Goal: Task Accomplishment & Management: Use online tool/utility

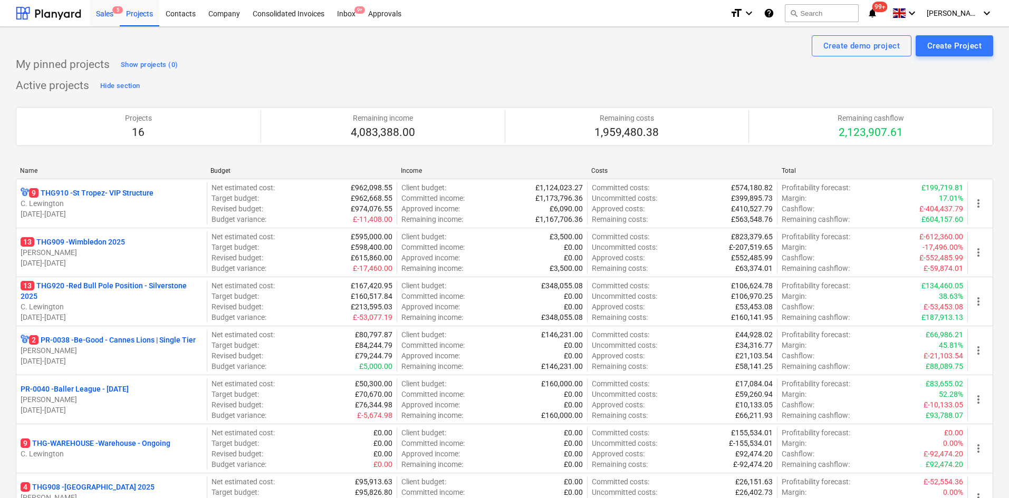
click at [106, 21] on div "Sales 5" at bounding box center [105, 12] width 30 height 27
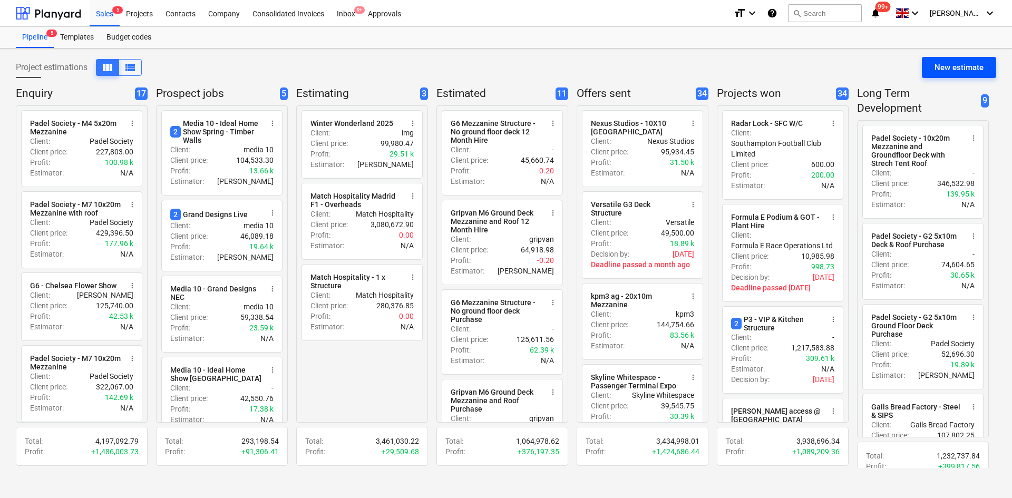
click at [961, 66] on div "New estimate" at bounding box center [959, 68] width 49 height 14
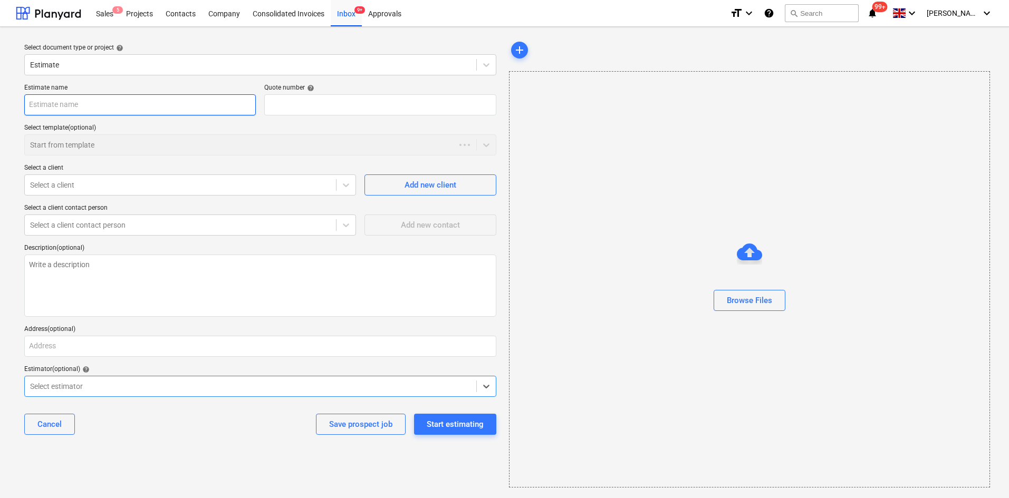
type textarea "x"
type input "QU-0213"
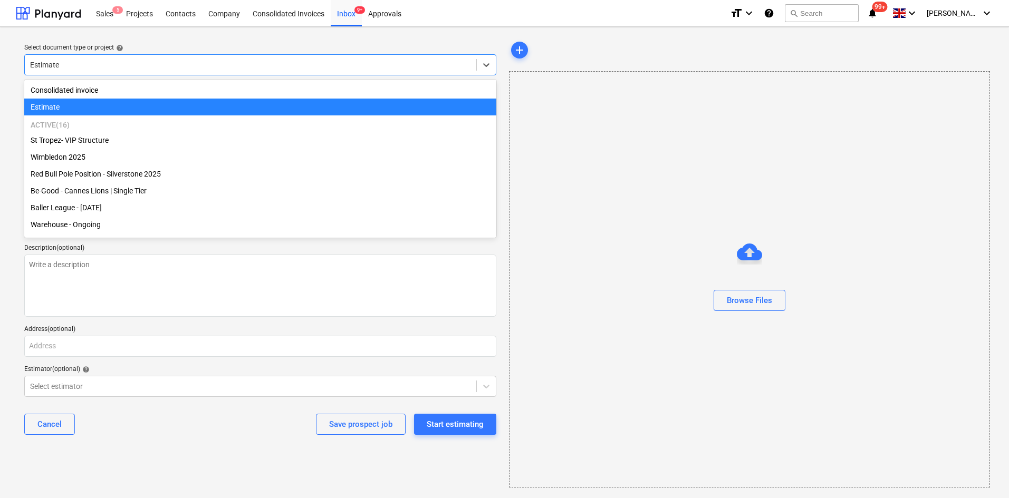
click at [97, 73] on div "Estimate" at bounding box center [260, 64] width 472 height 21
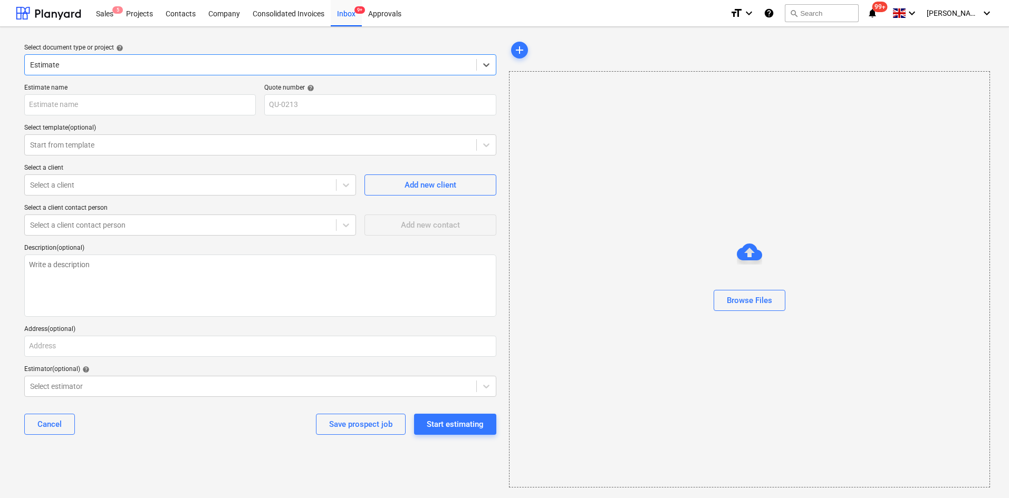
click at [101, 73] on div "Estimate" at bounding box center [260, 64] width 472 height 21
click at [109, 72] on div "Estimate" at bounding box center [250, 64] width 451 height 15
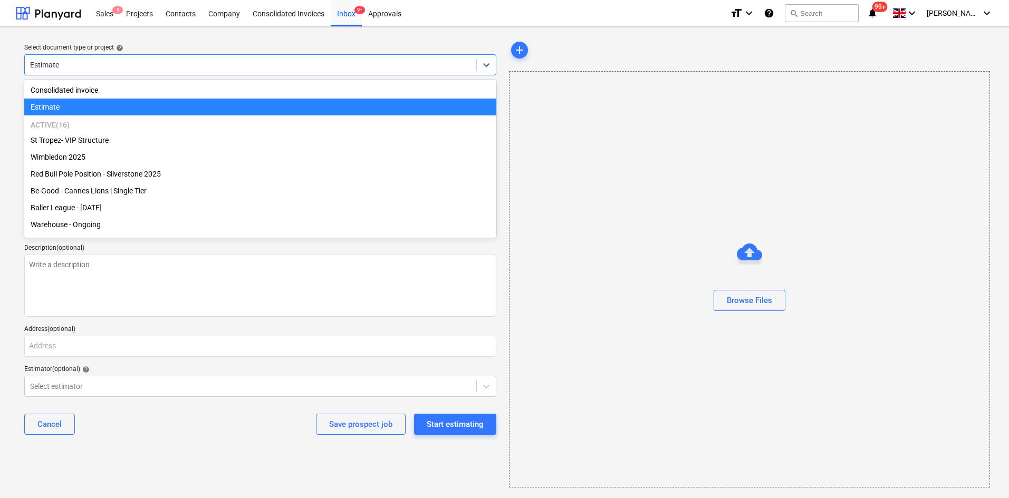
click at [109, 72] on div "Estimate" at bounding box center [250, 64] width 451 height 15
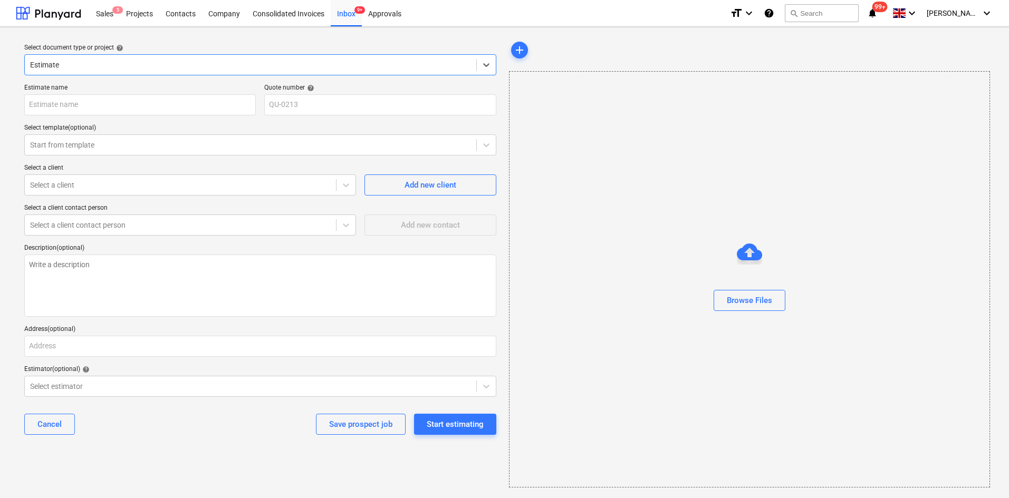
click at [104, 116] on div "Estimate name Quote number help QU-0213 Select template (optional) Start from t…" at bounding box center [260, 264] width 480 height 368
click at [105, 100] on input "text" at bounding box center [139, 104] width 231 height 21
click at [35, 105] on input "text" at bounding box center [139, 104] width 231 height 21
paste input "The Producers Lego Structure - Covent Garden 2025"
type textarea "x"
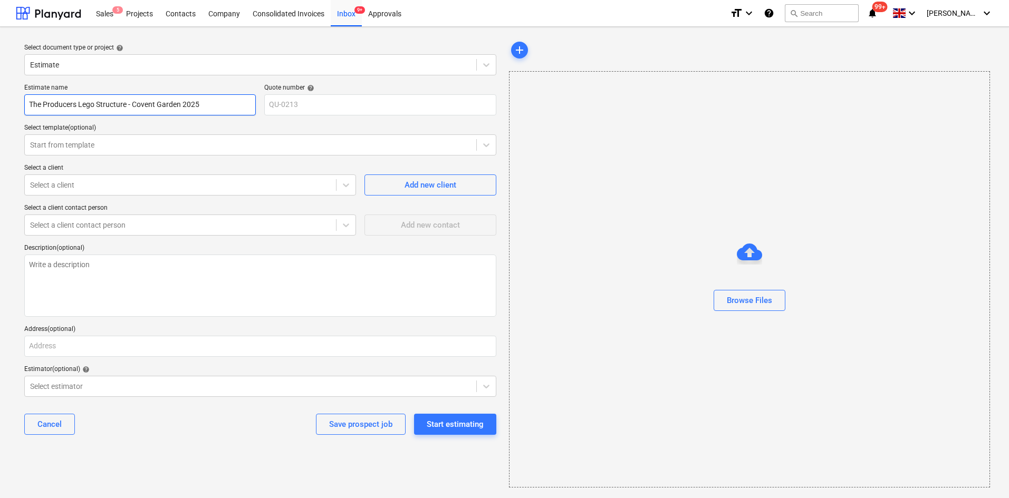
click at [216, 104] on input "The Producers Lego Structure - Covent Garden 2025" at bounding box center [139, 104] width 231 height 21
type input "The Producers Lego Structure - Covent Garden 2025"
click at [0, 205] on div "Select document type or project help Estimate Estimate name The Producers Lego …" at bounding box center [504, 263] width 1009 height 473
click at [248, 113] on input "The Producers Lego Structure - Covent Garden 2025" at bounding box center [139, 104] width 231 height 21
type textarea "x"
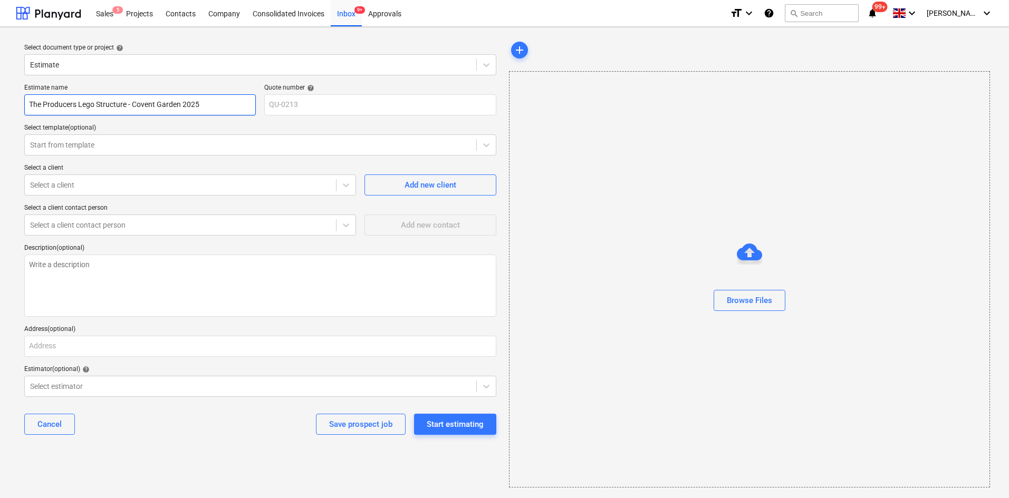
type input "The Producers Lego Structure - Covent Garden 2025"
type textarea "x"
type input "The Producers Lego Structure - Covent Garden 2025 1"
type textarea "x"
type input "The Producers Lego Structure - Covent Garden 2025 10"
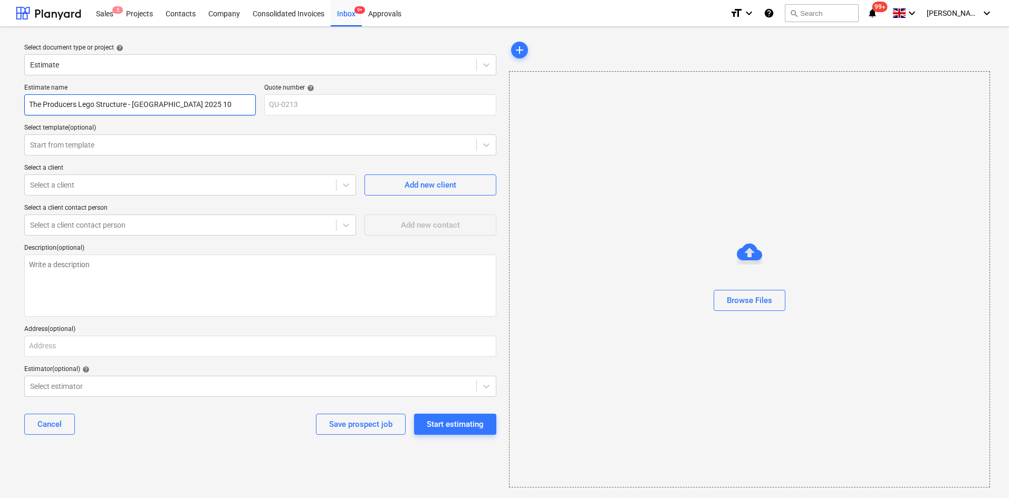
type textarea "x"
type input "The Producers Lego Structure - Covent Garden 2025 10x"
type textarea "x"
type input "The Producers Lego Structure - Covent Garden 2025 10x5"
type textarea "x"
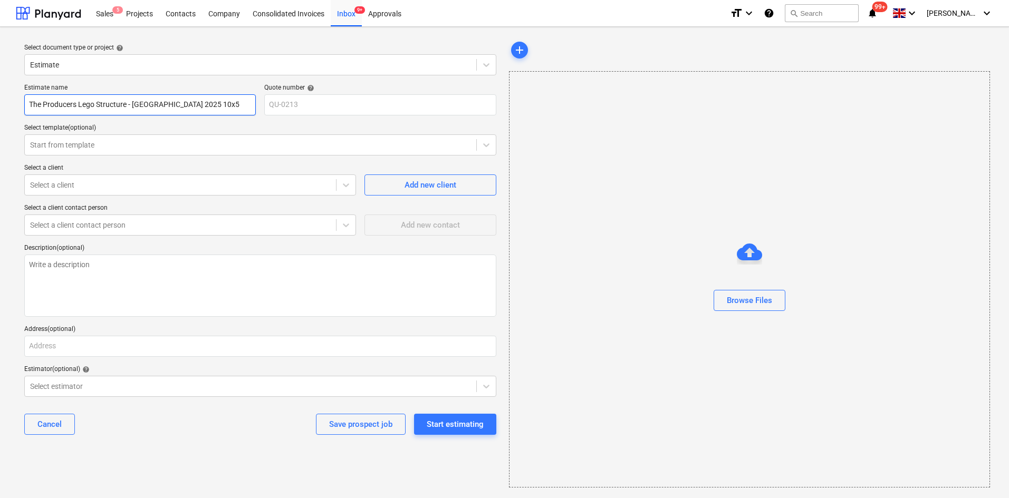
type input "The Producers Lego Structure - Covent Garden 2025 10x5m"
type textarea "x"
type input "The Producers Lego Structure - Covent Garden 2025 10x5m"
type textarea "x"
type input "The Producers Lego Structure - Covent Garden 2025 10x5m D"
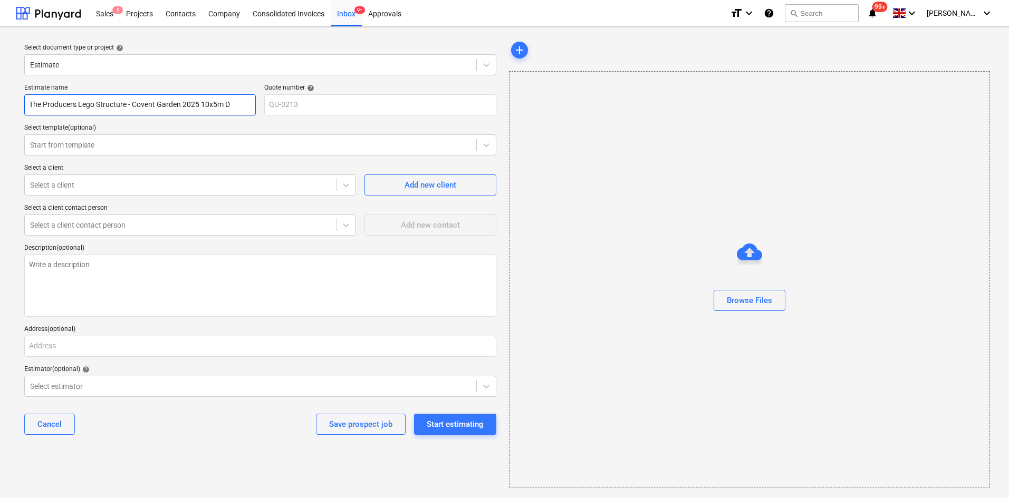
type textarea "x"
type input "The Producers Lego Structure - Covent Garden 2025 10x5m De"
type textarea "x"
type input "The Producers Lego Structure - Covent Garden 2025 10x5m Dec"
type textarea "x"
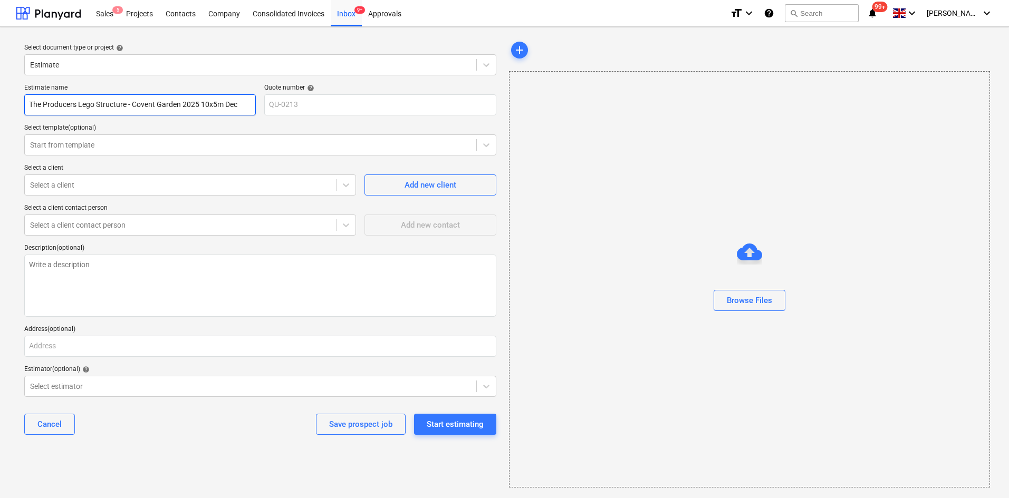
type input "The Producers Lego Structure - Covent Garden 2025 10x5m Deck"
type textarea "x"
type input "The Producers Lego Structure - Covent Garden 2025 10x5m Deck"
type textarea "x"
type input "The Producers Lego Structure - Covent Garden 2025 10x5m Deck a"
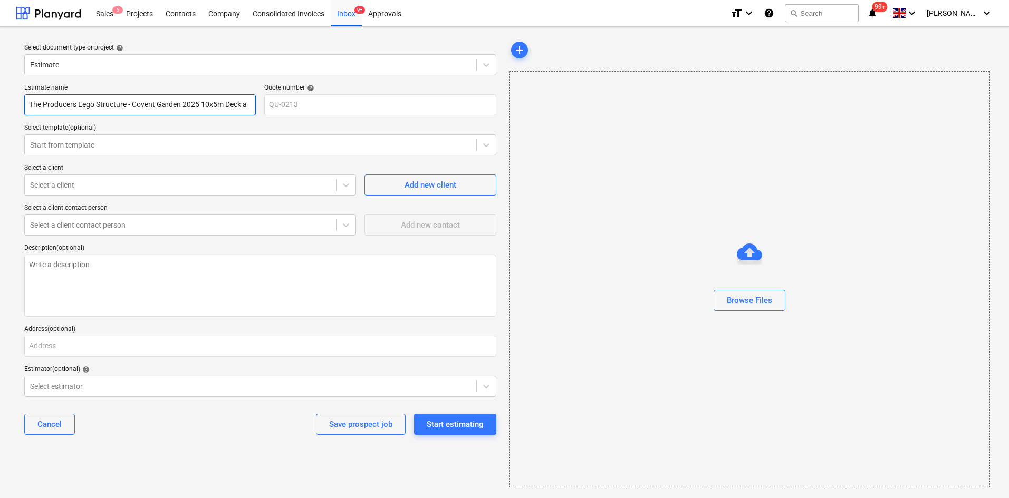
type textarea "x"
type input "The Producers Lego Structure - Covent Garden 2025 10x5m Deck an"
type textarea "x"
type input "The Producers Lego Structure - Covent Garden 2025 10x5m Deck and"
type textarea "x"
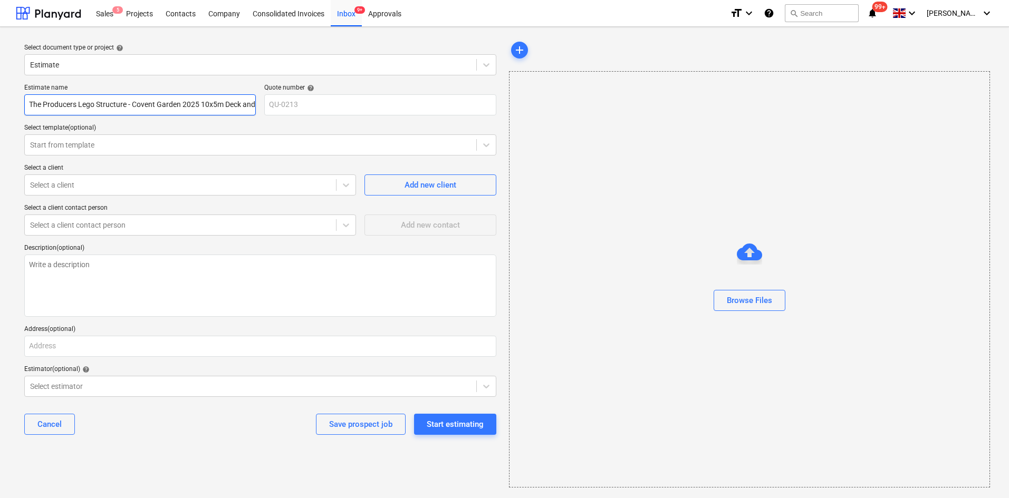
type input "The Producers Lego Structure - Covent Garden 2025 10x5m Deck and"
type textarea "x"
type input "The Producers Lego Structure - Covent Garden 2025 10x5m Deck and R"
type textarea "x"
type input "The Producers Lego Structure - Covent Garden 2025 10x5m Deck and Ro"
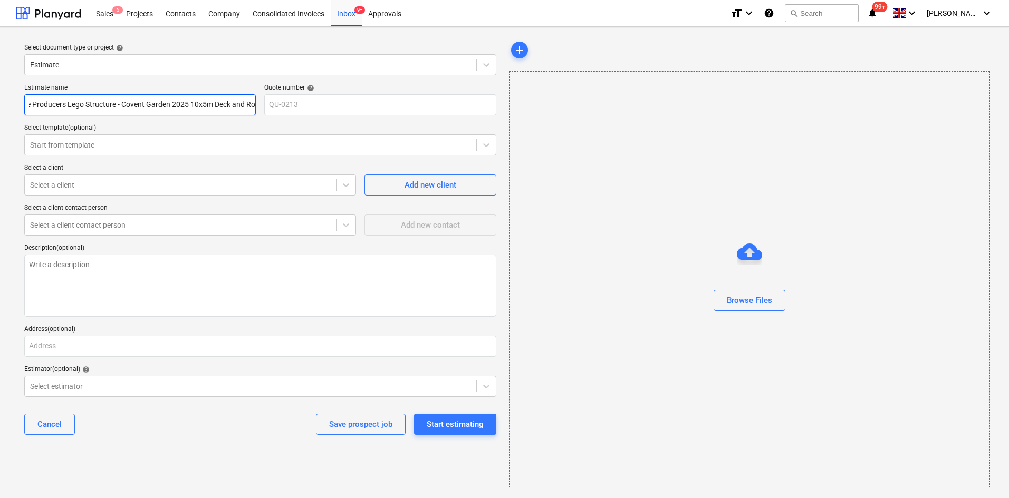
type textarea "x"
type input "The Producers Lego Structure - Covent Garden 2025 10x5m Deck and Roo"
type textarea "x"
type input "The Producers Lego Structure - Covent Garden 2025 10x5m Deck and Roof"
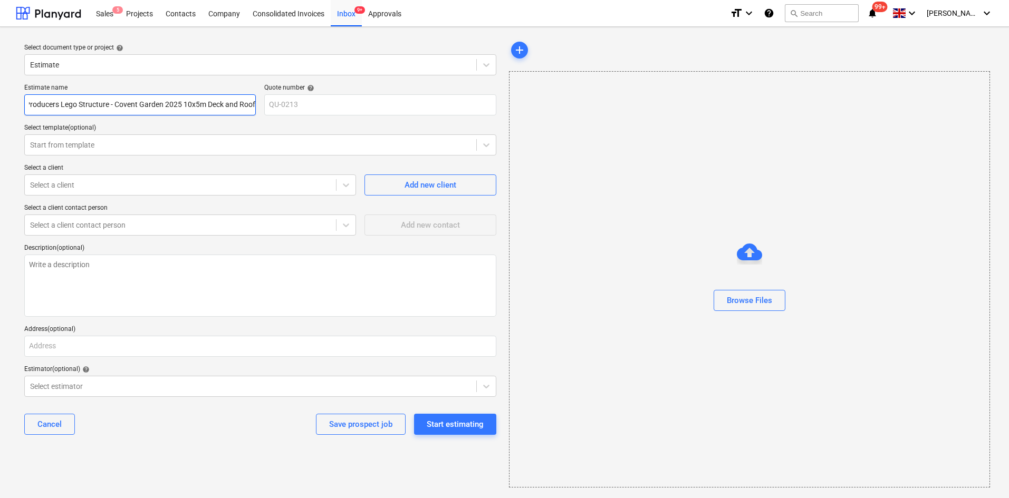
drag, startPoint x: 180, startPoint y: 106, endPoint x: 164, endPoint y: 107, distance: 15.9
click at [164, 107] on input "The Producers Lego Structure - Covent Garden 2025 10x5m Deck and Roof" at bounding box center [139, 104] width 231 height 21
type textarea "x"
type input "The Producers Lego Structure - Covent Garden 10x5m Deck and Roof"
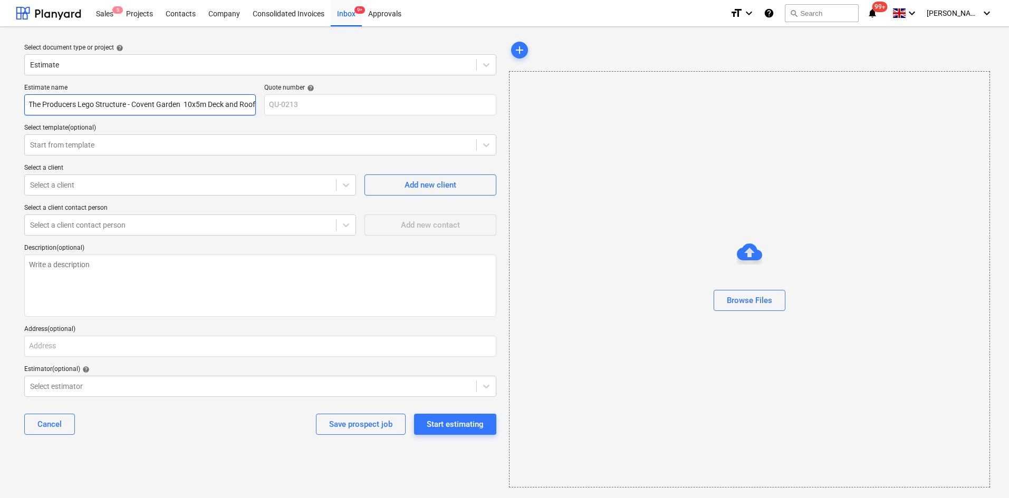
type textarea "x"
type input "The Producers Lego Structure - Covent Garden 10x5m Deck and Roof"
type textarea "x"
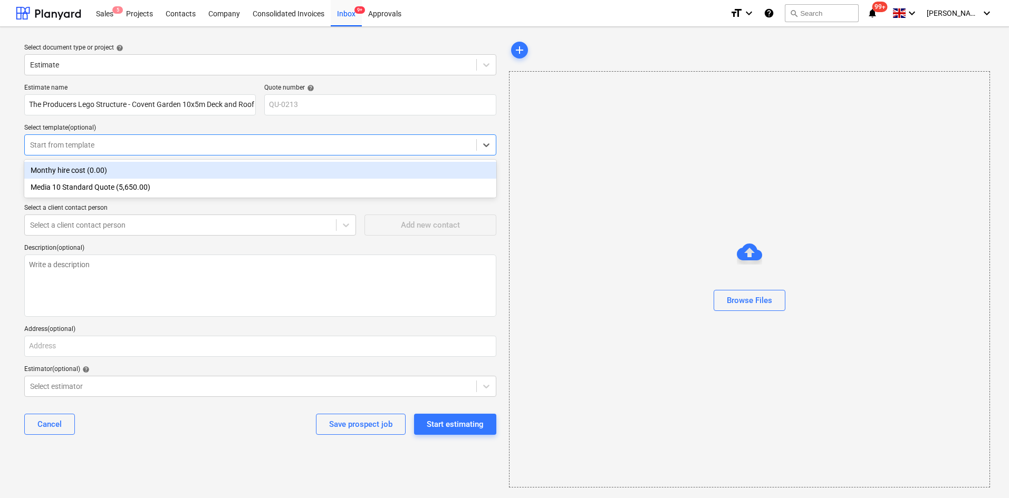
click at [143, 147] on div at bounding box center [250, 145] width 441 height 11
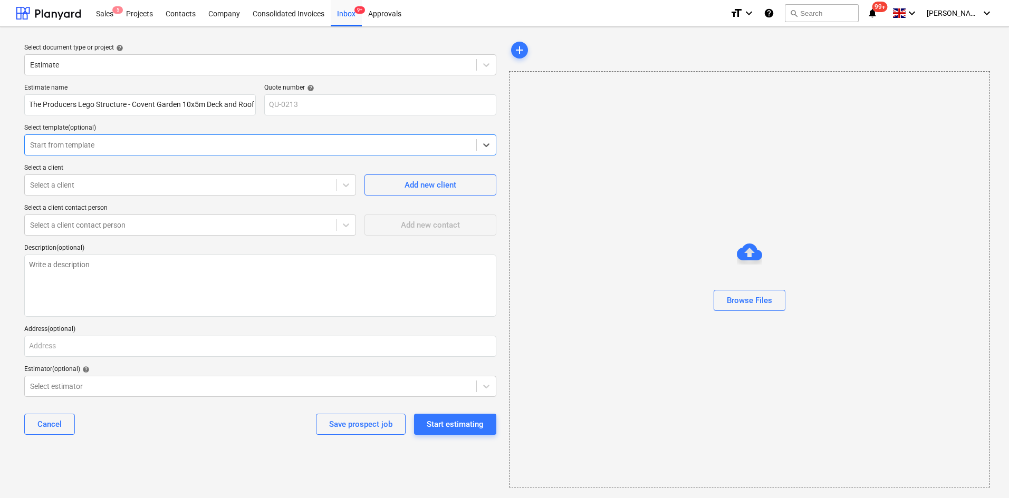
click at [144, 148] on div at bounding box center [250, 145] width 441 height 11
click at [135, 194] on div "Select a client" at bounding box center [190, 185] width 332 height 21
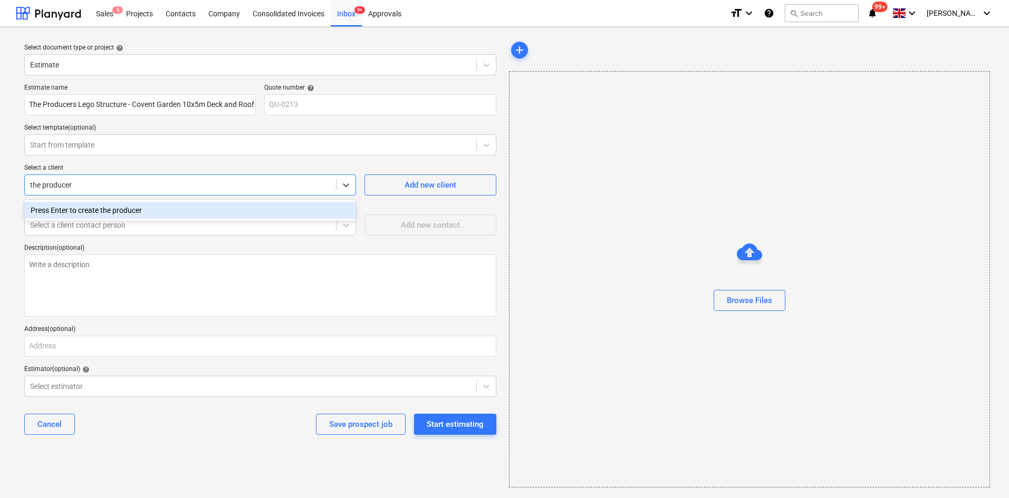
type input "the producers"
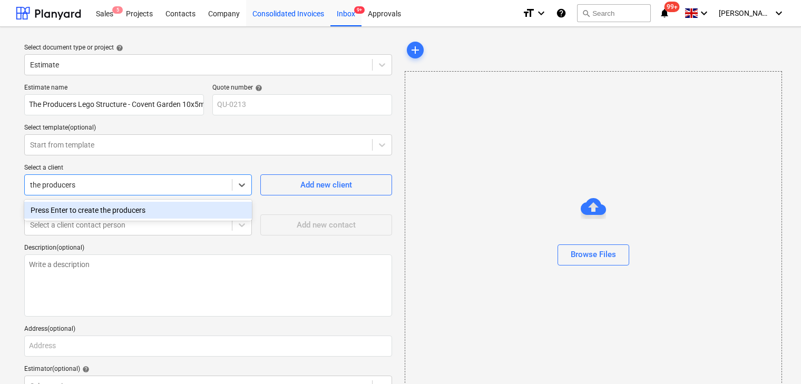
type textarea "x"
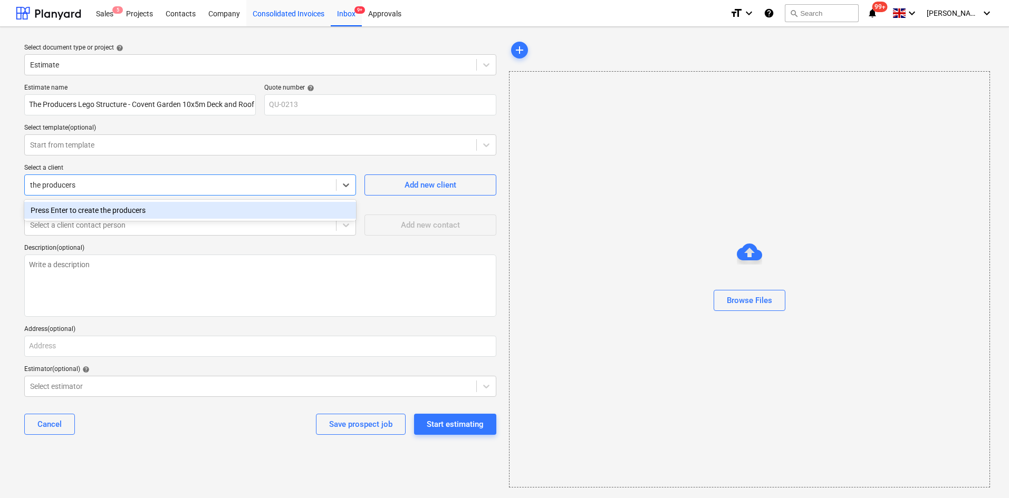
type input "the producers"
type textarea "x"
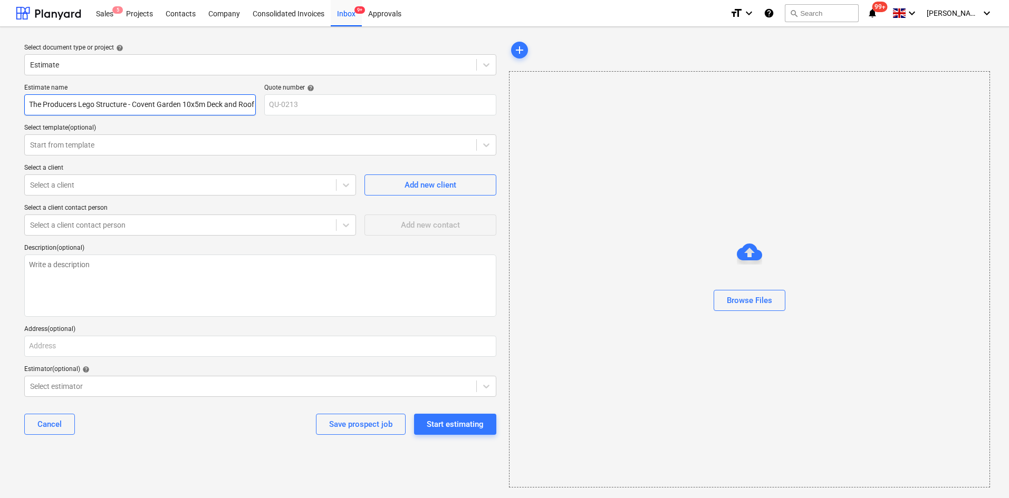
drag, startPoint x: 95, startPoint y: 103, endPoint x: 128, endPoint y: 107, distance: 33.5
click at [128, 107] on input "The Producers Lego Structure - Covent Garden 10x5m Deck and Roof" at bounding box center [139, 104] width 231 height 21
type textarea "x"
type input "The Producers Lego- Covent Garden 10x5m Deck and Roof"
type textarea "x"
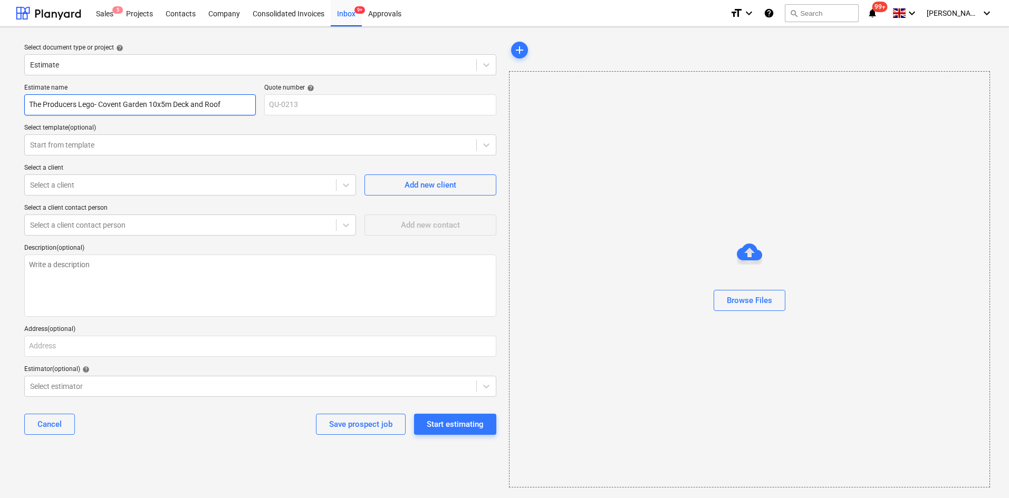
type input "The Producers Leg- Covent Garden 10x5m Deck and Roof"
type textarea "x"
type input "The Producers Leg Covent Garden 10x5m Deck and Roof"
type textarea "x"
type input "The Producers Lego Covent Garden 10x5m Deck and Roof"
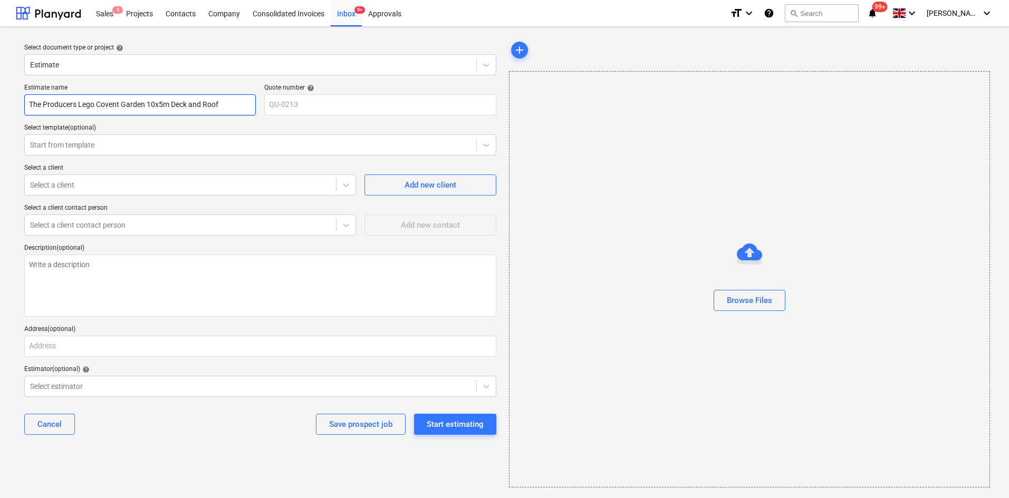
type textarea "x"
type input "The Producers -Lego Covent Garden 10x5m Deck and Roof"
type textarea "x"
type input "The Producers - Lego Covent Garden 10x5m Deck and Roof"
click at [160, 184] on div at bounding box center [180, 185] width 301 height 11
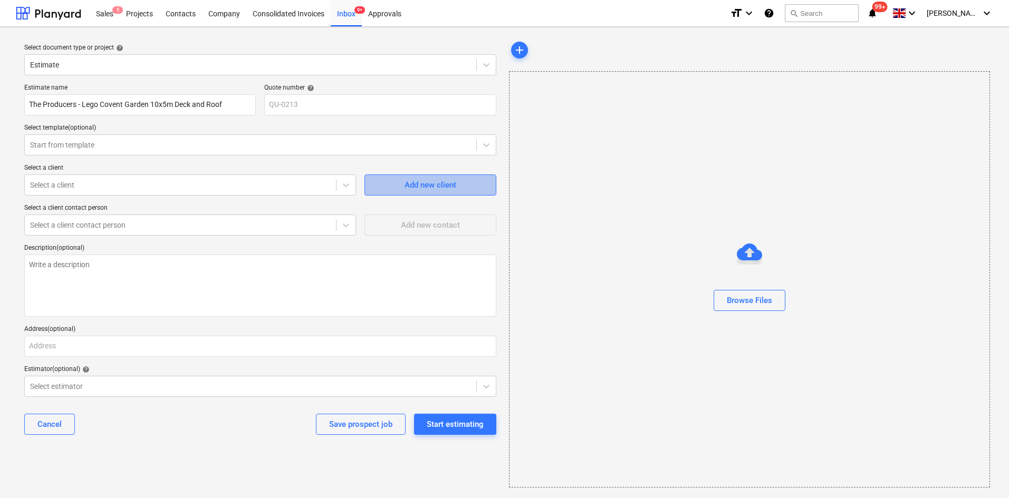
click at [430, 191] on div "Add new client" at bounding box center [430, 185] width 52 height 14
type textarea "x"
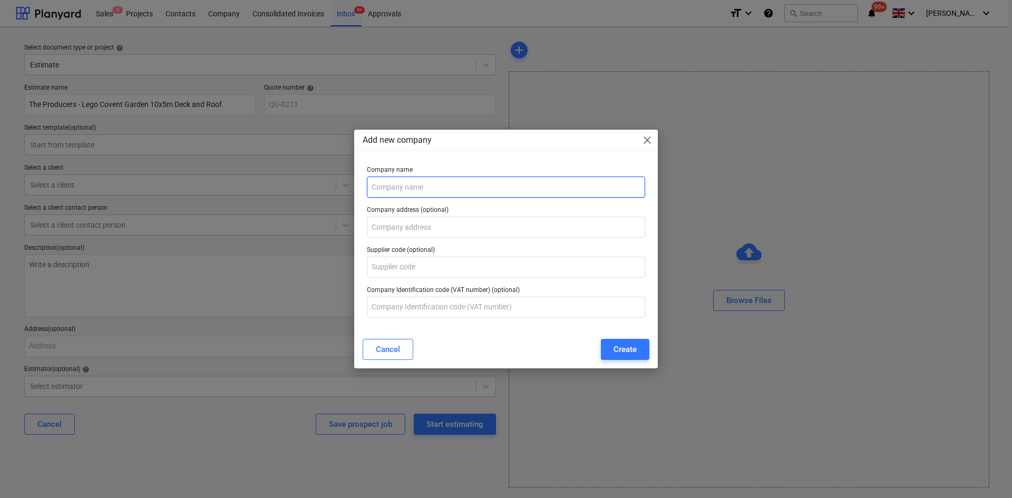
click at [430, 191] on input "text" at bounding box center [506, 187] width 278 height 21
type input "The Producers"
click at [627, 356] on div "Create" at bounding box center [625, 350] width 23 height 14
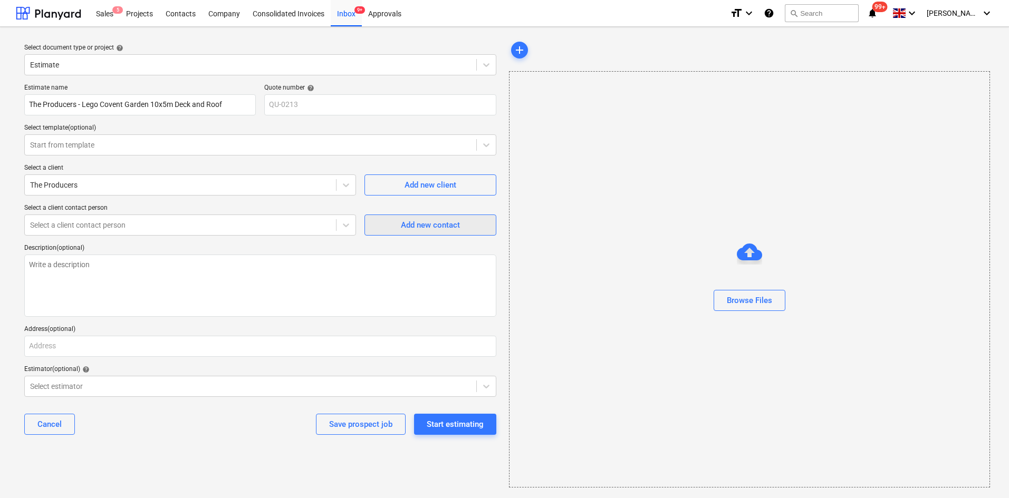
click at [388, 229] on span "Add new contact" at bounding box center [429, 225] width 105 height 14
type textarea "x"
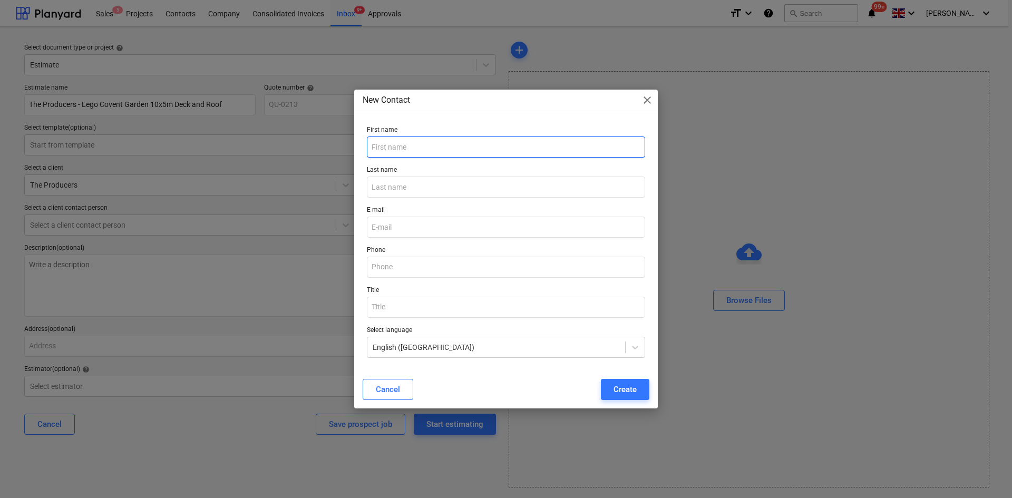
click at [415, 150] on input "text" at bounding box center [506, 147] width 278 height 21
type input "Tim"
type input "Jenner"
paste input "tim.jenner@theproducerslive.com"
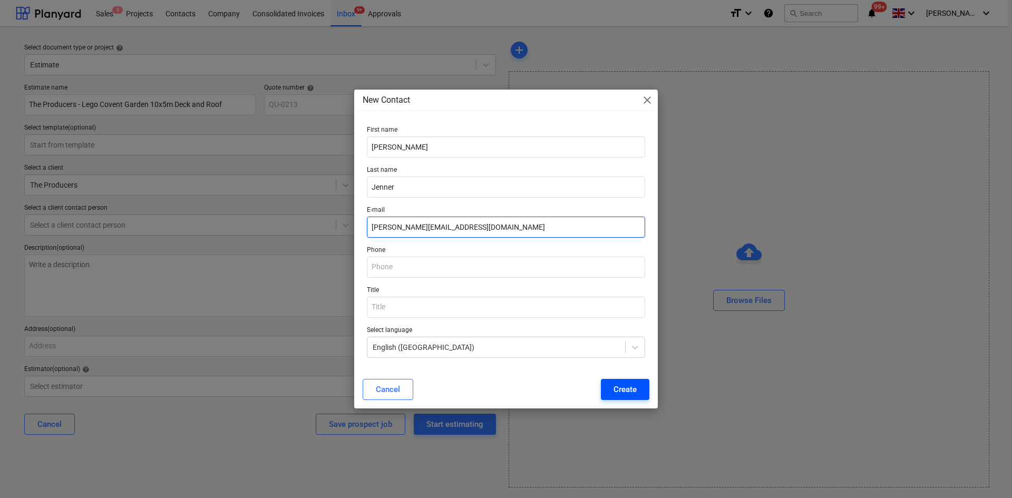
type input "tim.jenner@theproducerslive.com"
click at [616, 390] on div "Create" at bounding box center [625, 390] width 23 height 14
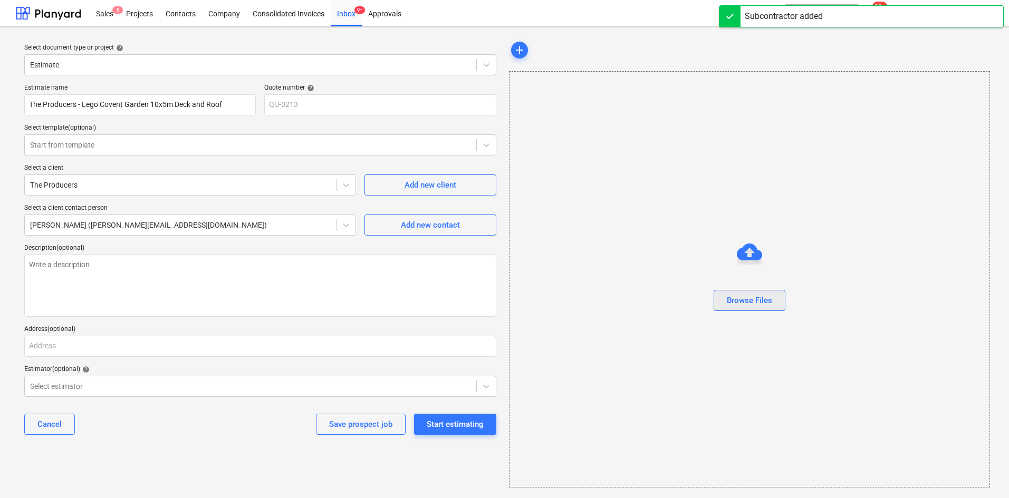
click at [739, 294] on div "Browse Files" at bounding box center [748, 301] width 45 height 14
click at [468, 423] on div "Start estimating" at bounding box center [454, 422] width 57 height 14
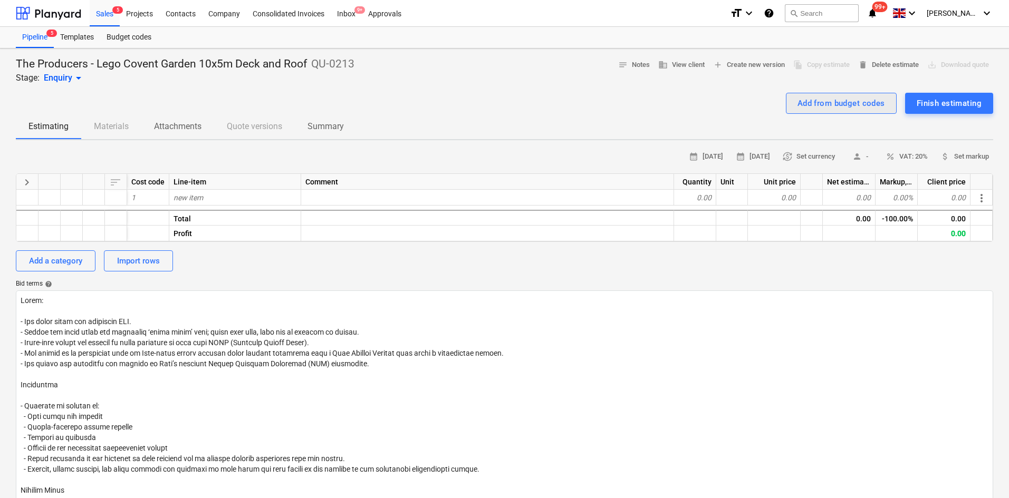
click at [826, 108] on div "Add from budget codes" at bounding box center [841, 103] width 88 height 14
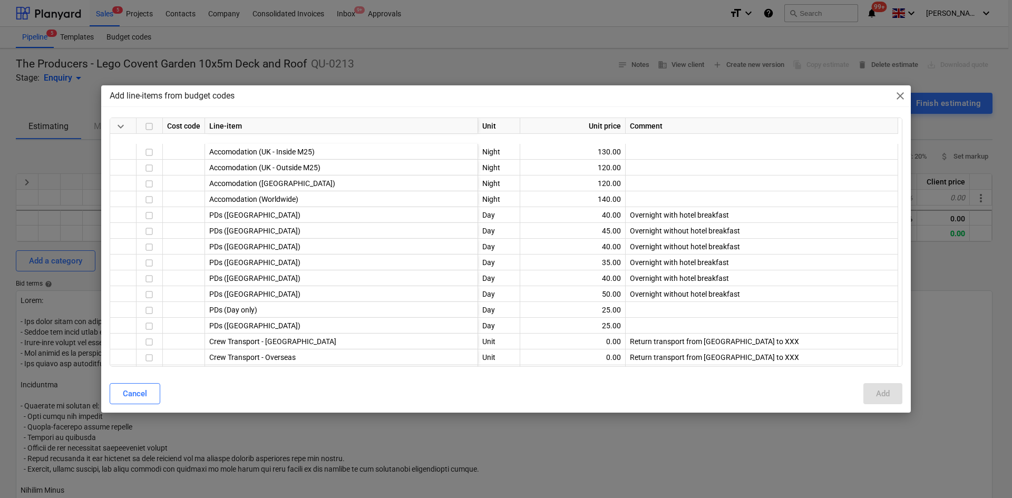
scroll to position [264, 0]
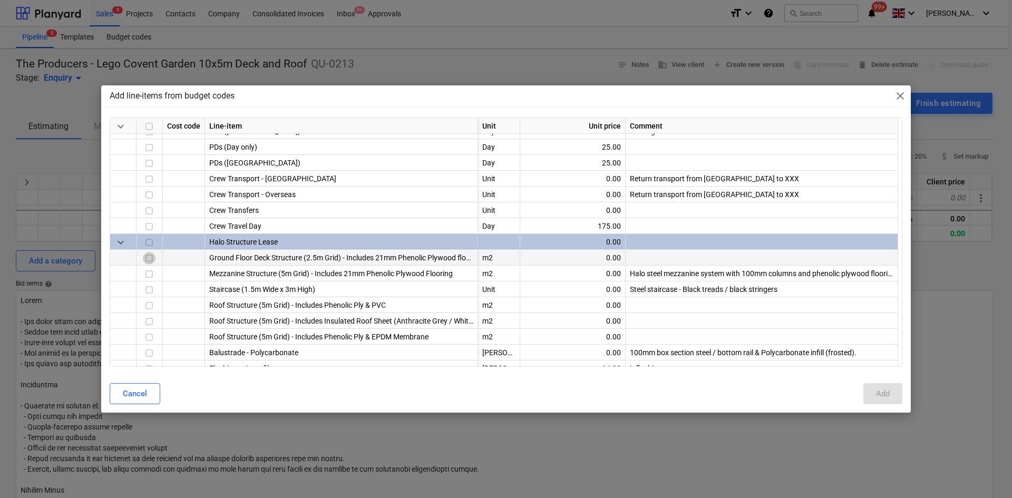
click at [144, 256] on input "checkbox" at bounding box center [149, 258] width 13 height 13
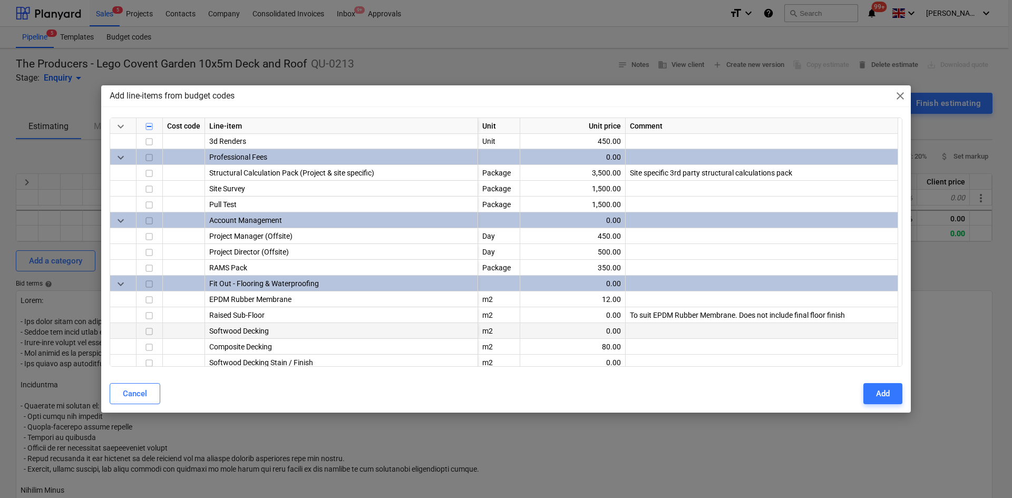
scroll to position [727, 0]
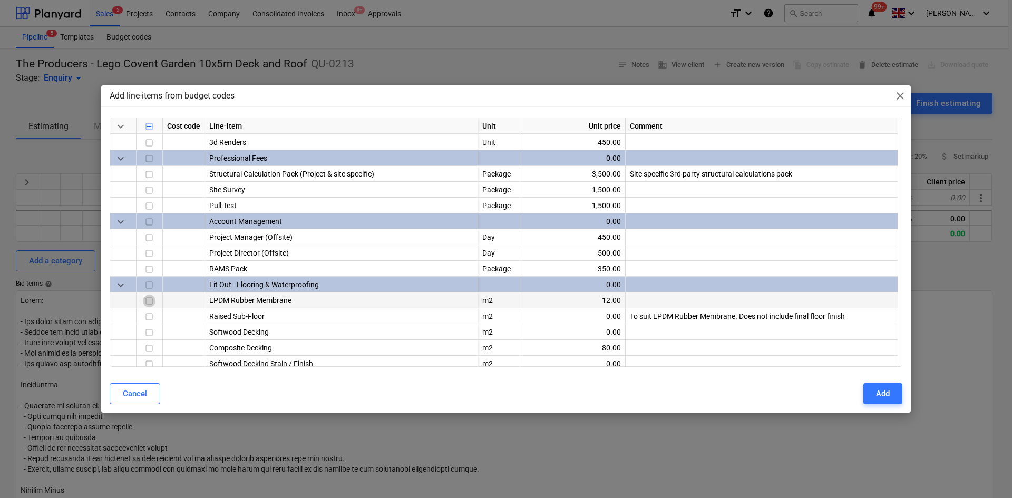
click at [147, 305] on input "checkbox" at bounding box center [149, 301] width 13 height 13
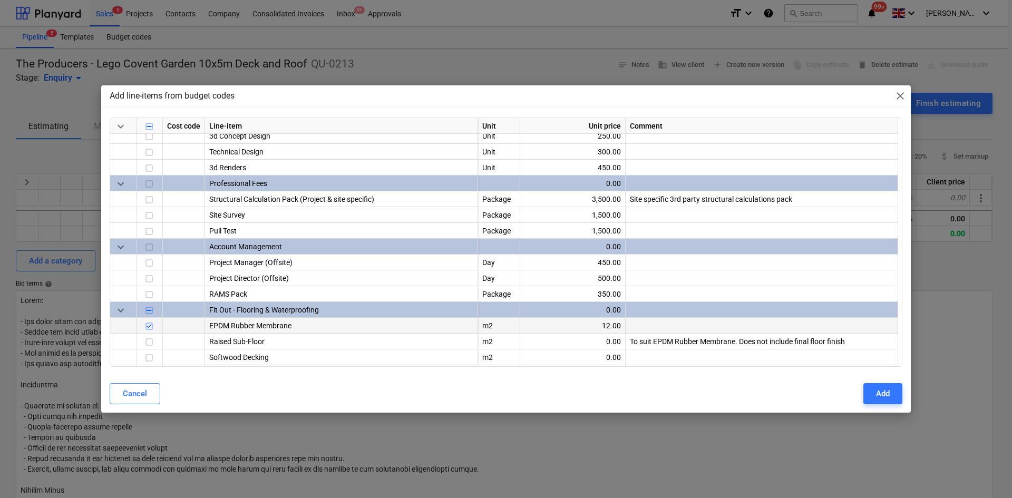
scroll to position [674, 0]
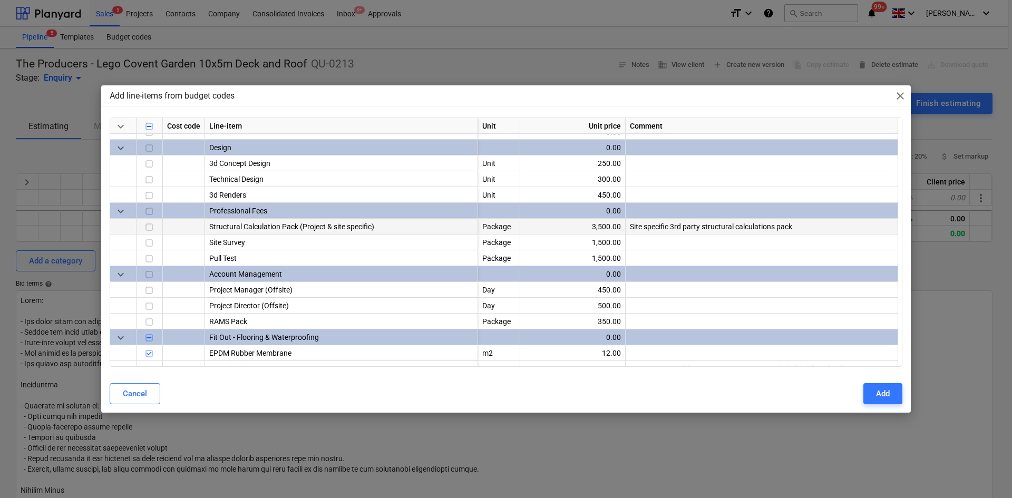
click at [146, 224] on input "checkbox" at bounding box center [149, 227] width 13 height 13
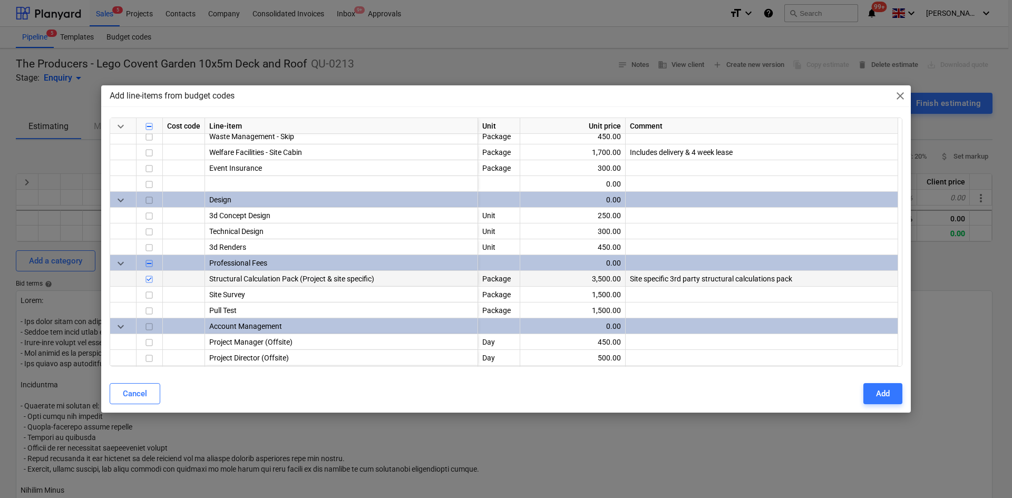
scroll to position [622, 0]
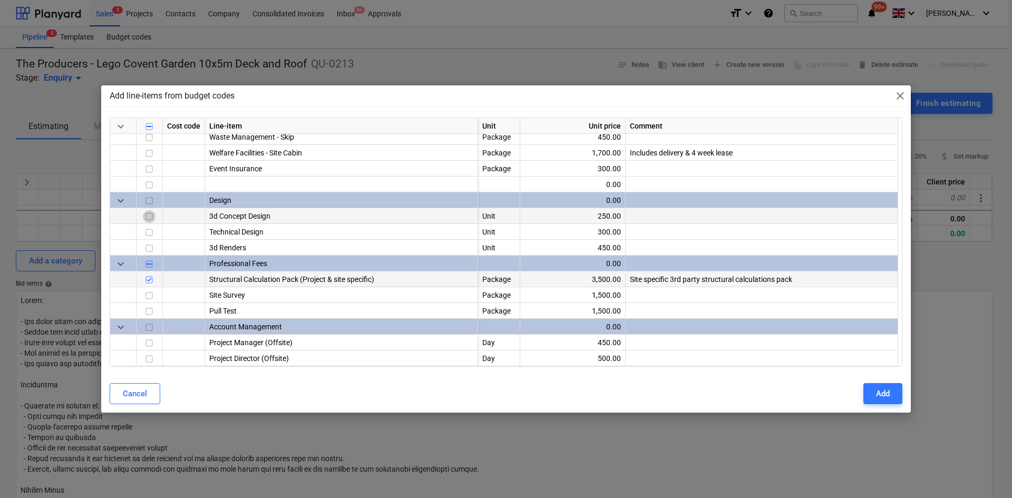
click at [148, 216] on input "checkbox" at bounding box center [149, 216] width 13 height 13
click at [154, 232] on input "checkbox" at bounding box center [149, 232] width 13 height 13
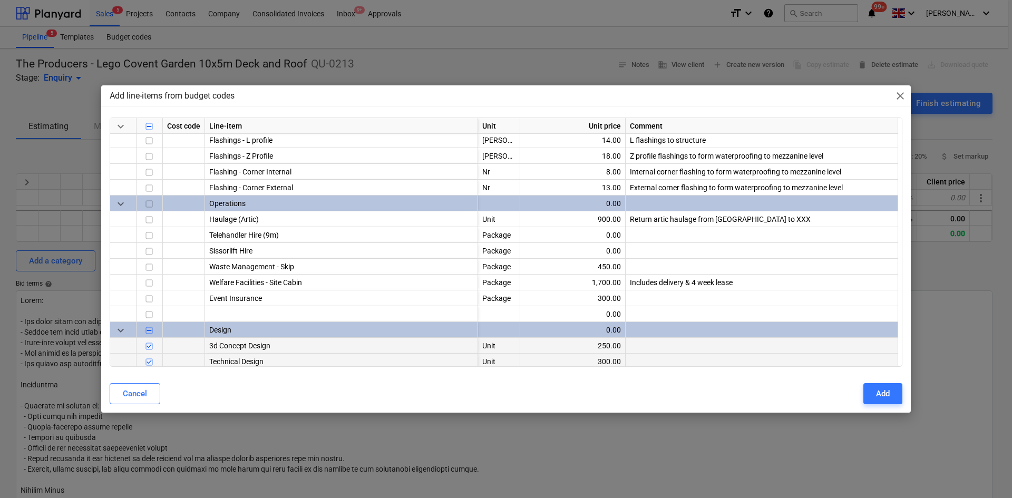
scroll to position [463, 0]
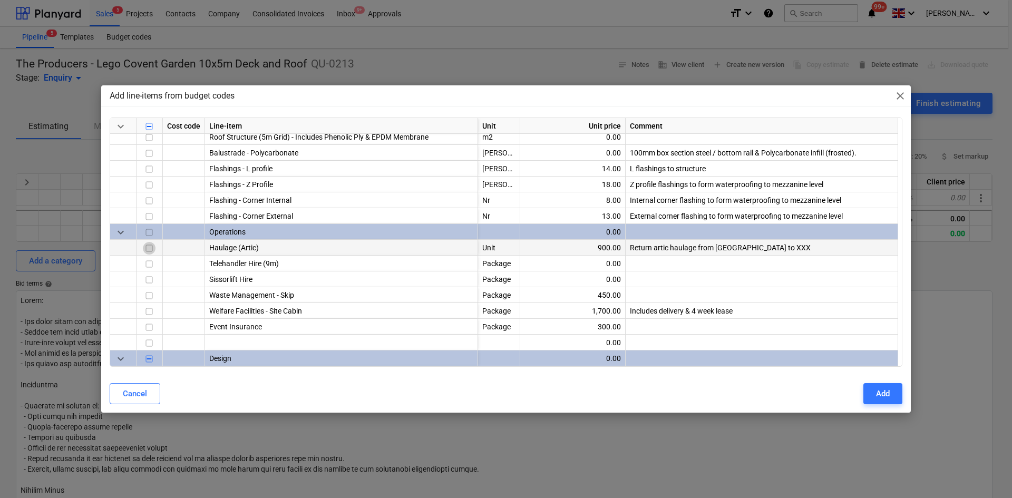
click at [150, 242] on input "checkbox" at bounding box center [149, 248] width 13 height 13
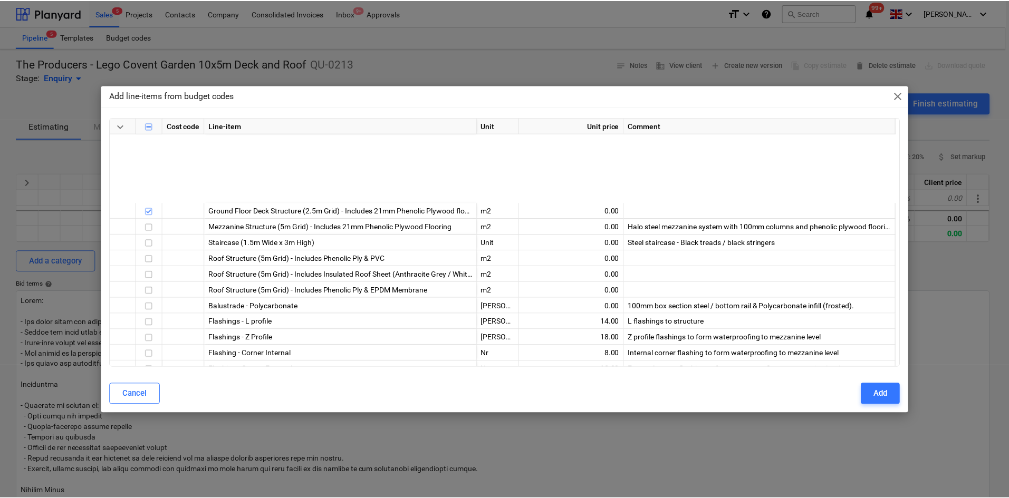
scroll to position [305, 0]
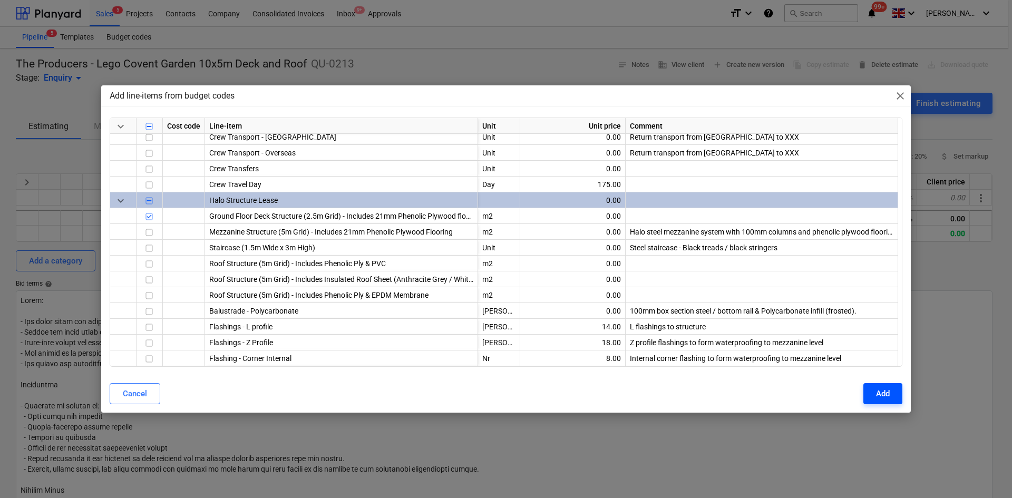
click at [869, 395] on button "Add" at bounding box center [883, 393] width 39 height 21
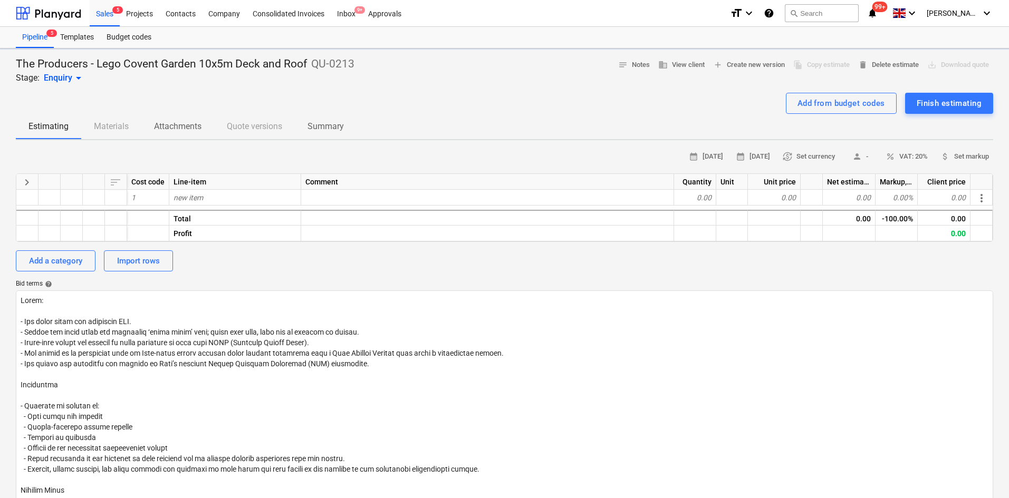
type textarea "x"
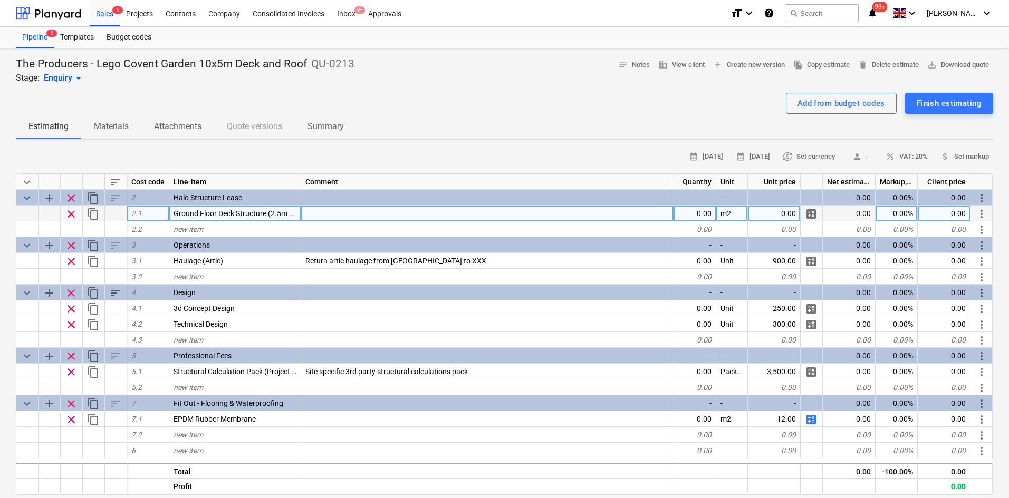
click at [371, 220] on div at bounding box center [487, 214] width 373 height 16
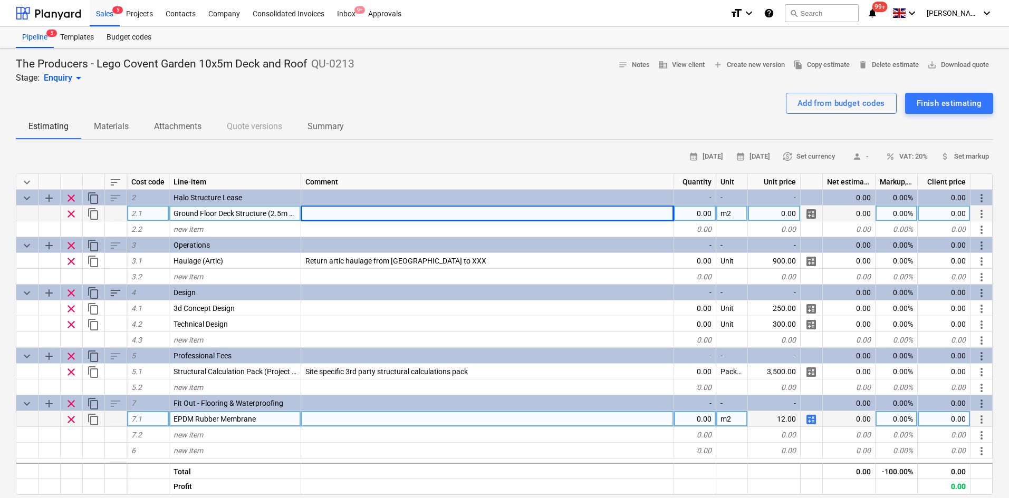
click at [699, 414] on div "0.00" at bounding box center [695, 419] width 42 height 16
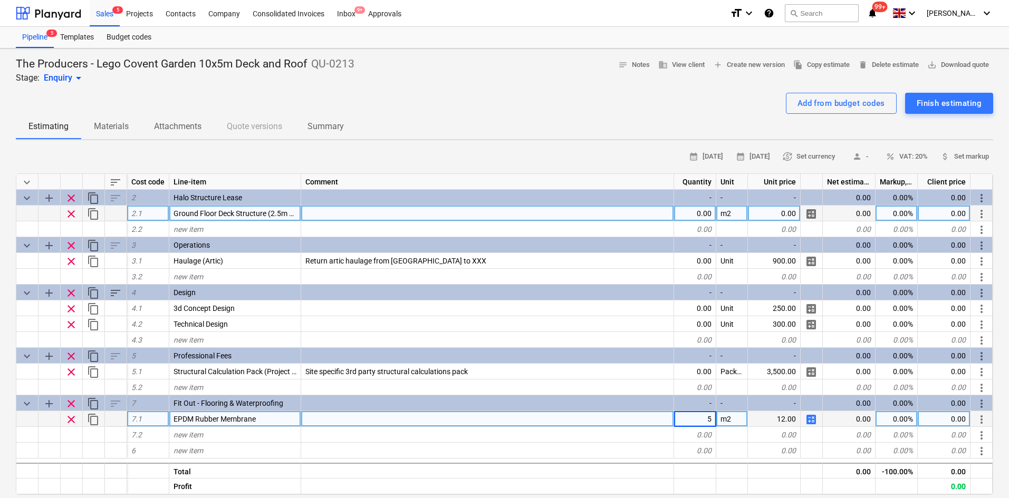
type input "50"
type textarea "x"
click at [189, 443] on div "new item" at bounding box center [235, 435] width 132 height 16
type input "Rainwater goods"
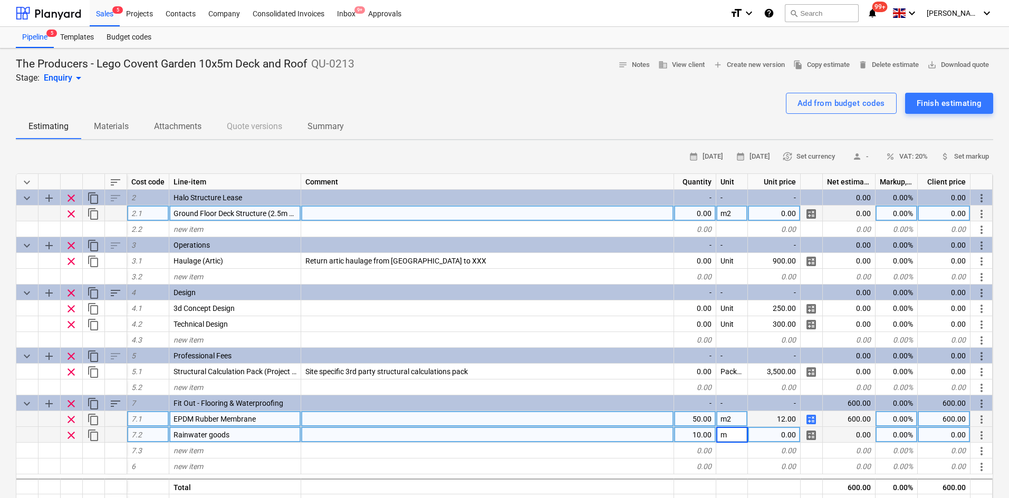
type textarea "x"
type input "10"
type textarea "x"
click at [697, 220] on div "0.00" at bounding box center [695, 214] width 42 height 16
click at [742, 220] on div "m2" at bounding box center [732, 214] width 32 height 16
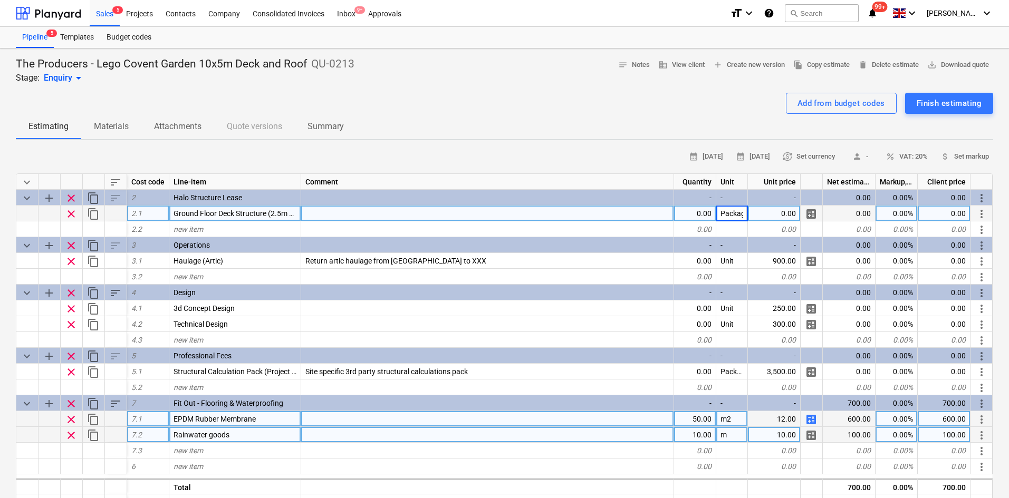
type input "Package"
click at [292, 218] on span "Ground Floor Deck Structure (2.5m Grid) - Includes 21mm Phenolic Plywood floori…" at bounding box center [310, 213] width 274 height 8
click at [382, 211] on div at bounding box center [487, 214] width 373 height 16
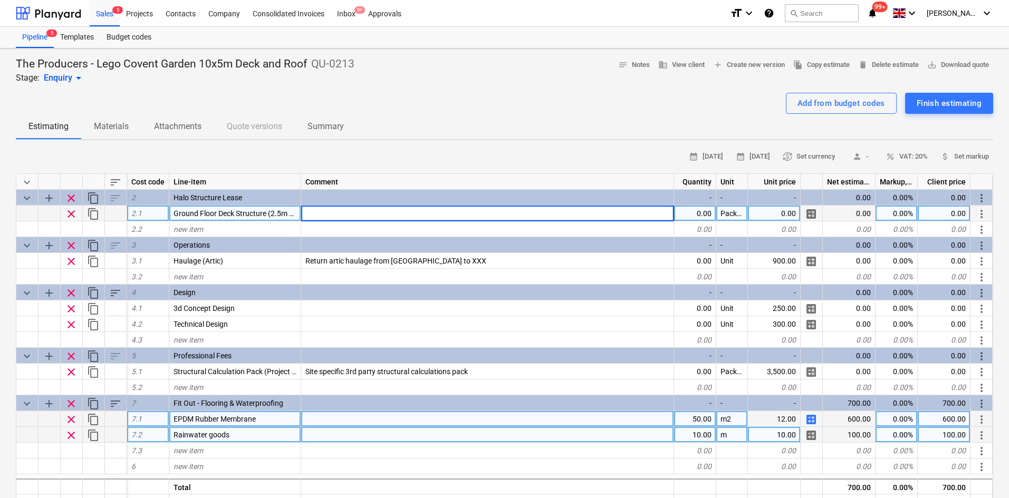
click at [491, 82] on div "The Producers - Lego Covent Garden 10x5m Deck and Roof QU-0213 Stage: Enquiry a…" at bounding box center [504, 70] width 977 height 27
click at [801, 104] on div "Add from budget codes" at bounding box center [841, 103] width 88 height 14
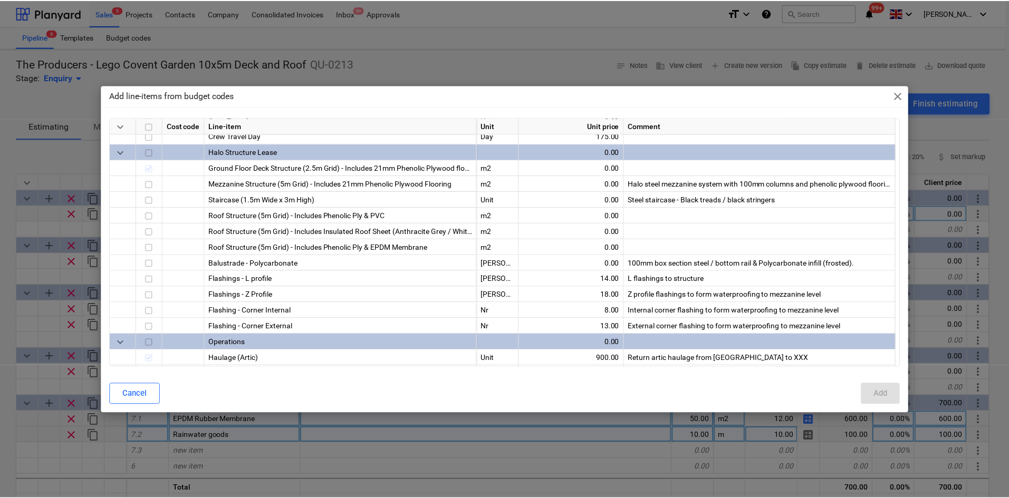
scroll to position [369, 0]
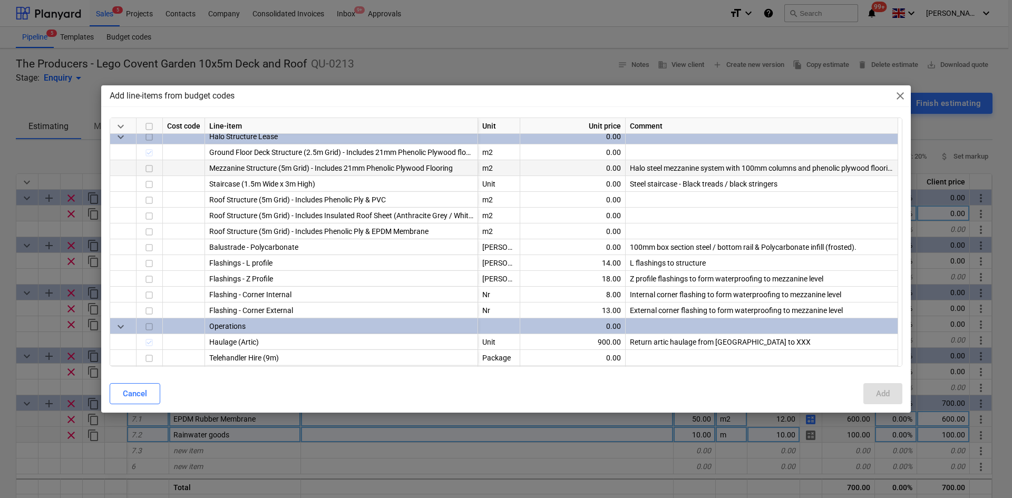
click at [684, 171] on div "Halo steel mezzanine system with 100mm columns and phenolic plywood flooring. B…" at bounding box center [762, 168] width 273 height 16
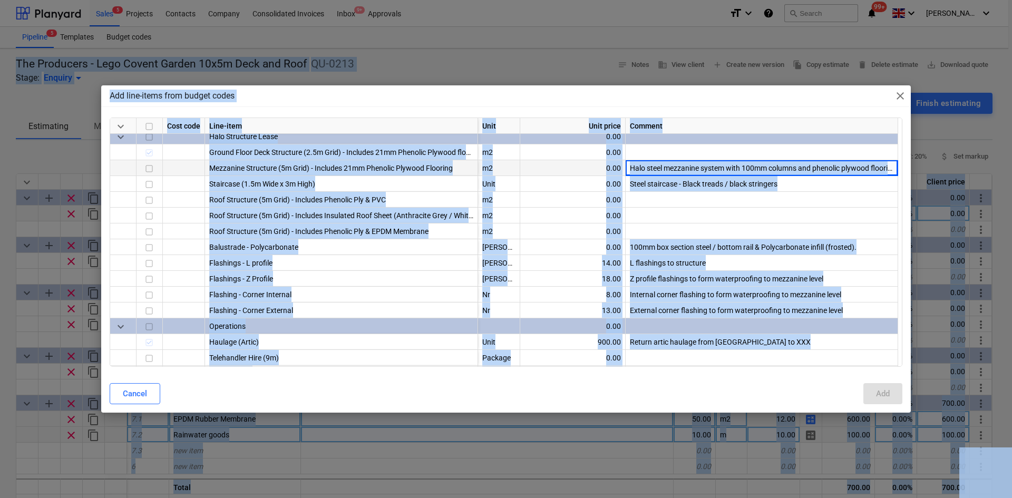
click at [725, 168] on div "Halo steel mezzanine system with 100mm columns and phenolic plywood flooring. B…" at bounding box center [762, 168] width 273 height 16
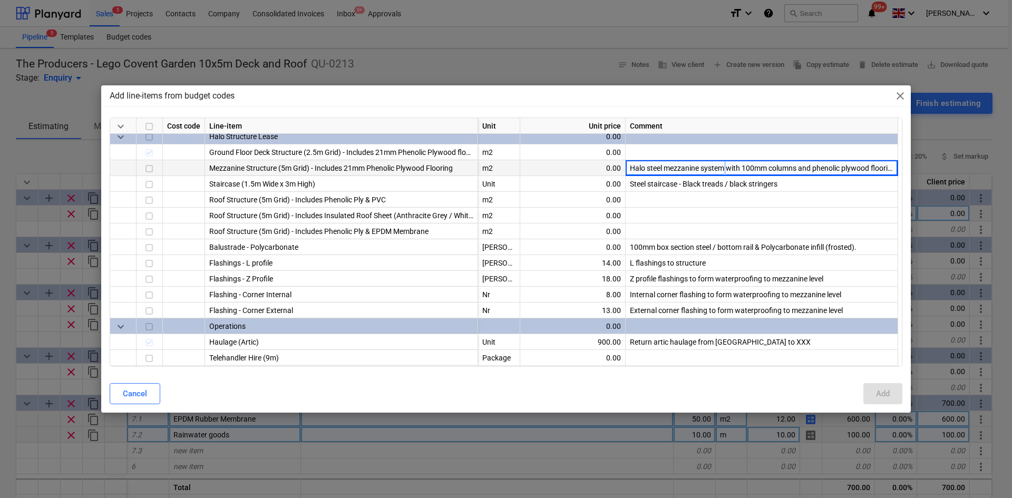
click at [726, 168] on div "Halo steel mezzanine system with 100mm columns and phenolic plywood flooring. B…" at bounding box center [762, 168] width 273 height 16
click at [900, 99] on span "close" at bounding box center [900, 96] width 13 height 13
type textarea "x"
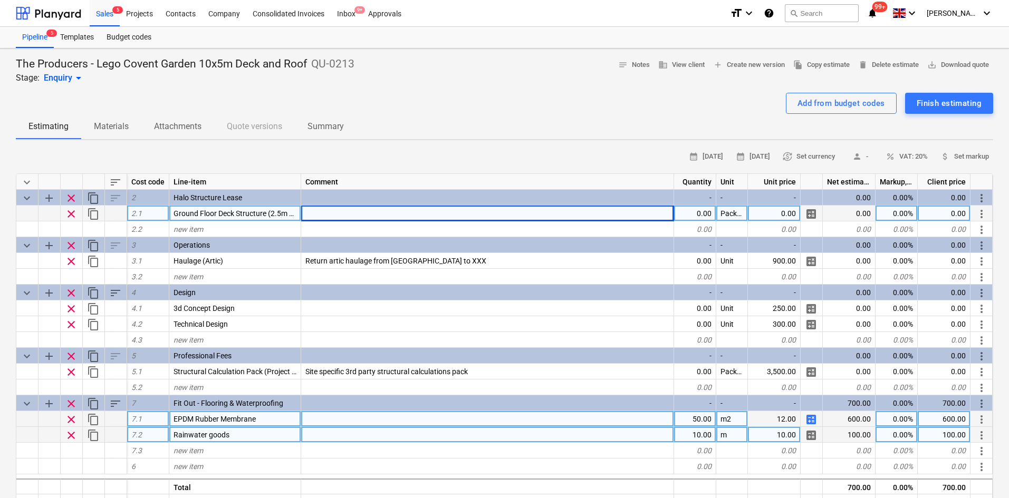
click at [367, 209] on div at bounding box center [487, 214] width 373 height 16
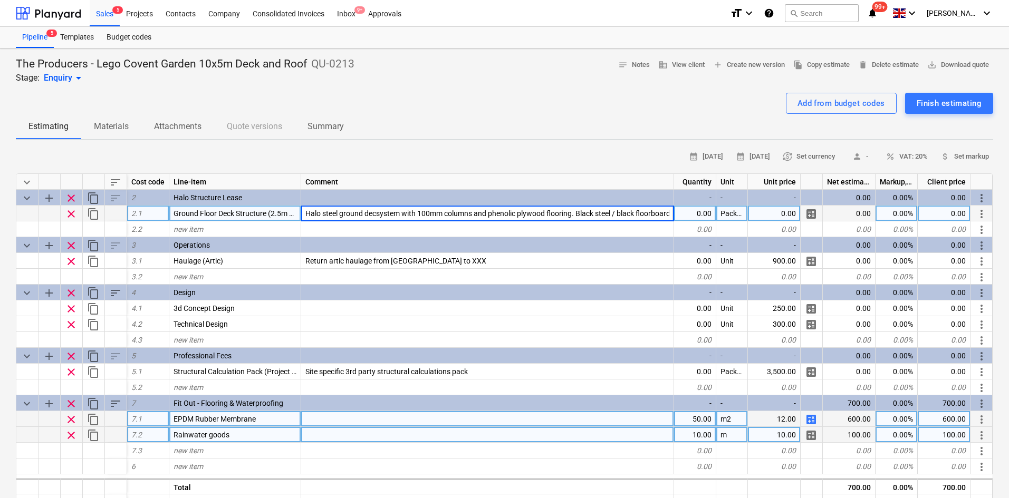
type input "Halo steel ground decksystem with 100mm columns and phenolic plywood flooring. …"
type textarea "x"
click at [343, 214] on span "Halo steel ground decksystem with 100mm columns and phenolic plywood flooring. …" at bounding box center [638, 213] width 667 height 8
click at [313, 210] on span "Halo steel ground decksystem with 100mm columns and phenolic plywood flooring. …" at bounding box center [638, 213] width 667 height 8
type input "5x10m Halo steel ground decksystem with 100mm columns and phenolic plywood floo…"
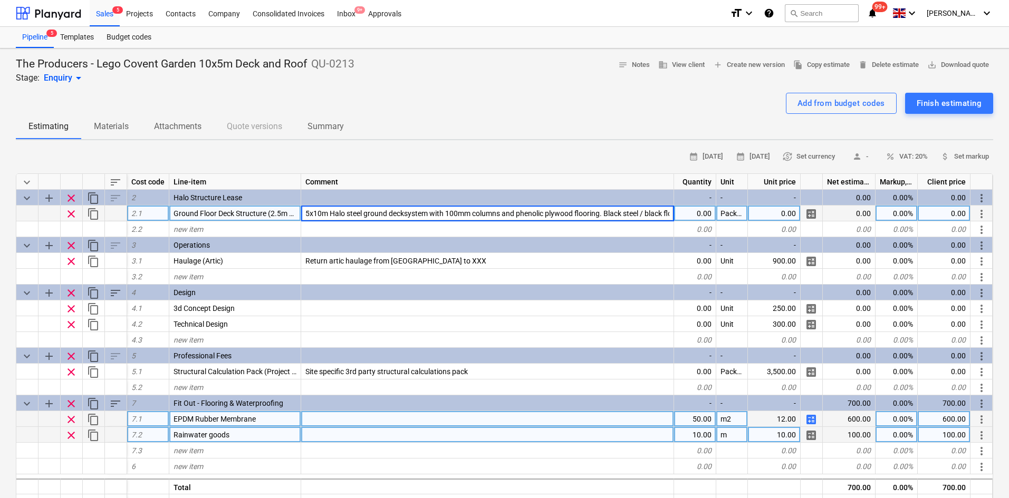
type textarea "x"
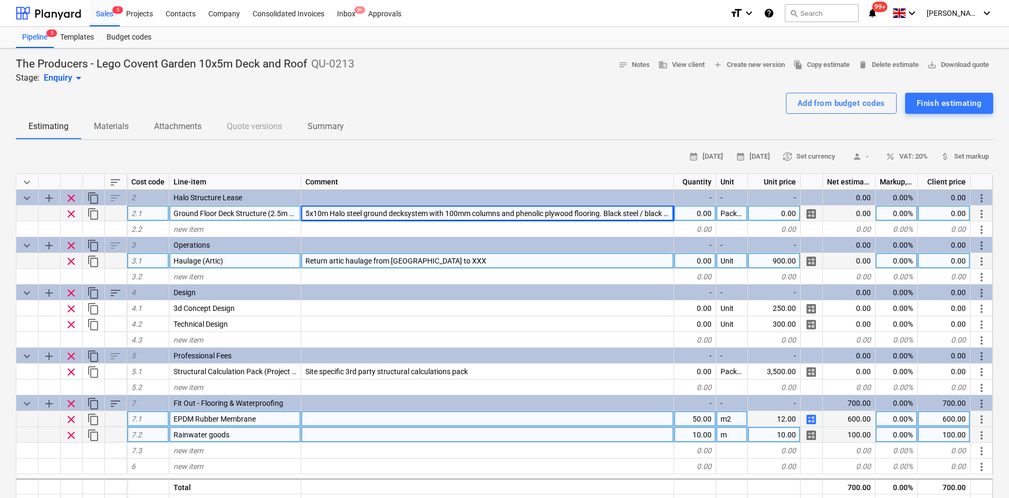
click at [482, 263] on div "Return artic haulage from [GEOGRAPHIC_DATA] to XXX" at bounding box center [487, 261] width 373 height 16
click at [481, 263] on input "Return artic haulage from [GEOGRAPHIC_DATA] to XXX" at bounding box center [487, 260] width 372 height 15
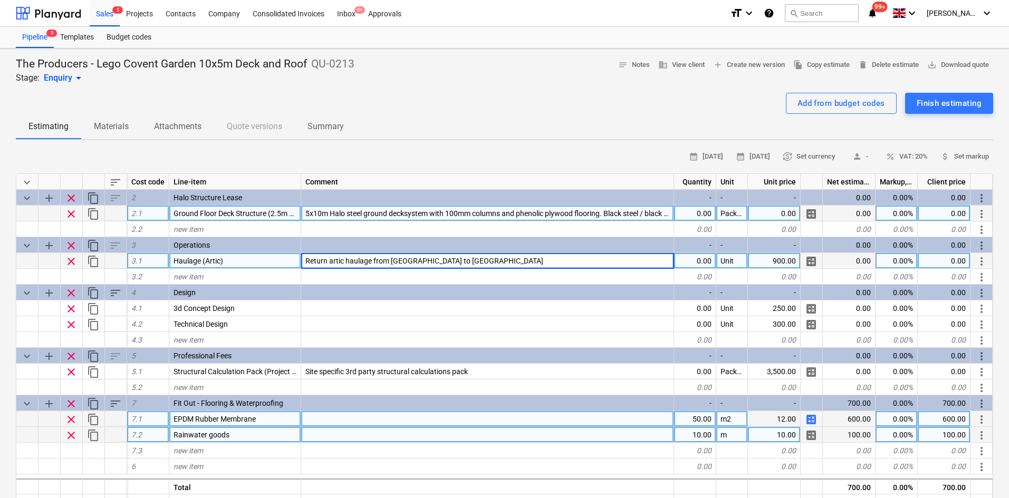
type input "Return artic haulage from Shrewsbury to Covent Gardens"
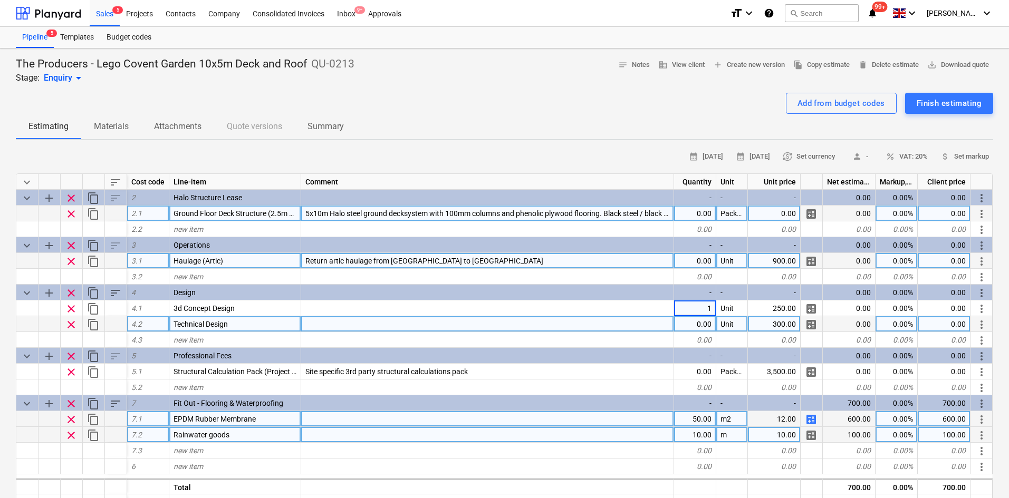
type textarea "x"
type input "-100"
type textarea "x"
type input "-100"
type textarea "x"
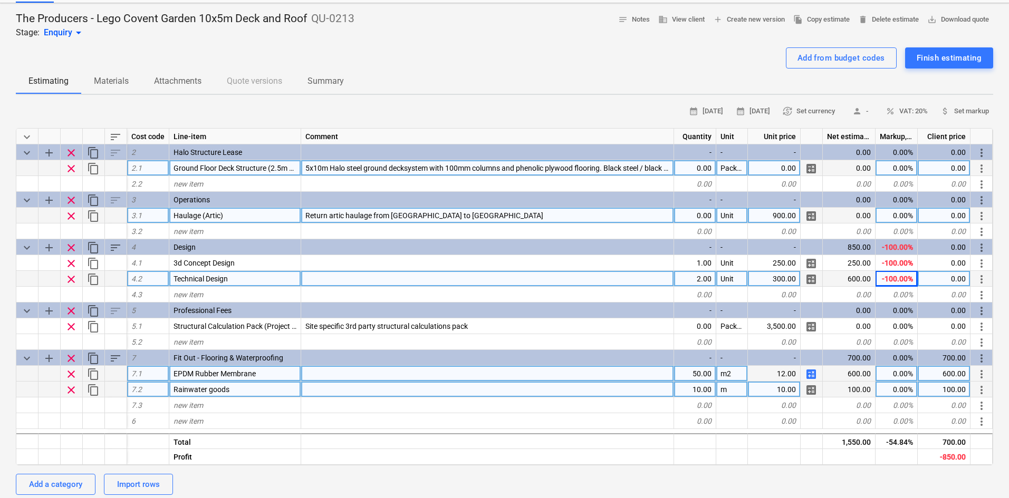
scroll to position [53, 0]
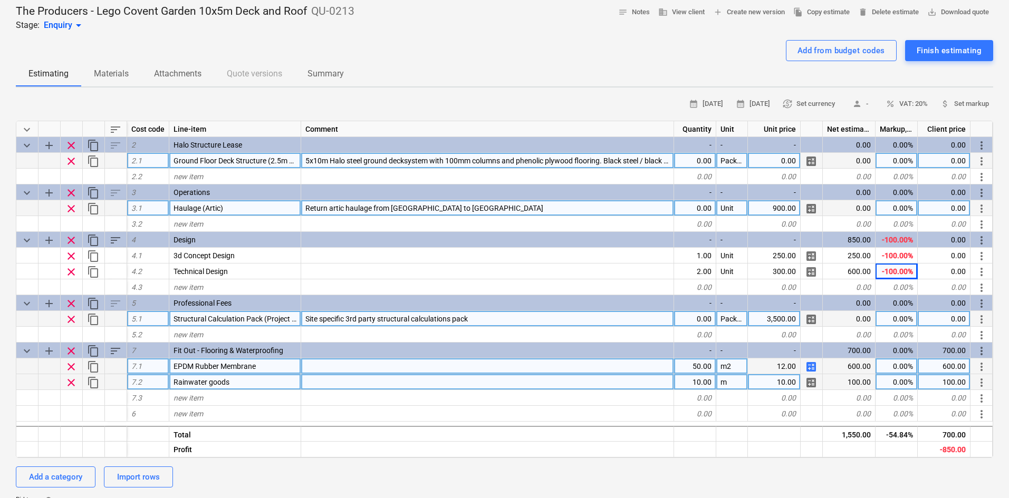
click at [701, 316] on div "0.00" at bounding box center [695, 319] width 42 height 16
type input "1"
type textarea "x"
type input "3000"
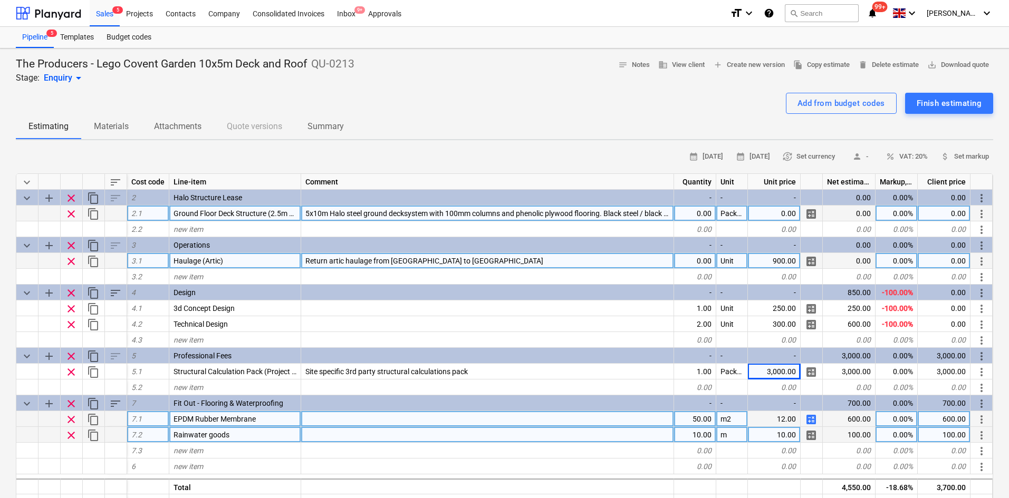
click at [771, 412] on div "12.00" at bounding box center [774, 419] width 53 height 16
click at [866, 416] on div "600.00" at bounding box center [848, 419] width 53 height 16
click at [961, 417] on div "600.00" at bounding box center [943, 419] width 53 height 16
click at [713, 426] on div "50.00" at bounding box center [695, 419] width 42 height 16
click at [809, 420] on span "calculate" at bounding box center [810, 419] width 13 height 13
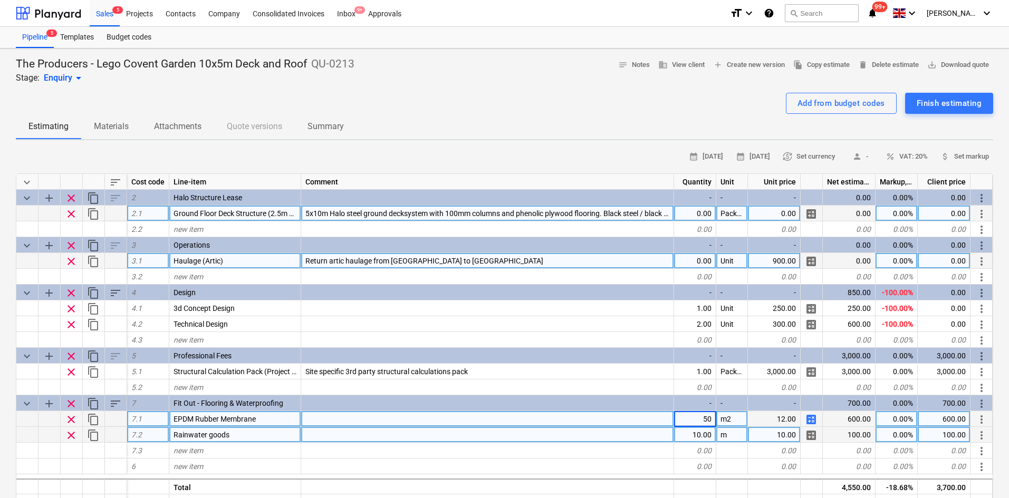
type textarea "x"
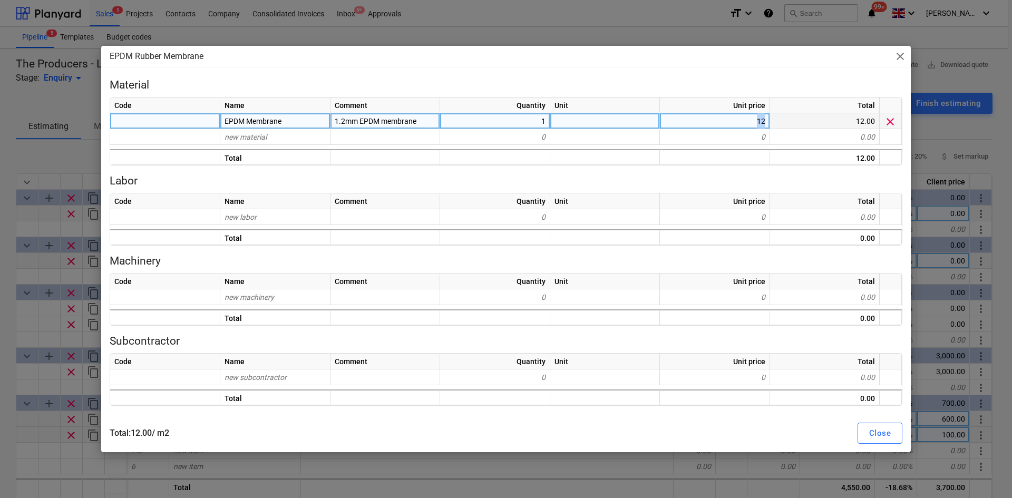
drag, startPoint x: 742, startPoint y: 122, endPoint x: 817, endPoint y: 128, distance: 75.1
click at [0, 0] on div "EPDM Membrane 1.2mm EPDM membrane 1 12 12.00 clear" at bounding box center [0, 0] width 0 height 0
click at [732, 115] on div "12" at bounding box center [715, 121] width 110 height 16
type input "14"
click at [893, 431] on button "Close" at bounding box center [880, 433] width 45 height 21
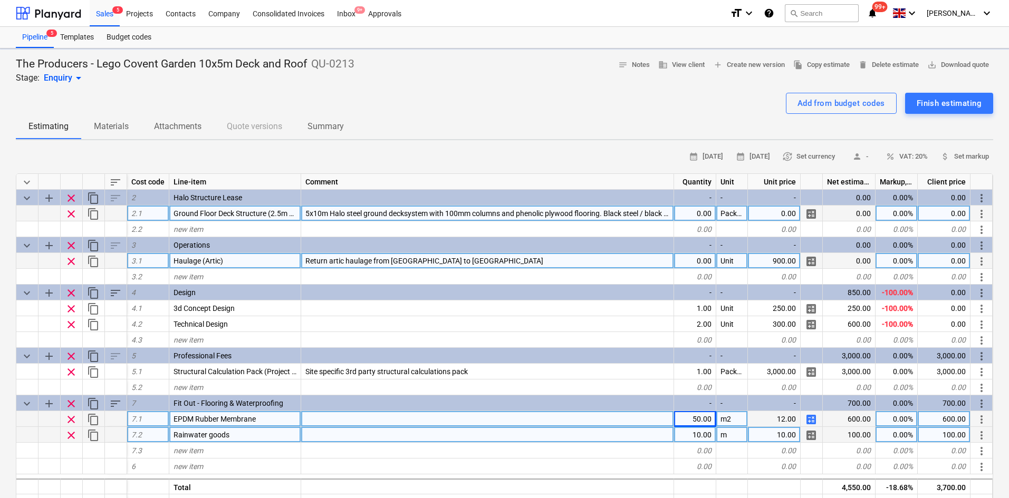
type textarea "x"
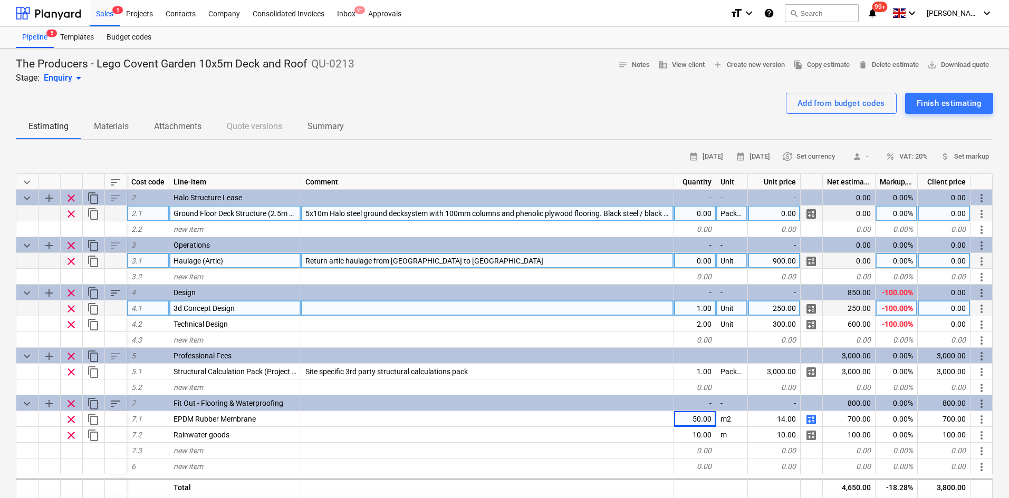
click at [779, 313] on div "250.00" at bounding box center [774, 309] width 53 height 16
click at [871, 308] on div "250.00" at bounding box center [848, 309] width 53 height 16
click at [784, 314] on div "250.00" at bounding box center [774, 309] width 53 height 16
type input "0"
type textarea "x"
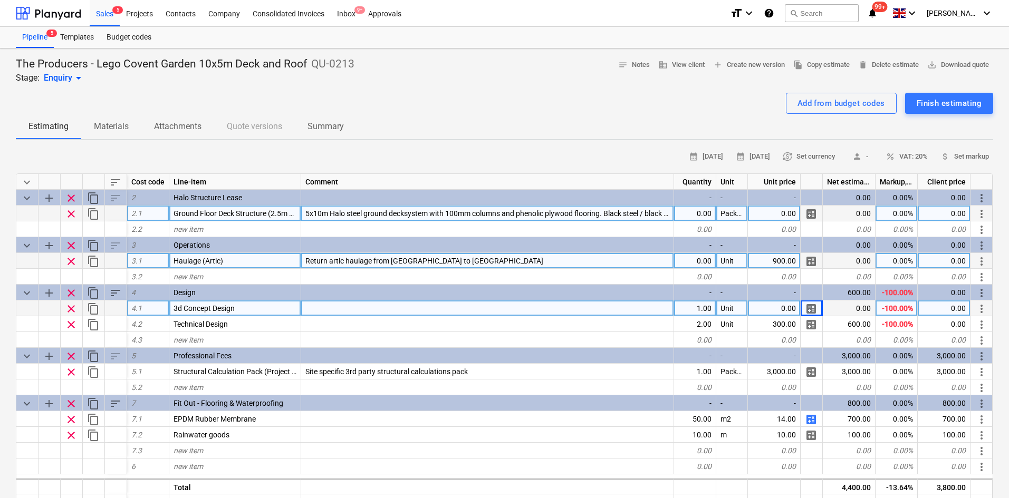
click at [784, 314] on div "0.00" at bounding box center [774, 309] width 53 height 16
type input "0.1"
type textarea "x"
type input "0.1"
type textarea "x"
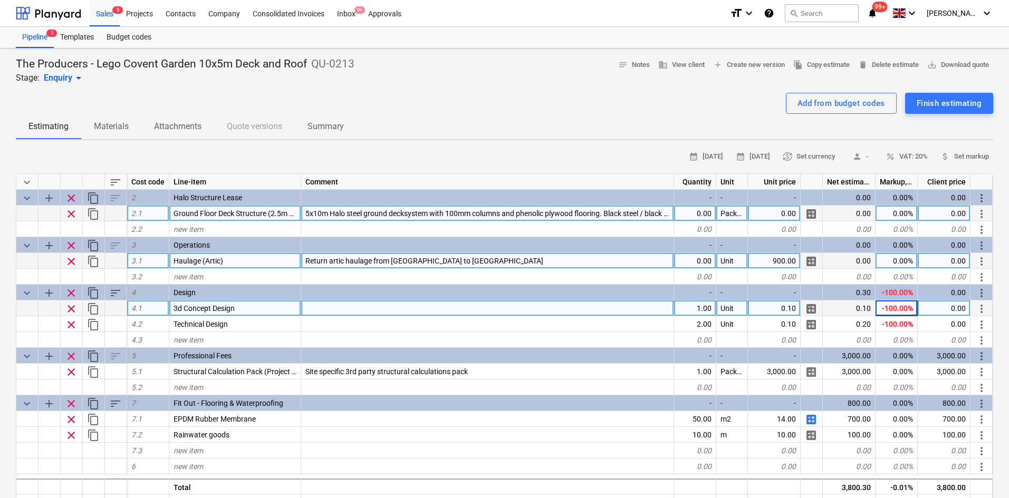
click at [698, 209] on div "0.00" at bounding box center [695, 214] width 42 height 16
type input "1"
type textarea "x"
click at [361, 151] on div "calendar_month 11 Sep 2025 calendar_month 25 Sep 2025 currency_exchange Set cur…" at bounding box center [504, 157] width 977 height 16
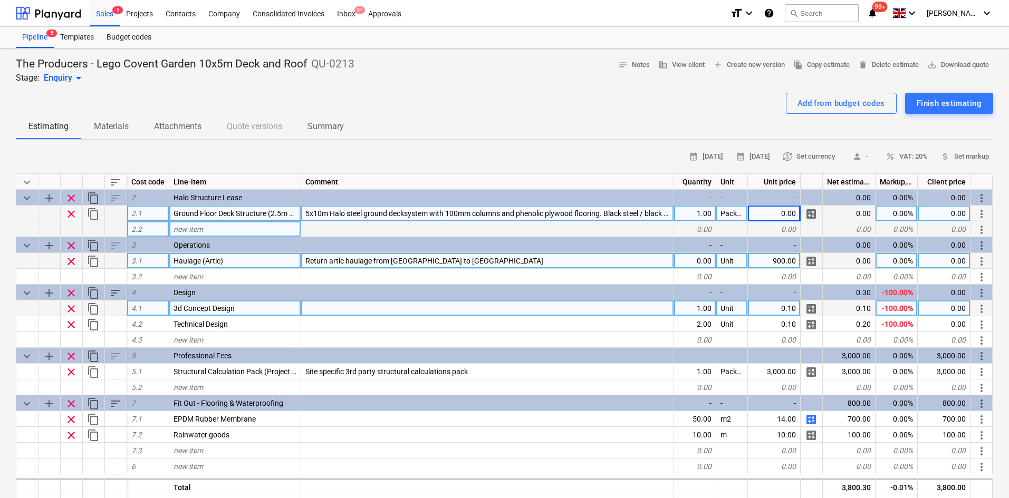
click at [254, 229] on div "new item" at bounding box center [235, 229] width 132 height 16
type input "Wall Panels"
type textarea "x"
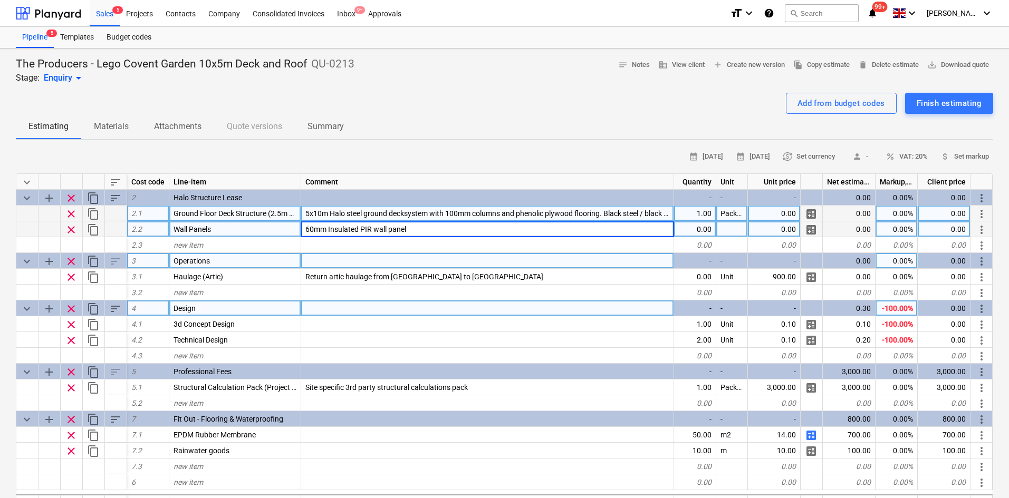
type input "60mm Insulated PIR wall panels"
type textarea "x"
click at [697, 221] on div "1.00" at bounding box center [695, 214] width 42 height 16
click at [782, 213] on div "0.00" at bounding box center [774, 214] width 53 height 16
type input "£ 40,046.71"
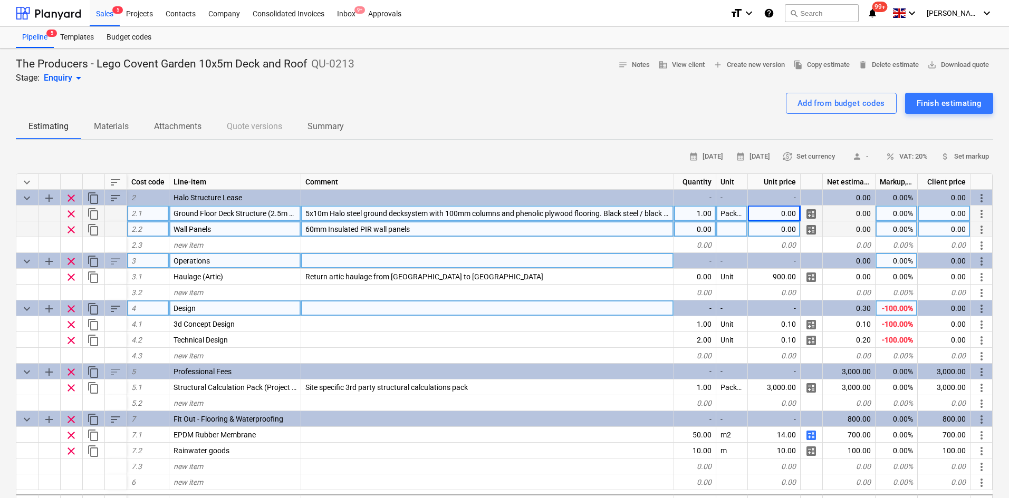
click at [780, 214] on div "0.00" at bounding box center [774, 214] width 53 height 16
click at [769, 214] on input "£13,066.87" at bounding box center [774, 213] width 52 height 15
click at [763, 214] on input "£13,066.87" at bounding box center [774, 213] width 52 height 15
type input "13,066.87"
click at [763, 220] on input "£13,066.87" at bounding box center [774, 213] width 52 height 15
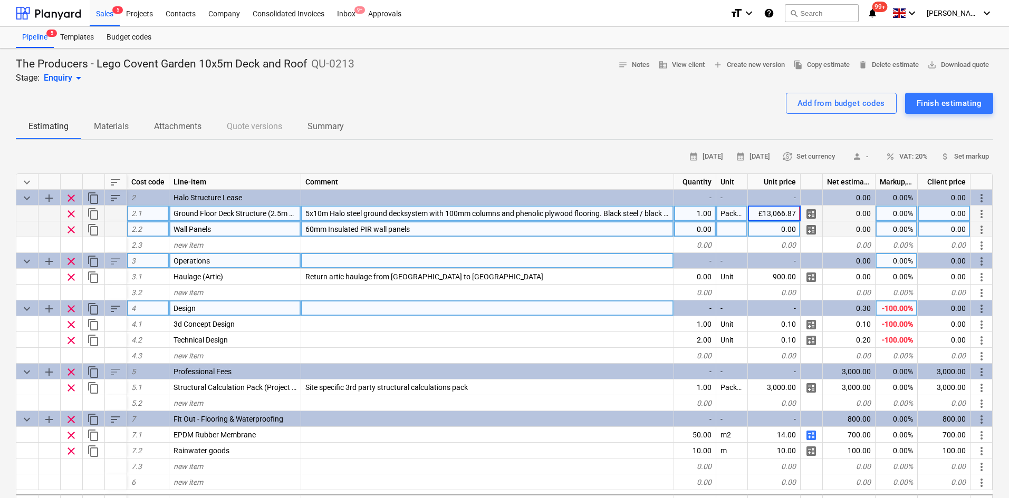
type input "13,066.87"
type textarea "x"
click at [938, 217] on div "13,066.87" at bounding box center [943, 214] width 53 height 16
click at [934, 213] on input "£ 40,046.71" at bounding box center [943, 213] width 52 height 15
click at [932, 212] on input "£ 40,046.71" at bounding box center [943, 213] width 52 height 15
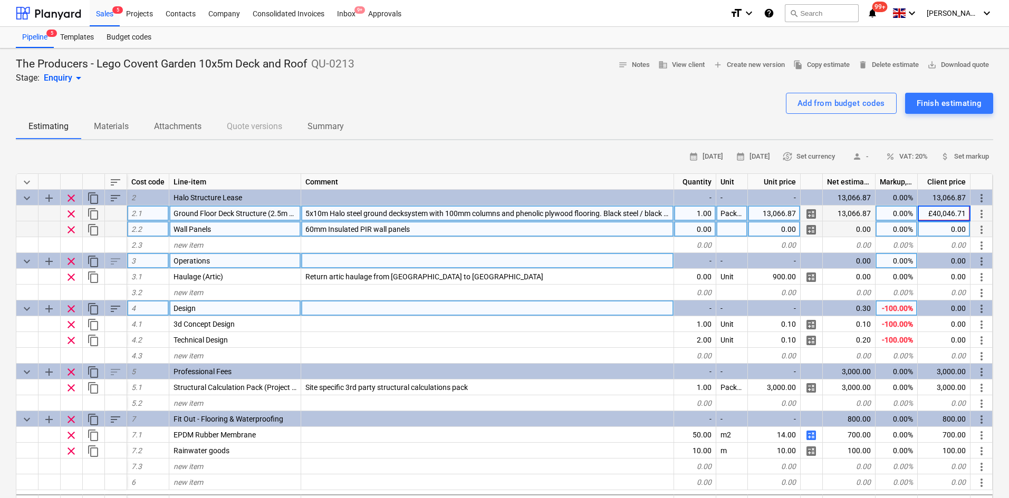
type input "40,046.71"
type textarea "x"
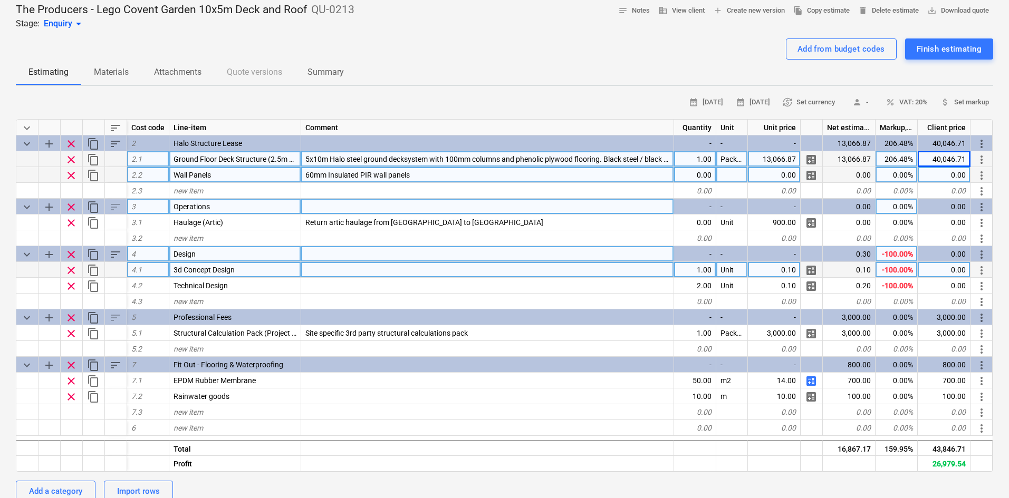
scroll to position [53, 0]
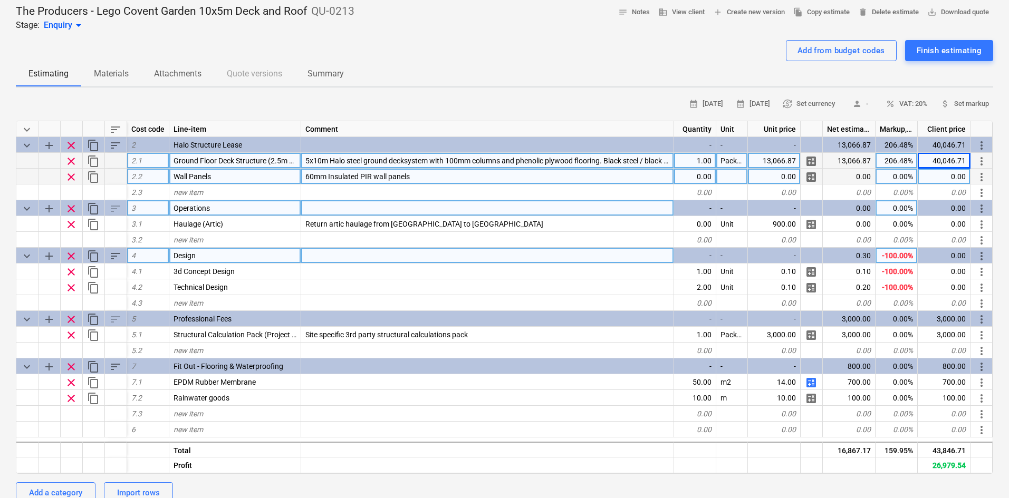
click at [944, 157] on div "40,046.71" at bounding box center [943, 161] width 53 height 16
click at [928, 160] on input "£ 37,440.69" at bounding box center [943, 160] width 52 height 15
click at [933, 160] on input "£ 37,440.69" at bounding box center [943, 160] width 52 height 15
click at [932, 160] on input "£ 37,440.69" at bounding box center [943, 160] width 52 height 15
type input "37,440.69"
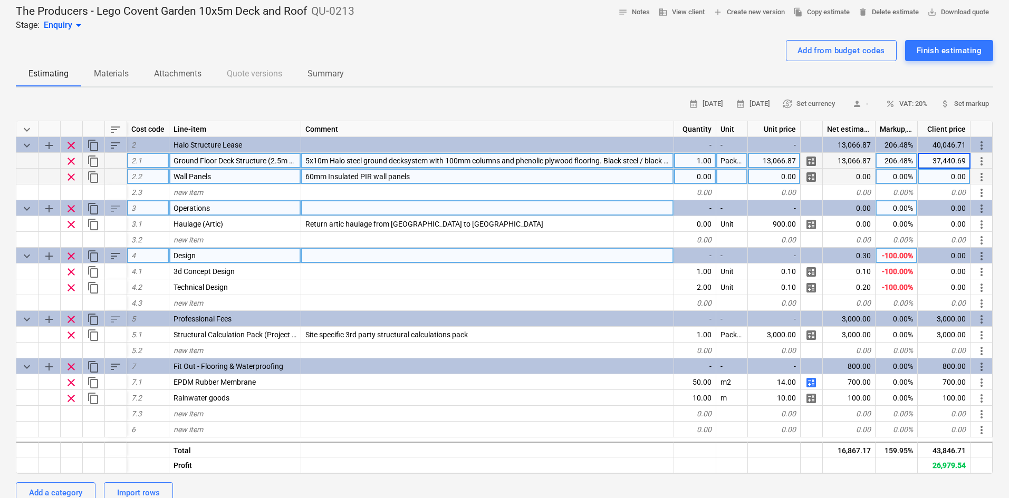
type textarea "x"
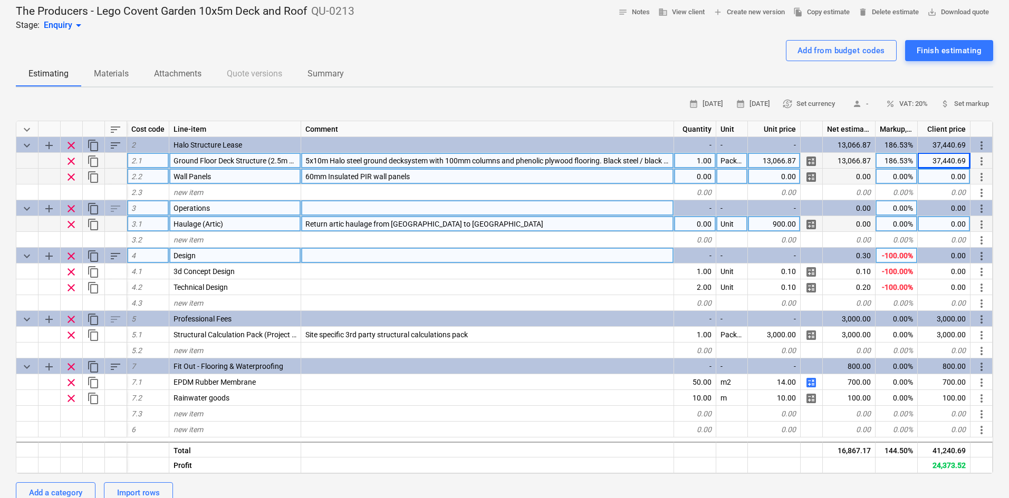
click at [773, 222] on div "900.00" at bounding box center [774, 224] width 53 height 16
click at [707, 219] on div "0.00" at bounding box center [695, 224] width 42 height 16
type input "2"
type textarea "x"
type input "1050"
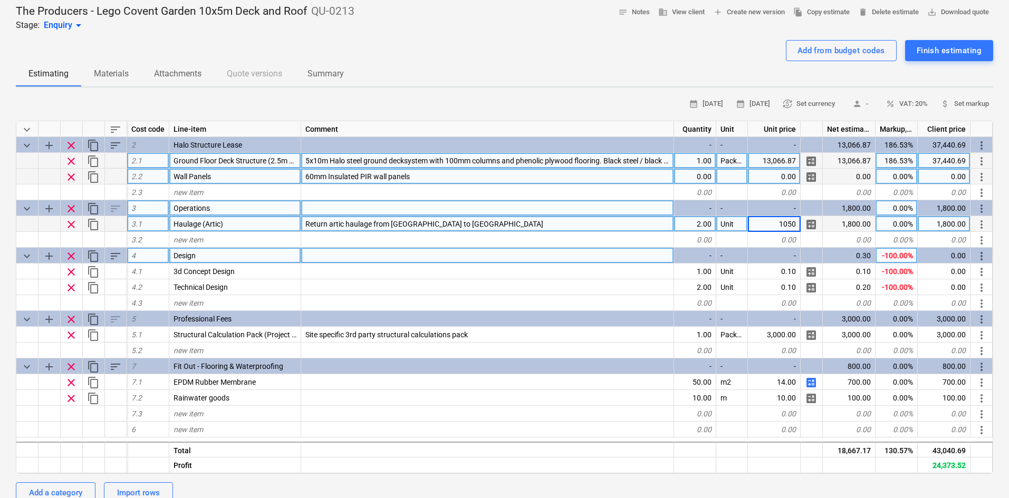
type textarea "x"
click at [903, 168] on div "186.53%" at bounding box center [896, 161] width 42 height 16
type input "170"
click at [887, 162] on div "170.00%" at bounding box center [896, 161] width 42 height 16
click at [697, 59] on div "Add from budget codes Finish estimating" at bounding box center [504, 50] width 977 height 21
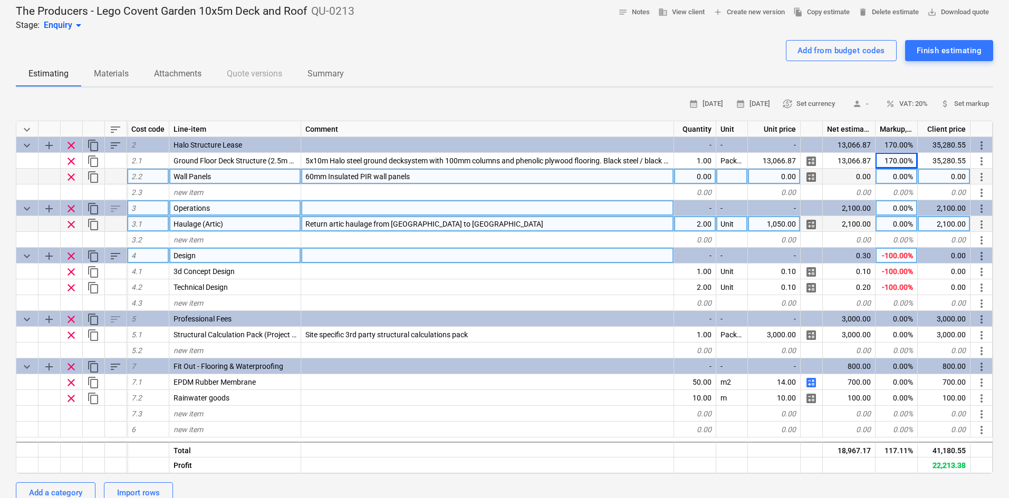
click at [695, 171] on div "0.00" at bounding box center [695, 177] width 42 height 16
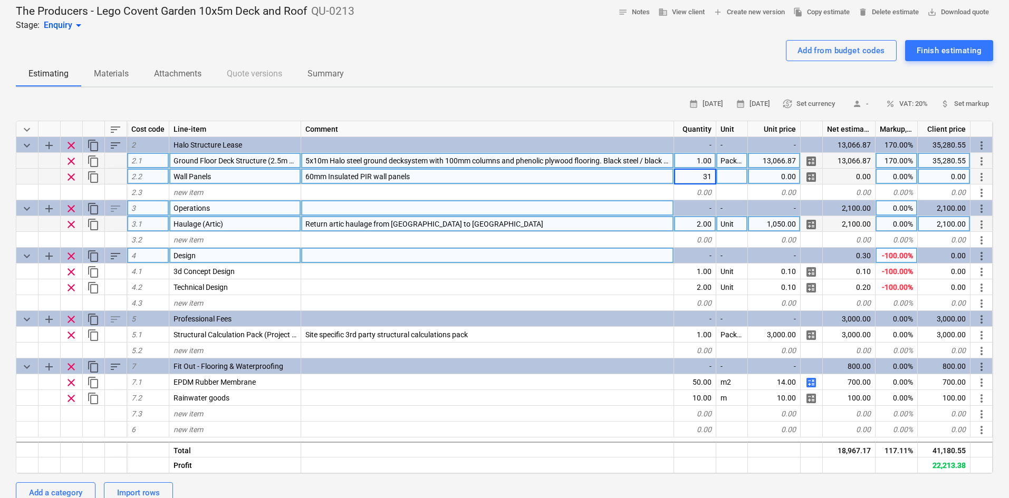
type textarea "x"
type input "m2"
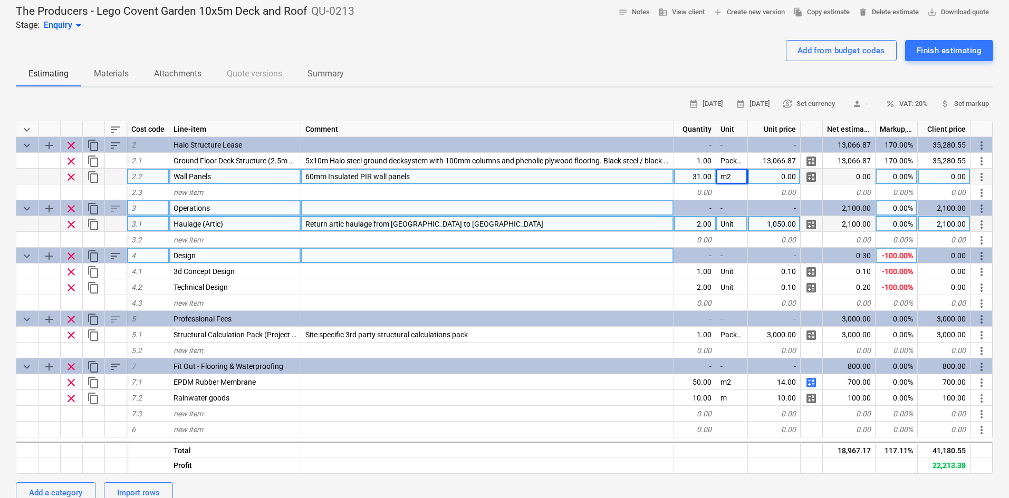
click at [783, 171] on div "0.00" at bounding box center [774, 177] width 53 height 16
type textarea "x"
type input "30"
type textarea "x"
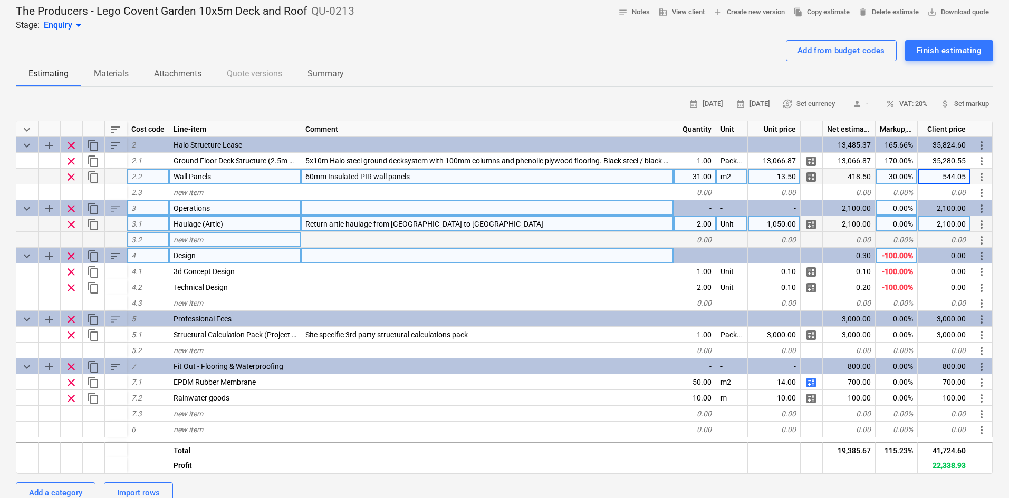
click at [205, 238] on div "new item" at bounding box center [235, 240] width 132 height 16
type input "Removing Stillage from Site"
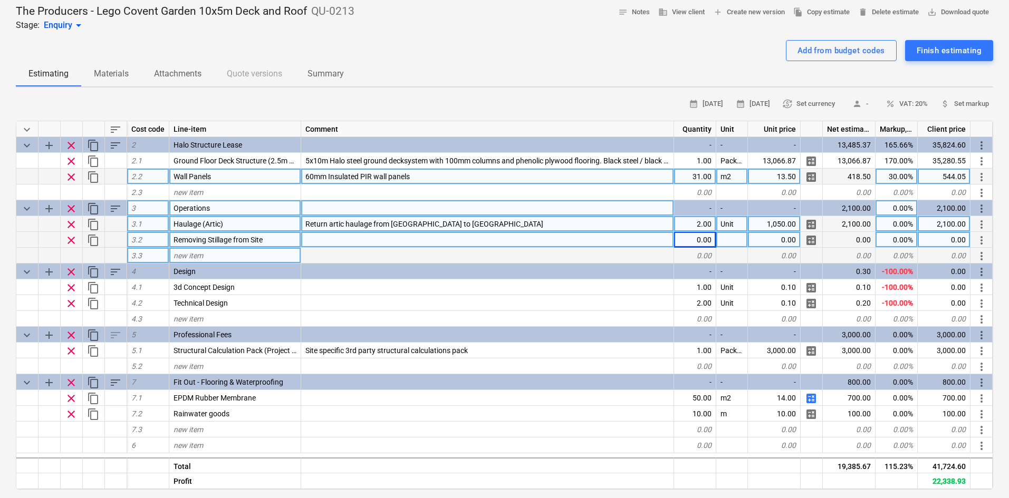
click at [239, 241] on span "Removing Stillage from Site" at bounding box center [217, 240] width 89 height 8
click at [314, 237] on div at bounding box center [487, 240] width 373 height 16
type textarea "x"
type input "Package"
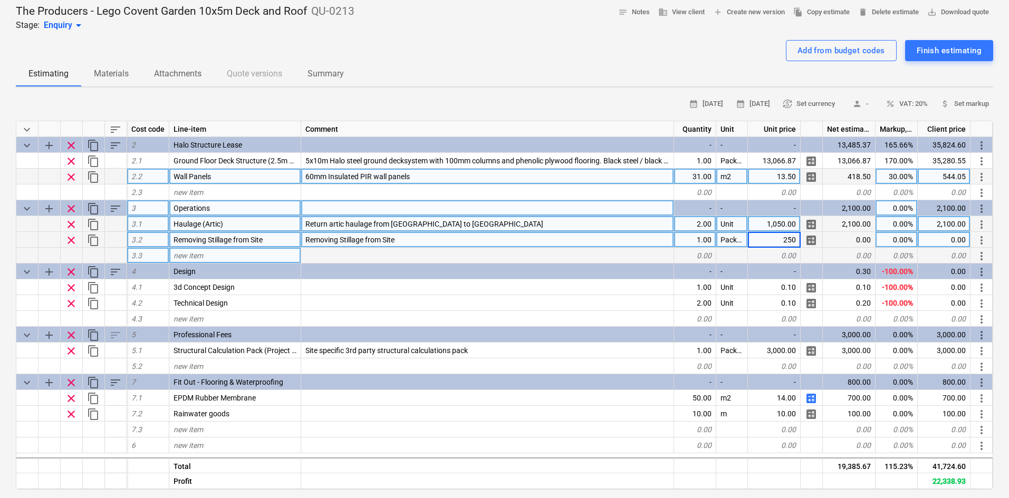
type textarea "x"
type input "2"
type input "30"
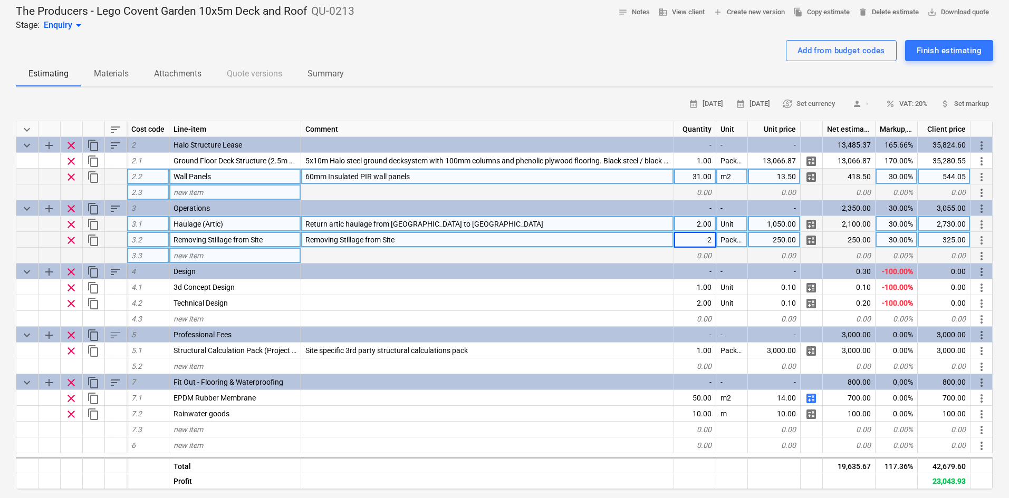
type textarea "x"
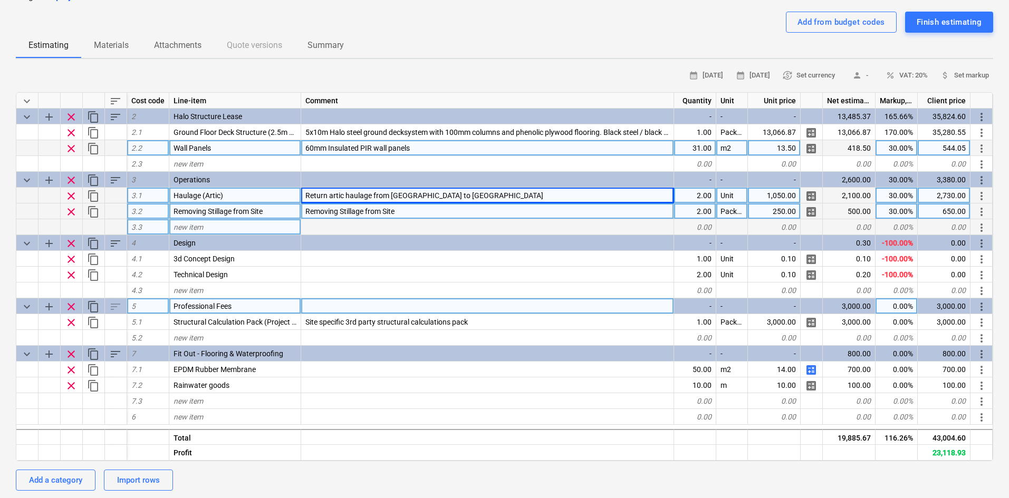
scroll to position [53, 0]
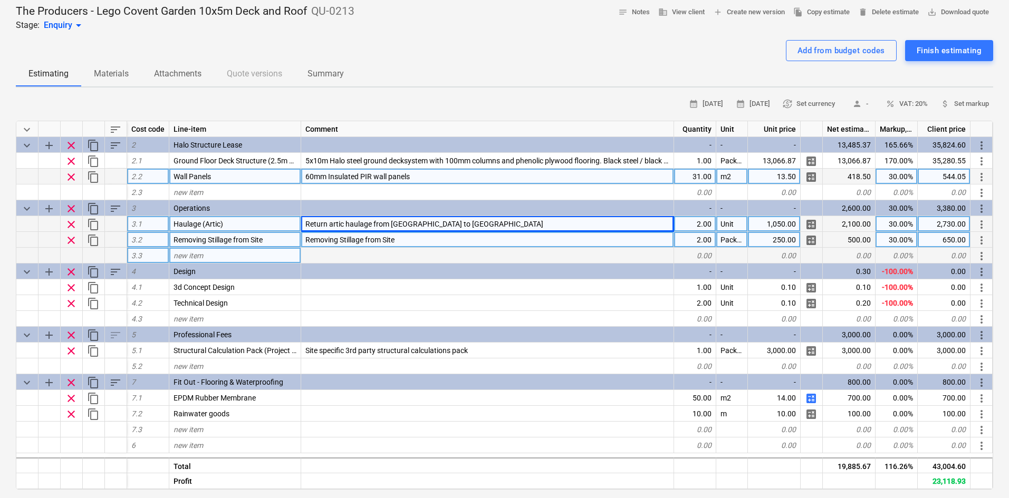
click at [936, 238] on div "650.00" at bounding box center [943, 240] width 53 height 16
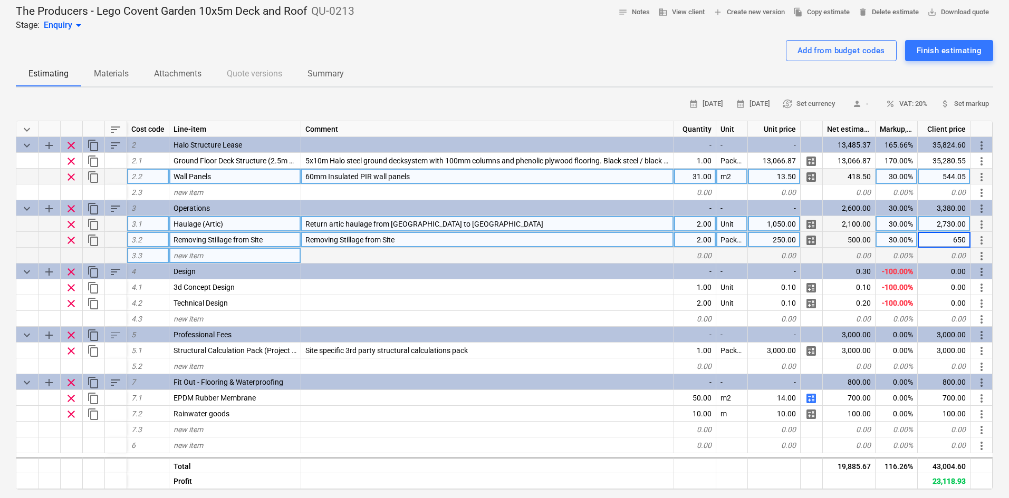
click at [761, 220] on div "1,050.00" at bounding box center [774, 224] width 53 height 16
type input "250"
type input "13"
type input "1300"
click at [66, 243] on span "clear" at bounding box center [71, 240] width 13 height 13
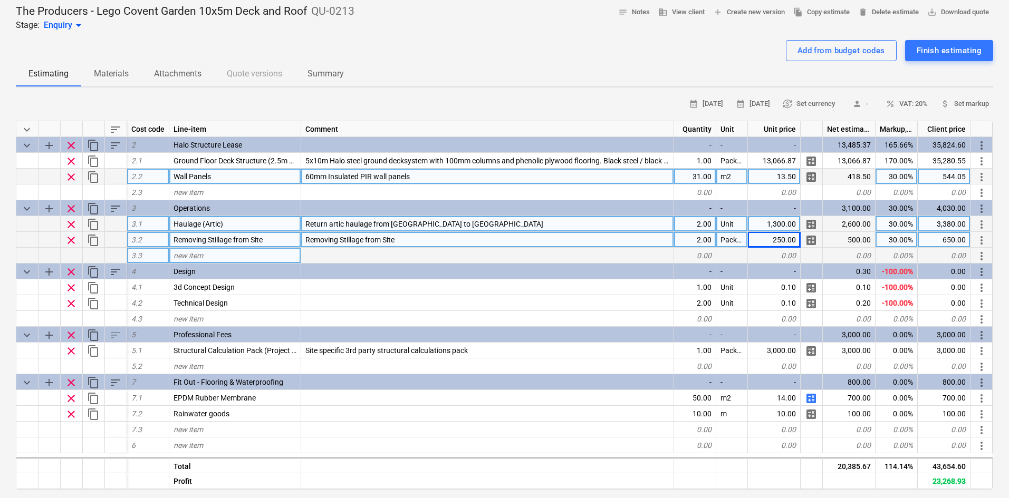
type textarea "x"
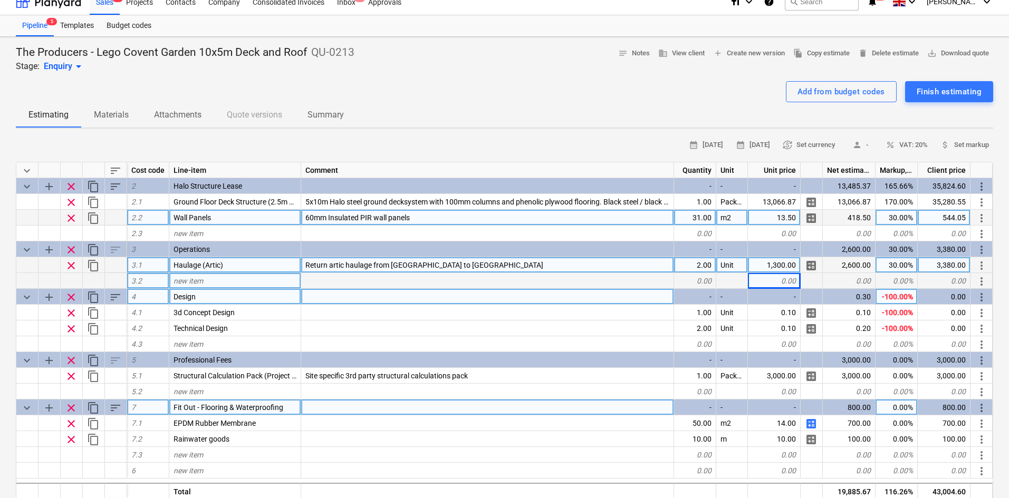
scroll to position [0, 0]
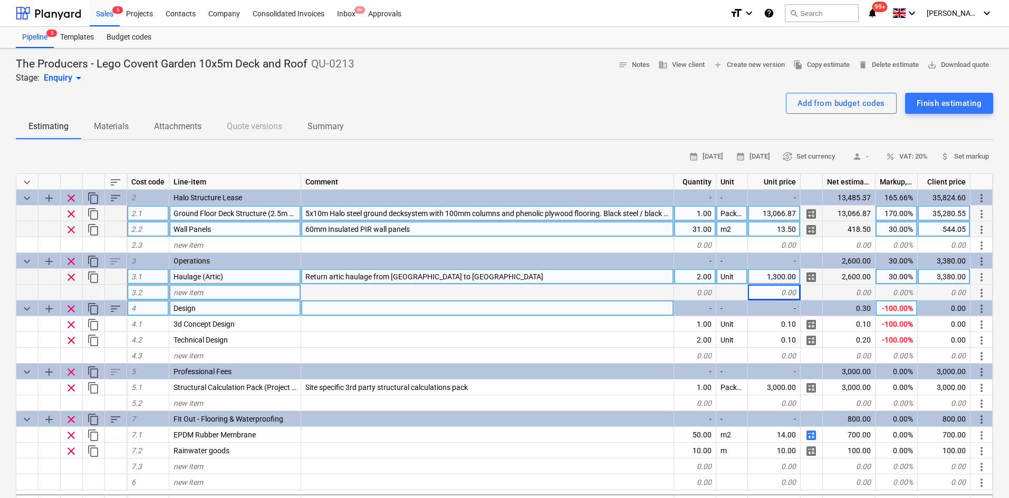
click at [888, 216] on div "170.00%" at bounding box center [896, 214] width 42 height 16
type input "165"
type textarea "x"
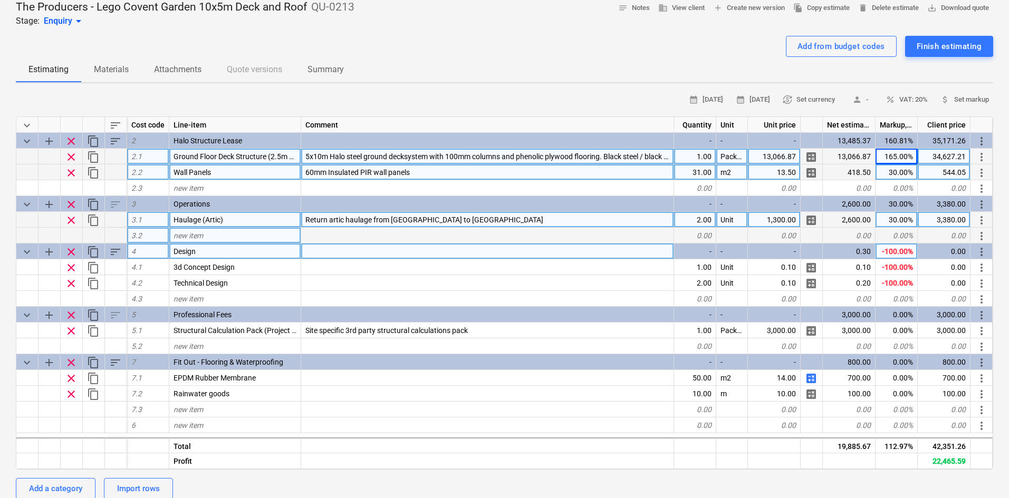
scroll to position [53, 0]
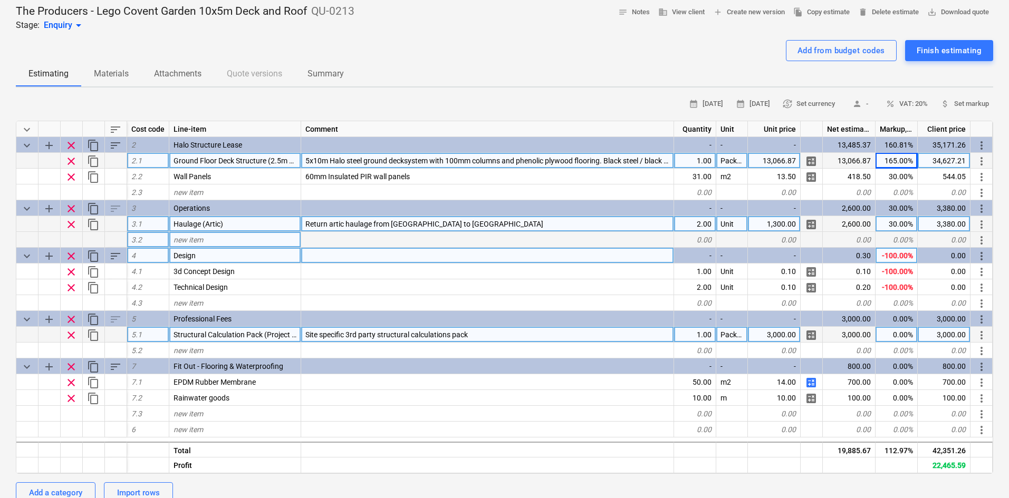
click at [901, 332] on div "0.00%" at bounding box center [896, 335] width 42 height 16
type input "30"
type textarea "x"
click at [779, 334] on div "3,000.00" at bounding box center [774, 335] width 53 height 16
type input "2700"
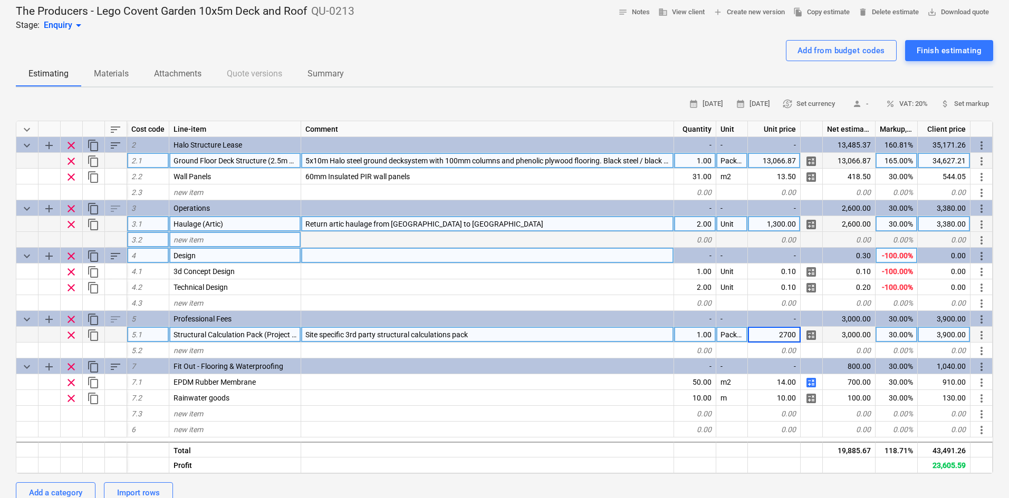
type textarea "x"
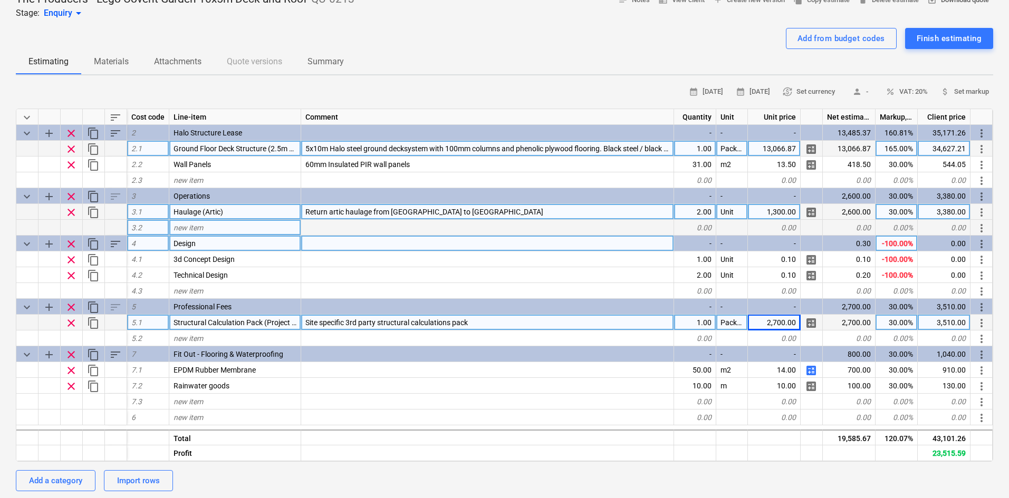
scroll to position [0, 0]
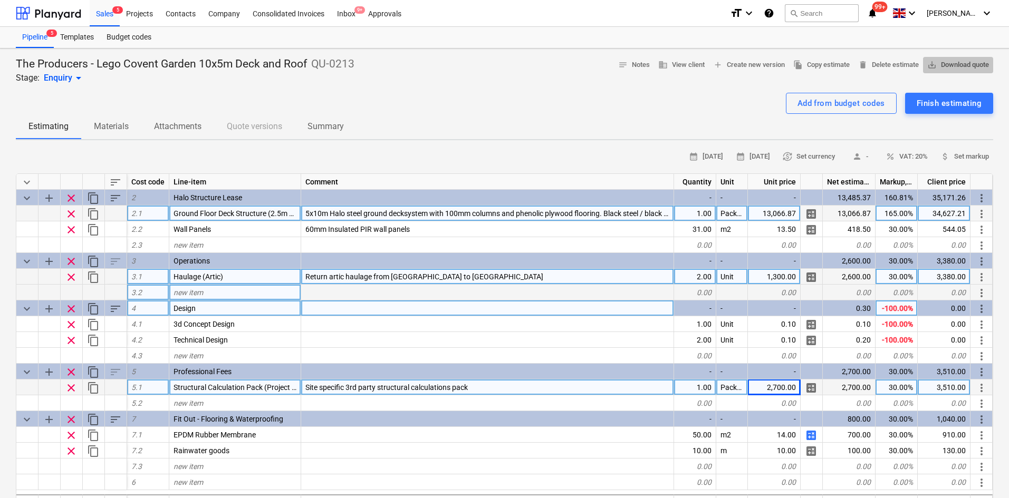
click at [947, 65] on span "save_alt Download quote" at bounding box center [958, 65] width 62 height 12
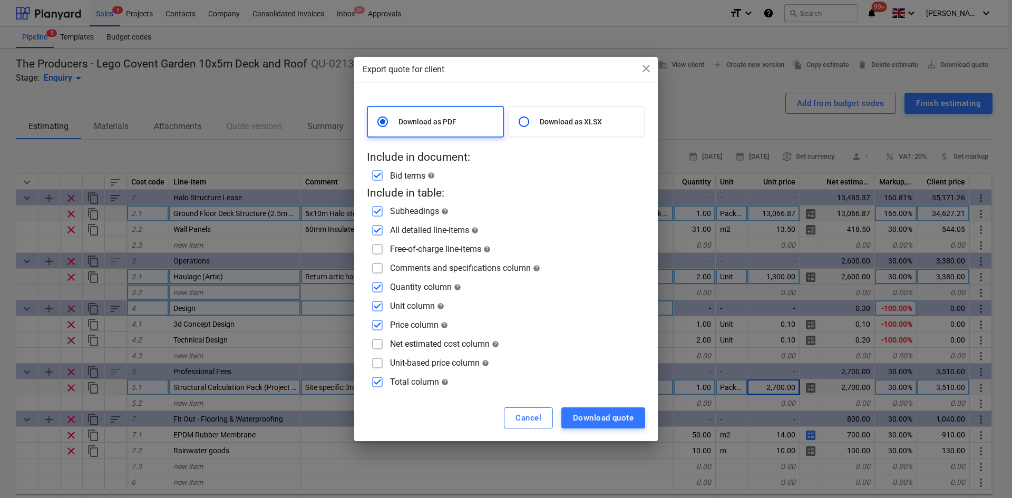
click at [378, 265] on input "checkbox" at bounding box center [377, 268] width 17 height 17
checkbox input "true"
click at [376, 250] on input "checkbox" at bounding box center [377, 249] width 17 height 17
checkbox input "true"
click at [378, 341] on input "checkbox" at bounding box center [377, 344] width 17 height 17
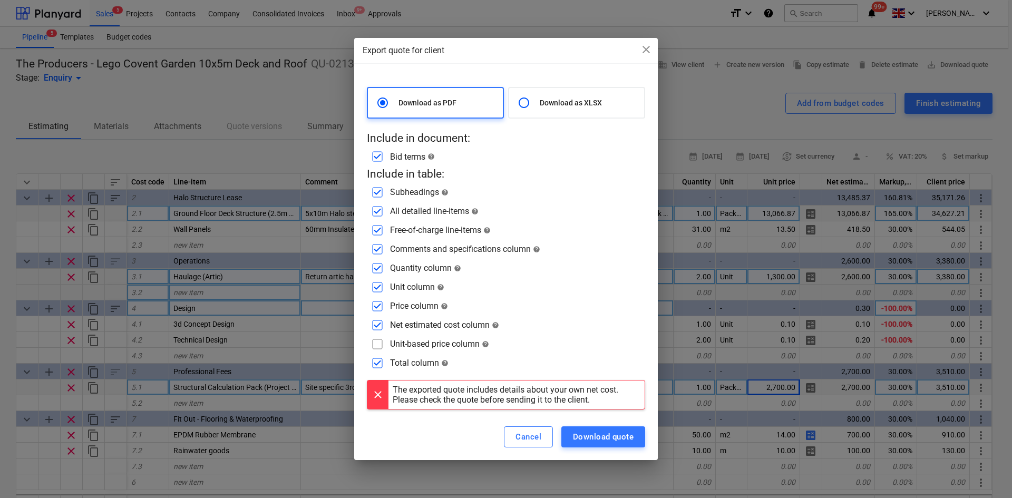
click at [379, 325] on input "checkbox" at bounding box center [377, 325] width 17 height 17
checkbox input "false"
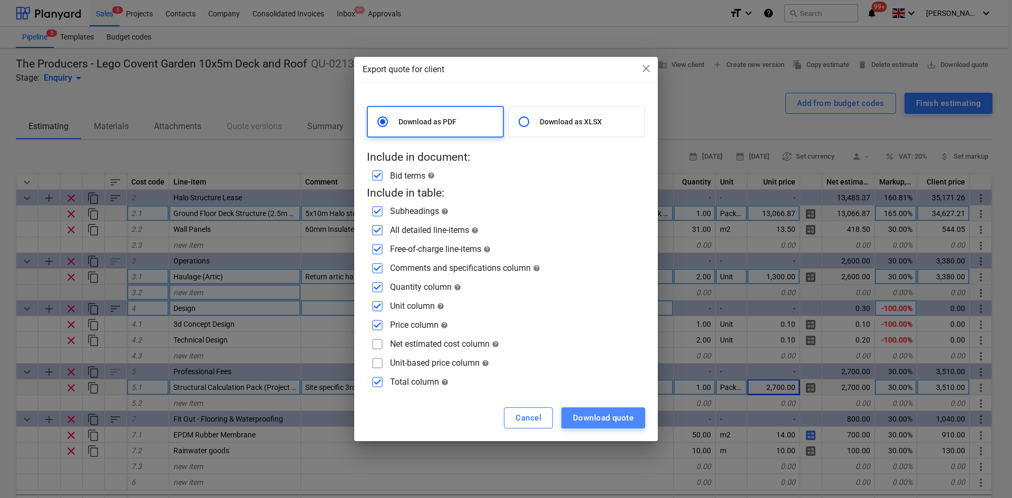
click at [594, 416] on div "Download quote" at bounding box center [603, 418] width 61 height 14
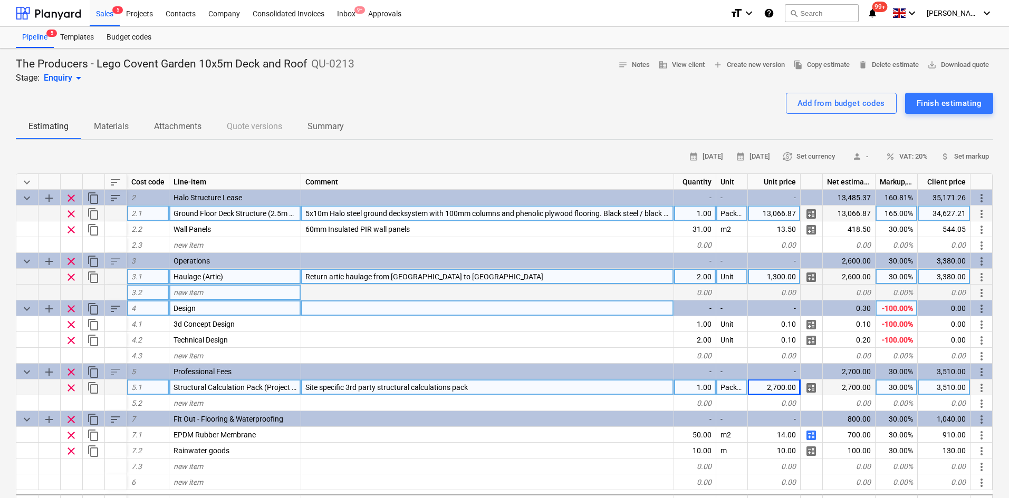
drag, startPoint x: 643, startPoint y: 129, endPoint x: 742, endPoint y: 109, distance: 101.1
click at [648, 125] on div "Estimating Materials Attachments Quote versions Summary" at bounding box center [504, 126] width 977 height 25
click at [953, 62] on span "save_alt Download quote" at bounding box center [958, 65] width 62 height 12
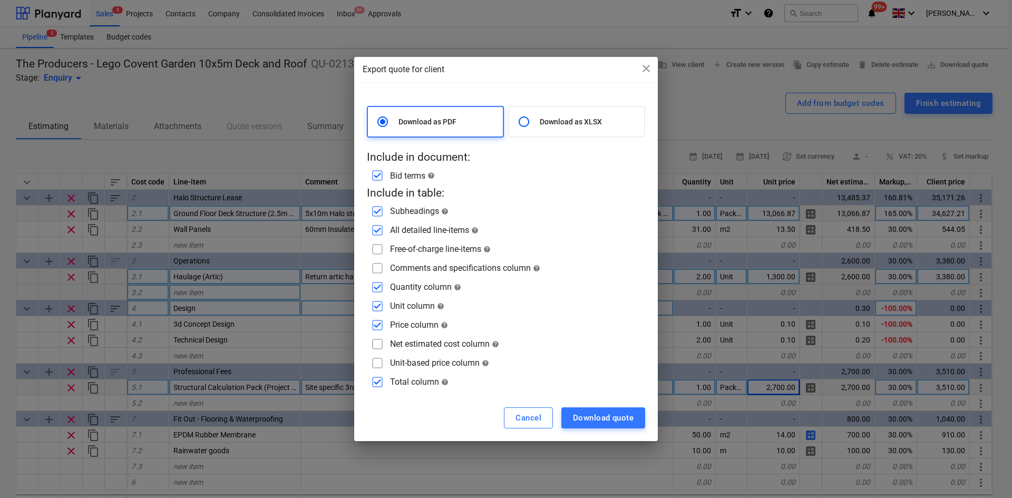
click at [381, 348] on input "checkbox" at bounding box center [377, 344] width 17 height 17
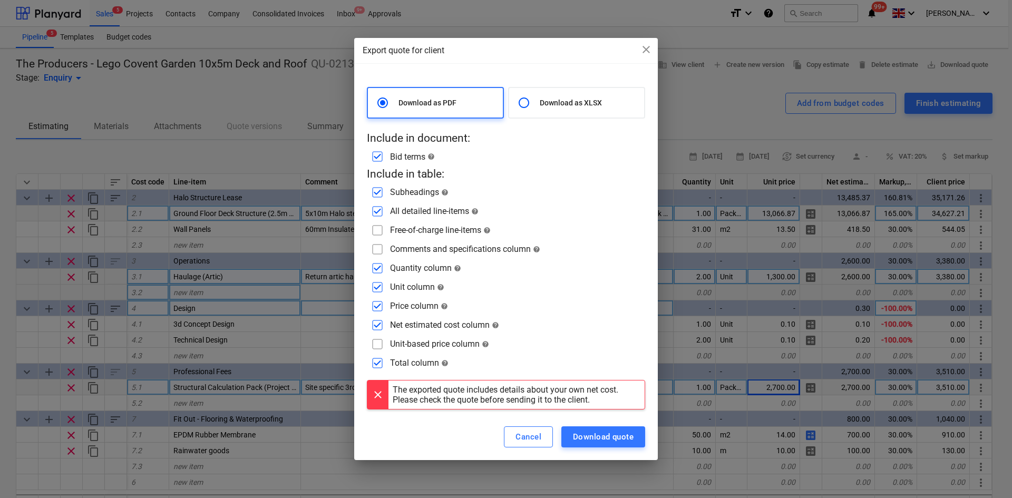
click at [382, 322] on input "checkbox" at bounding box center [377, 325] width 17 height 17
checkbox input "false"
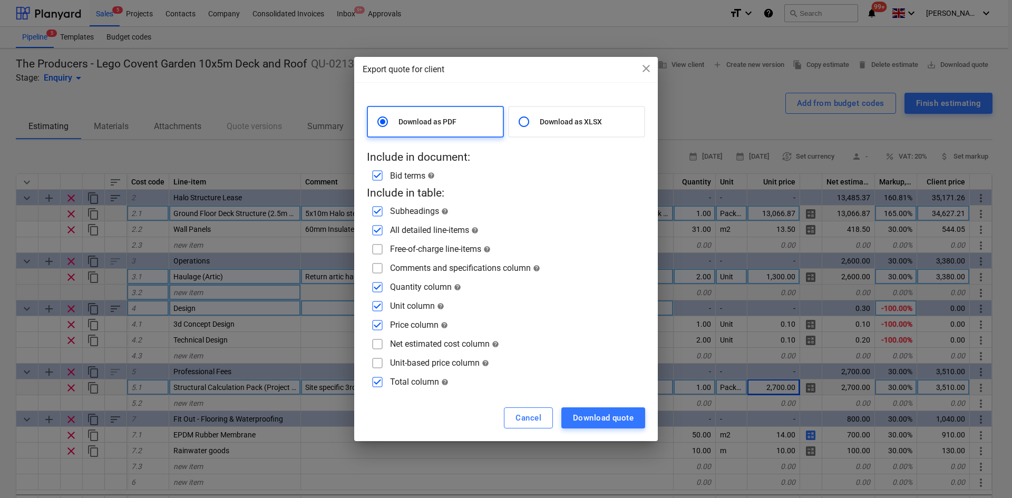
click at [380, 268] on input "checkbox" at bounding box center [377, 268] width 17 height 17
checkbox input "true"
click at [377, 247] on input "checkbox" at bounding box center [377, 249] width 17 height 17
checkbox input "true"
click at [382, 287] on input "checkbox" at bounding box center [377, 287] width 17 height 17
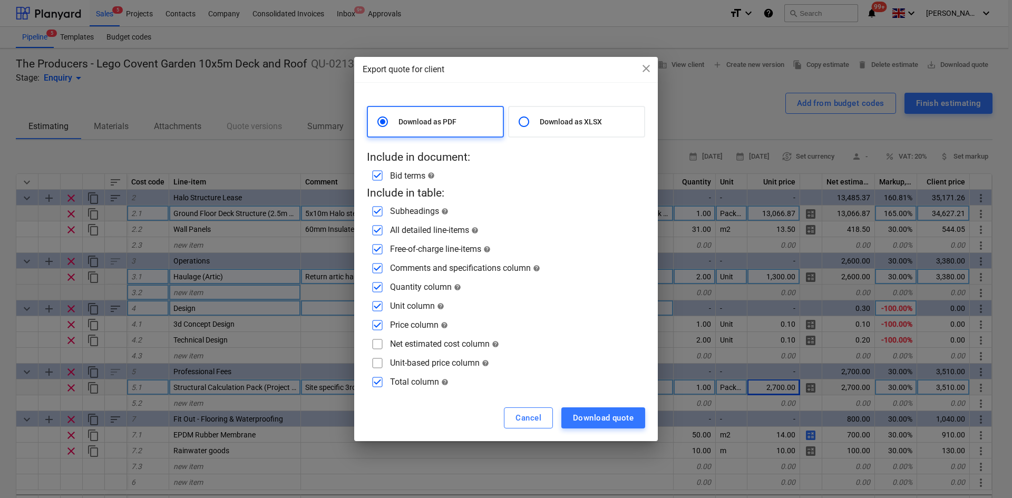
checkbox input "false"
click at [377, 306] on input "checkbox" at bounding box center [377, 306] width 17 height 17
checkbox input "false"
click at [376, 328] on input "checkbox" at bounding box center [377, 325] width 17 height 17
checkbox input "false"
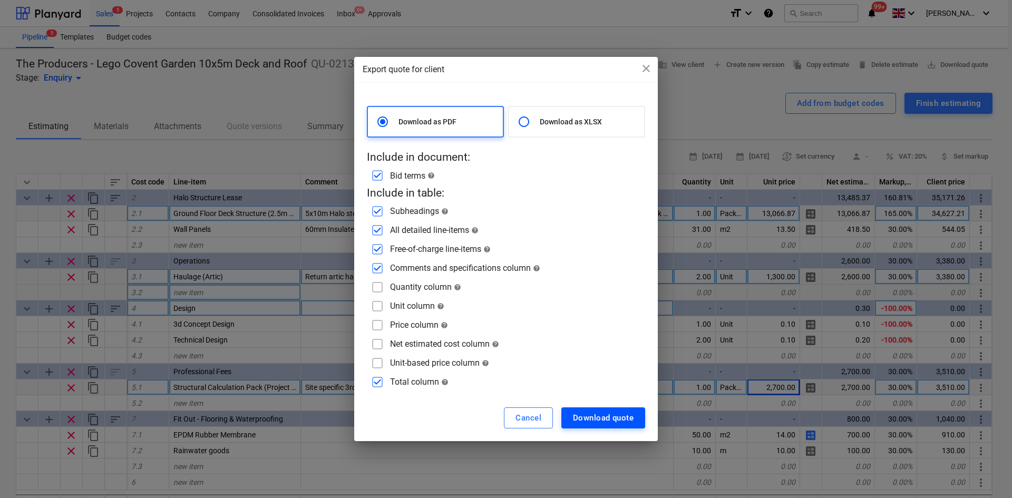
click at [588, 419] on div "Download quote" at bounding box center [603, 418] width 61 height 14
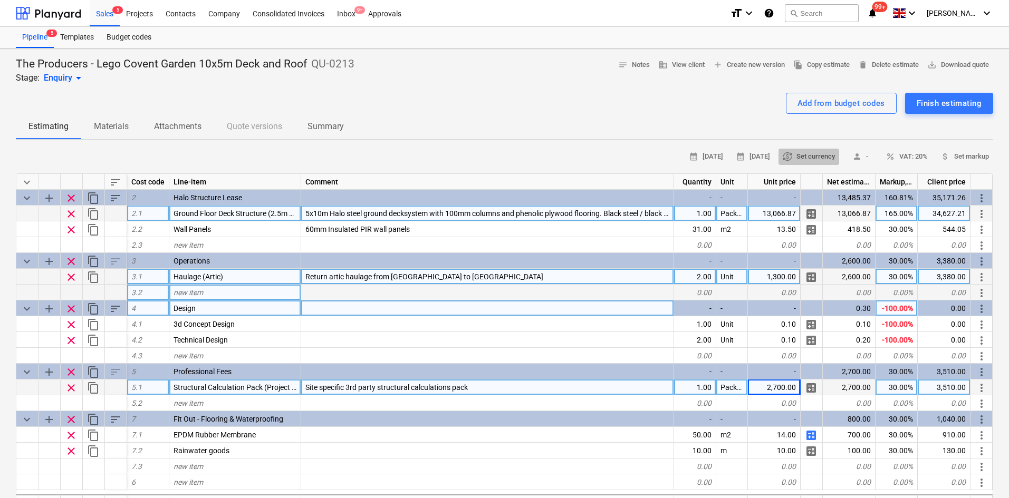
click at [810, 154] on span "currency_exchange Set currency" at bounding box center [808, 157] width 52 height 12
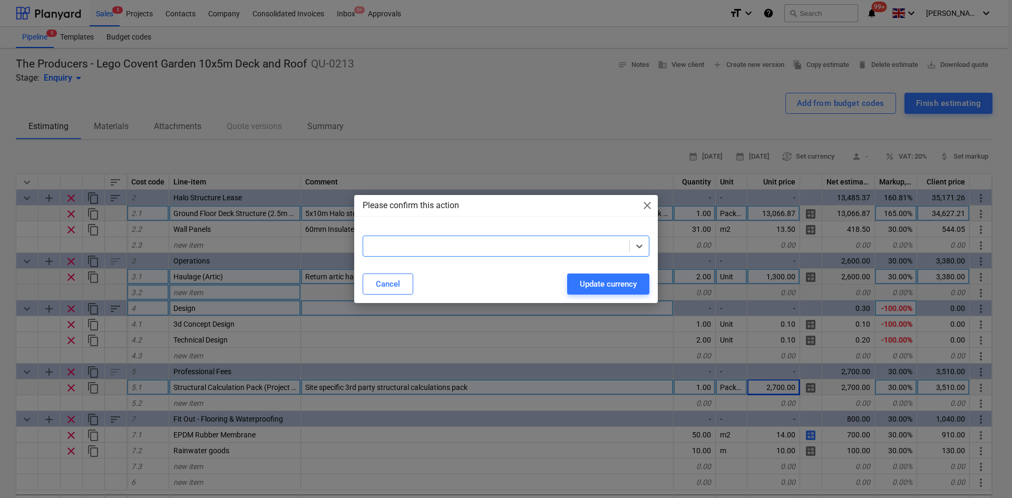
click at [482, 244] on div at bounding box center [497, 246] width 256 height 11
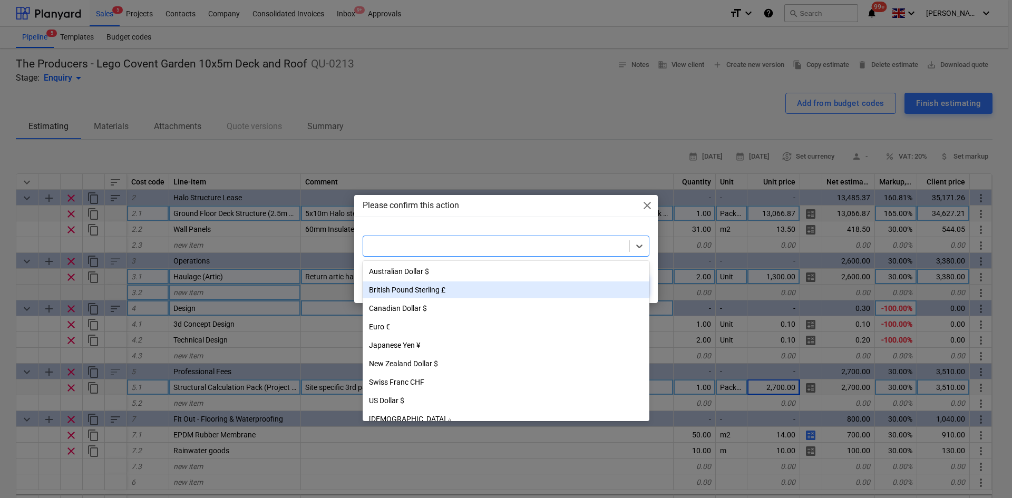
click at [401, 291] on div "British Pound Sterling £" at bounding box center [506, 290] width 287 height 17
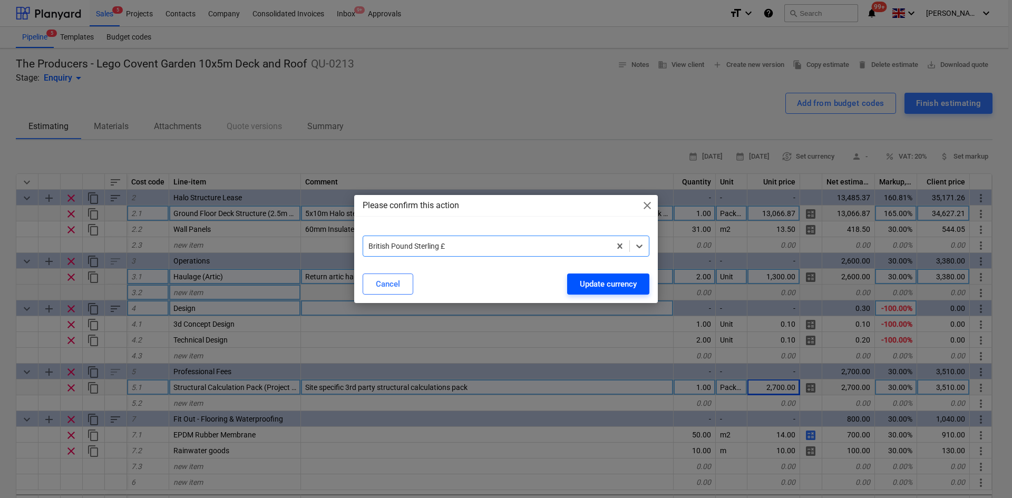
click at [602, 290] on div "Update currency" at bounding box center [608, 284] width 57 height 14
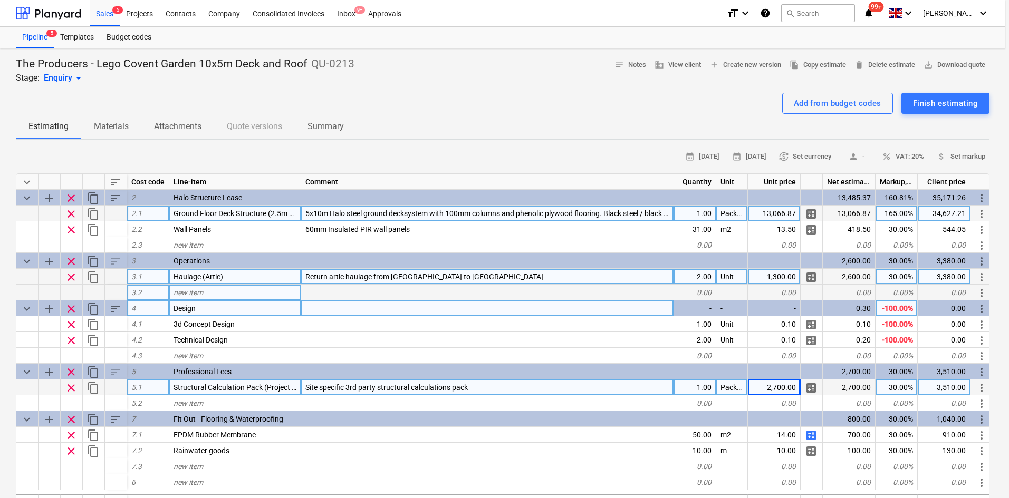
type textarea "x"
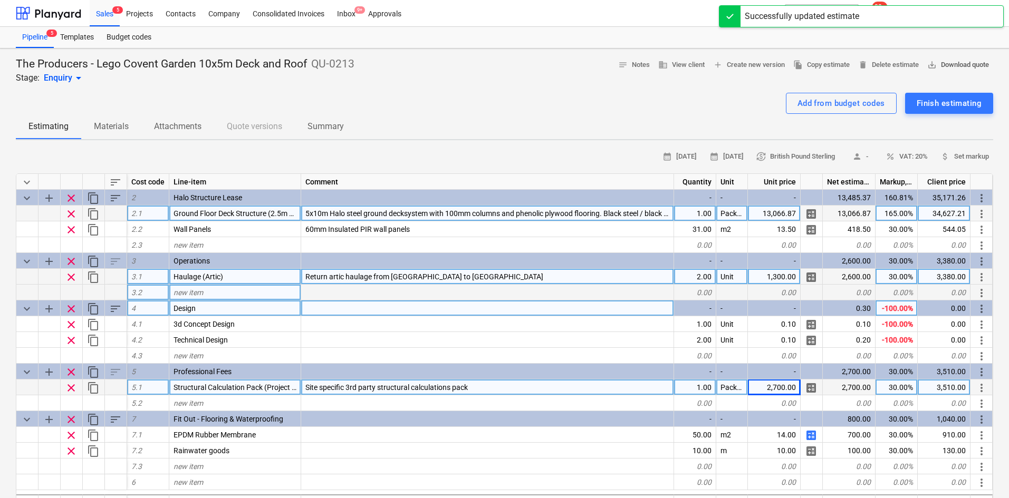
click at [938, 62] on span "save_alt Download quote" at bounding box center [958, 65] width 62 height 12
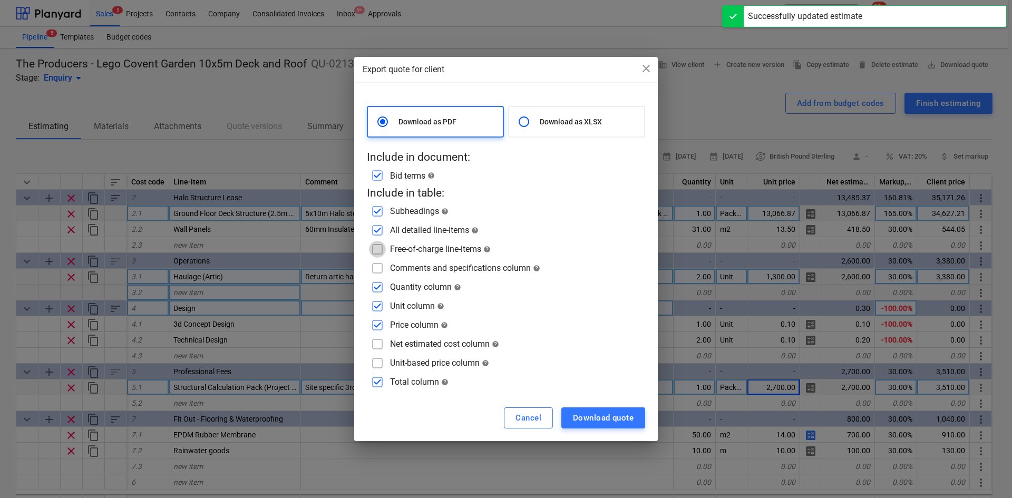
click at [379, 254] on input "checkbox" at bounding box center [377, 249] width 17 height 17
checkbox input "true"
click at [373, 272] on input "checkbox" at bounding box center [377, 268] width 17 height 17
checkbox input "true"
click at [377, 290] on input "checkbox" at bounding box center [377, 287] width 17 height 17
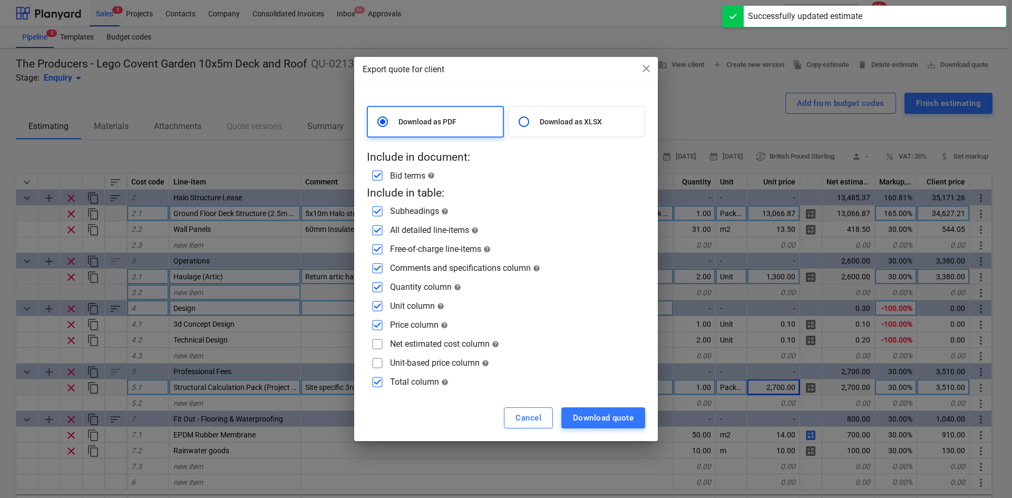
checkbox input "false"
click at [375, 312] on input "checkbox" at bounding box center [377, 306] width 17 height 17
checkbox input "false"
click at [375, 325] on input "checkbox" at bounding box center [377, 325] width 17 height 17
checkbox input "false"
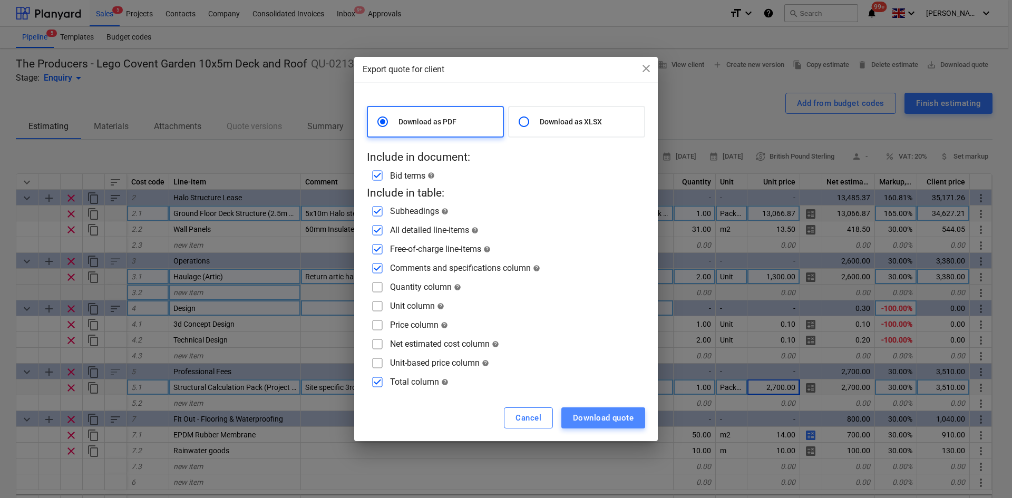
click at [593, 422] on div "Download quote" at bounding box center [603, 418] width 61 height 14
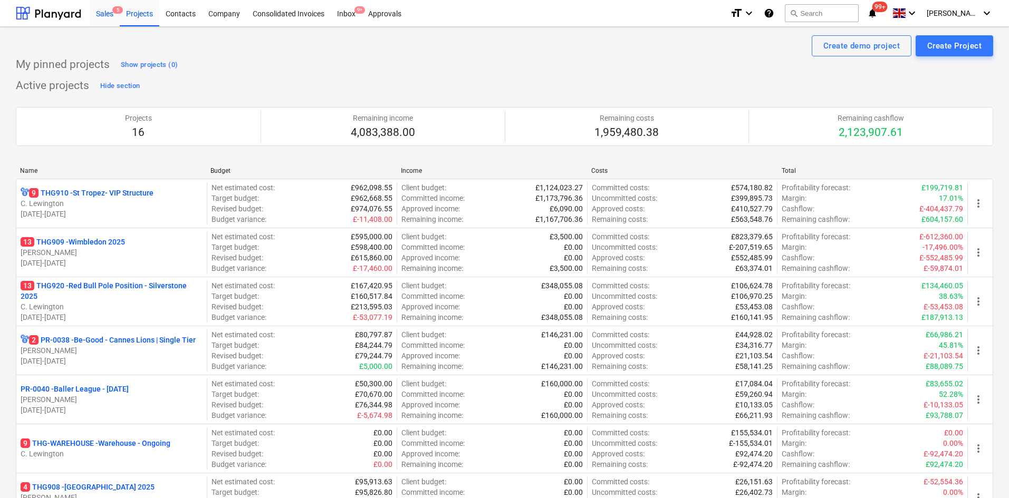
click at [112, 20] on div "Sales 5" at bounding box center [105, 12] width 30 height 27
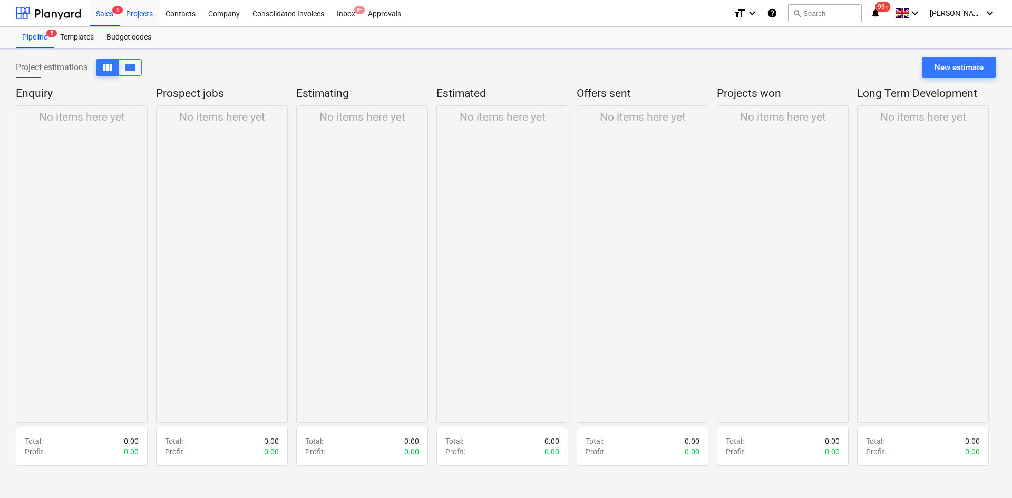
click at [130, 23] on div "Projects" at bounding box center [140, 12] width 40 height 27
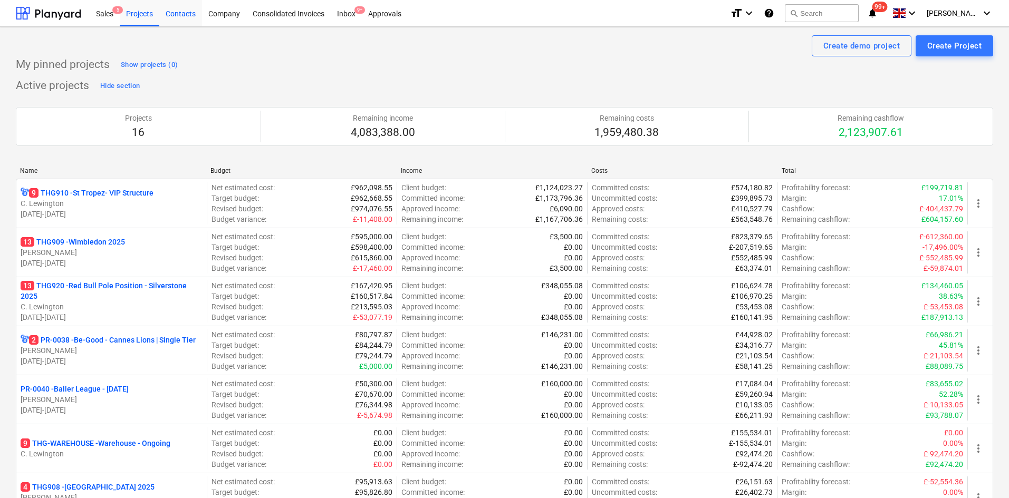
click at [170, 16] on div "Contacts" at bounding box center [180, 12] width 43 height 27
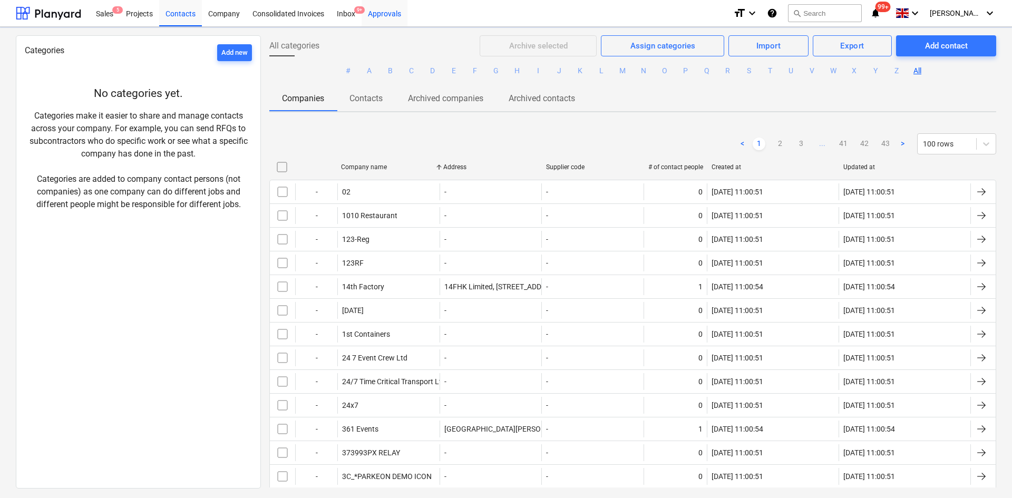
click at [377, 18] on div "Approvals" at bounding box center [385, 12] width 46 height 27
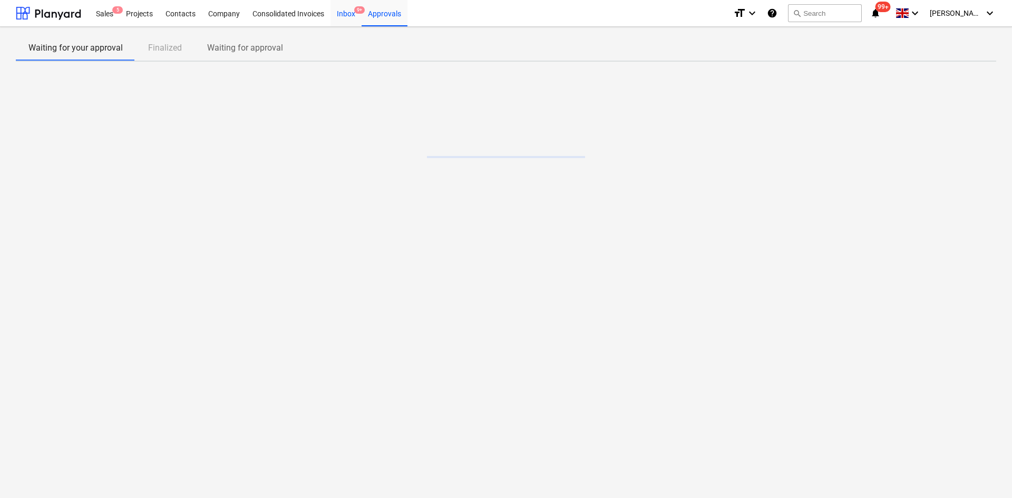
click at [344, 21] on div "Inbox 9+" at bounding box center [346, 12] width 31 height 27
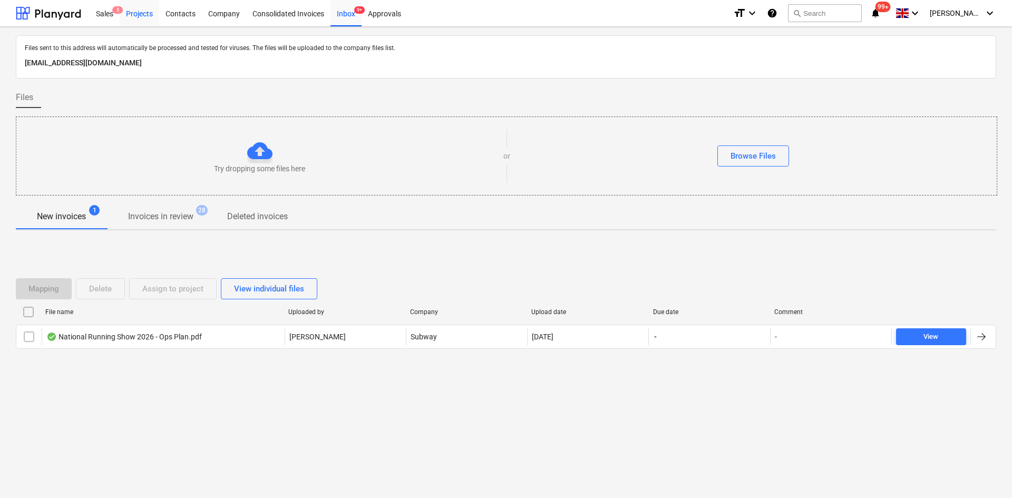
click at [121, 14] on div "Projects" at bounding box center [140, 12] width 40 height 27
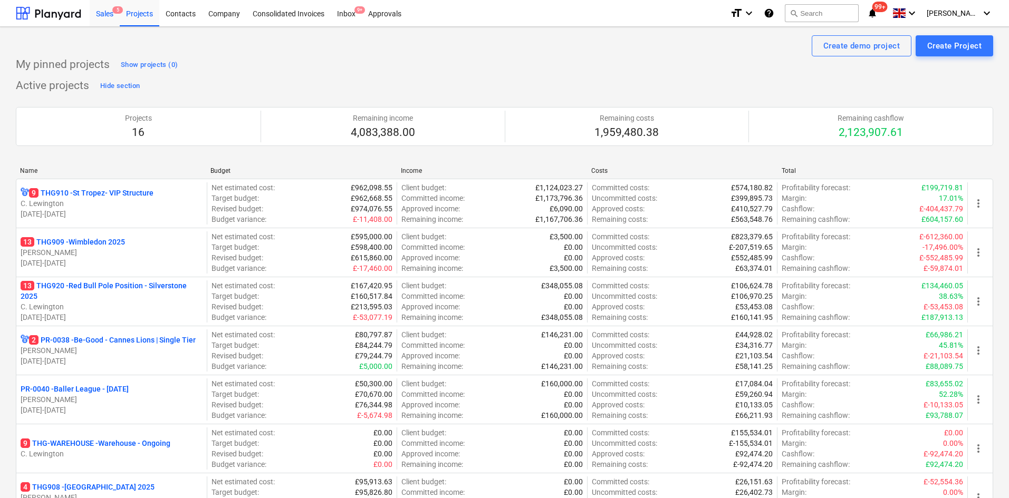
click at [108, 18] on div "Sales 5" at bounding box center [105, 12] width 30 height 27
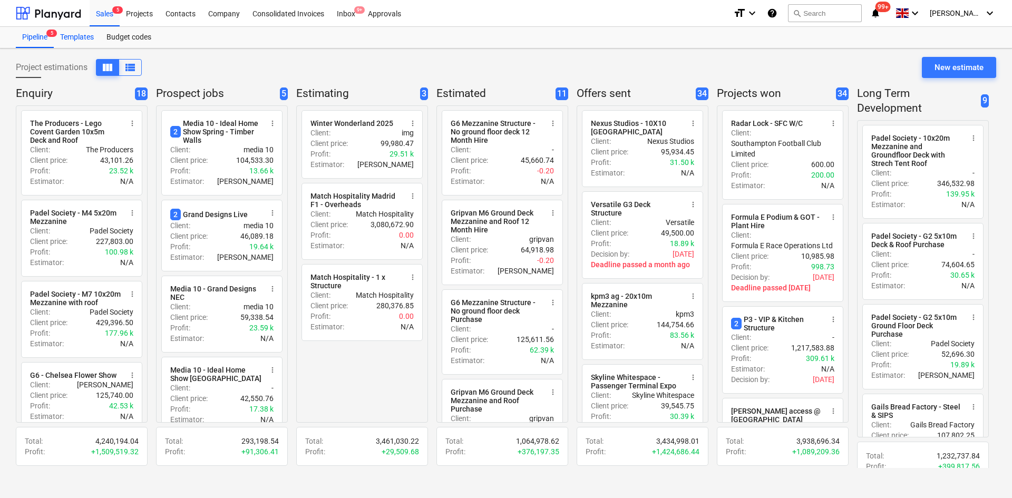
click at [82, 42] on div "Templates" at bounding box center [77, 37] width 46 height 21
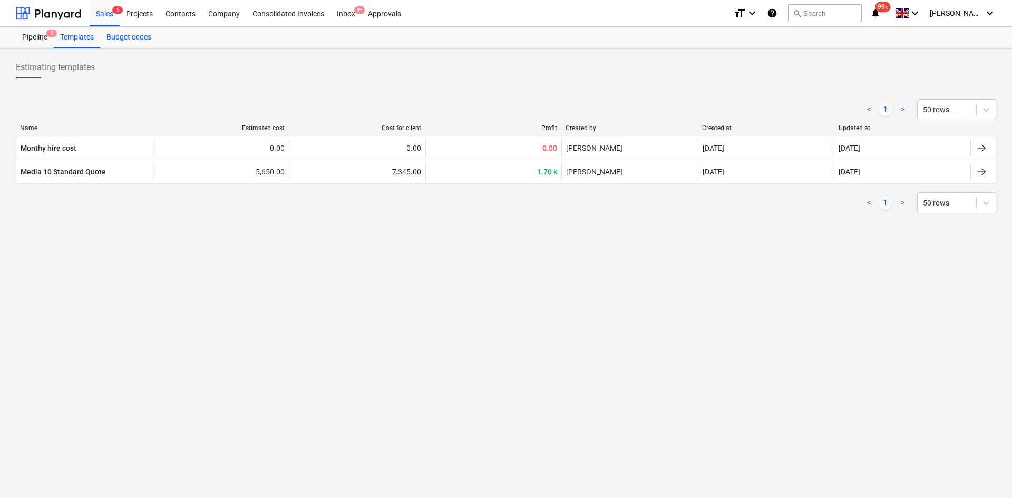
click at [133, 36] on div "Budget codes" at bounding box center [128, 37] width 57 height 21
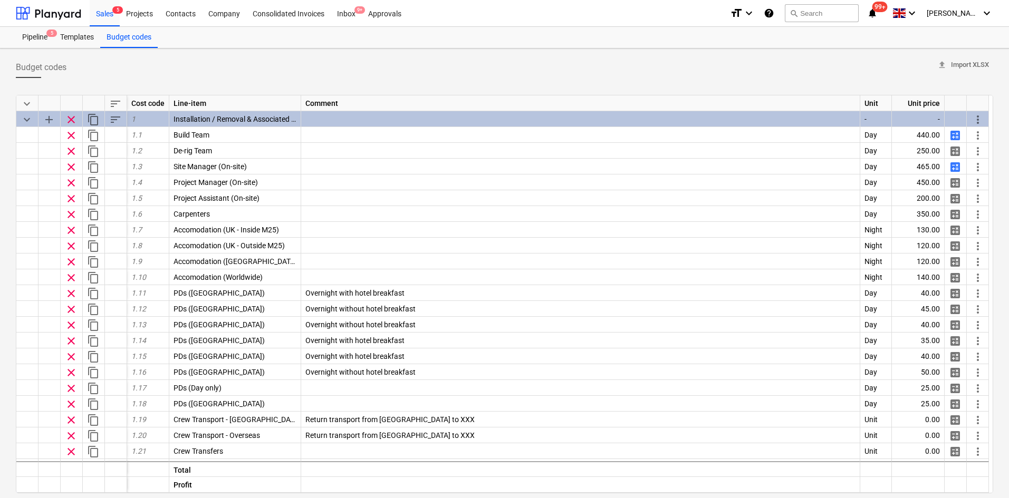
drag, startPoint x: 555, startPoint y: 66, endPoint x: 723, endPoint y: 58, distance: 168.9
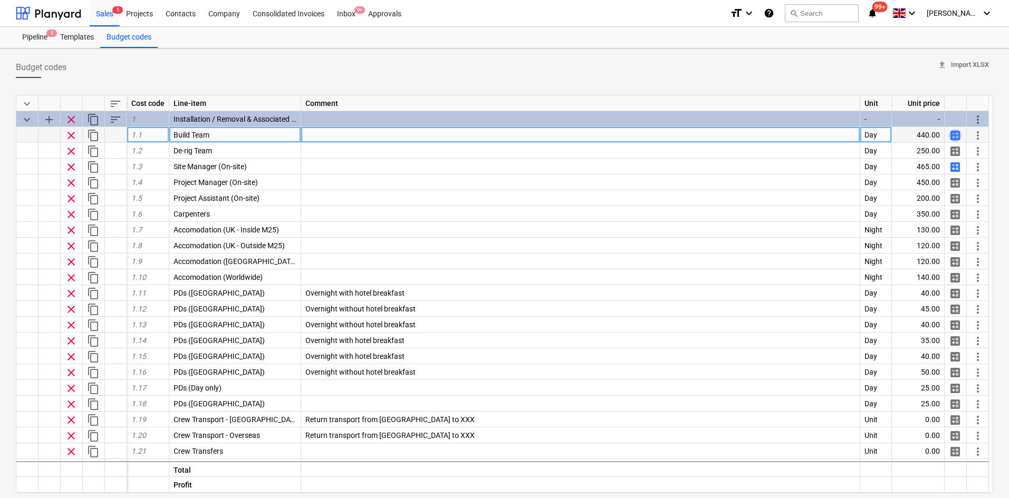
click at [959, 134] on span "calculate" at bounding box center [954, 135] width 13 height 13
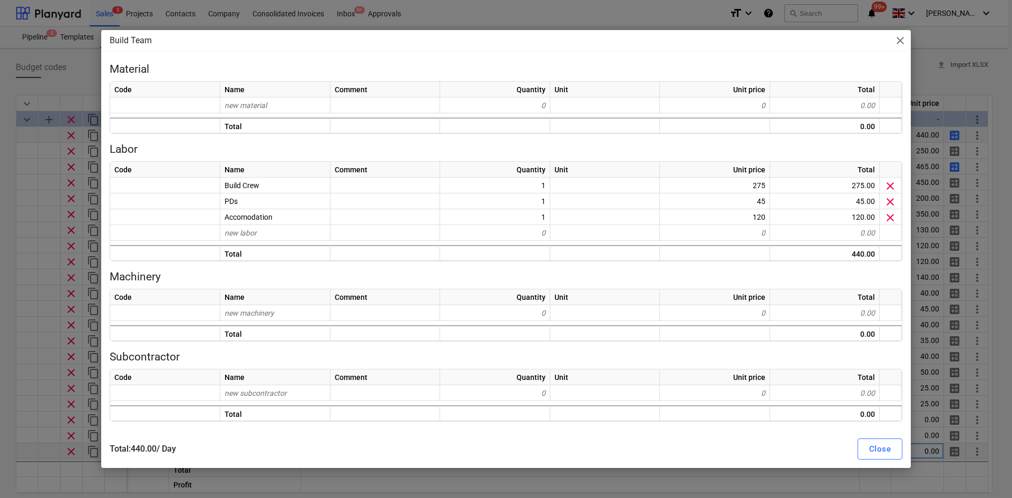
click at [884, 453] on div "Close" at bounding box center [880, 449] width 22 height 14
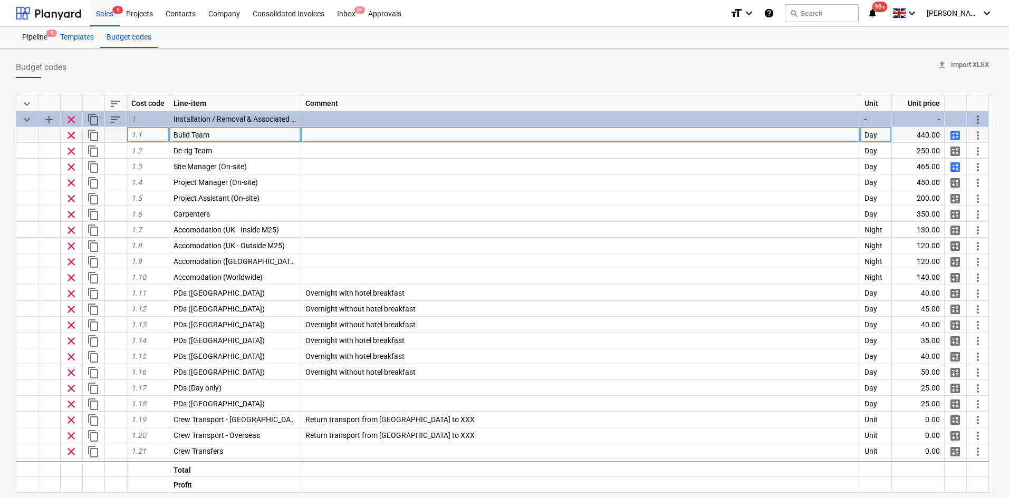
click at [77, 36] on div "Templates" at bounding box center [77, 37] width 46 height 21
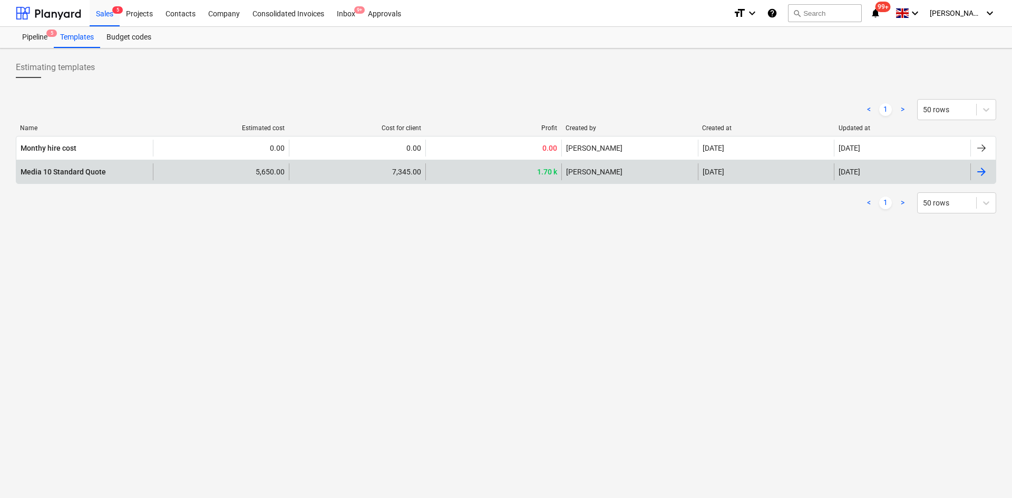
click at [66, 173] on div "Media 10 Standard Quote" at bounding box center [63, 172] width 85 height 8
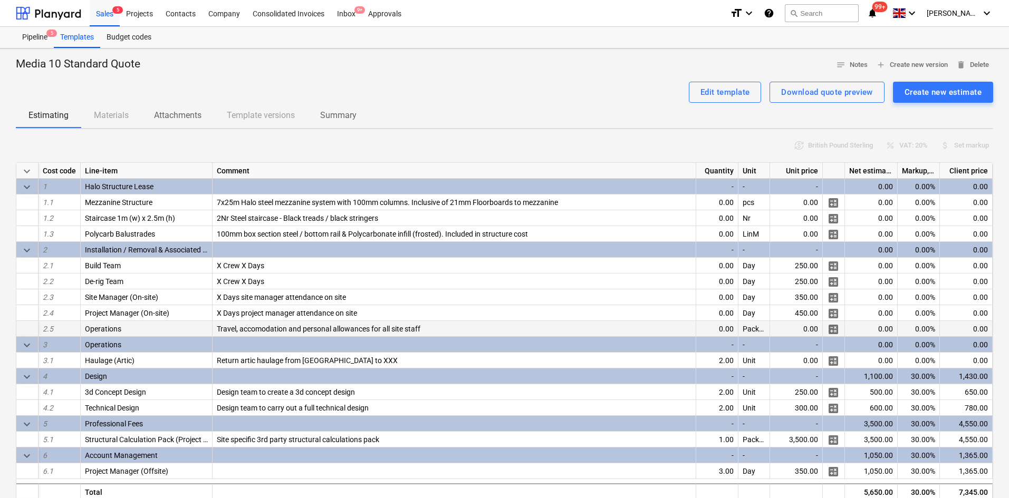
click at [297, 326] on span "Travel, accomodation and personal allowances for all site staff" at bounding box center [318, 329] width 203 height 8
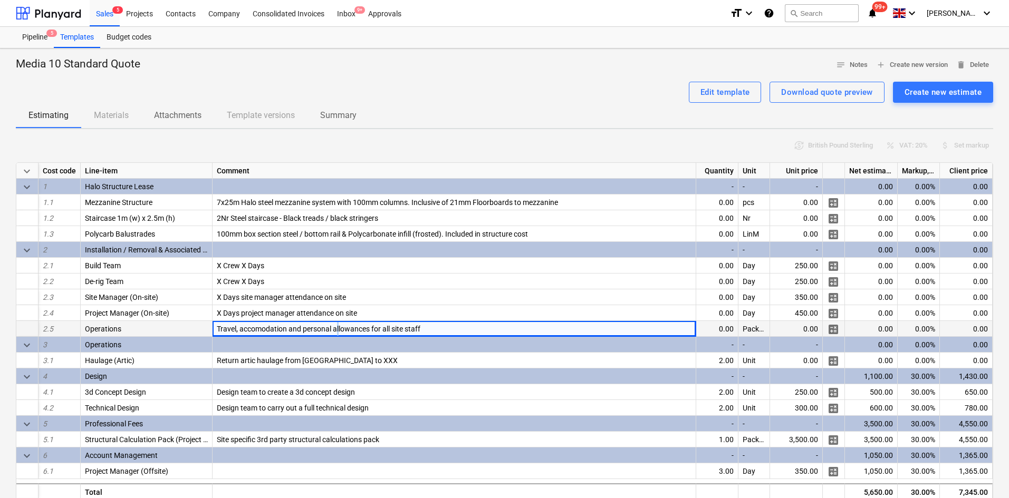
click at [338, 323] on div "Travel, accomodation and personal allowances for all site staff" at bounding box center [453, 329] width 483 height 16
drag, startPoint x: 339, startPoint y: 323, endPoint x: 337, endPoint y: 310, distance: 13.3
click at [339, 319] on div "keyboard_arrow_down Cost code Line-item Comment Quantity Unit Unit price Net es…" at bounding box center [504, 338] width 977 height 353
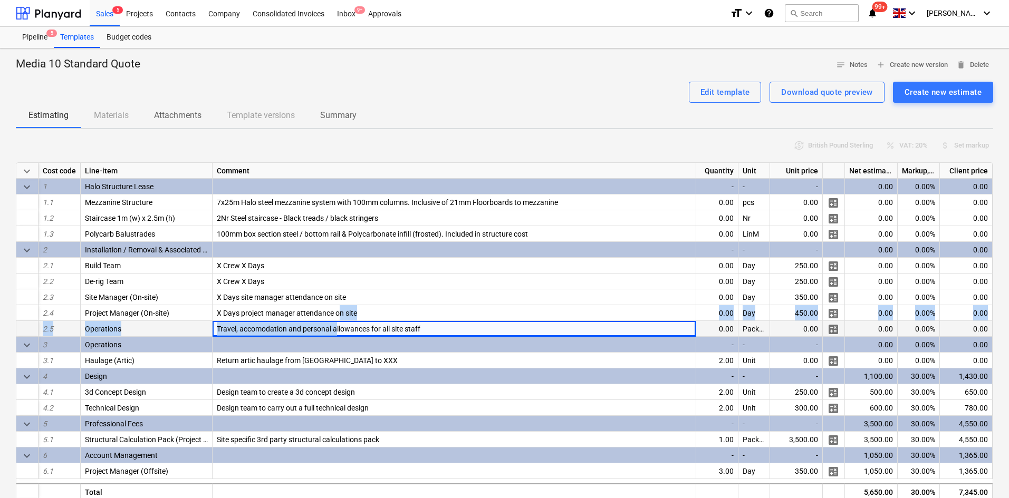
click at [327, 330] on span "Travel, accomodation and personal allowances for all site staff" at bounding box center [318, 329] width 203 height 8
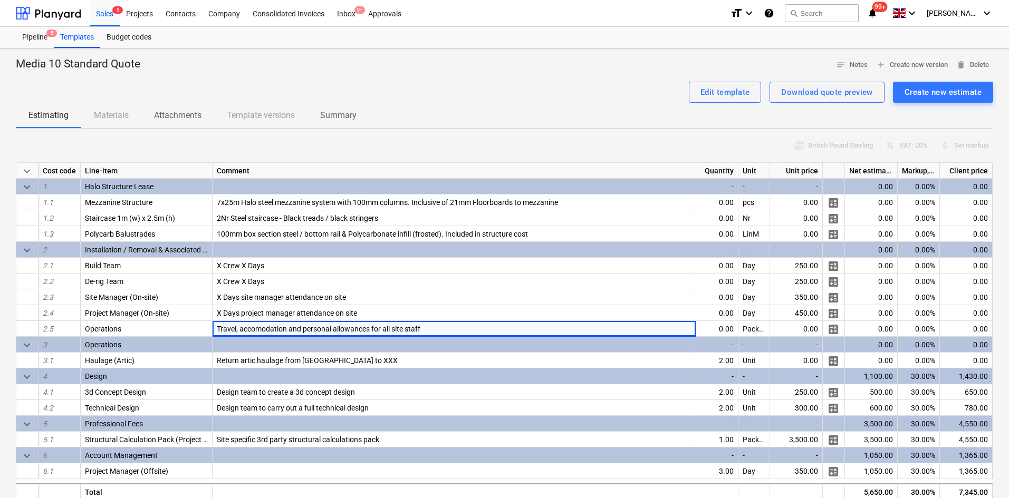
click at [214, 154] on div "currency_exchange British Pound Sterling percent VAT: 20% attach_money Set mark…" at bounding box center [504, 146] width 977 height 16
click at [277, 328] on span "Travel, accomodation and personal allowances for all site staff" at bounding box center [318, 329] width 203 height 8
copy span "Travel, accomodation and personal allowances for all site staff"
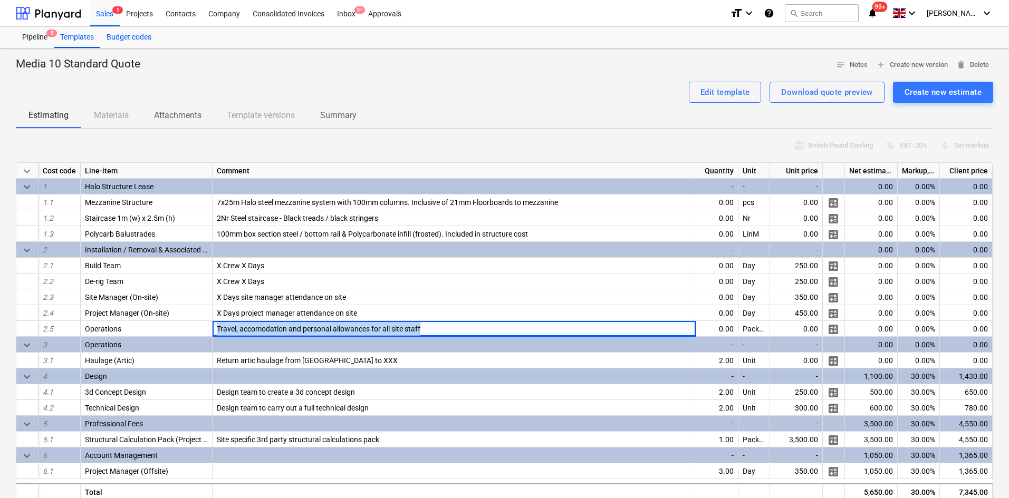
click at [125, 38] on div "Budget codes" at bounding box center [128, 37] width 57 height 21
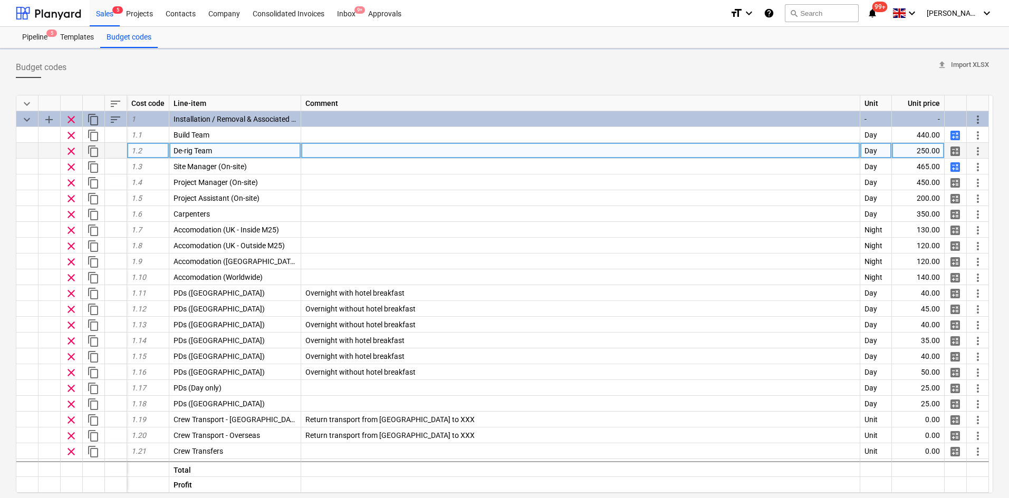
type textarea "x"
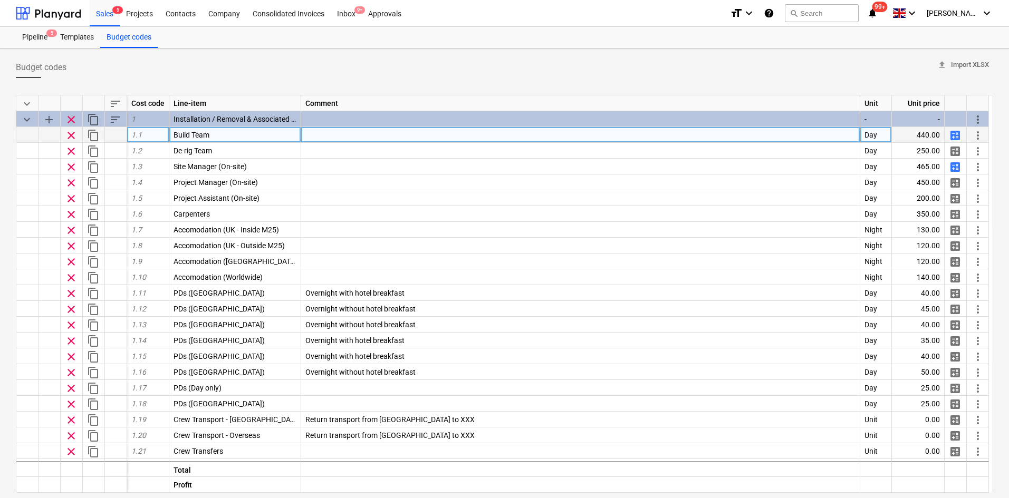
click at [318, 132] on div at bounding box center [580, 135] width 559 height 16
click at [307, 135] on input "Travel, accomodation and personal allowances for all site staff" at bounding box center [580, 134] width 558 height 15
click at [302, 132] on input "Travel, accomodation and personal allowances for all site staff" at bounding box center [580, 134] width 558 height 15
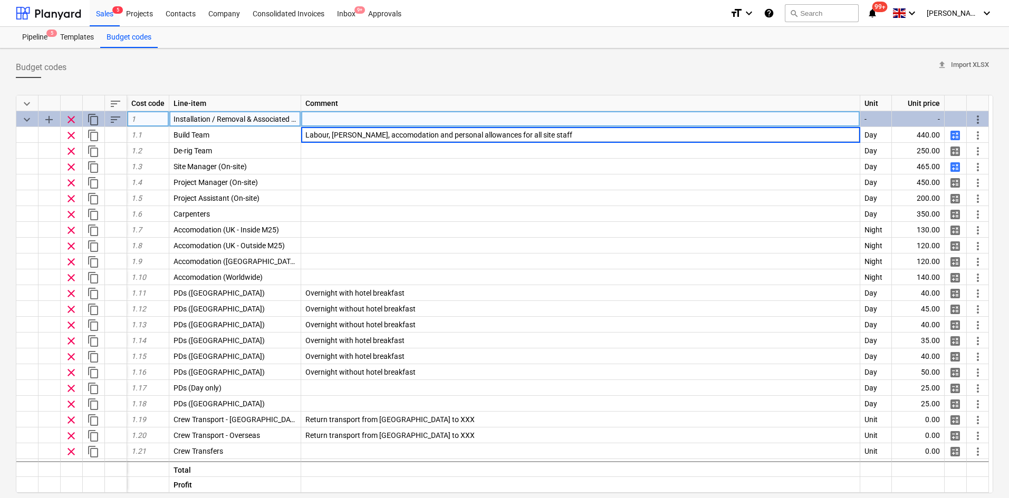
type input "Labour, travel, accomodation and personal allowances for all site staff"
type textarea "x"
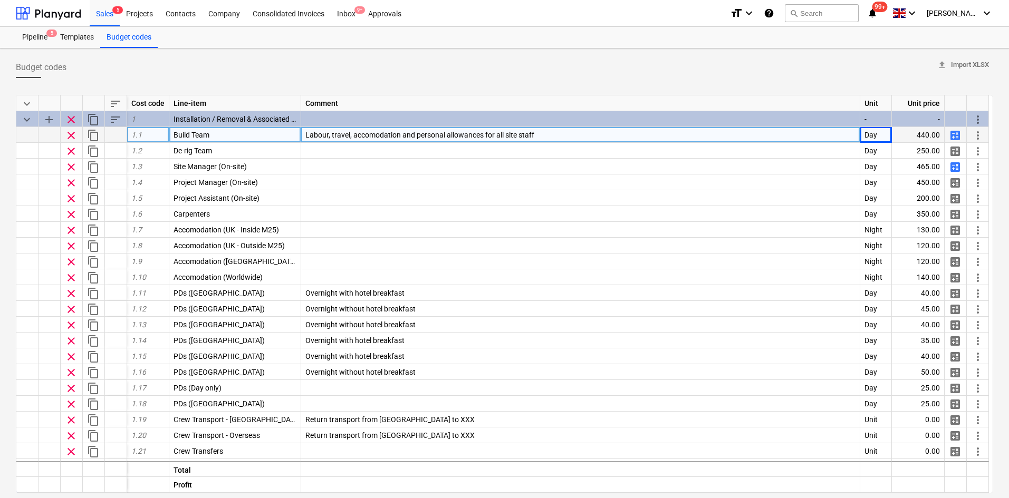
click at [521, 129] on div "Labour, travel, accomodation and personal allowances for all site staff" at bounding box center [580, 135] width 559 height 16
click at [523, 135] on input "Labour, travel, accomodation and personal allowances for all site staff" at bounding box center [580, 134] width 558 height 15
drag, startPoint x: 502, startPoint y: 134, endPoint x: 528, endPoint y: 134, distance: 25.8
click at [528, 134] on input "Labour, travel, accomodation and personal allowances for all site staff" at bounding box center [580, 134] width 558 height 15
click at [567, 133] on input "Labour, travel, accomodation and personal allowances for all site staff" at bounding box center [580, 134] width 558 height 15
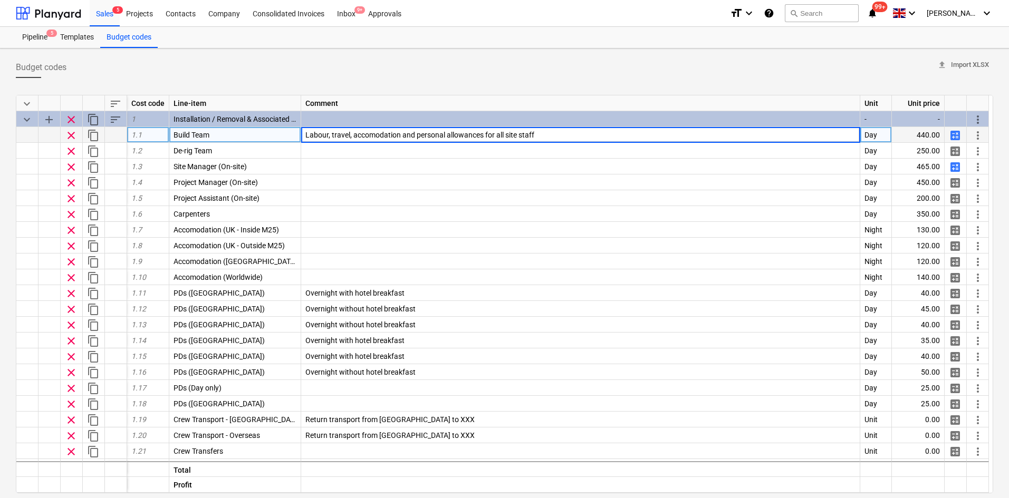
drag, startPoint x: 542, startPoint y: 136, endPoint x: 505, endPoint y: 139, distance: 37.6
click at [505, 139] on input "Labour, travel, accomodation and personal allowances for all site staff" at bounding box center [580, 134] width 558 height 15
type input "Labour, travel, accomodation and personal allowances for all build crew"
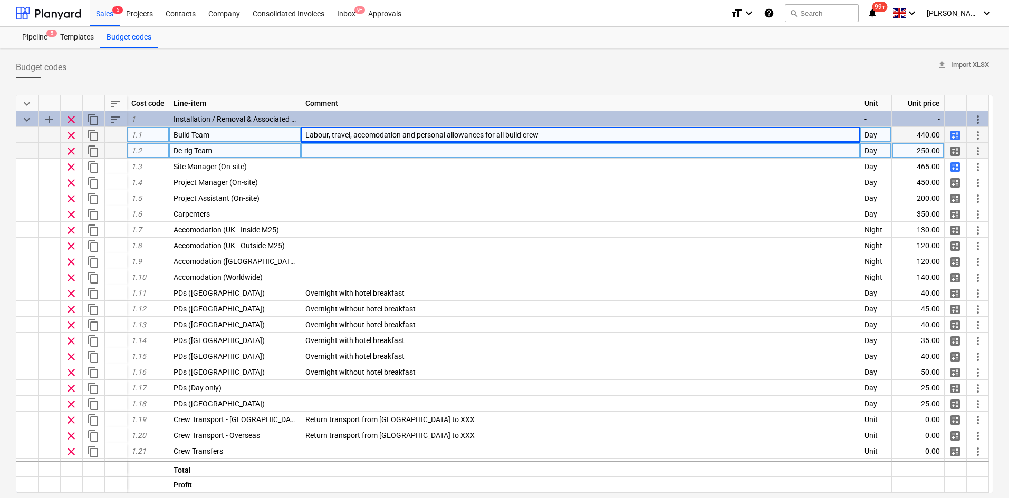
click at [452, 154] on div at bounding box center [580, 151] width 559 height 16
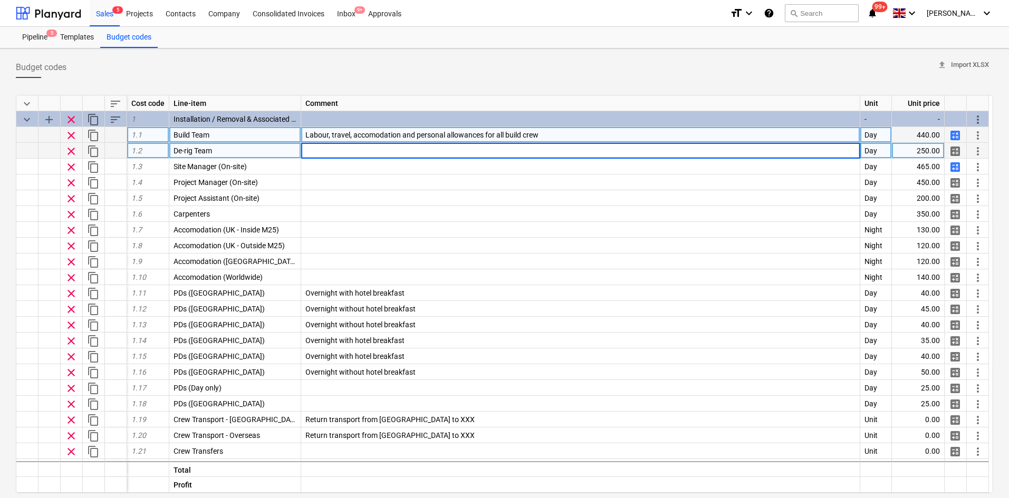
drag, startPoint x: 952, startPoint y: 133, endPoint x: 953, endPoint y: 139, distance: 5.9
click at [953, 139] on span "calculate" at bounding box center [954, 135] width 13 height 13
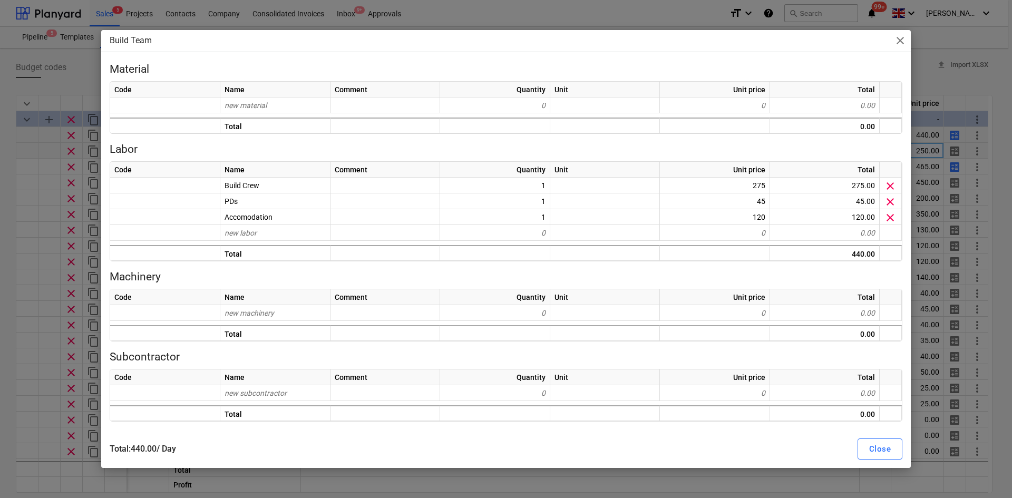
click at [38, 288] on div "Build Team close Material Code Name Comment Quantity Unit Unit price Total new …" at bounding box center [506, 249] width 1012 height 498
type textarea "x"
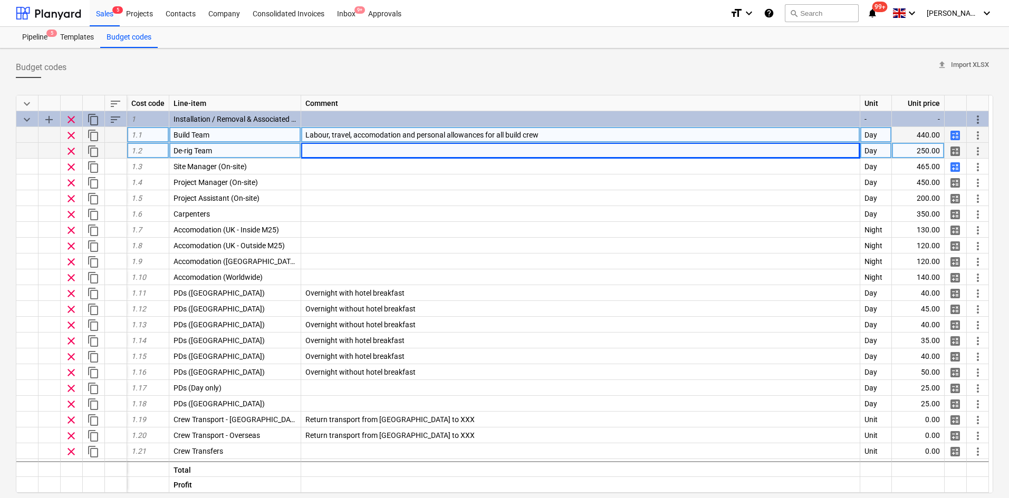
click at [352, 135] on span "Labour, travel, accomodation and personal allowances for all build crew" at bounding box center [421, 135] width 233 height 8
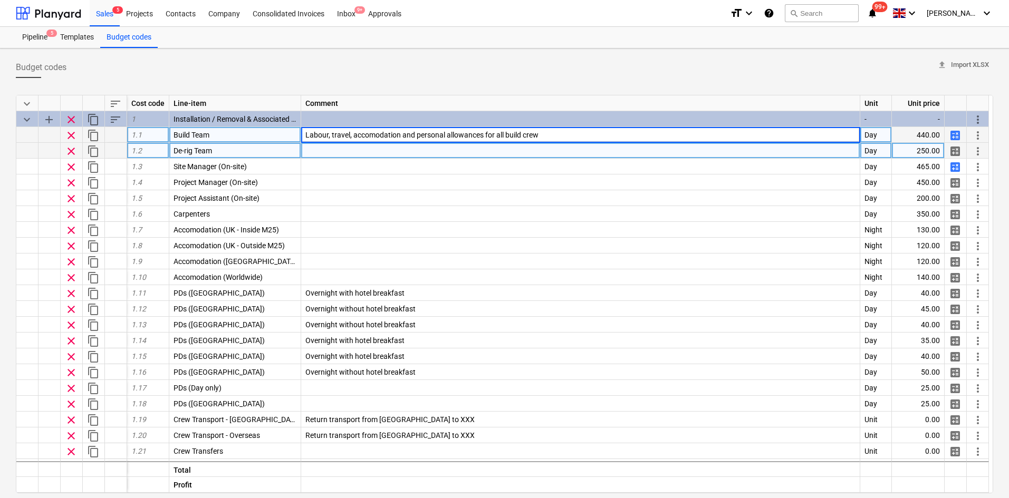
click at [350, 135] on input "Labour, travel, accomodation and personal allowances for all build crew" at bounding box center [580, 134] width 558 height 15
type input "Labour, accomodation and personal allowances for all build crew"
type textarea "x"
click at [368, 155] on div at bounding box center [580, 151] width 559 height 16
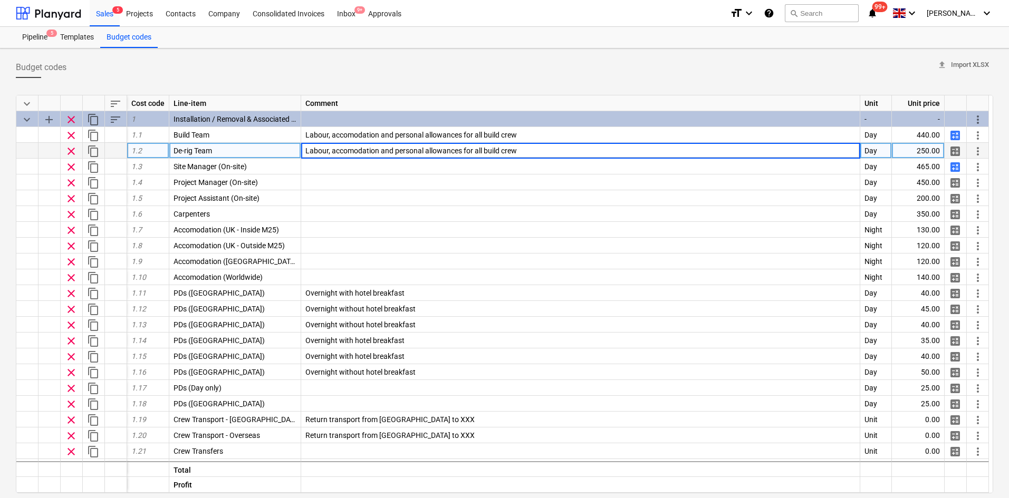
click at [489, 151] on input "Labour, accomodation and personal allowances for all build crew" at bounding box center [580, 150] width 558 height 15
click at [498, 151] on input "Labour, accomodation and personal allowances for all build crew" at bounding box center [580, 150] width 558 height 15
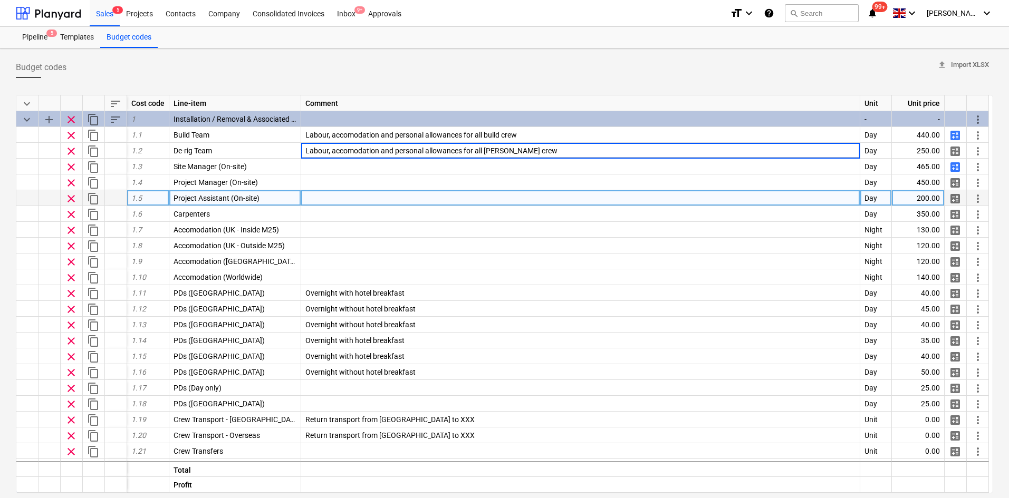
type input "Labour, accomodation and personal allowances for all de-rig crew"
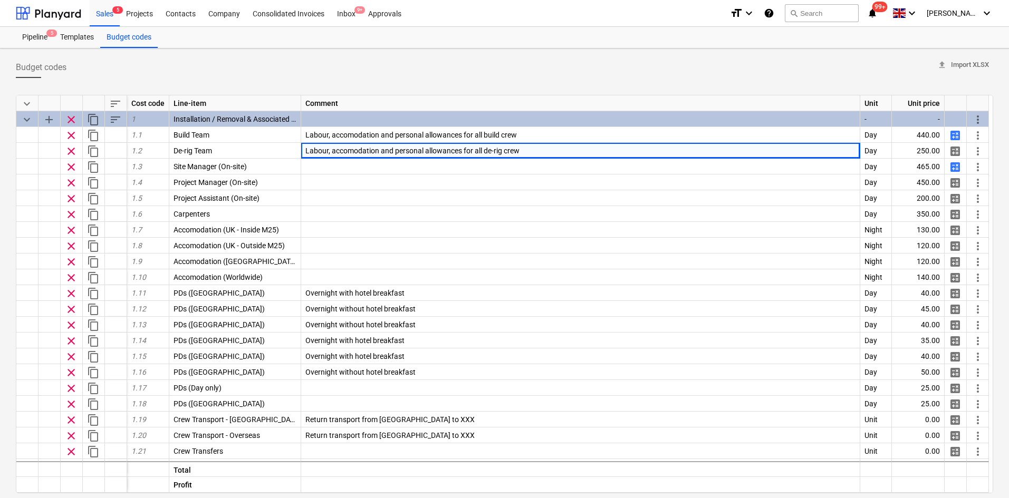
click at [0, 233] on div "Budget codes upload Import XLSX keyboard_arrow_down sort Cost code Line-item Co…" at bounding box center [504, 331] width 1009 height 564
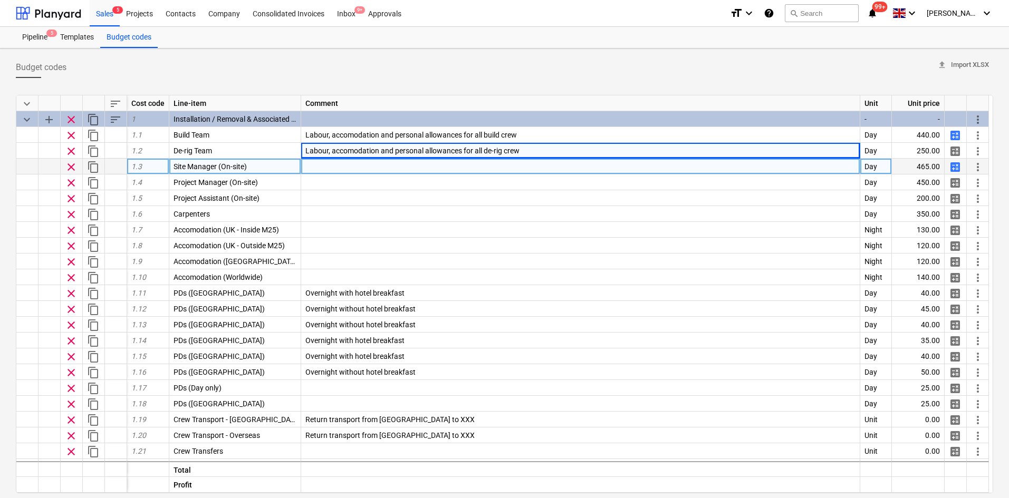
click at [316, 171] on div at bounding box center [580, 167] width 559 height 16
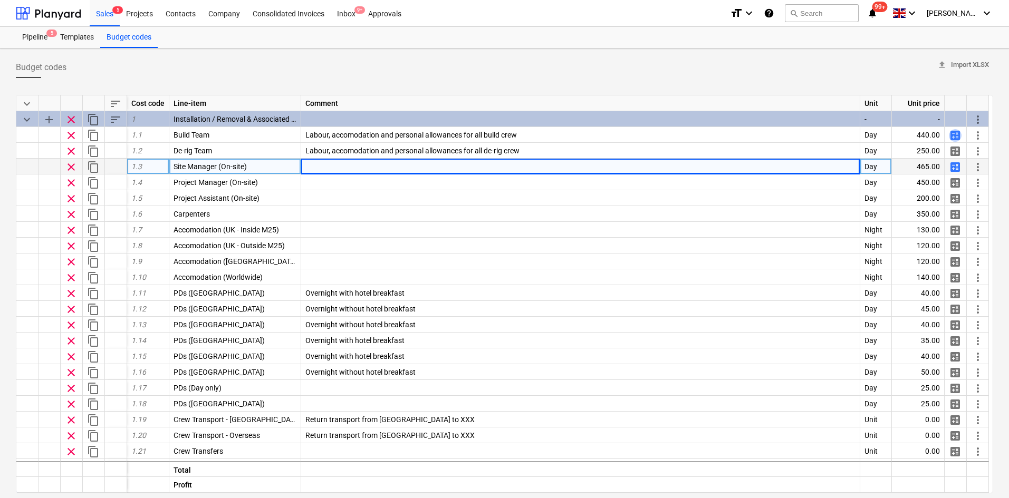
click at [953, 138] on span "calculate" at bounding box center [954, 135] width 13 height 13
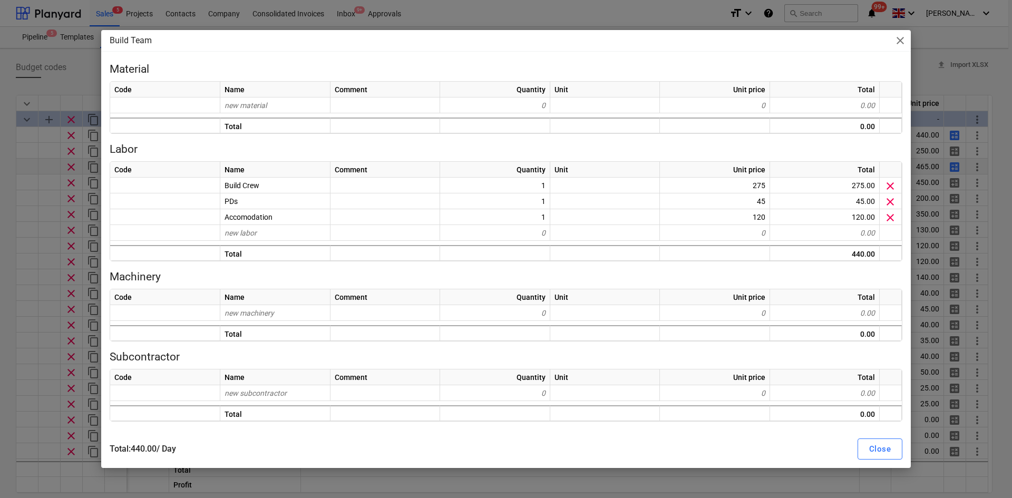
click at [0, 108] on div "Build Team close Material Code Name Comment Quantity Unit Unit price Total new …" at bounding box center [506, 249] width 1012 height 498
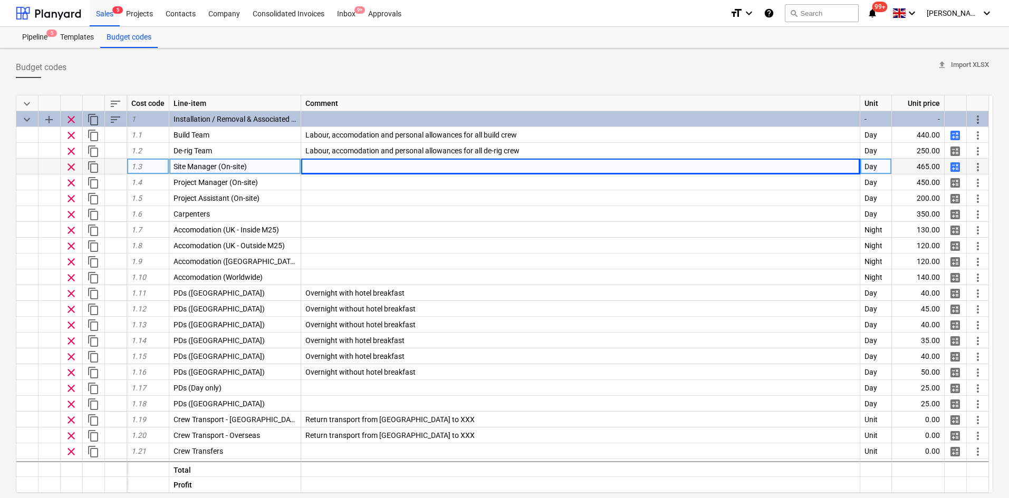
click at [954, 137] on span "calculate" at bounding box center [954, 135] width 13 height 13
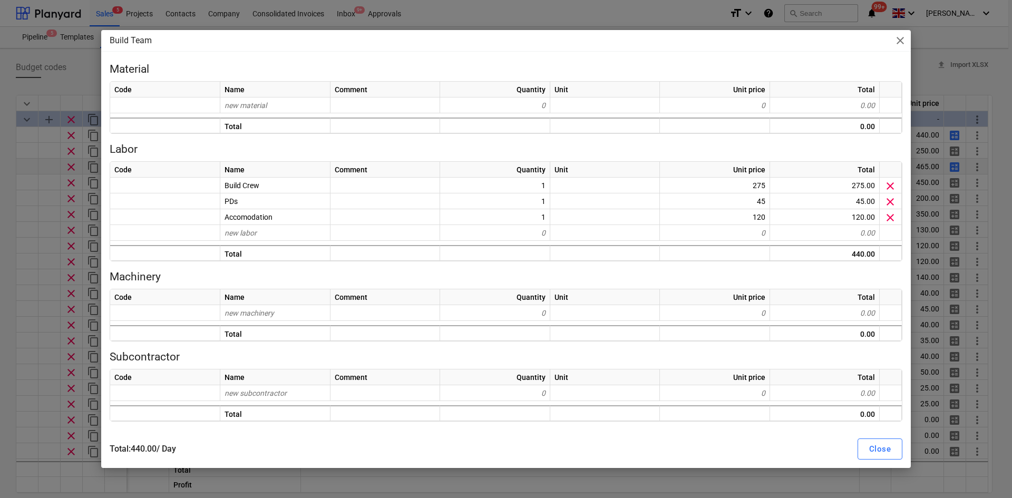
click at [1, 171] on div "Build Team close Material Code Name Comment Quantity Unit Unit price Total new …" at bounding box center [506, 249] width 1012 height 498
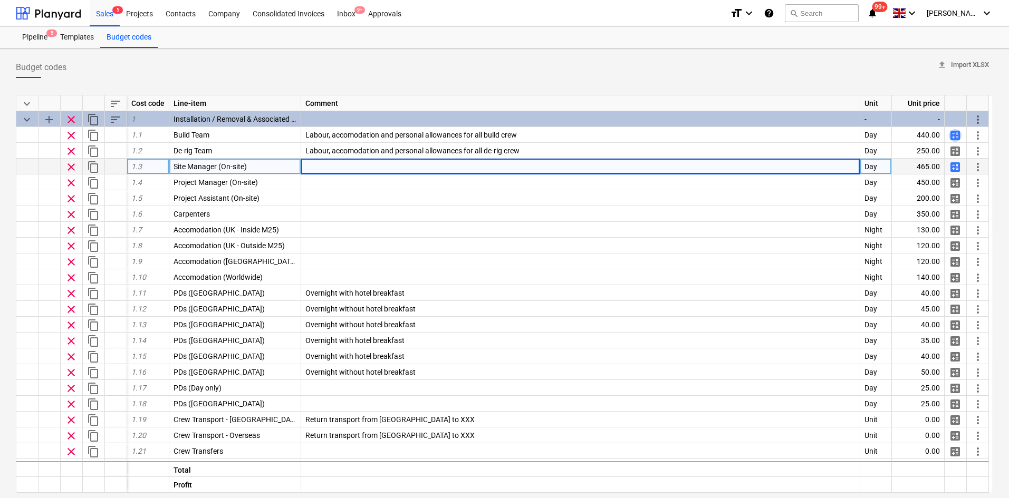
click at [957, 136] on span "calculate" at bounding box center [954, 135] width 13 height 13
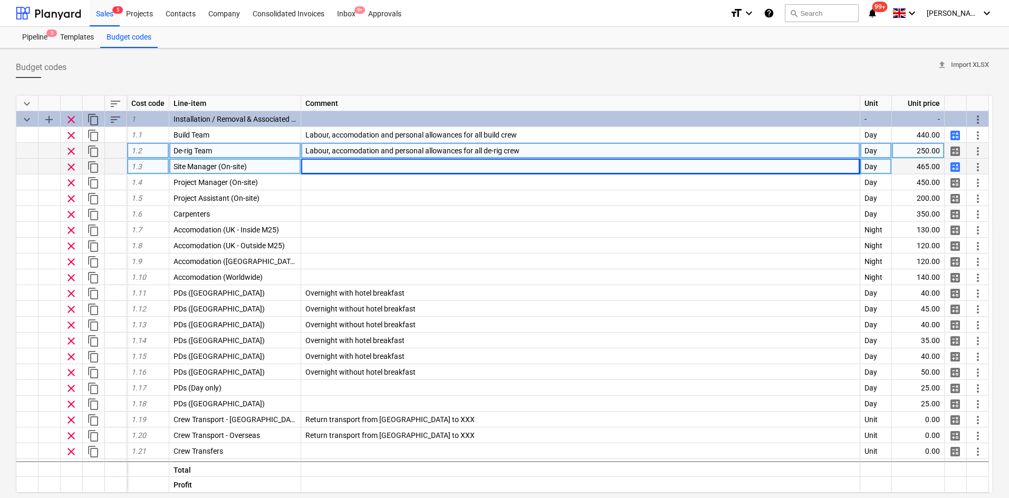
click at [949, 155] on span "calculate" at bounding box center [954, 151] width 13 height 13
type textarea "x"
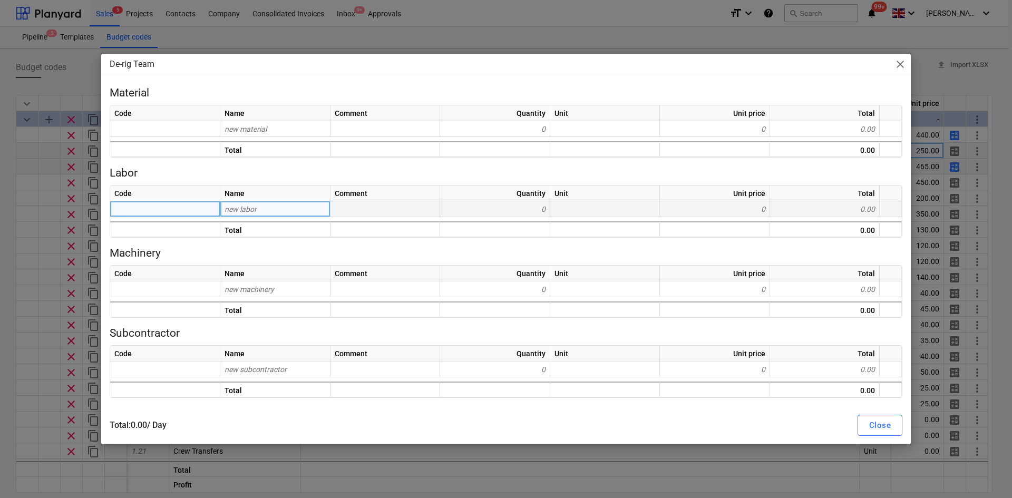
click at [246, 215] on div "new labor" at bounding box center [275, 209] width 110 height 16
type input "Labour"
type textarea "x"
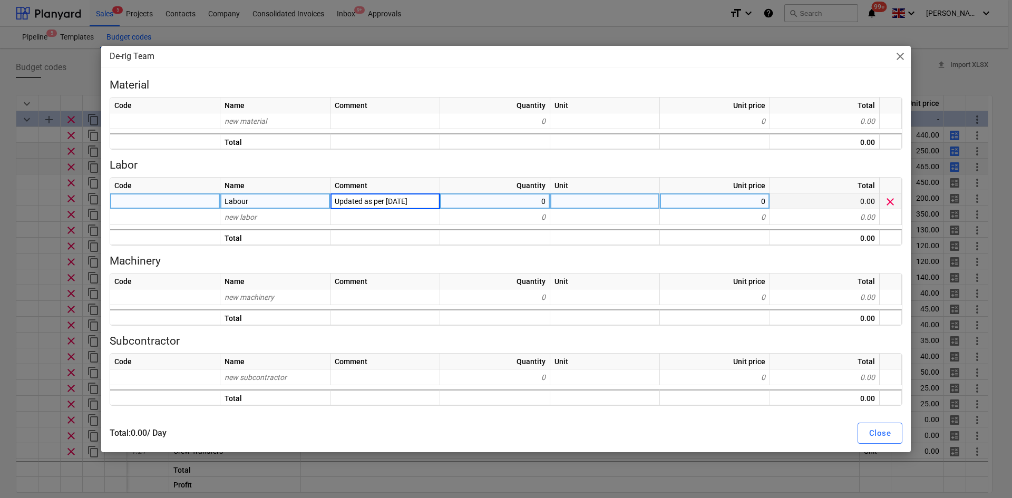
type input "Updated as per [DATE]"
type textarea "x"
type input "day"
type textarea "x"
type input "275"
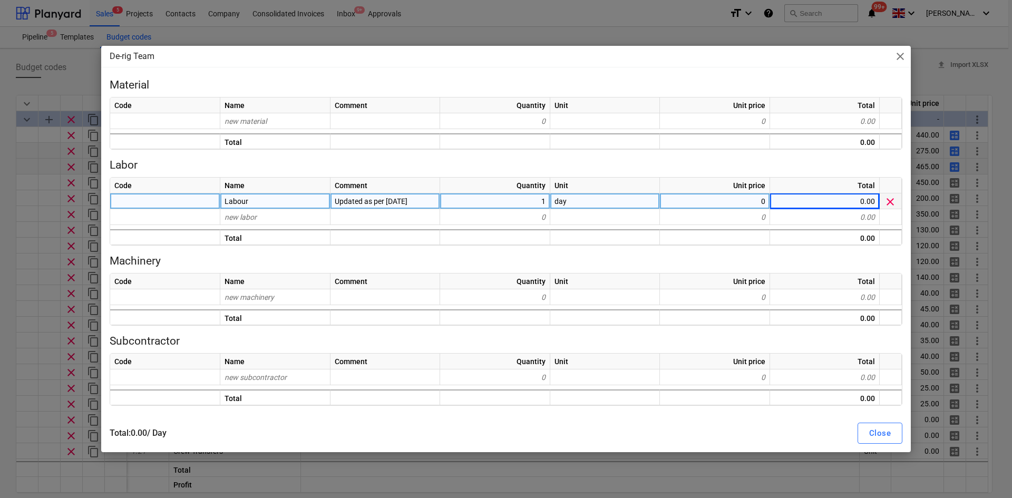
type textarea "x"
type input "Hotel"
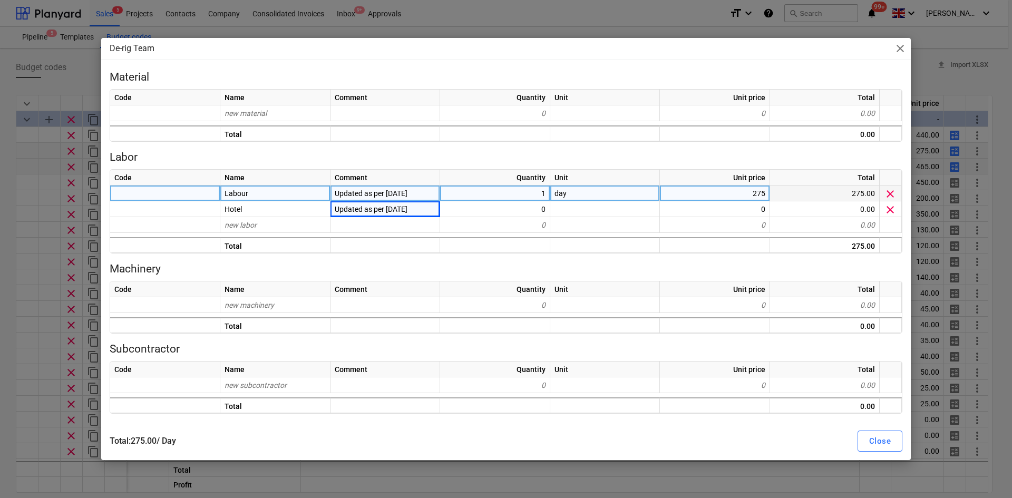
click at [0, 229] on div "De-rig Team close Material Code Name Comment Quantity Unit Unit price Total new…" at bounding box center [506, 249] width 1012 height 498
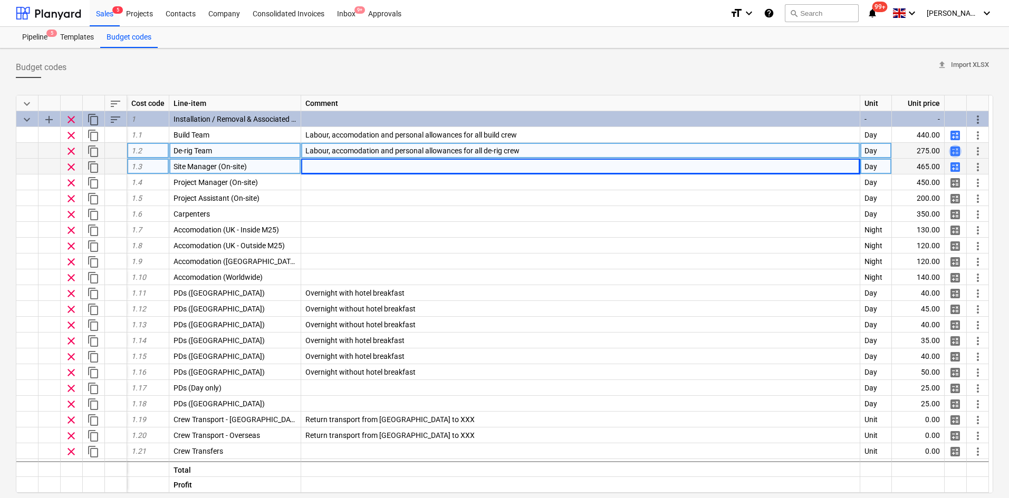
click at [955, 151] on span "calculate" at bounding box center [954, 151] width 13 height 13
click at [958, 133] on span "calculate" at bounding box center [954, 135] width 13 height 13
click at [952, 153] on span "calculate" at bounding box center [954, 151] width 13 height 13
type textarea "x"
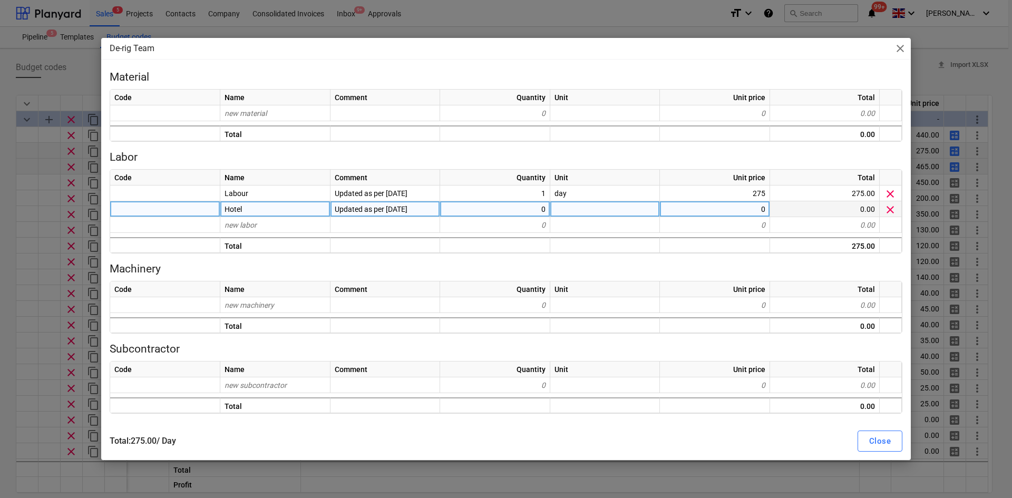
click at [520, 209] on div "0" at bounding box center [495, 209] width 110 height 16
type input "1"
type textarea "x"
type input "Night"
type textarea "x"
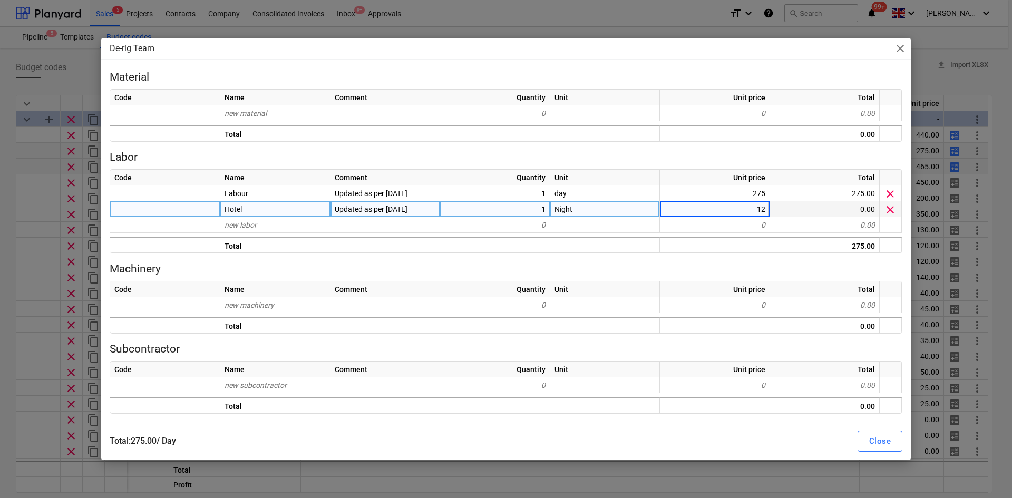
type input "120"
type textarea "x"
type input "PDS"
type textarea "x"
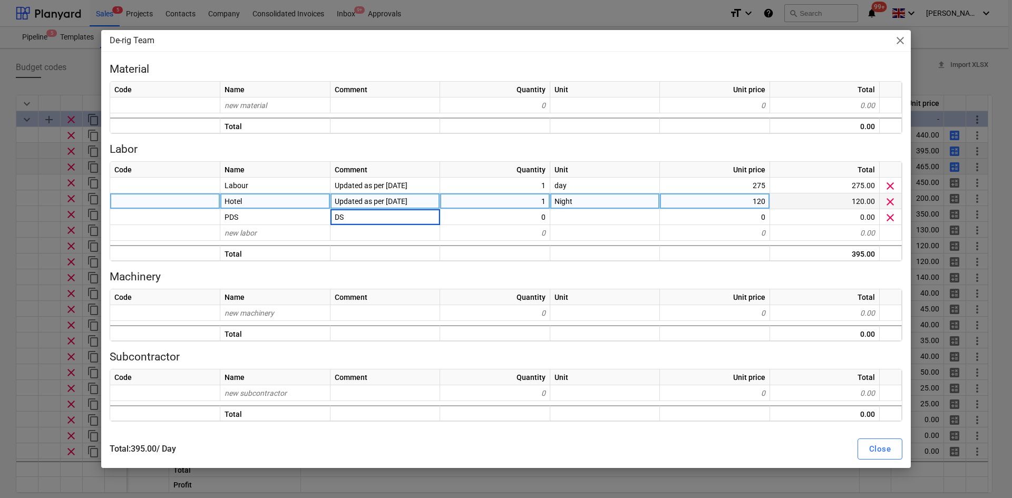
type input "D"
type input "Updated as per [DATE]"
type textarea "x"
type input "day"
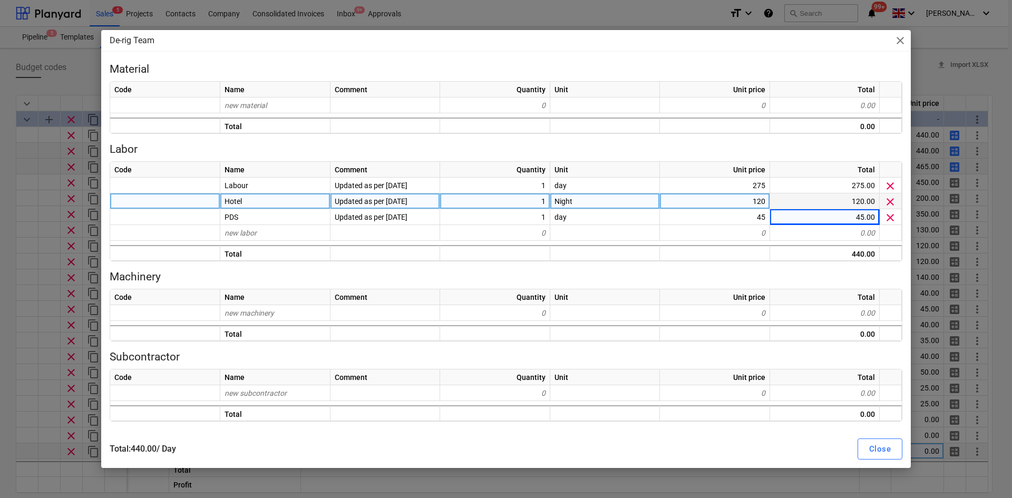
click at [894, 449] on button "Close" at bounding box center [880, 449] width 45 height 21
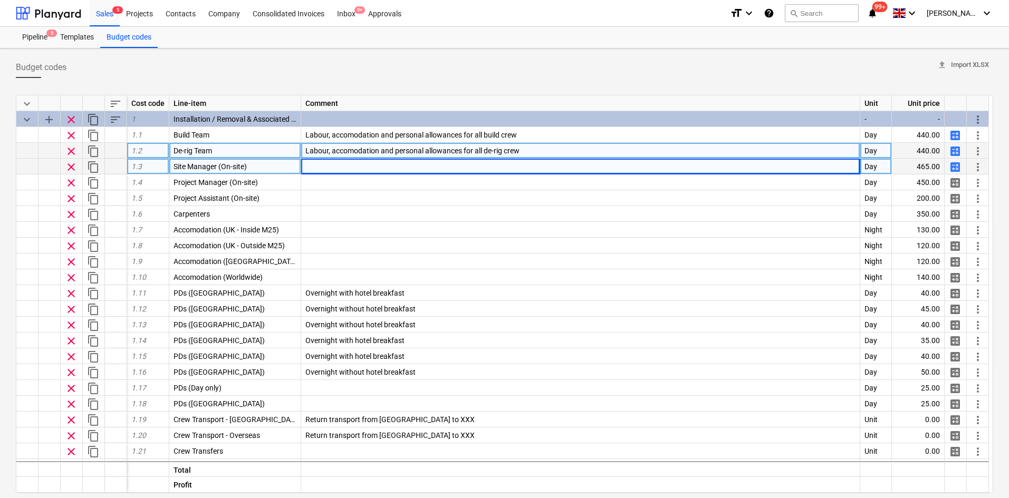
click at [363, 170] on div at bounding box center [580, 167] width 559 height 16
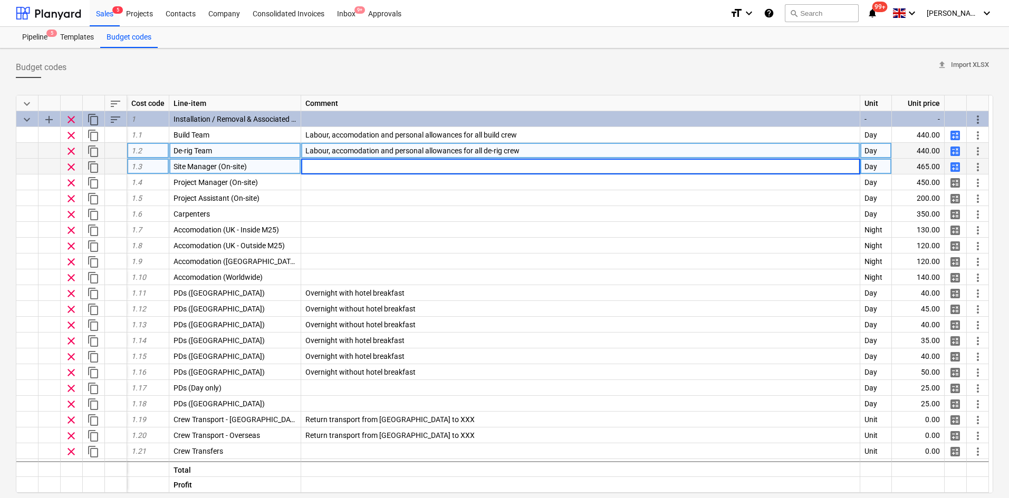
click at [952, 169] on span "calculate" at bounding box center [954, 167] width 13 height 13
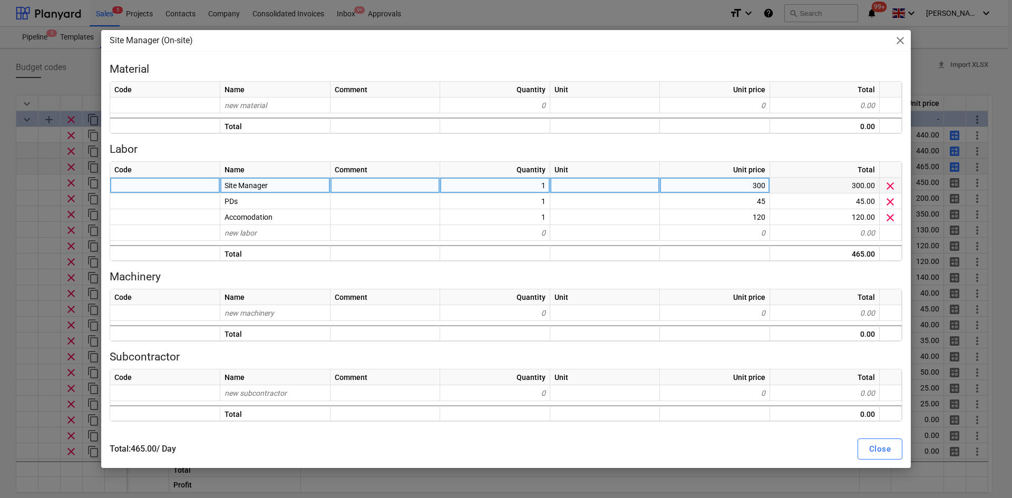
click at [761, 187] on div "300" at bounding box center [715, 186] width 110 height 16
click at [887, 442] on div "Close" at bounding box center [880, 449] width 22 height 14
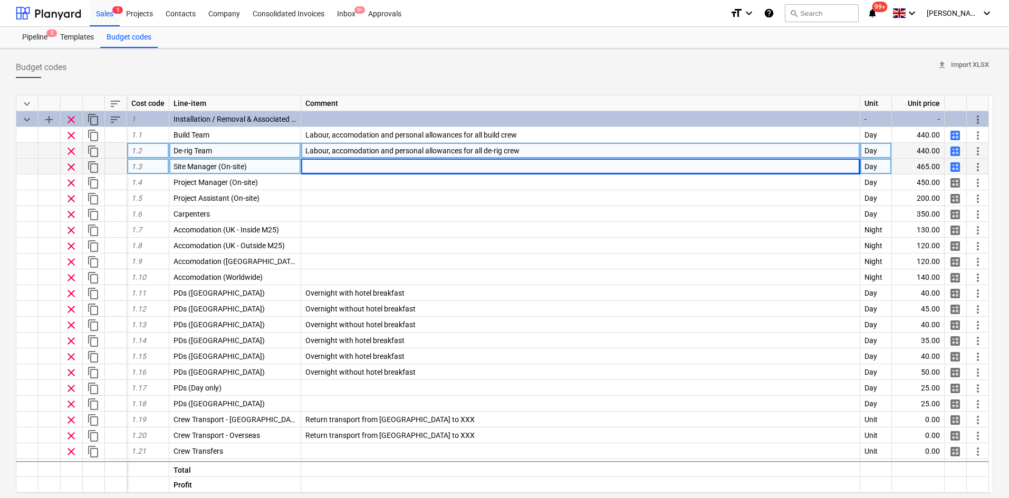
click at [956, 160] on div "calculate" at bounding box center [955, 167] width 22 height 16
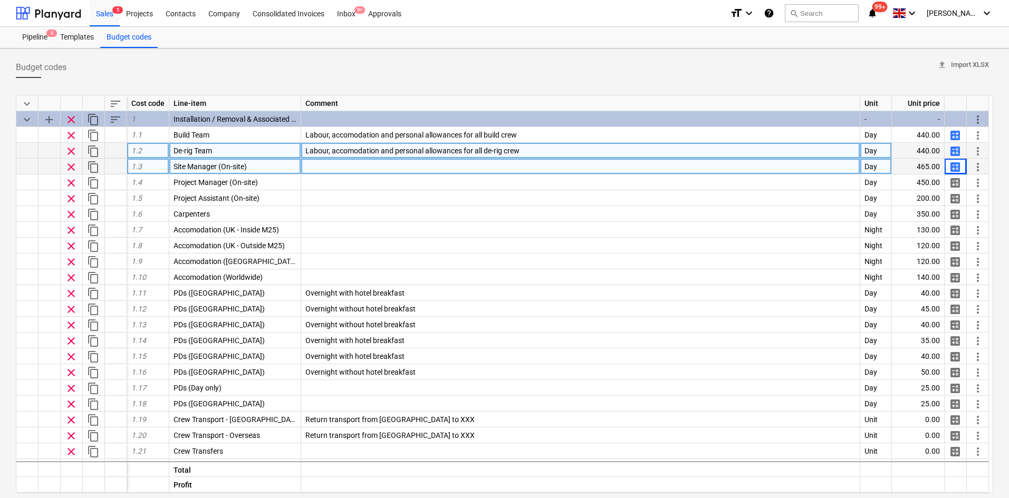
click at [951, 166] on span "calculate" at bounding box center [954, 167] width 13 height 13
type textarea "x"
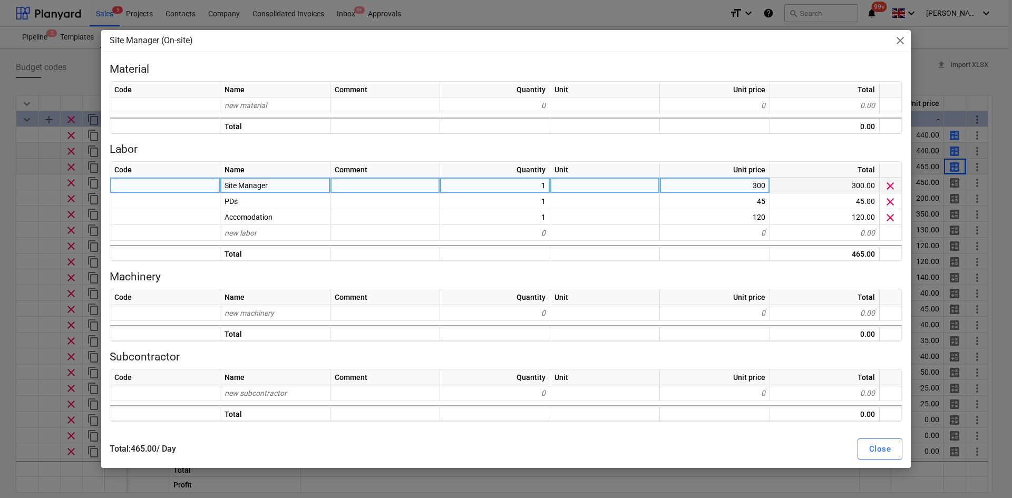
click at [762, 188] on div "300" at bounding box center [715, 186] width 110 height 16
type input "350"
click at [875, 457] on button "Close" at bounding box center [880, 449] width 45 height 21
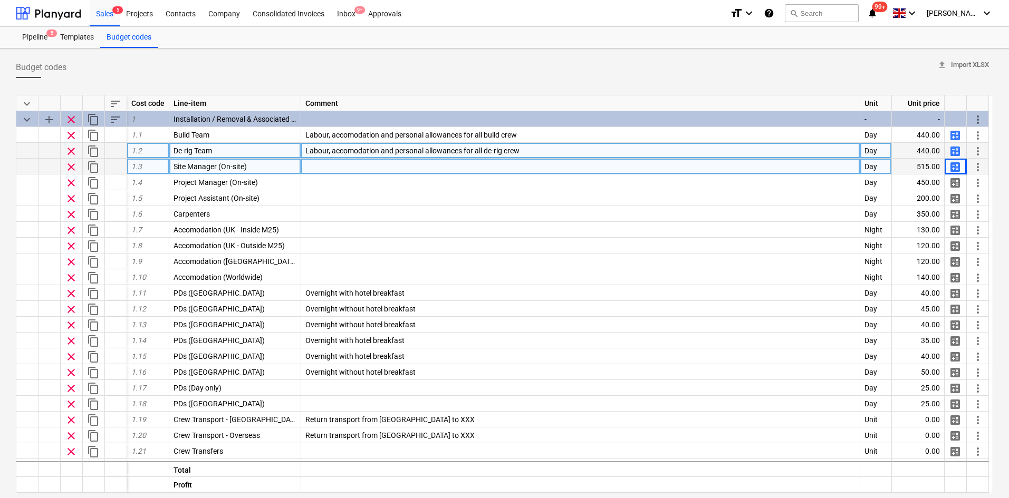
click at [954, 151] on span "calculate" at bounding box center [954, 151] width 13 height 13
click at [955, 166] on span "calculate" at bounding box center [954, 167] width 13 height 13
click at [976, 167] on span "more_vert" at bounding box center [977, 167] width 13 height 13
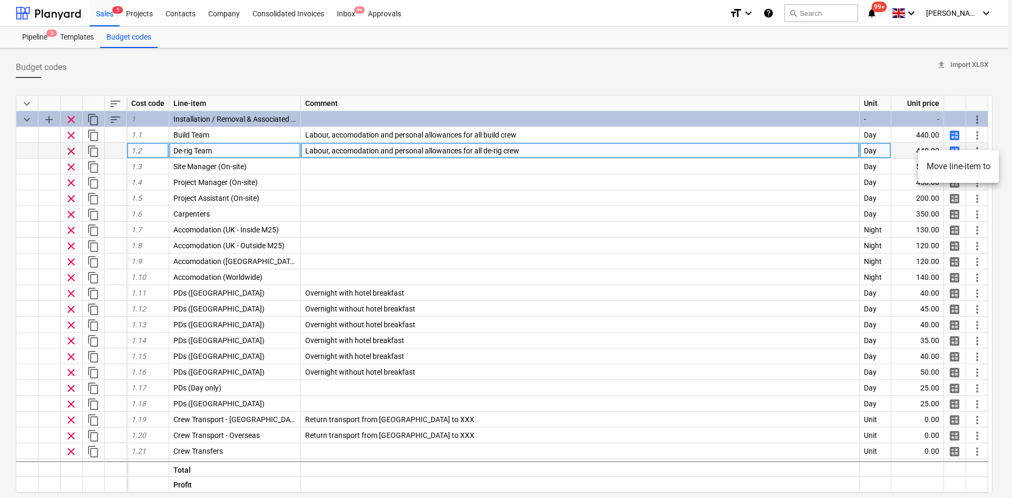
click at [137, 166] on div at bounding box center [506, 249] width 1012 height 498
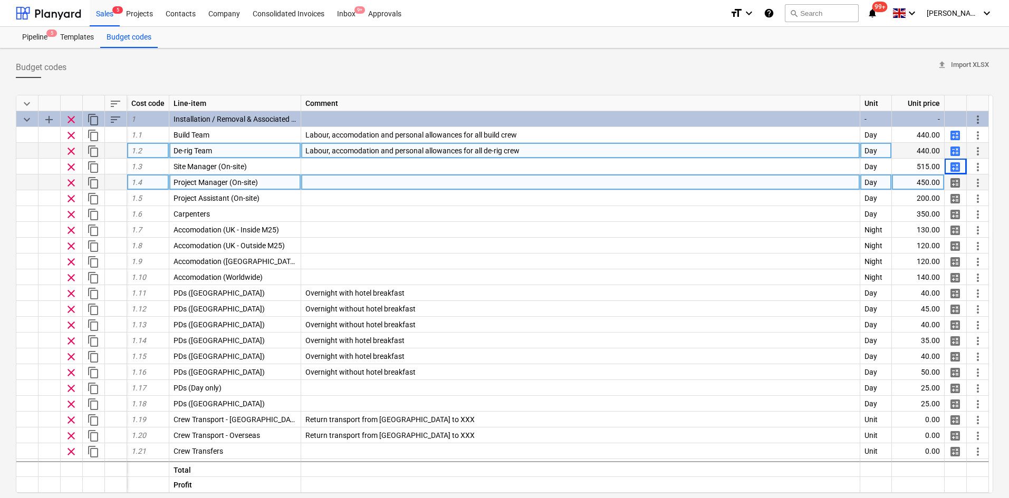
click at [238, 182] on span "Project Manager (On-site)" at bounding box center [215, 182] width 84 height 8
click at [289, 182] on input "Project Manager (On-site)" at bounding box center [234, 182] width 131 height 15
click at [360, 182] on div at bounding box center [580, 183] width 559 height 16
click at [954, 184] on span "calculate" at bounding box center [954, 183] width 13 height 13
type textarea "x"
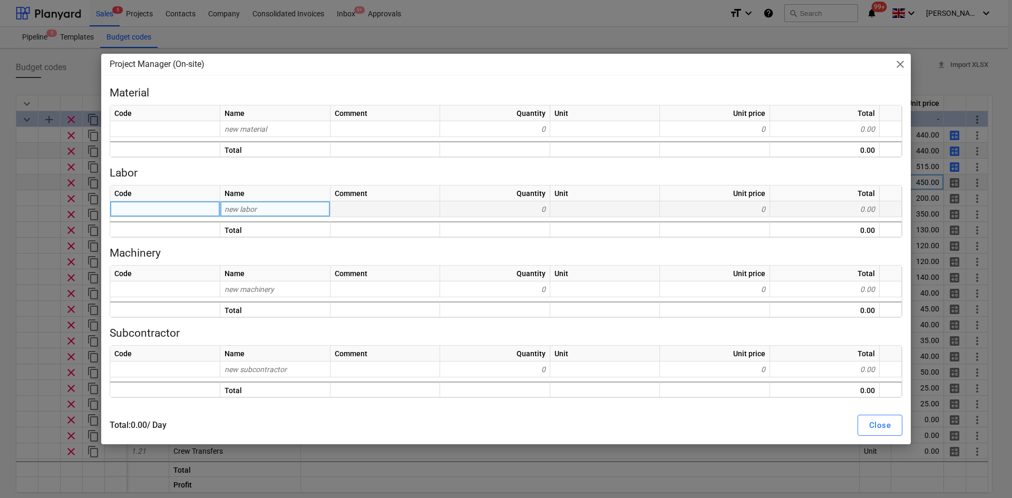
click at [279, 210] on div "new labor" at bounding box center [275, 209] width 110 height 16
type input "Labou"
type input "Labour"
type textarea "x"
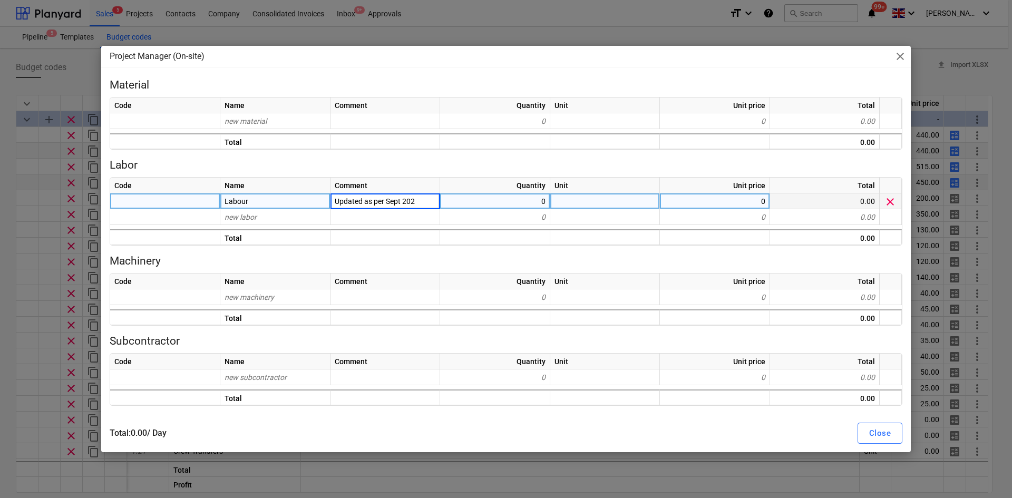
type input "Updated as per [DATE]"
type textarea "x"
type input "Day"
type textarea "x"
type input "450"
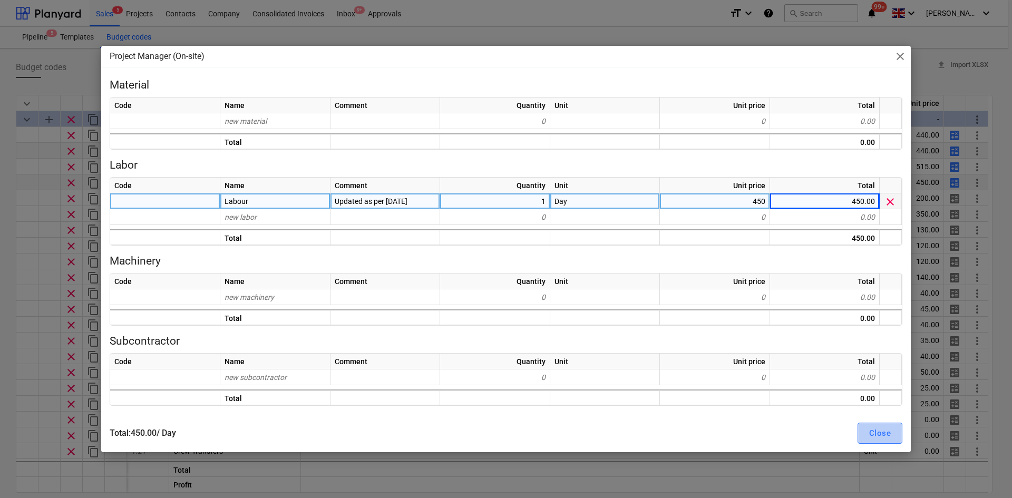
click at [874, 431] on div "Close" at bounding box center [880, 433] width 22 height 14
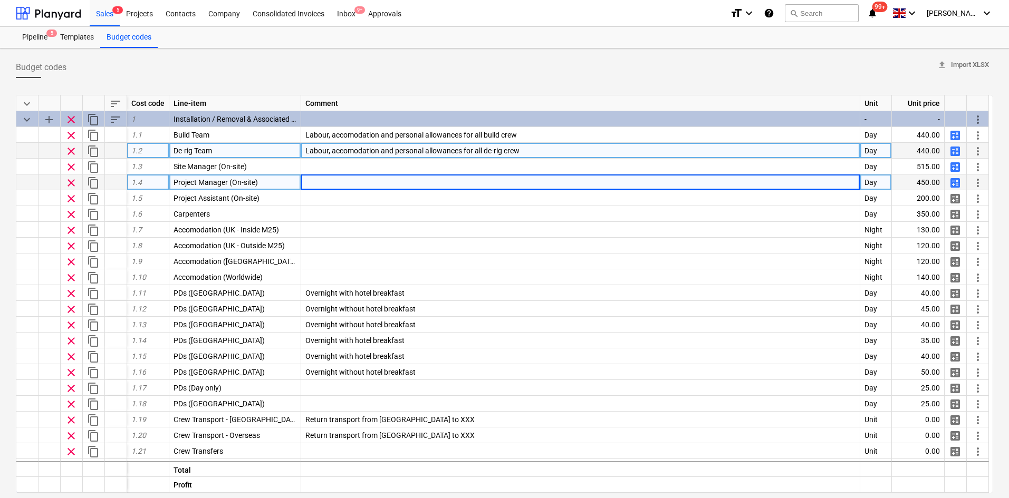
click at [959, 182] on span "calculate" at bounding box center [954, 183] width 13 height 13
type textarea "x"
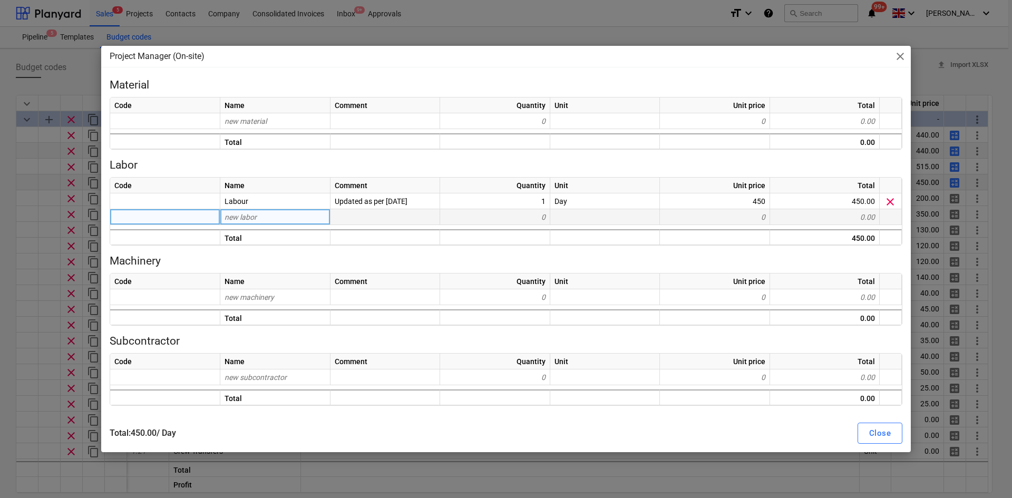
click at [297, 219] on div "new labor" at bounding box center [275, 217] width 110 height 16
type input "Hotel"
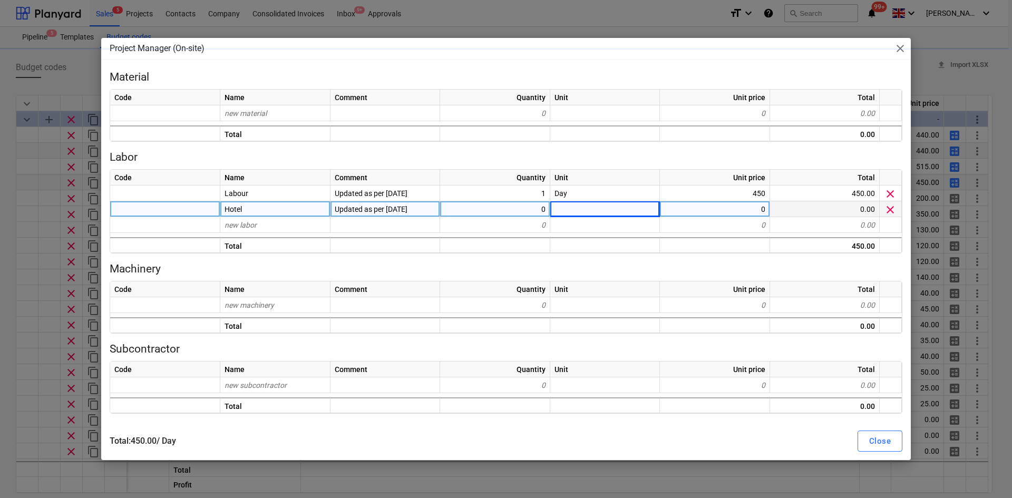
type textarea "x"
type input "n"
type input "Night"
type textarea "x"
type input "130"
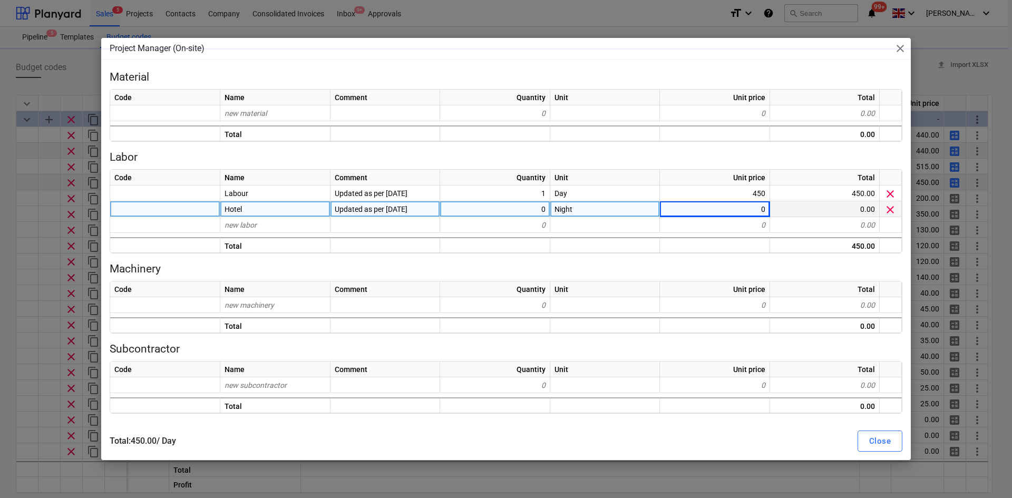
type textarea "x"
type input "130"
type textarea "x"
type input "130"
click at [468, 202] on div "0" at bounding box center [495, 209] width 110 height 16
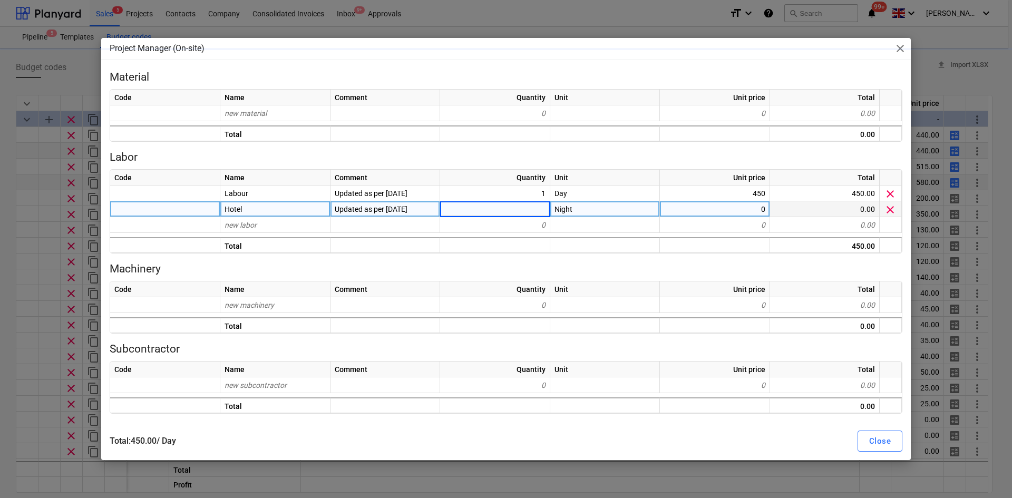
type textarea "x"
type input "1"
click at [887, 444] on div "Close" at bounding box center [880, 441] width 22 height 14
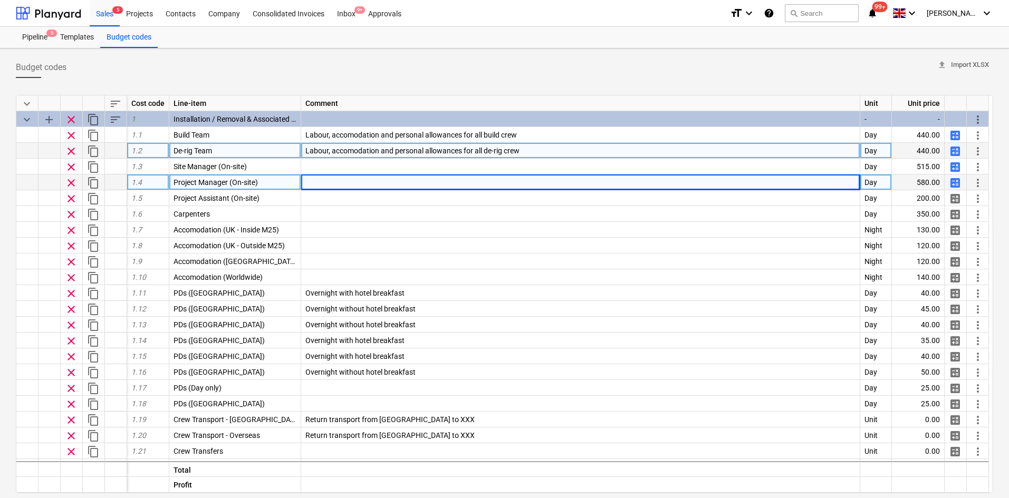
click at [957, 181] on span "calculate" at bounding box center [954, 183] width 13 height 13
type textarea "x"
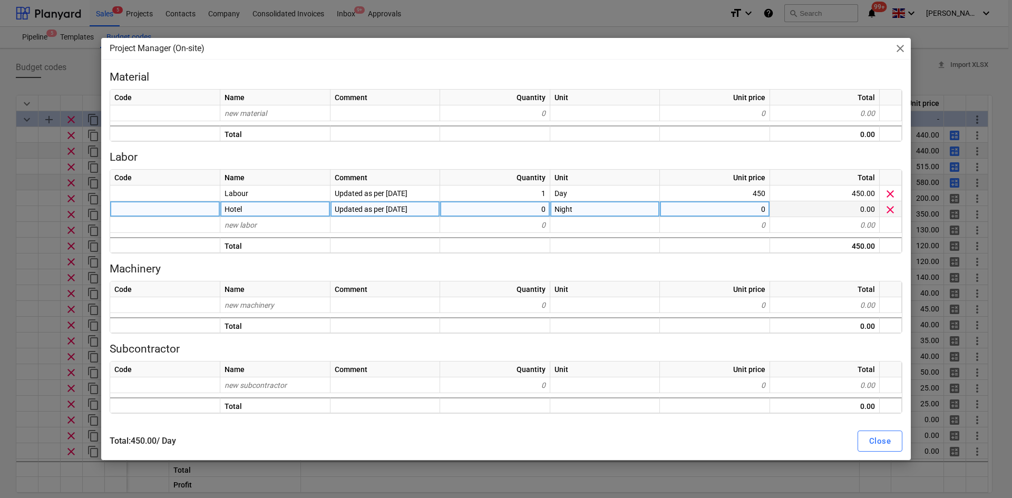
click at [516, 210] on div "0" at bounding box center [495, 209] width 110 height 16
type input "1"
type textarea "x"
type input "1"
drag, startPoint x: 0, startPoint y: 95, endPoint x: 8, endPoint y: 71, distance: 26.0
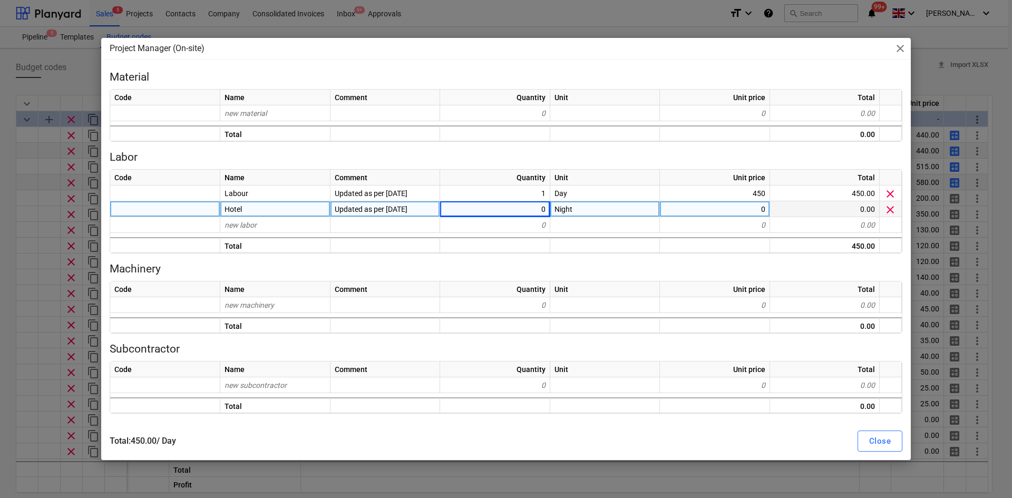
click at [1, 95] on div "Project Manager (On-site) close Material Code Name Comment Quantity Unit Unit p…" at bounding box center [506, 249] width 1012 height 498
type textarea "x"
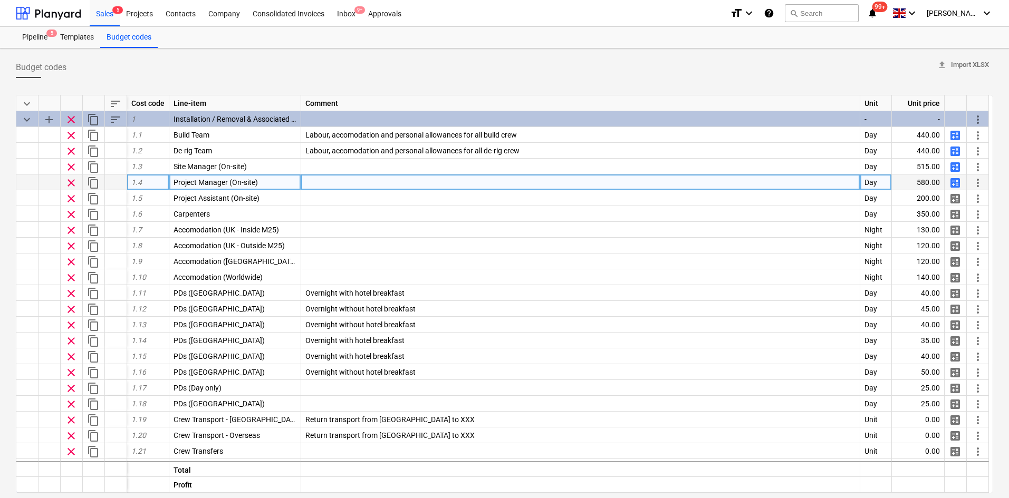
click at [954, 179] on span "calculate" at bounding box center [954, 183] width 13 height 13
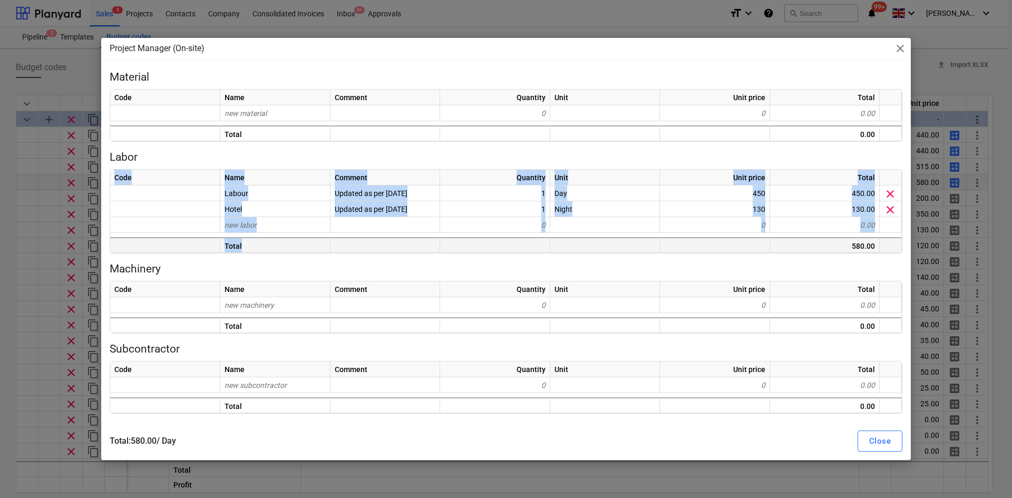
click at [251, 239] on div "Code Name Comment Quantity Unit Unit price Total Labour Updated as per [DATE] 1…" at bounding box center [506, 211] width 793 height 84
click at [254, 230] on div "new labor" at bounding box center [275, 225] width 110 height 16
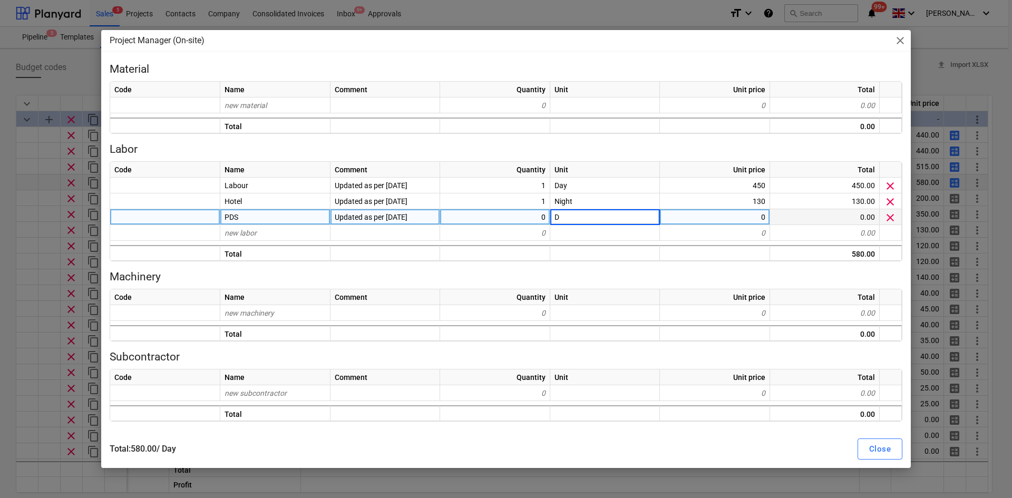
type textarea "x"
type input "Day"
type textarea "x"
type input "day"
click at [869, 453] on div "Close" at bounding box center [880, 449] width 22 height 14
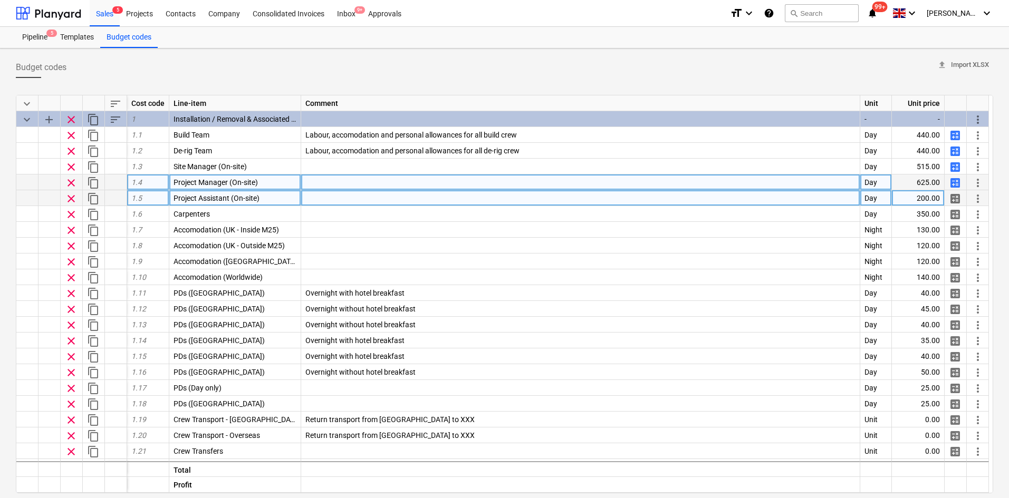
click at [956, 196] on span "calculate" at bounding box center [954, 198] width 13 height 13
type textarea "x"
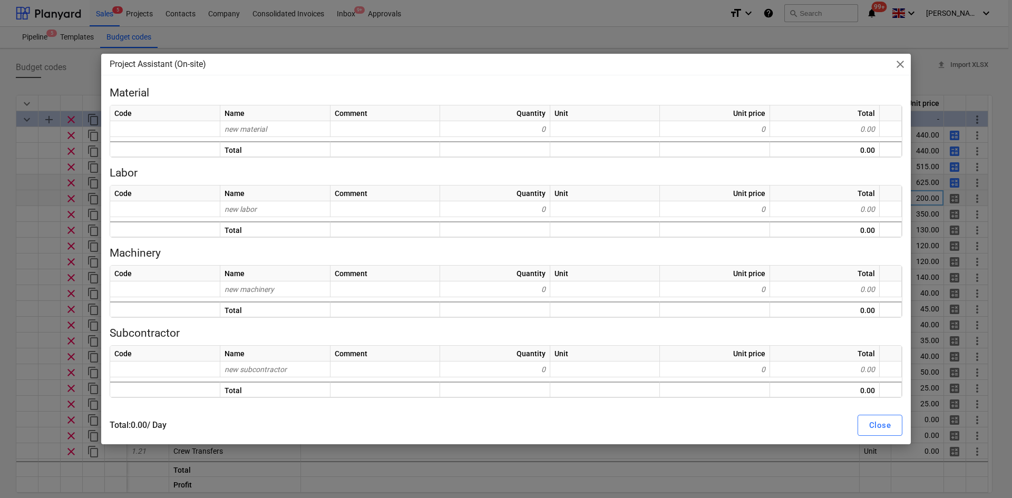
click at [276, 118] on div "Name" at bounding box center [275, 113] width 110 height 16
click at [280, 135] on div "new material" at bounding box center [275, 129] width 110 height 16
click at [306, 131] on div "new material" at bounding box center [275, 129] width 110 height 16
type input "S"
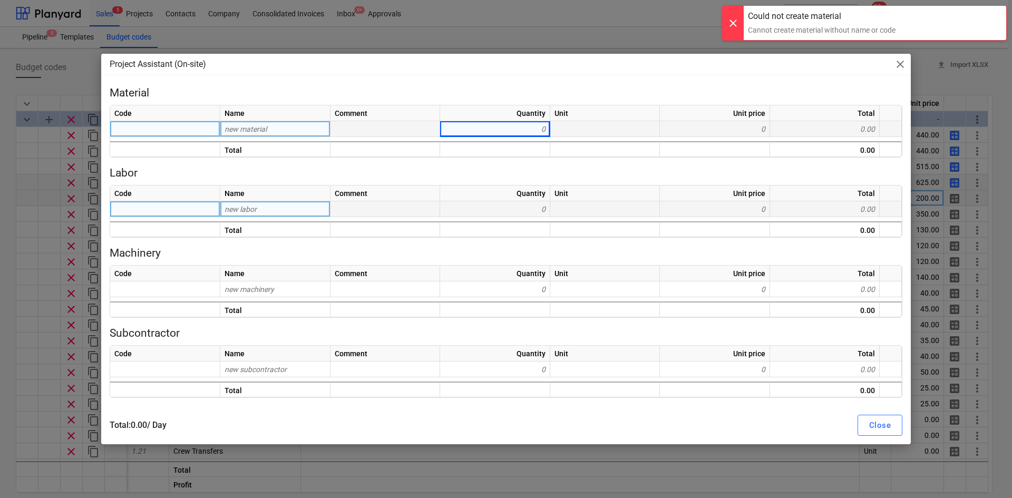
click at [278, 209] on div "new labor" at bounding box center [275, 209] width 110 height 16
type input "Labour"
type textarea "x"
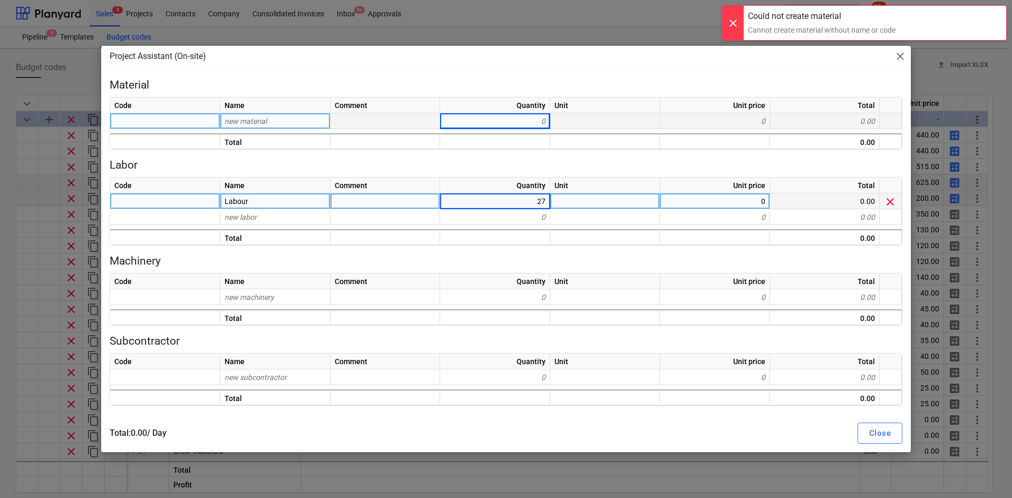
type input "275"
type textarea "x"
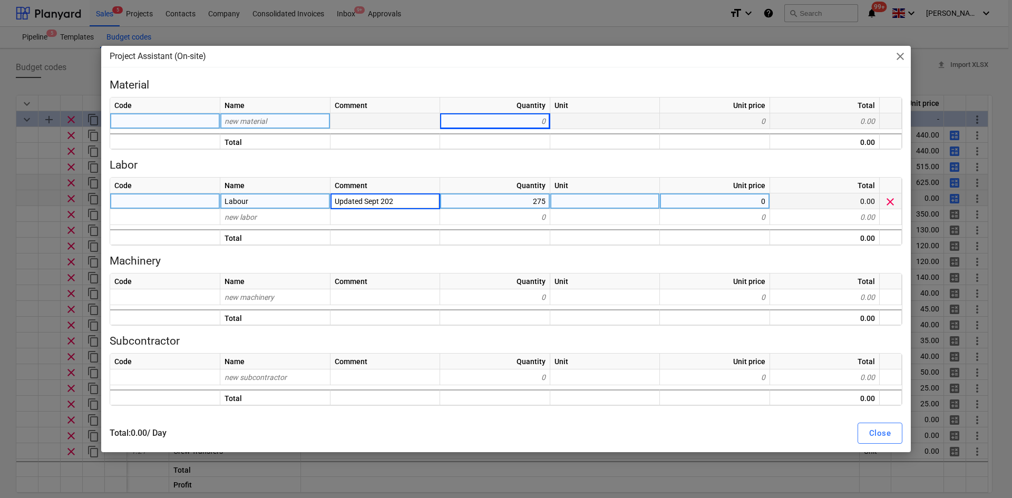
type input "Updated [DATE]"
type textarea "x"
type input "Nr"
type textarea "x"
type input "275"
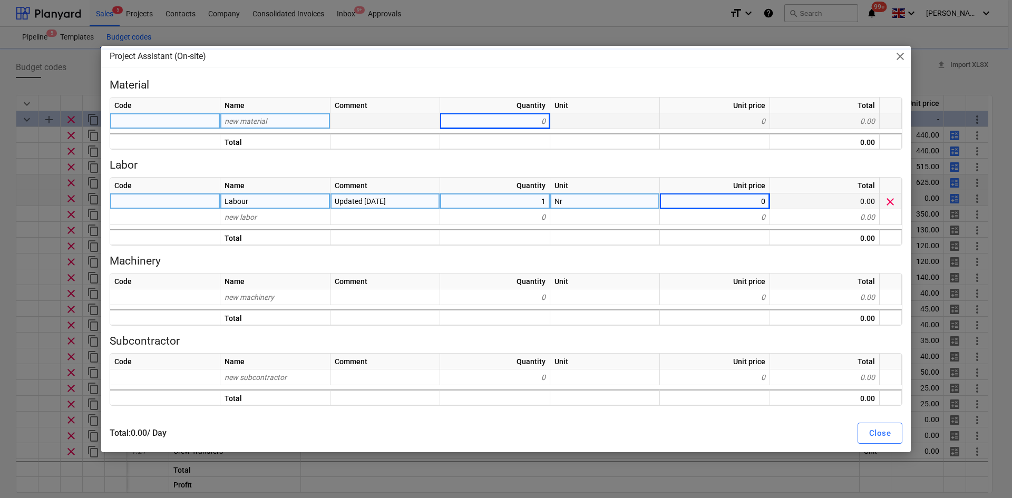
type textarea "x"
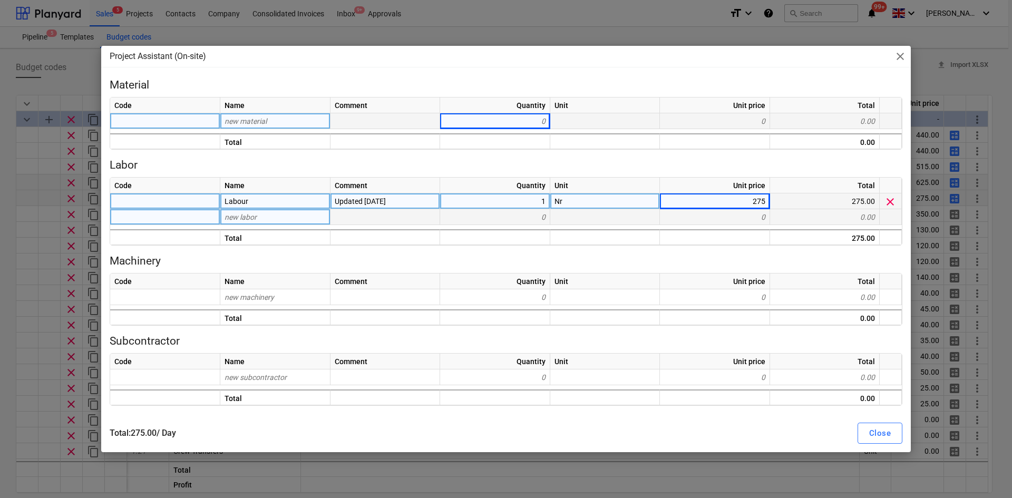
click at [279, 218] on div "new labor" at bounding box center [275, 217] width 110 height 16
type input "P"
type input "Hotel"
type textarea "x"
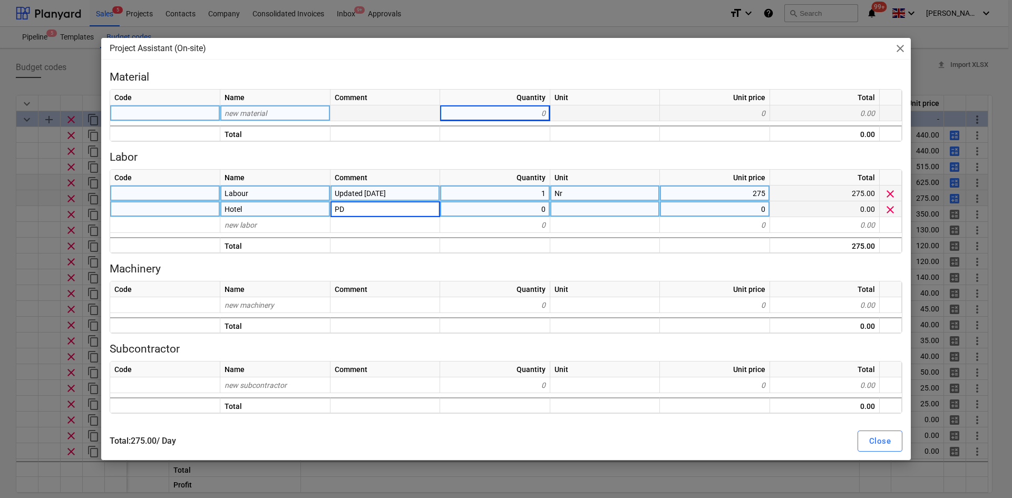
type input "PDS"
type textarea "x"
type input "Day"
type textarea "x"
click at [360, 216] on div "PDS" at bounding box center [386, 209] width 110 height 16
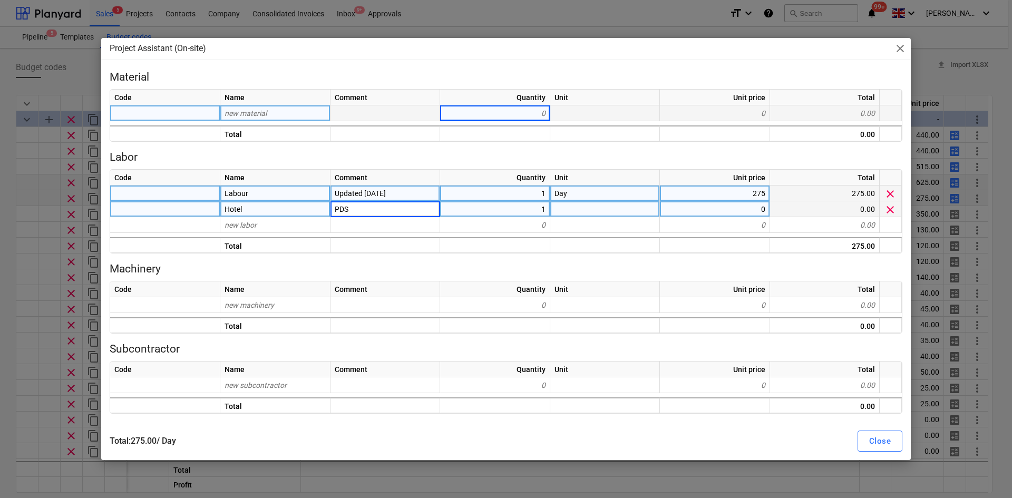
type input "Updated as per [DATE]"
type textarea "x"
type input "Night"
type textarea "x"
type input "130"
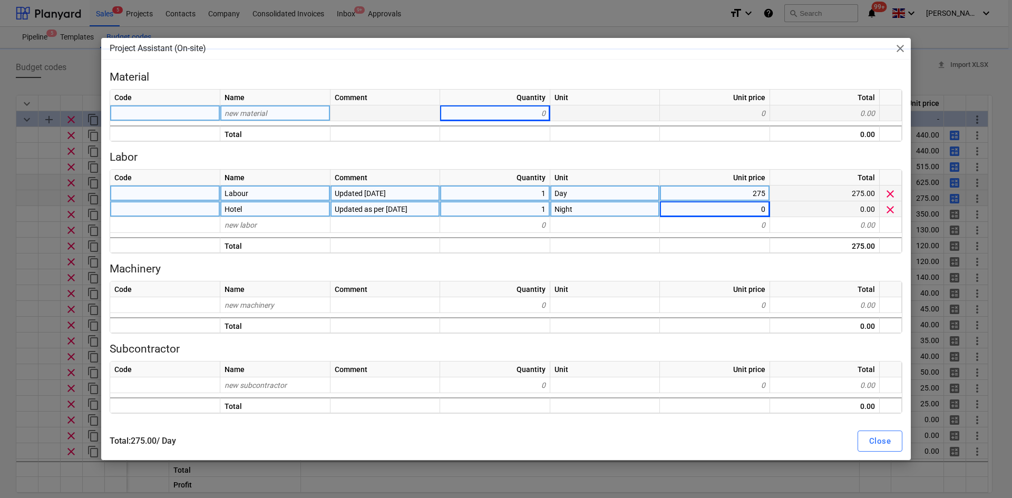
type textarea "x"
type input "PDS"
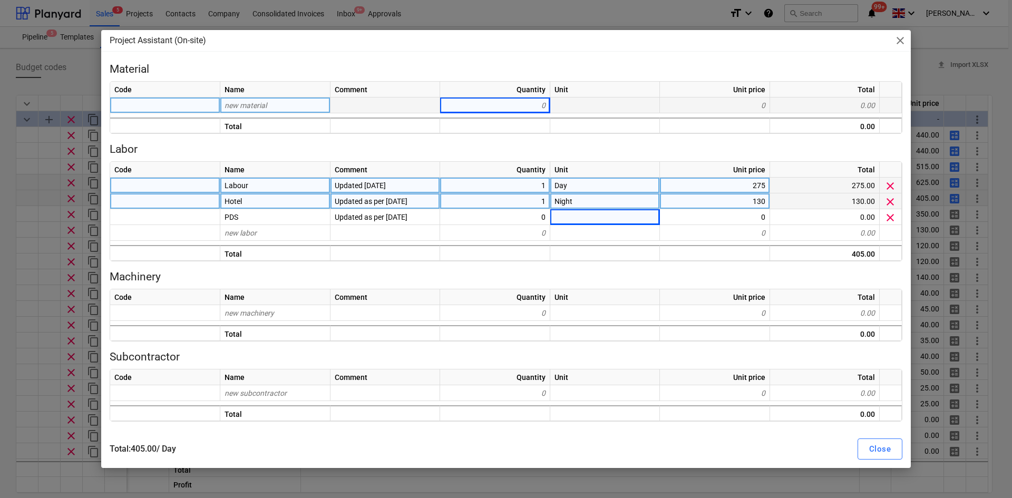
type textarea "x"
type input "Day"
type textarea "x"
type input "45"
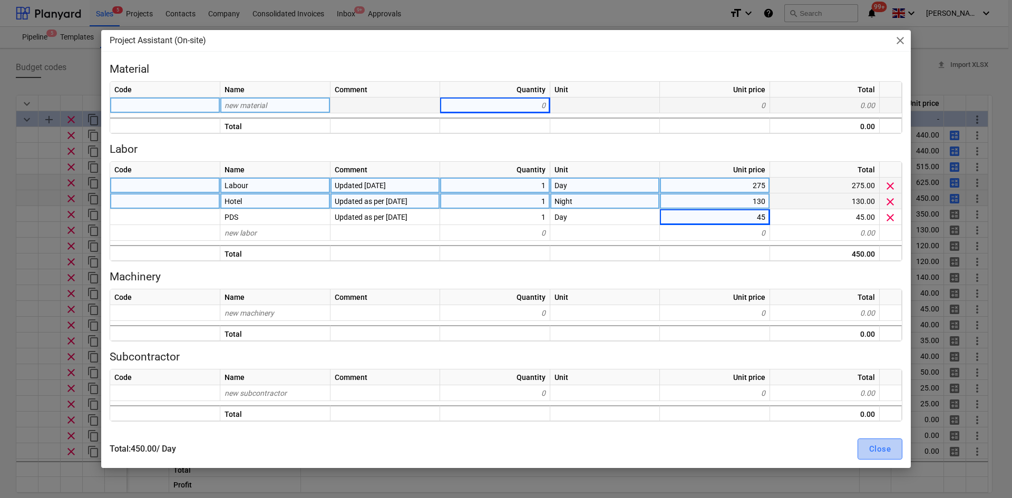
click at [886, 449] on div "Close" at bounding box center [880, 449] width 22 height 14
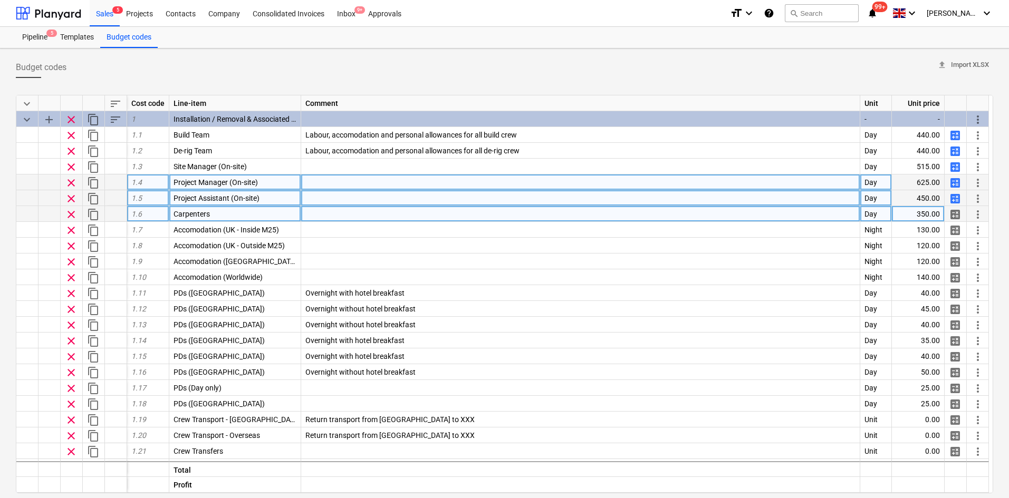
click at [957, 214] on span "calculate" at bounding box center [954, 214] width 13 height 13
type textarea "x"
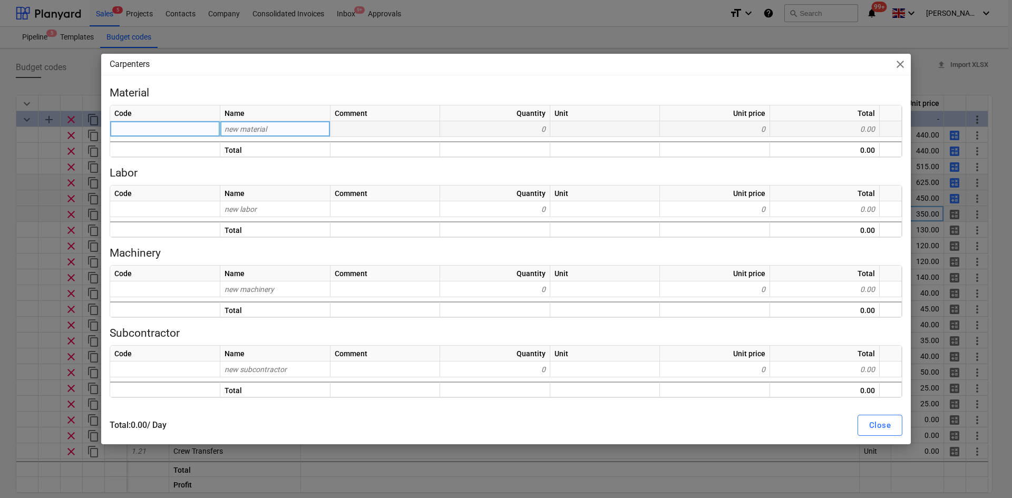
click at [293, 129] on div "new material" at bounding box center [275, 129] width 110 height 16
click at [279, 207] on div "new labor" at bounding box center [275, 209] width 110 height 16
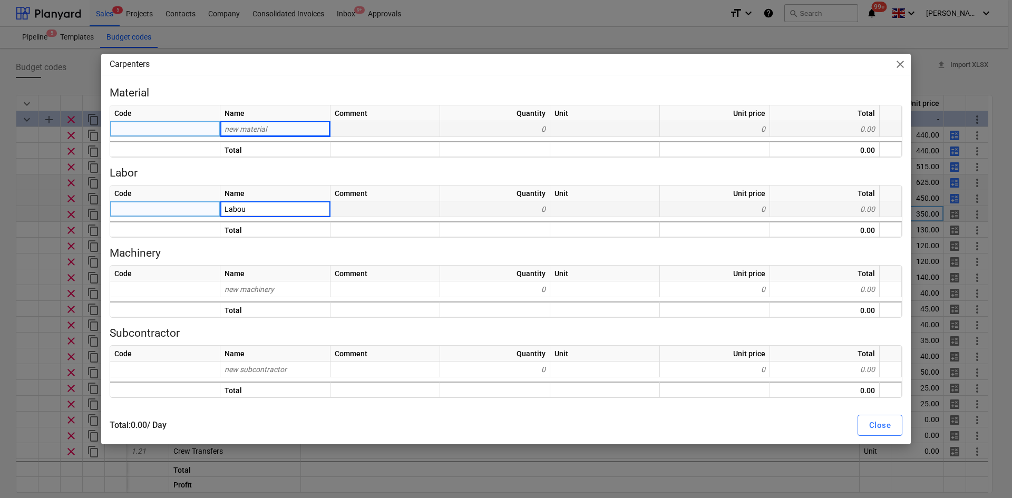
type input "Labour"
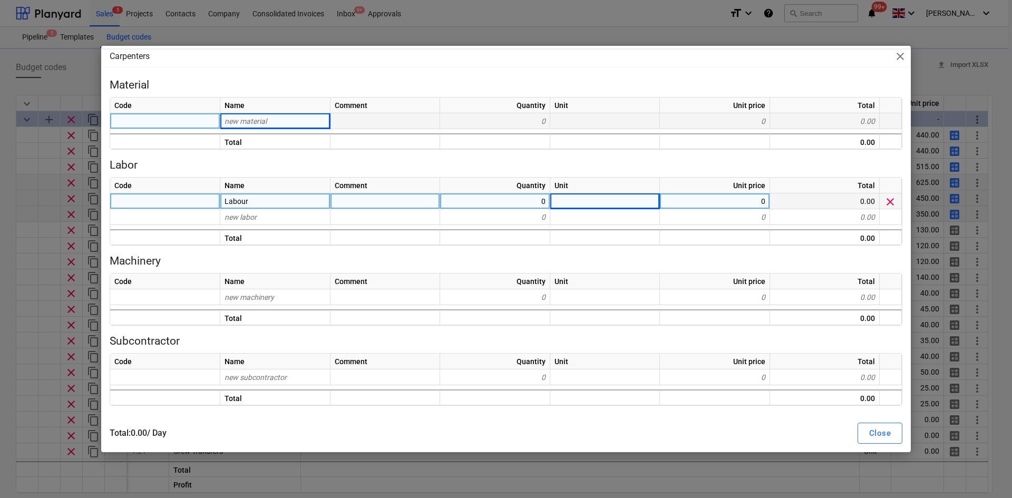
type textarea "x"
type input "Day"
type textarea "x"
type input "350"
type textarea "x"
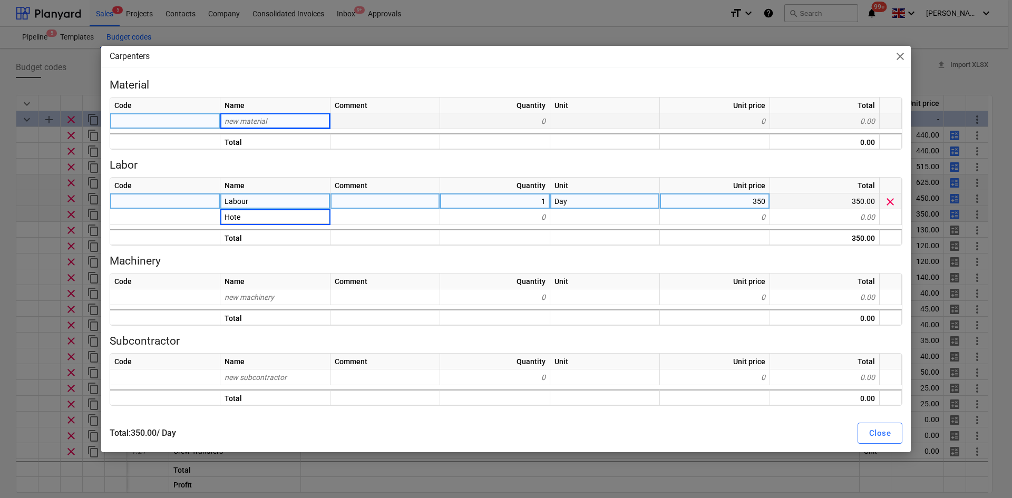
type input "Hotel"
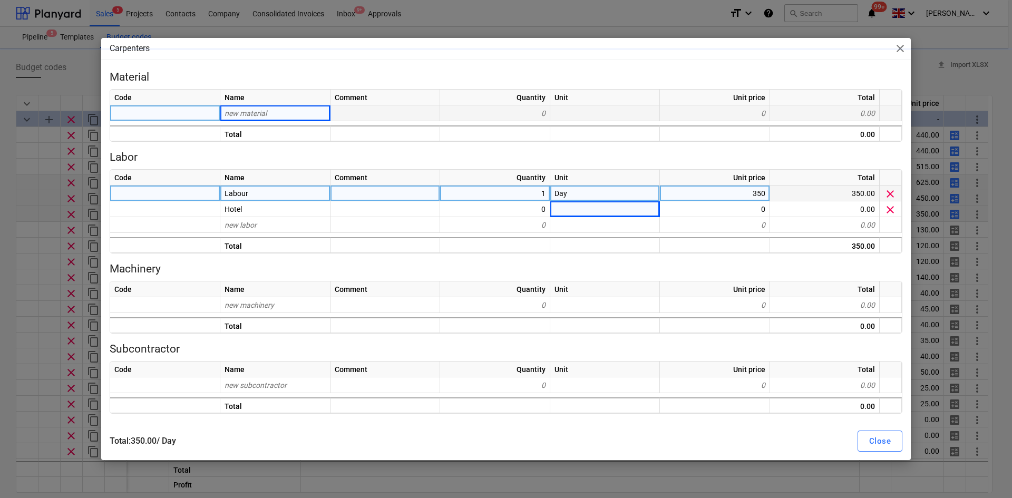
type textarea "x"
type input "Night"
type textarea "x"
type input "130"
type textarea "x"
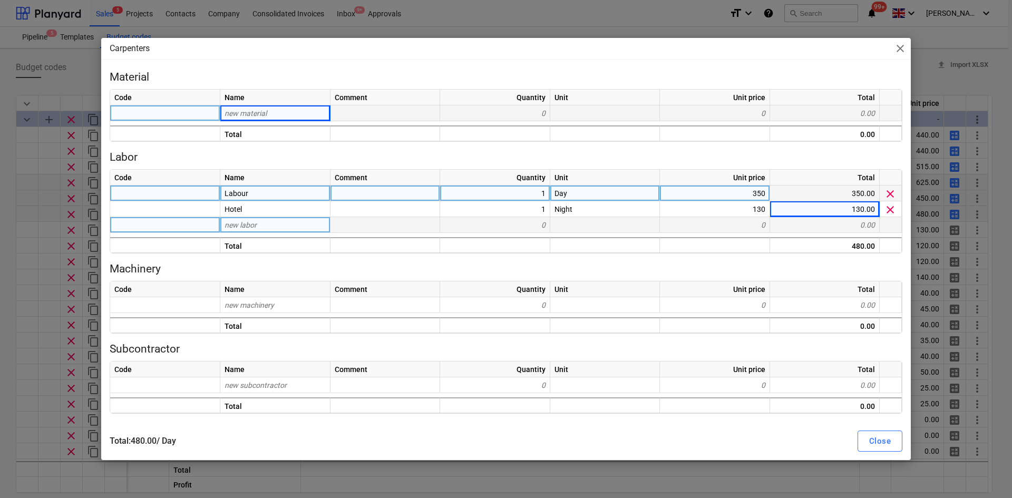
click at [265, 218] on div "new labor" at bounding box center [275, 225] width 110 height 16
type input "PDS"
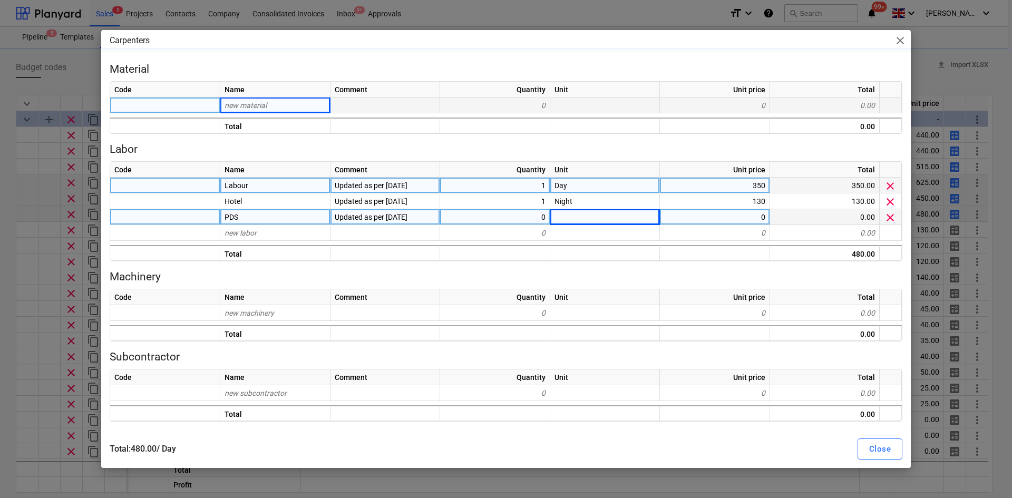
type textarea "x"
type input "Day"
type textarea "x"
type input "45"
click at [883, 450] on div "Close" at bounding box center [880, 449] width 22 height 14
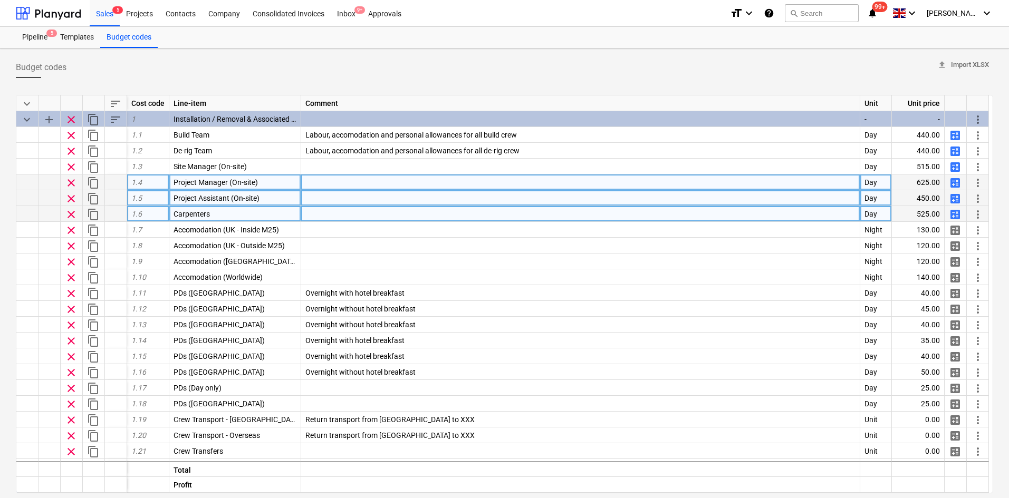
click at [94, 211] on span "content_copy" at bounding box center [93, 214] width 13 height 13
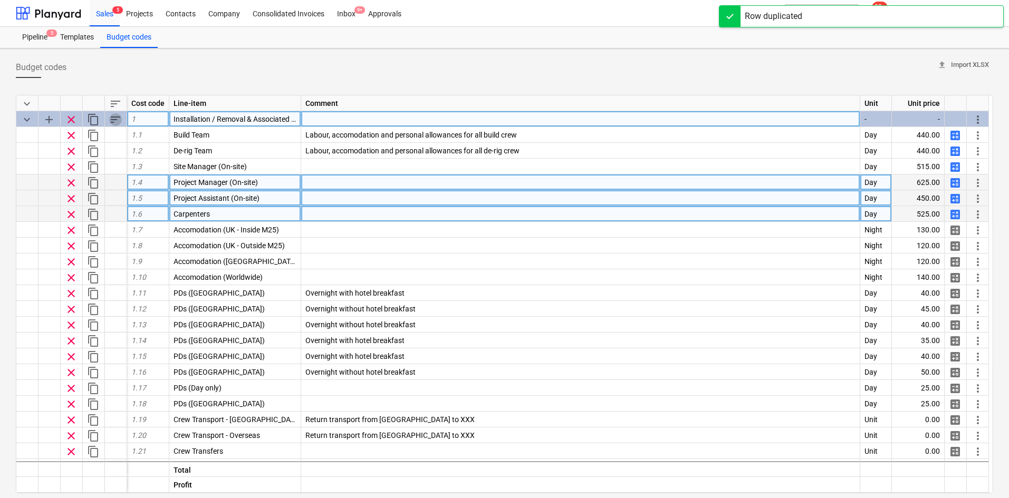
click at [115, 120] on span "sort" at bounding box center [115, 119] width 13 height 13
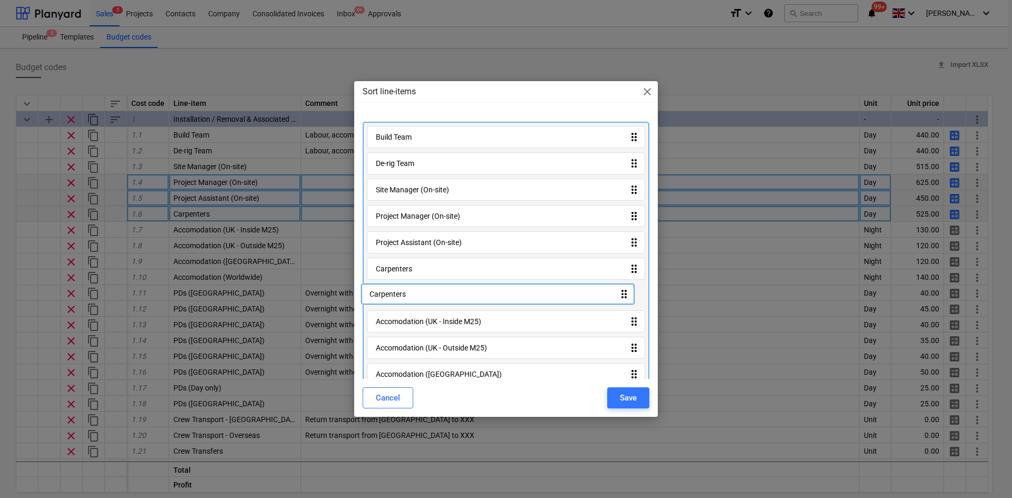
drag, startPoint x: 433, startPoint y: 365, endPoint x: 426, endPoint y: 296, distance: 70.0
click at [426, 296] on div "Build Team drag_indicator De-rig Team drag_indicator Site Manager (On-site) dra…" at bounding box center [506, 429] width 287 height 615
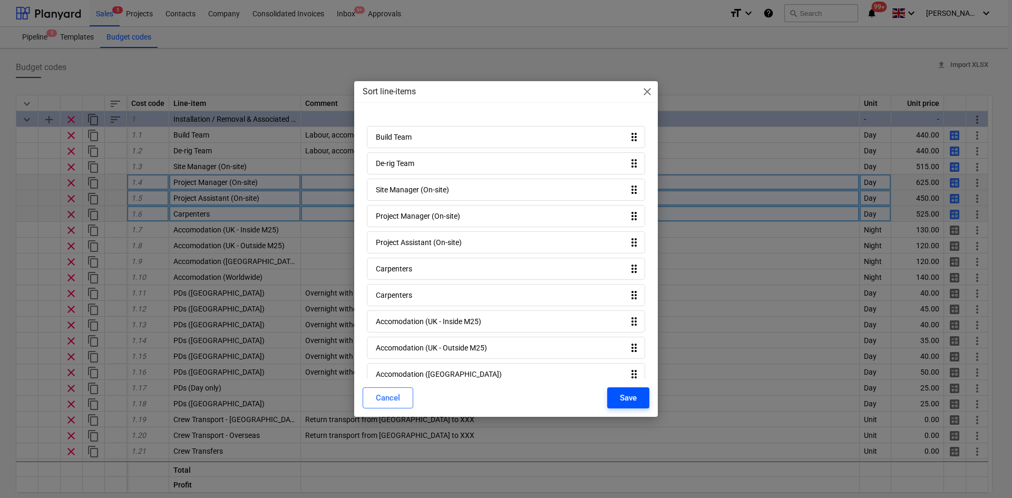
click at [616, 396] on button "Save" at bounding box center [628, 397] width 42 height 21
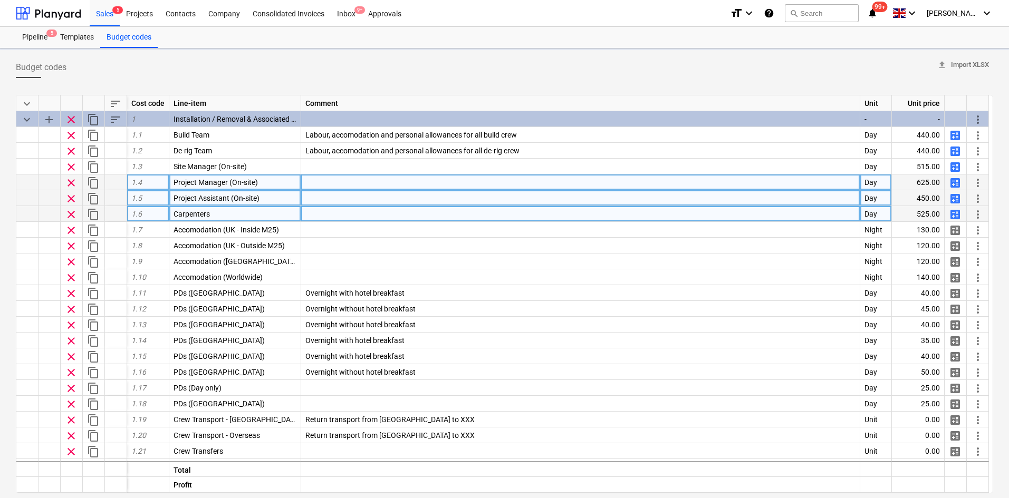
type textarea "x"
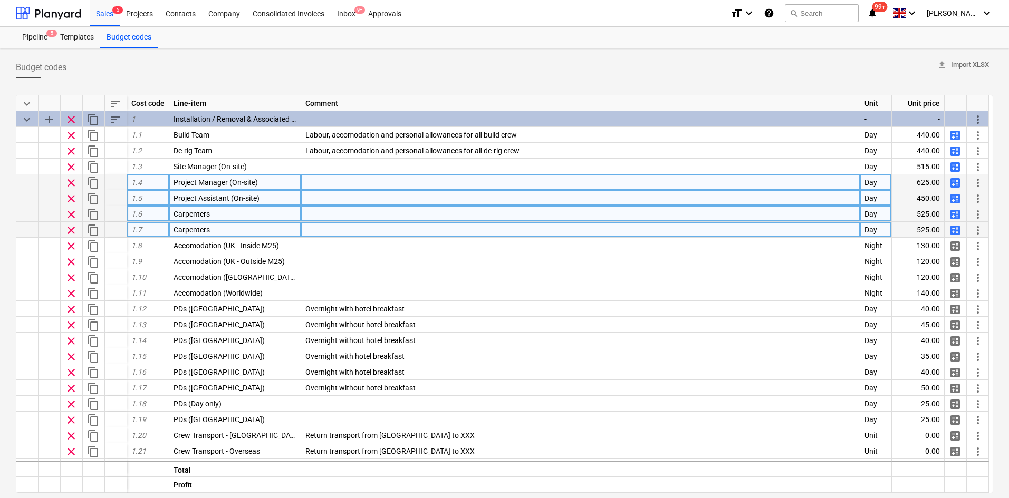
click at [237, 231] on div "Carpenters" at bounding box center [235, 230] width 132 height 16
click at [174, 232] on input "Carpenters" at bounding box center [234, 229] width 131 height 15
type input "Senior Carpenters"
type textarea "x"
click at [253, 232] on div "Senior Carpenters" at bounding box center [235, 230] width 132 height 16
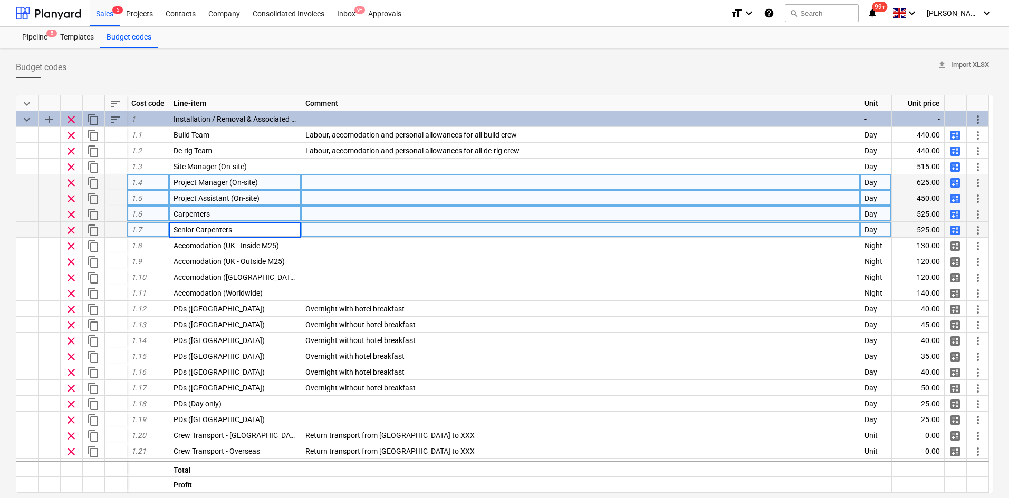
click at [253, 232] on input "Senior Carpenters" at bounding box center [234, 229] width 131 height 15
type input "Senior [PERSON_NAME]"
click at [955, 228] on span "calculate" at bounding box center [954, 230] width 13 height 13
type textarea "x"
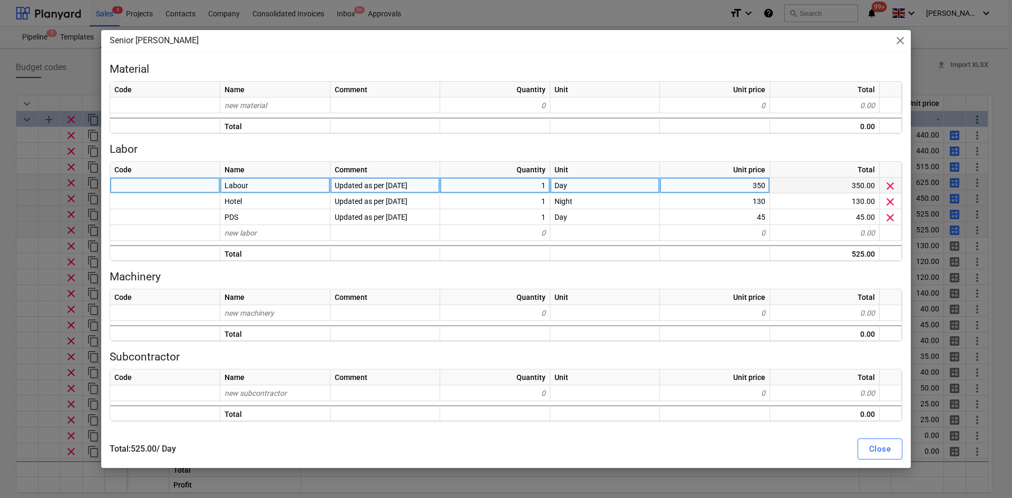
click at [754, 185] on div "350" at bounding box center [715, 186] width 110 height 16
type input "400"
click at [872, 447] on div "Close" at bounding box center [880, 449] width 22 height 14
type textarea "x"
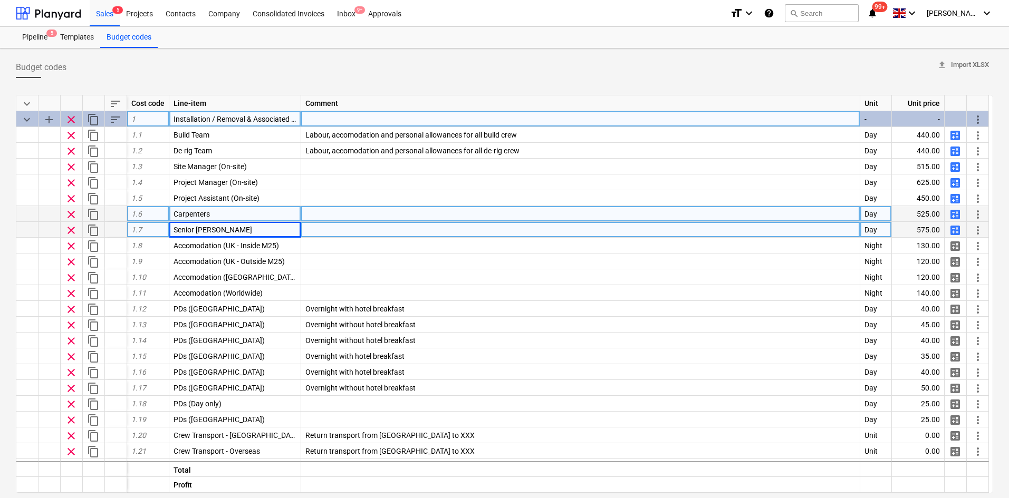
click at [237, 116] on span "Installation / Removal & Associated Costs" at bounding box center [241, 119] width 137 height 8
click at [245, 121] on input "Installation / Removal & Associated Costs" at bounding box center [234, 118] width 131 height 15
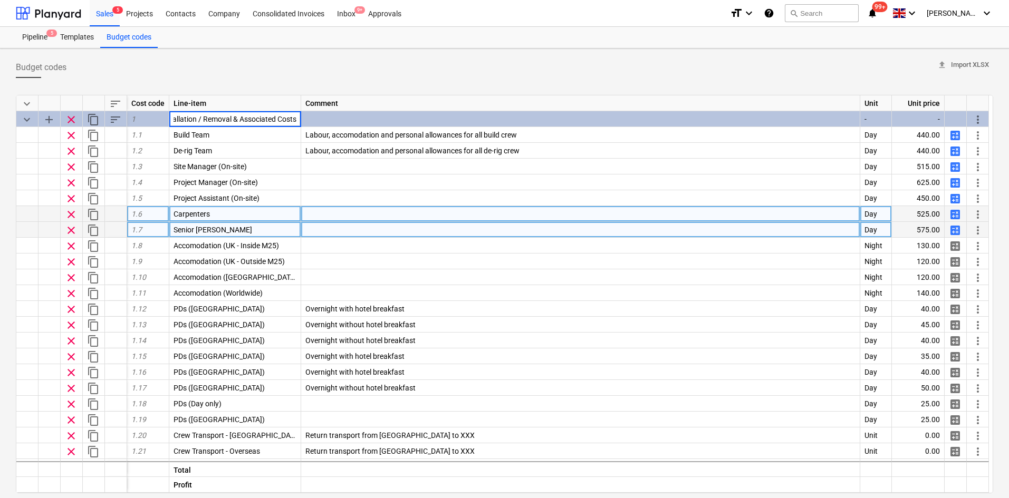
click at [257, 82] on div at bounding box center [504, 82] width 977 height 8
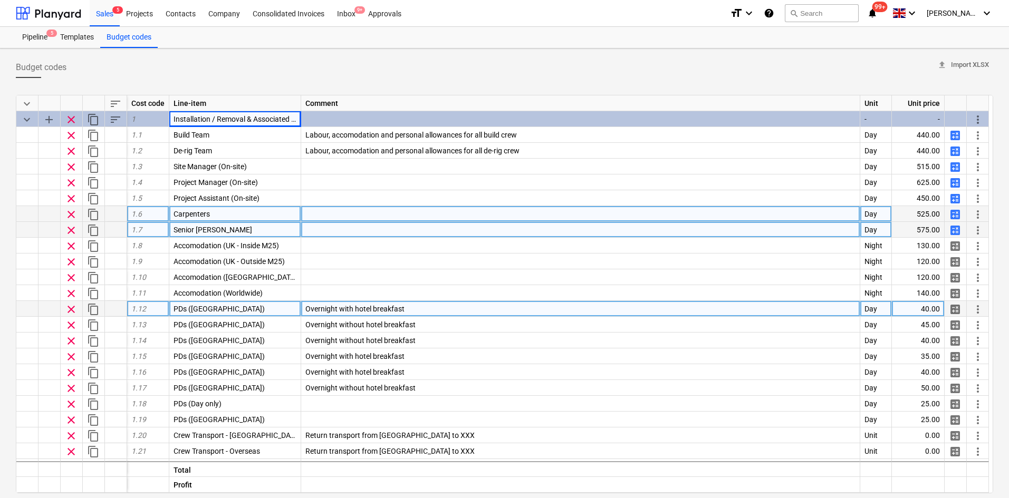
click at [902, 307] on div "40.00" at bounding box center [917, 309] width 53 height 16
type input "45"
type textarea "x"
type input "50"
type textarea "x"
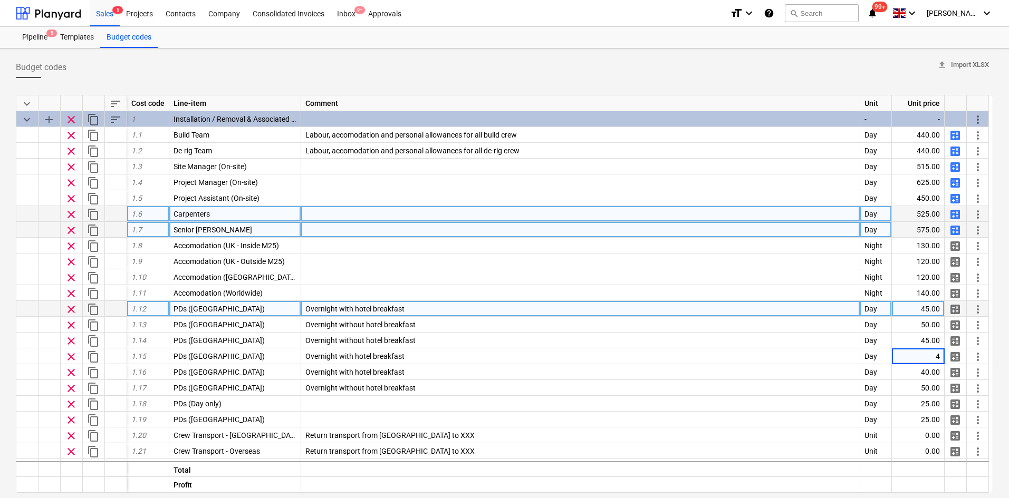
type input "40"
type textarea "x"
type input "55"
type textarea "x"
type input "30"
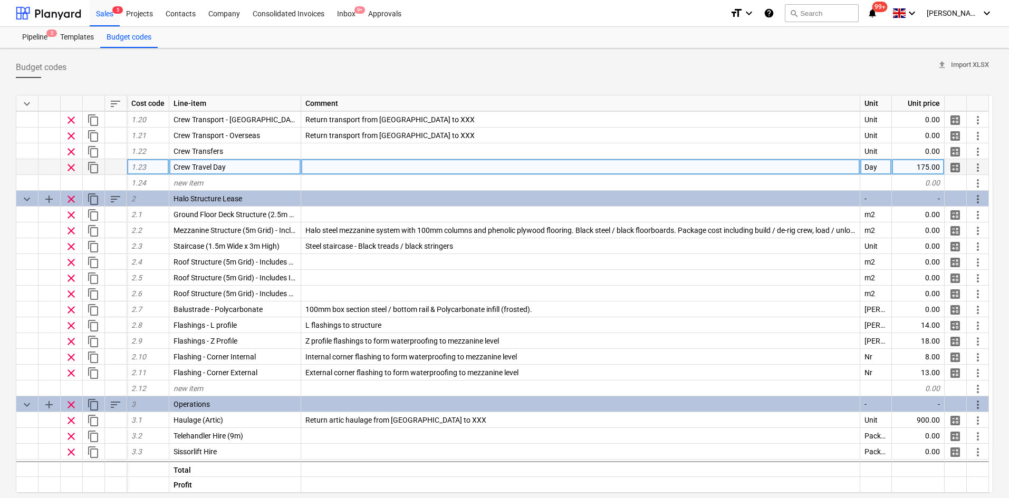
scroll to position [316, 0]
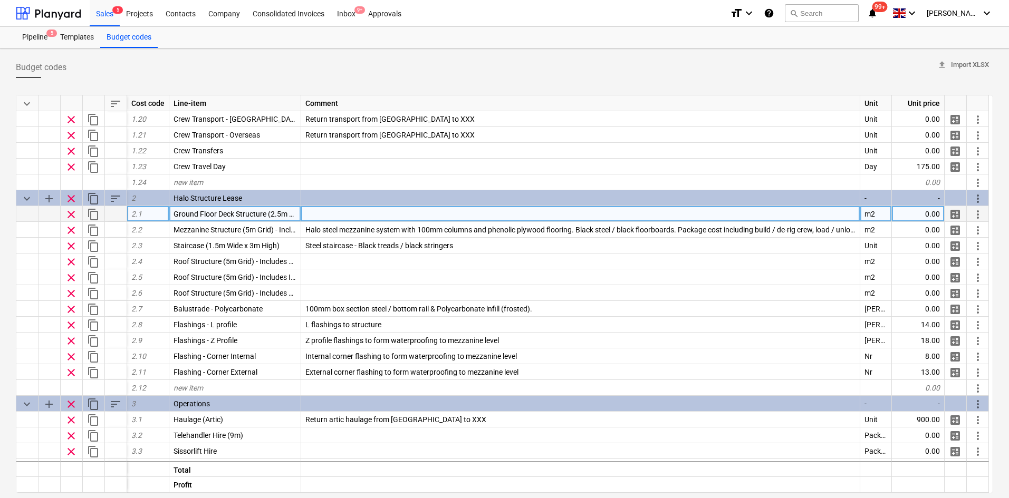
click at [951, 219] on span "calculate" at bounding box center [954, 214] width 13 height 13
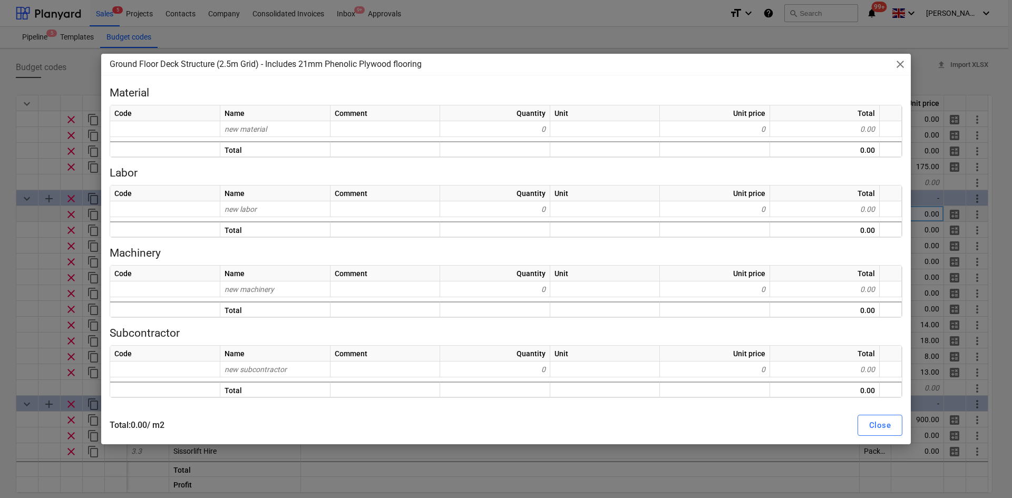
click at [0, 193] on div "Ground Floor Deck Structure (2.5m Grid) - Includes 21mm Phenolic Plywood floori…" at bounding box center [506, 249] width 1012 height 498
type textarea "x"
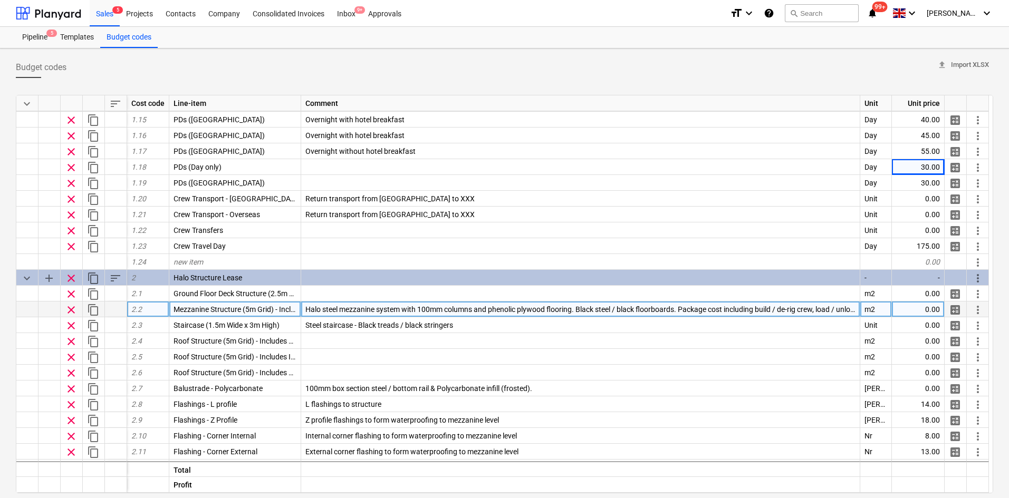
scroll to position [342, 0]
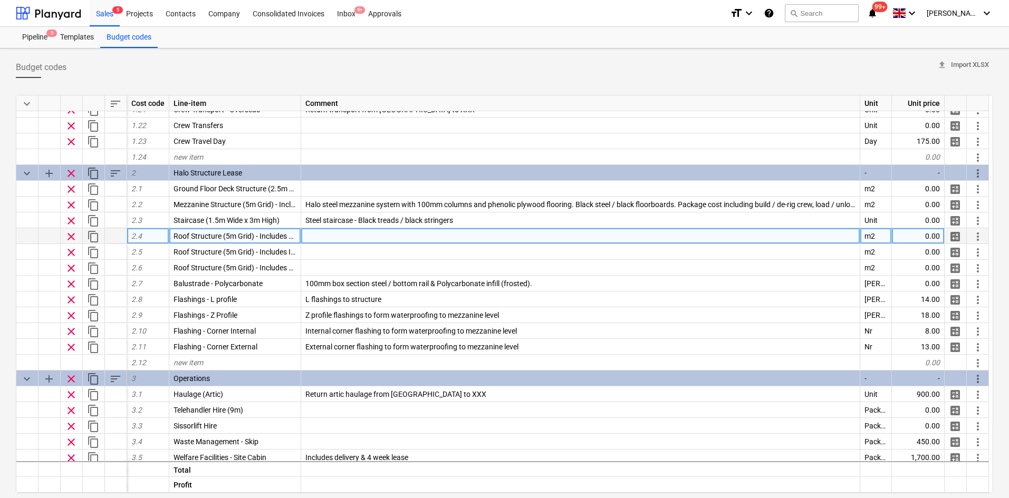
click at [264, 237] on span "Roof Structure (5m Grid) - Includes Phenolic Ply & PVC" at bounding box center [261, 236] width 177 height 8
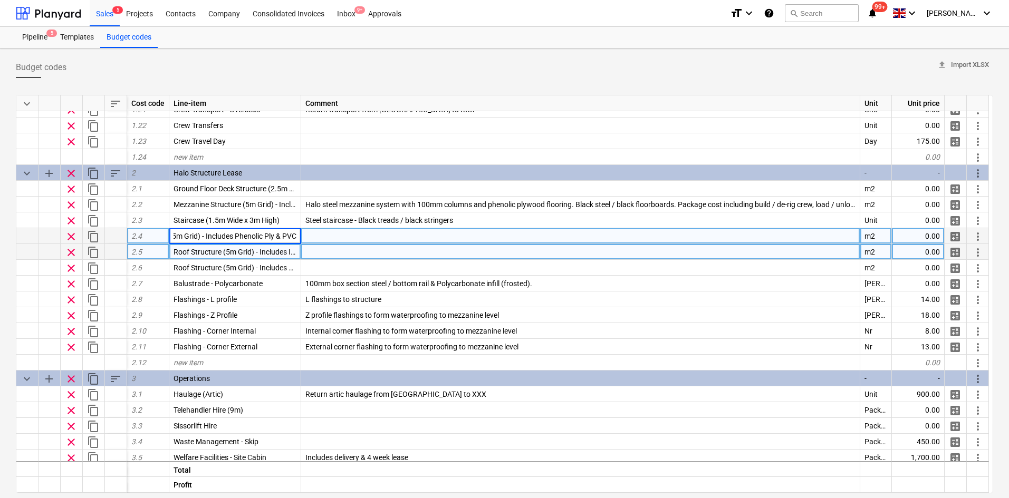
click at [268, 249] on span "Roof Structure (5m Grid) - Includes Insulated Roof Sheet (Anthracite Grey / Whi…" at bounding box center [306, 252] width 266 height 8
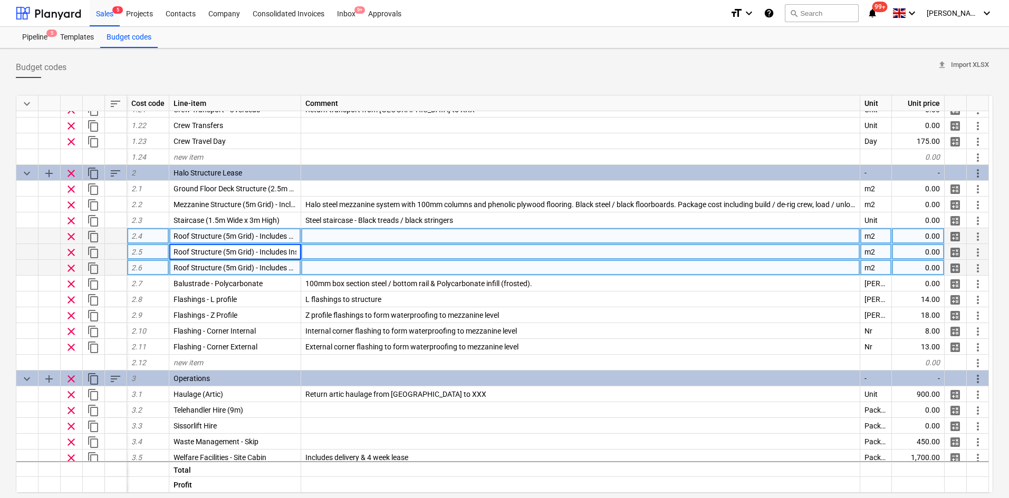
scroll to position [0, 143]
click at [267, 264] on span "Roof Structure (5m Grid) - Includes Phenolic Ply & EPDM Membrane" at bounding box center [282, 268] width 219 height 8
click at [270, 252] on span "Roof Structure (5m Grid) - Includes Insulated Roof Sheet (Anthracite Grey / Whi…" at bounding box center [306, 252] width 266 height 8
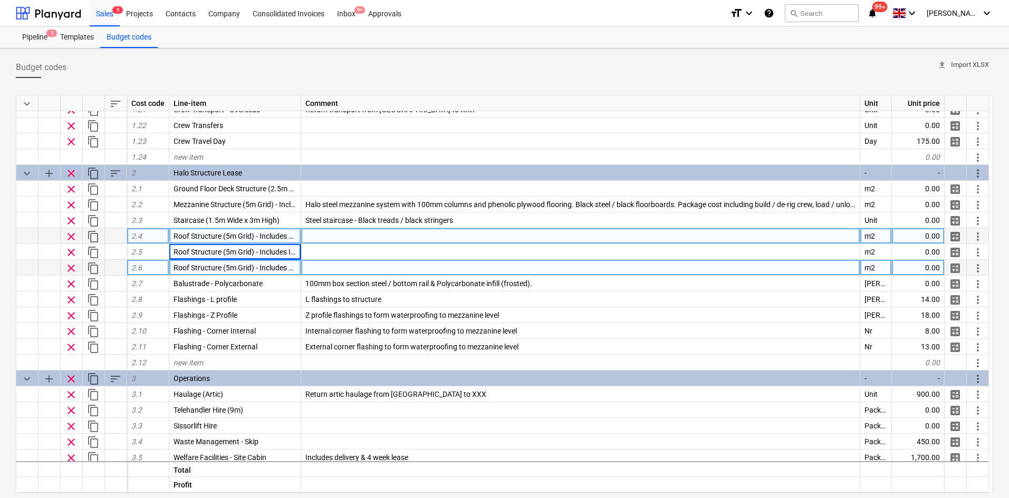
click at [272, 238] on span "Roof Structure (5m Grid) - Includes Phenolic Ply & PVC" at bounding box center [261, 236] width 177 height 8
click at [272, 264] on span "Roof Structure (5m Grid) - Includes Phenolic Ply & EPDM Membrane" at bounding box center [282, 268] width 219 height 8
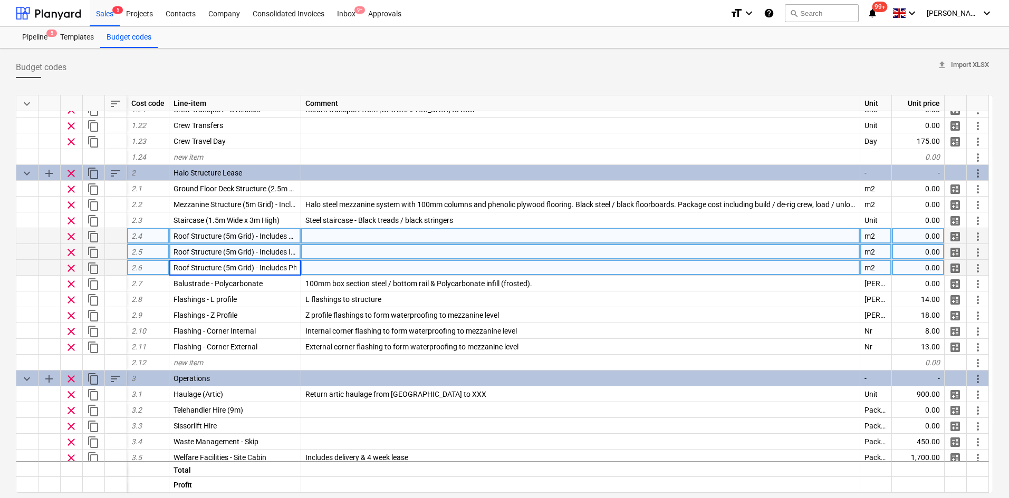
scroll to position [0, 99]
click at [272, 246] on div "Roof Structure (5m Grid) - Includes Insulated Roof Sheet (Anthracite Grey / Whi…" at bounding box center [235, 252] width 132 height 16
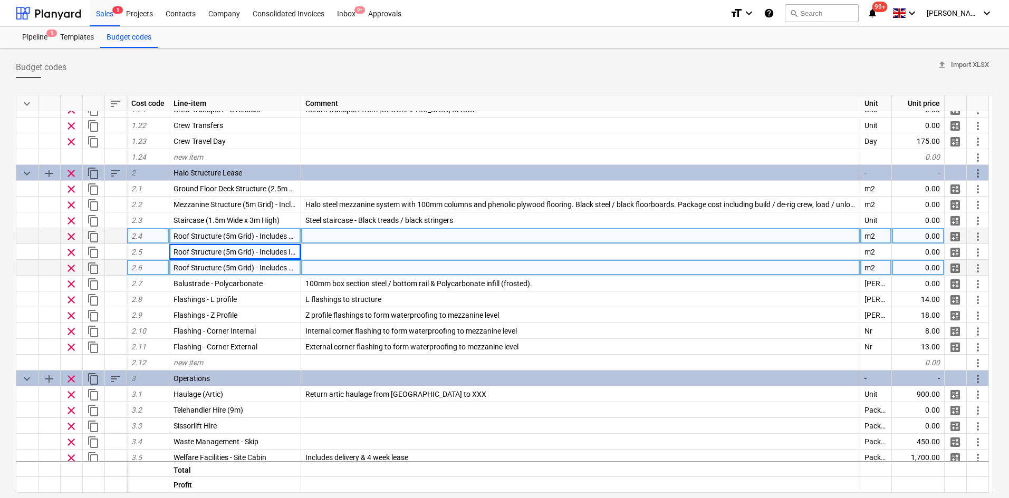
click at [272, 238] on span "Roof Structure (5m Grid) - Includes Phenolic Ply & PVC" at bounding box center [261, 236] width 177 height 8
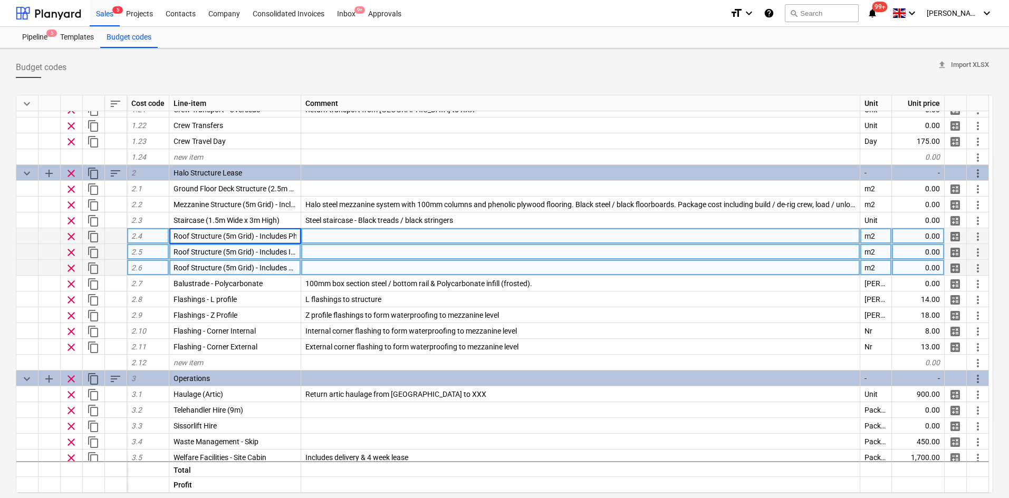
scroll to position [0, 55]
click at [272, 255] on span "Roof Structure (5m Grid) - Includes Insulated Roof Sheet (Anthracite Grey / Whi…" at bounding box center [306, 252] width 266 height 8
click at [273, 235] on span "Roof Structure (5m Grid) - Includes Phenolic Ply & PVC" at bounding box center [261, 236] width 177 height 8
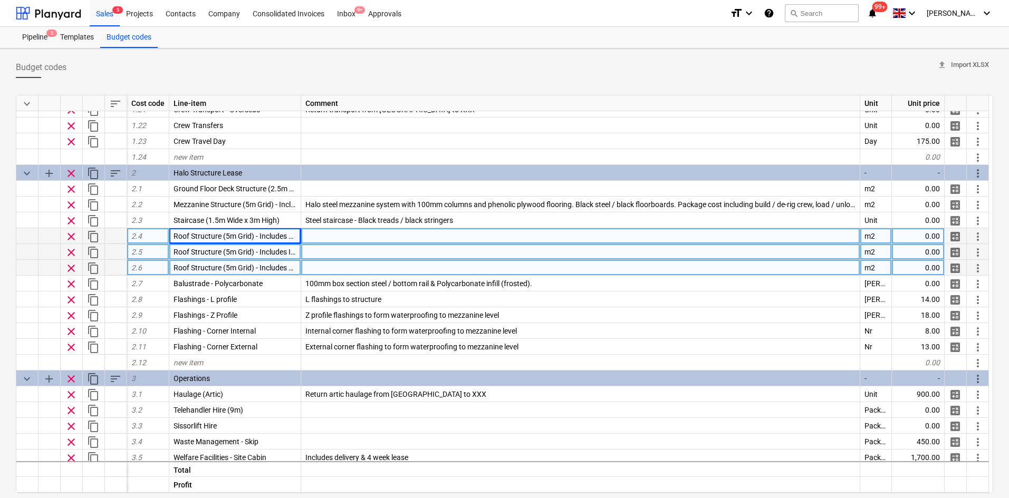
click at [273, 248] on span "Roof Structure (5m Grid) - Includes Insulated Roof Sheet (Anthracite Grey / Whi…" at bounding box center [306, 252] width 266 height 8
click at [274, 236] on span "Roof Structure (5m Grid) - Includes Phenolic Ply & PVC" at bounding box center [261, 236] width 177 height 8
click at [274, 258] on div "Roof Structure (5m Grid) - Includes Insulated Roof Sheet (Anthracite Grey / Whi…" at bounding box center [235, 252] width 132 height 16
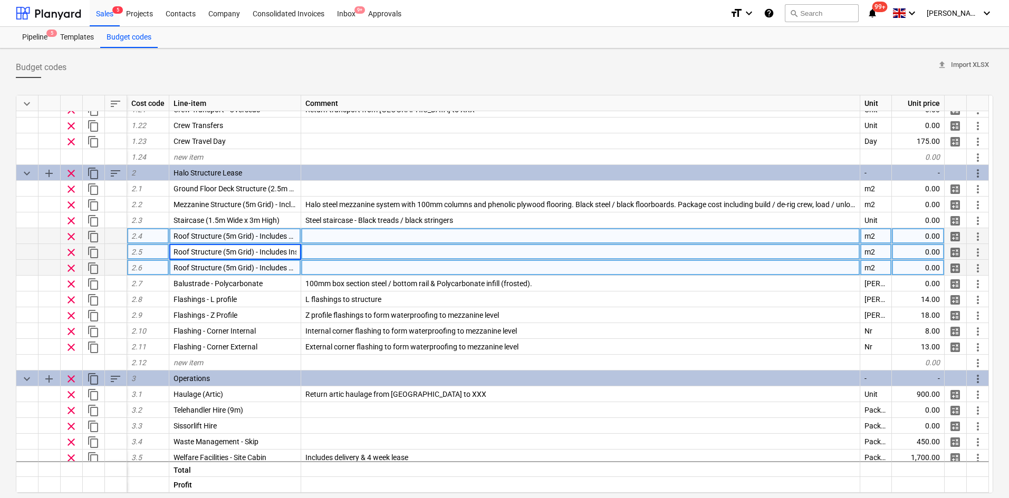
scroll to position [0, 143]
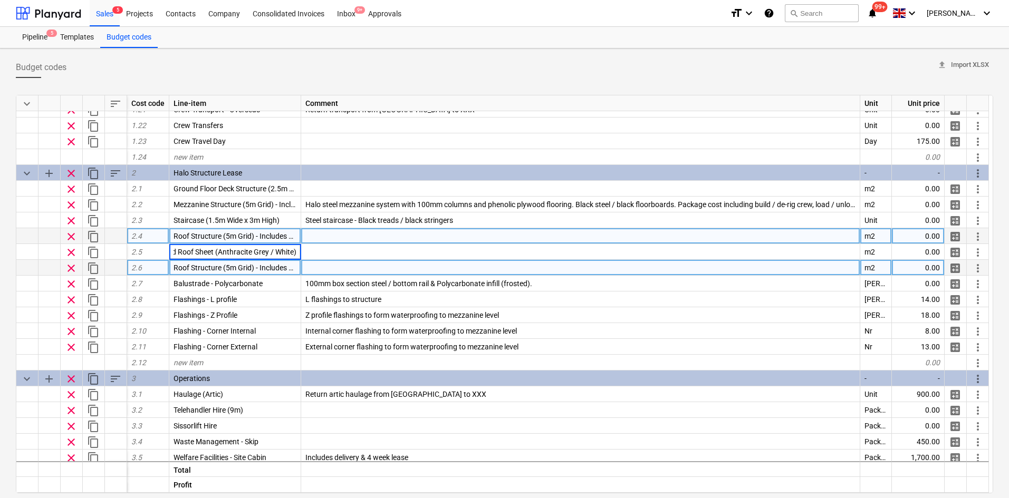
click at [274, 235] on span "Roof Structure (5m Grid) - Includes Phenolic Ply & PVC" at bounding box center [261, 236] width 177 height 8
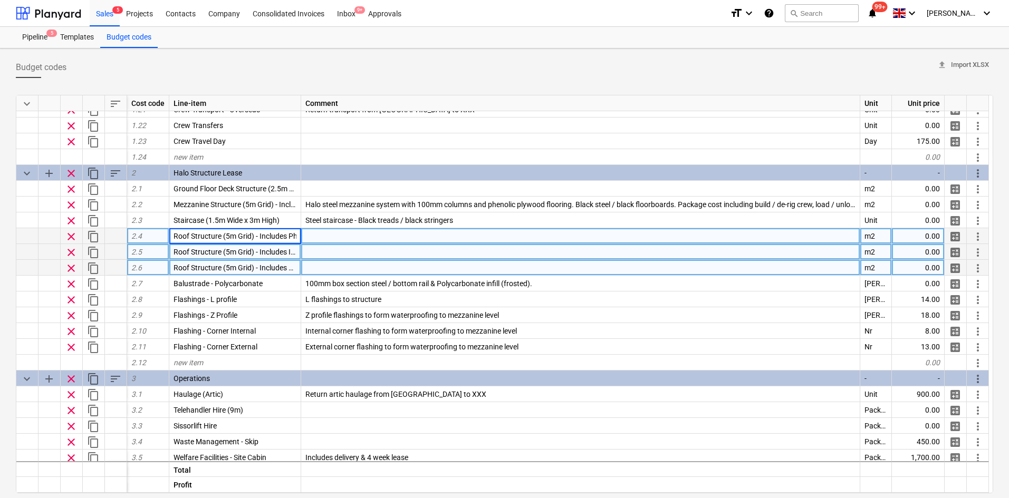
scroll to position [0, 55]
click at [273, 247] on div "Roof Structure (5m Grid) - Includes Insulated Roof Sheet (Anthracite Grey / Whi…" at bounding box center [235, 252] width 132 height 16
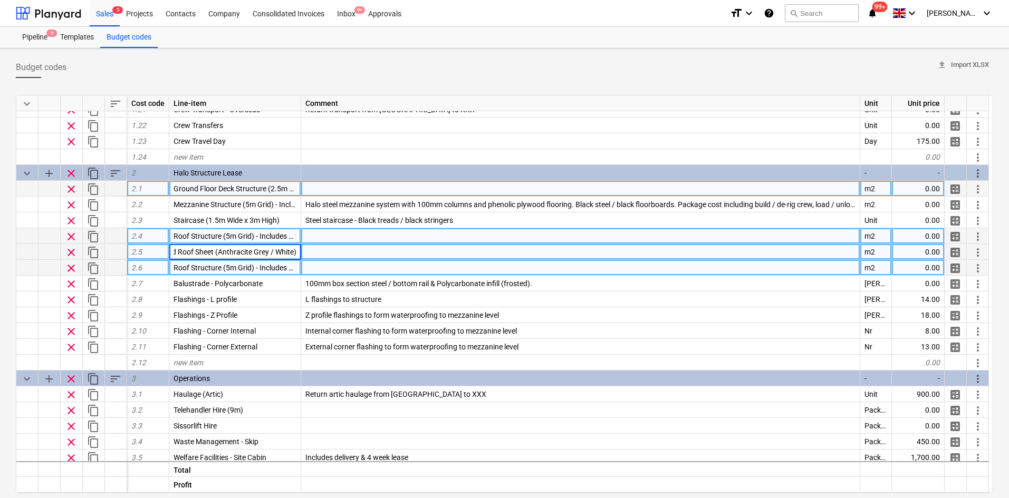
click at [888, 185] on div "m2" at bounding box center [876, 189] width 32 height 16
type input "Package"
click at [91, 186] on span "content_copy" at bounding box center [93, 189] width 13 height 13
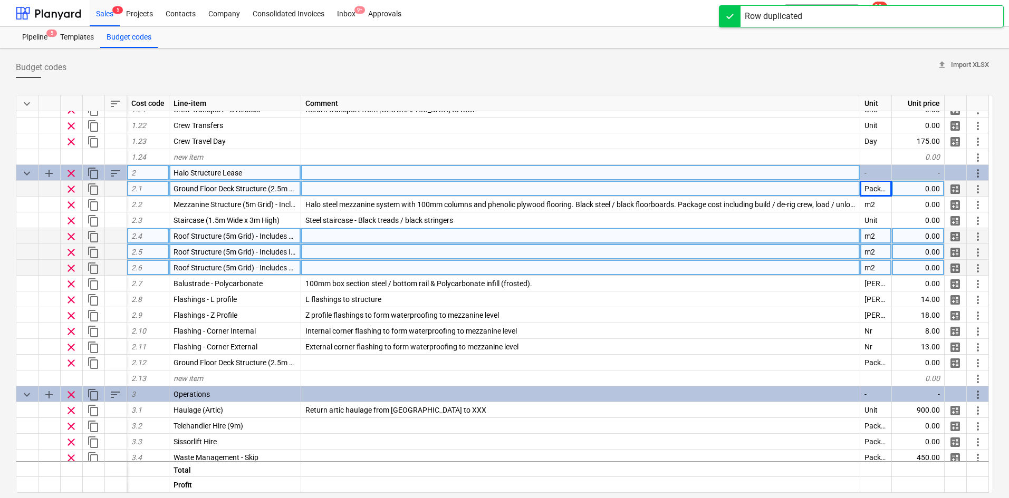
click at [110, 173] on span "sort" at bounding box center [115, 173] width 13 height 13
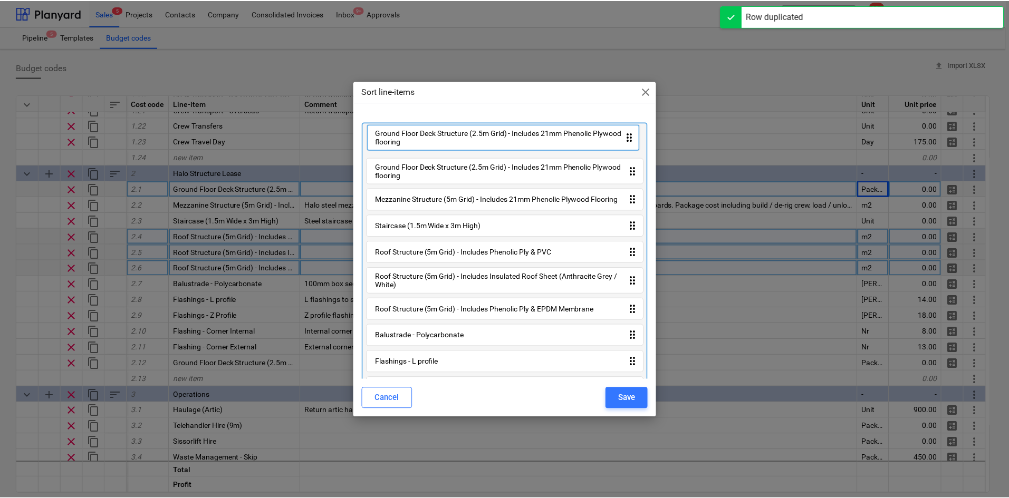
scroll to position [0, 0]
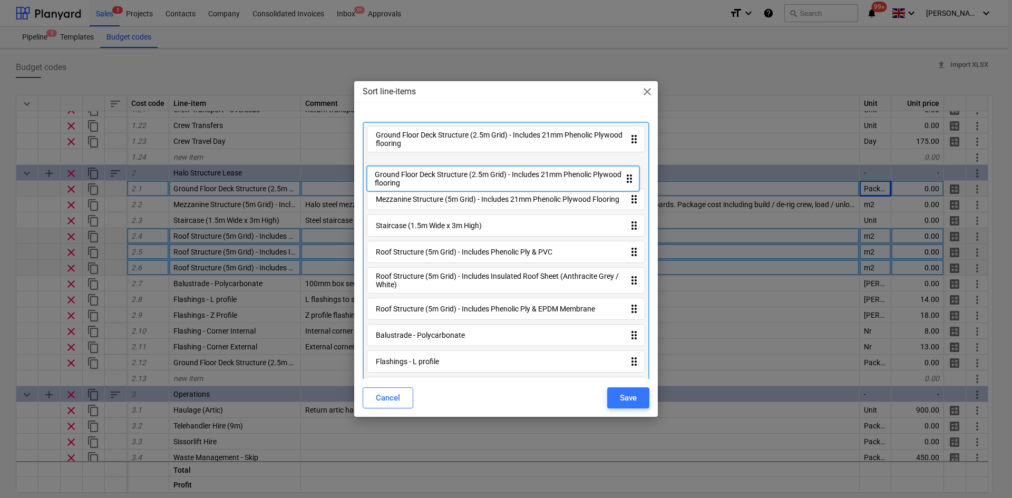
drag, startPoint x: 448, startPoint y: 362, endPoint x: 446, endPoint y: 179, distance: 182.9
click at [446, 179] on div "Ground Floor Deck Structure (2.5m Grid) - Includes 21mm Phenolic Plywood floori…" at bounding box center [506, 291] width 287 height 338
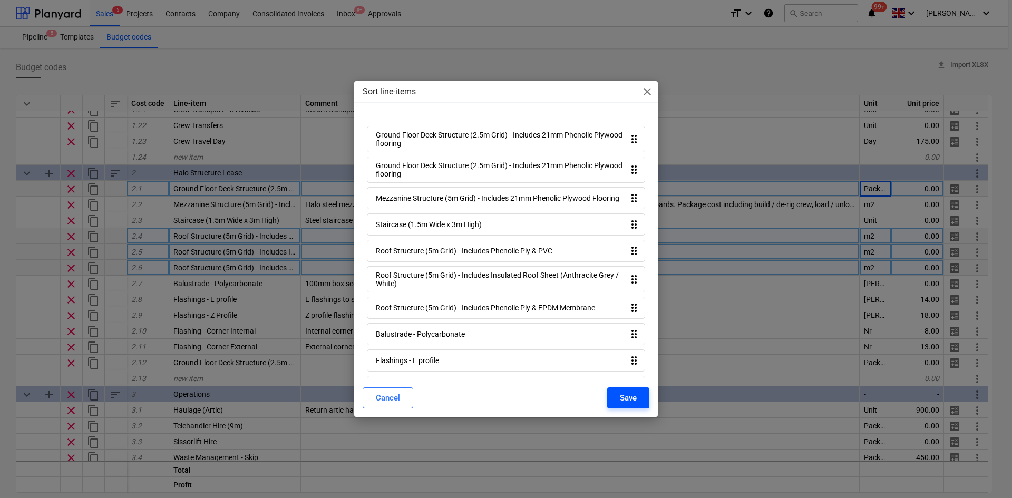
click at [634, 398] on div "Save" at bounding box center [628, 398] width 17 height 14
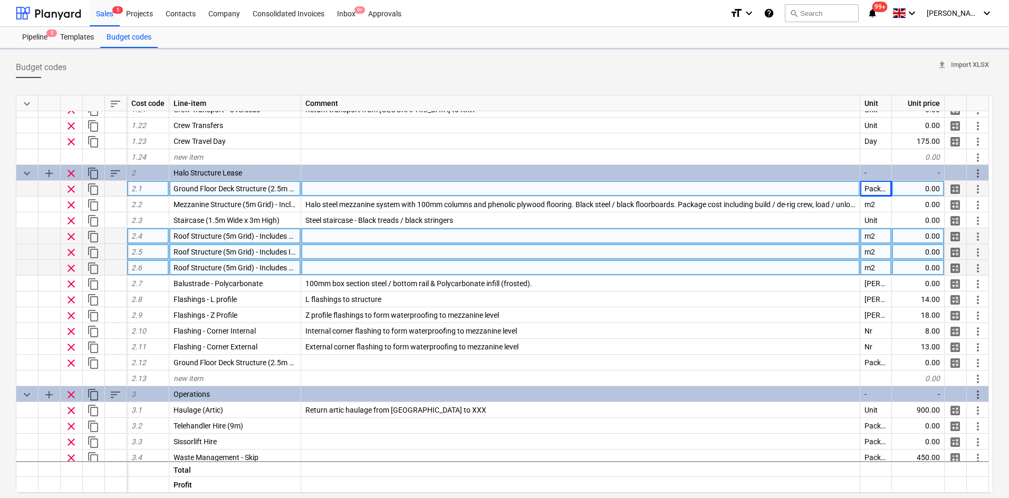
type textarea "x"
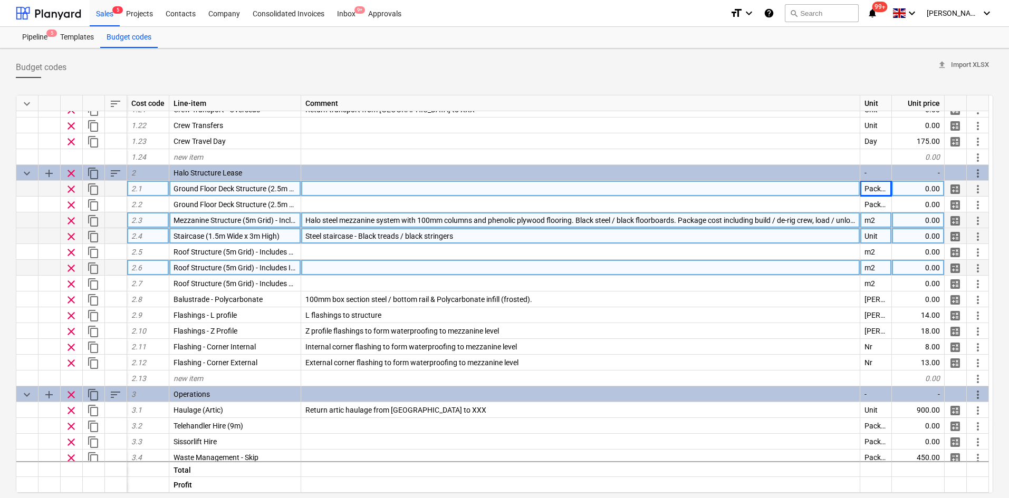
click at [351, 222] on span "Halo steel mezzanine system with 100mm columns and phenolic plywood flooring. B…" at bounding box center [636, 220] width 663 height 8
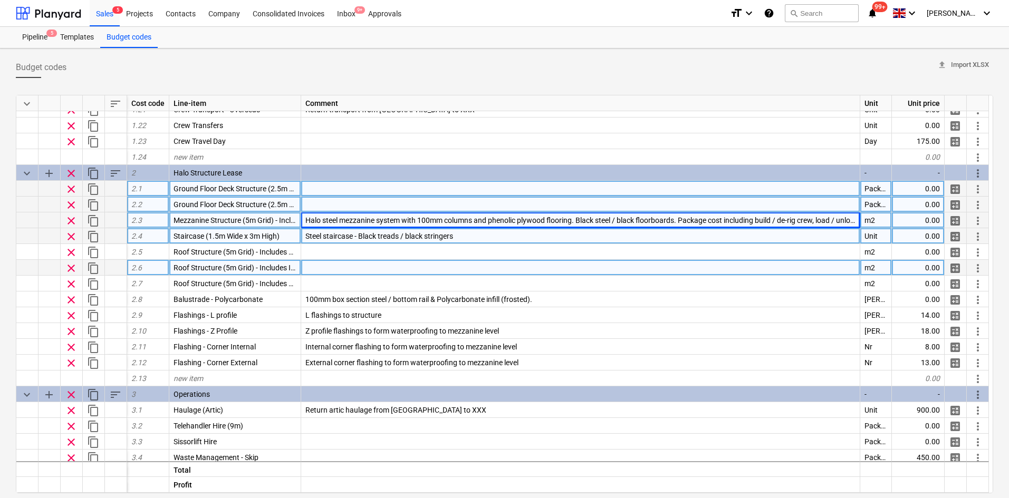
click at [327, 203] on div at bounding box center [580, 205] width 559 height 16
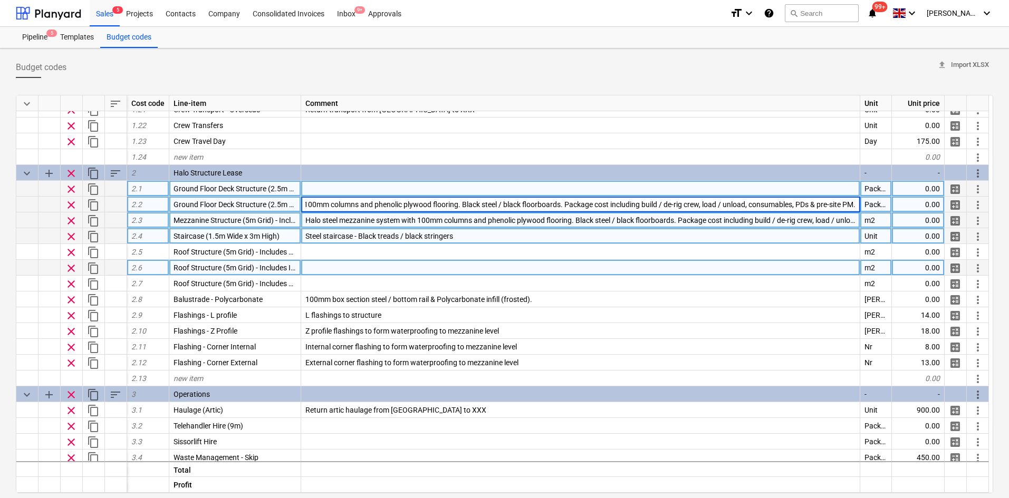
scroll to position [0, 0]
type input "XXX Halo steel ground floor deck system with 100mm columns and phenolic plywood…"
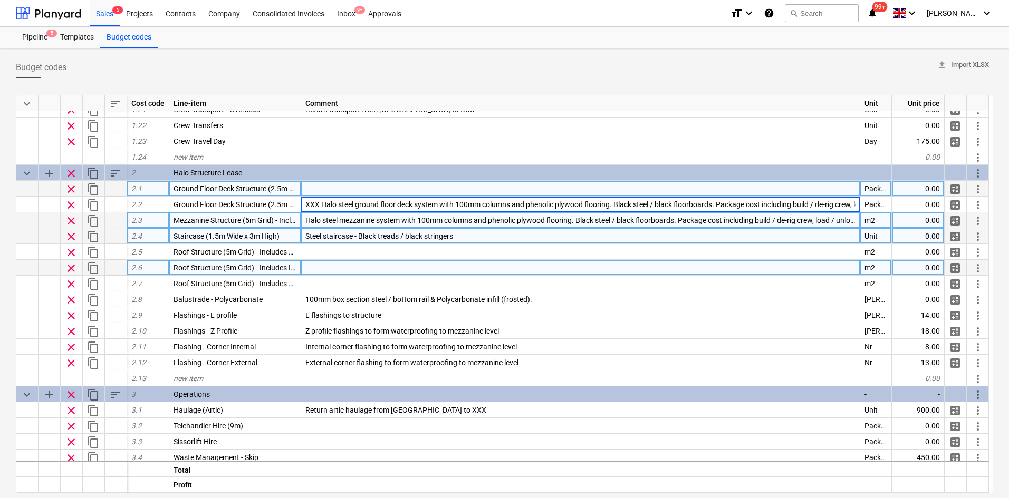
type textarea "x"
click at [307, 225] on div "Halo steel mezzanine system with 100mm columns and phenolic plywood flooring. B…" at bounding box center [580, 220] width 559 height 16
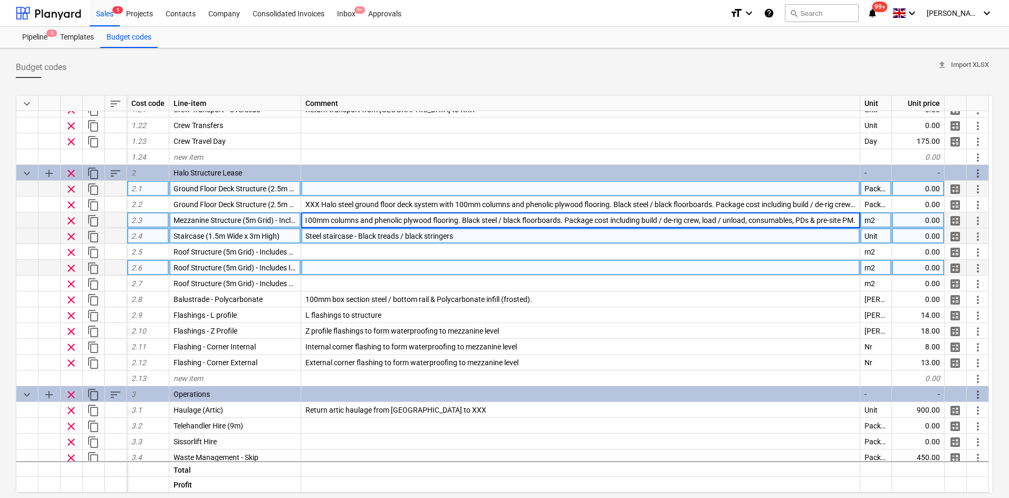
click at [305, 224] on input "Halo steel mezzanine system with 100mm columns and phenolic plywood flooring. B…" at bounding box center [580, 219] width 558 height 15
type input "XXX Halo steel mezzanine system with 100mm columns and phenolic plywood floorin…"
type textarea "x"
type input "Package"
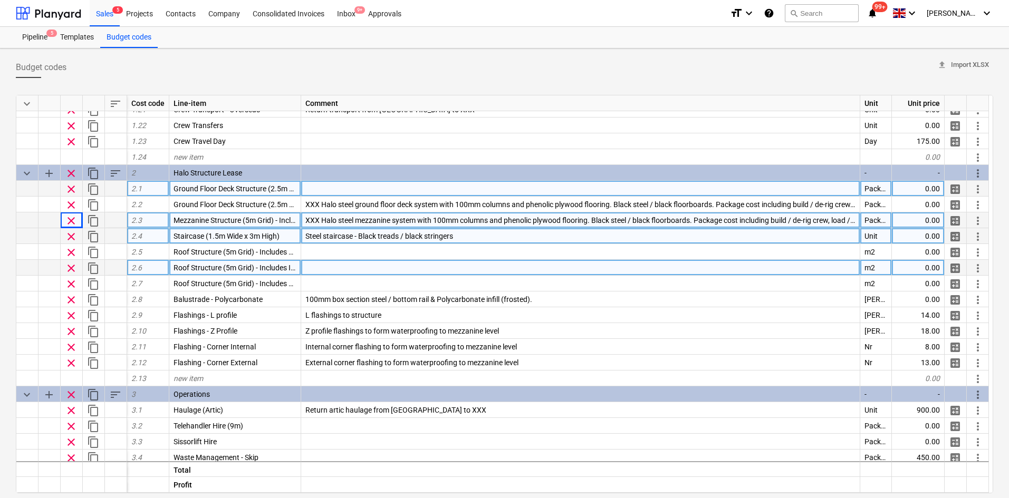
click at [97, 219] on span "content_copy" at bounding box center [93, 221] width 13 height 13
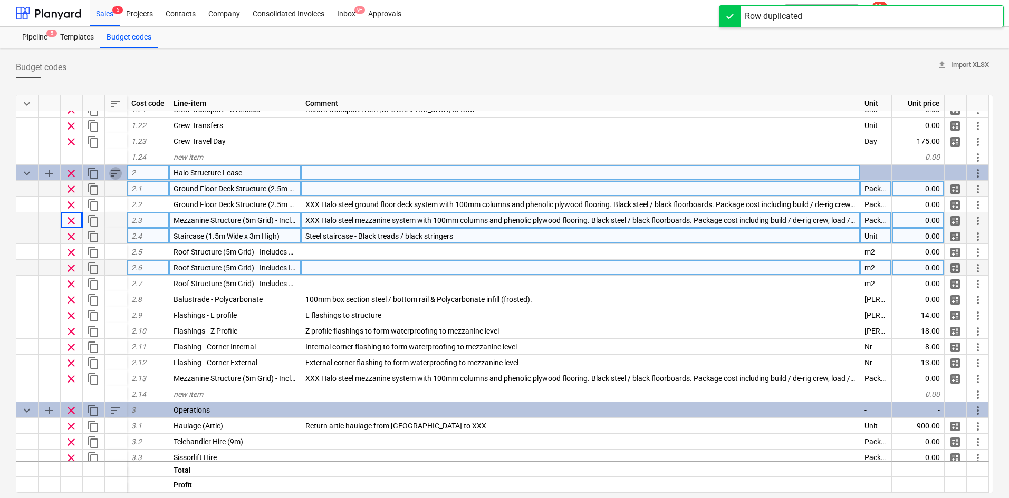
click at [110, 172] on span "sort" at bounding box center [115, 173] width 13 height 13
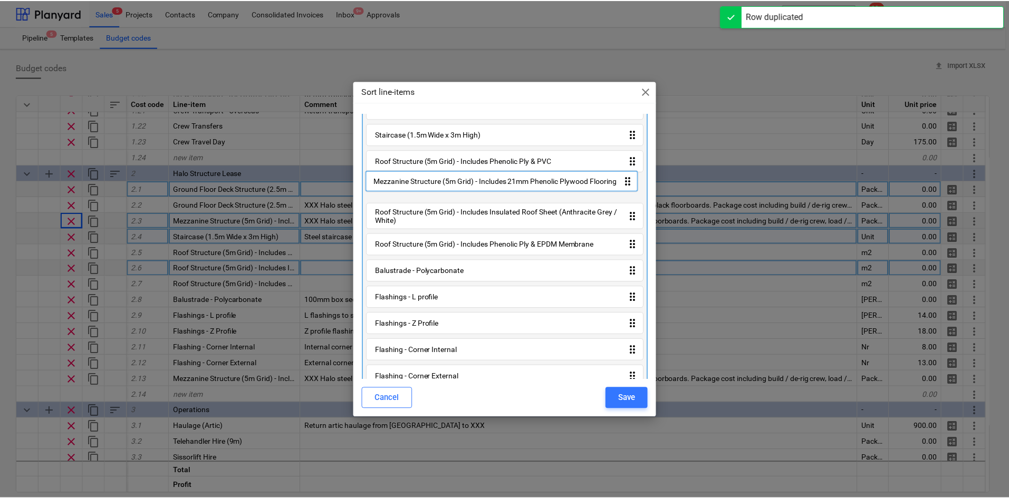
scroll to position [0, 0]
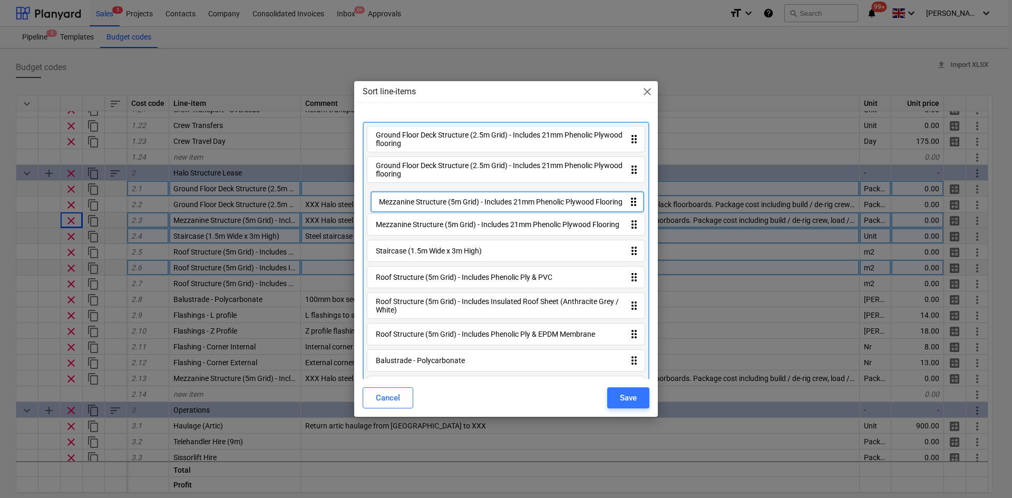
drag, startPoint x: 453, startPoint y: 356, endPoint x: 456, endPoint y: 198, distance: 158.2
click at [456, 198] on div "Ground Floor Deck Structure (2.5m Grid) - Includes 21mm Phenolic Plywood floori…" at bounding box center [506, 304] width 287 height 364
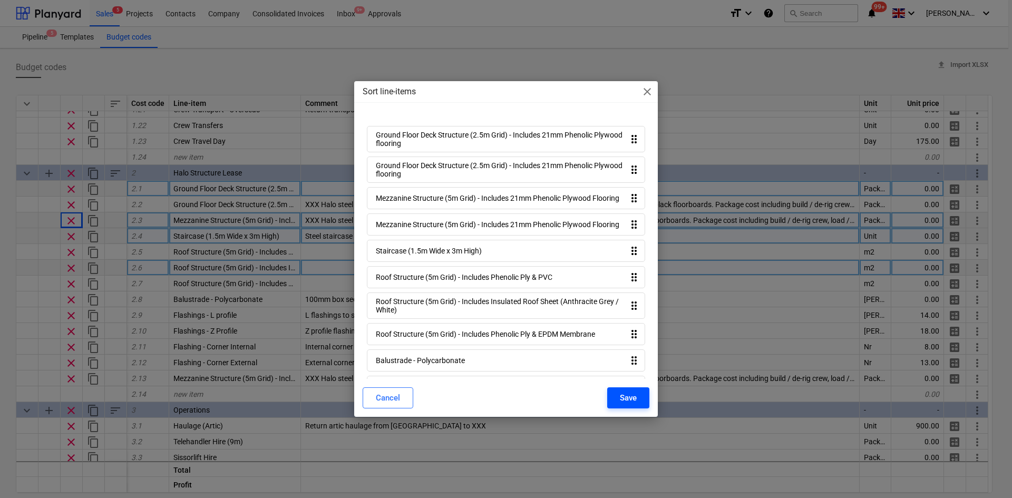
click at [627, 396] on div "Save" at bounding box center [628, 398] width 17 height 14
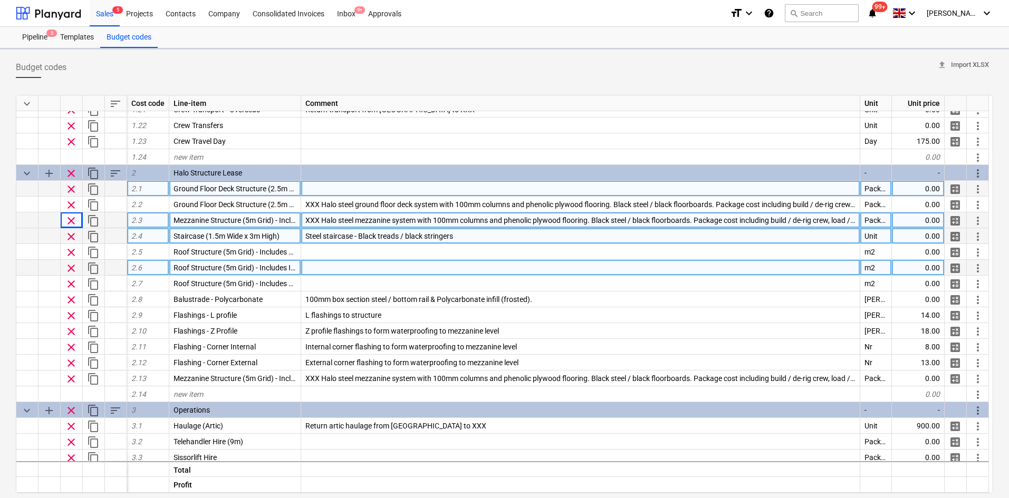
type textarea "x"
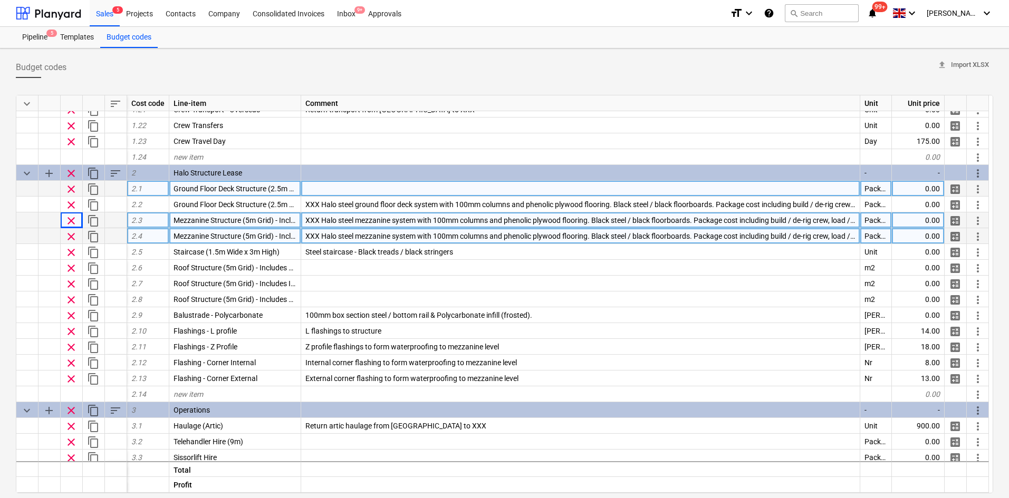
click at [389, 223] on span "XXX Halo steel mezzanine system with 100mm columns and phenolic plywood floorin…" at bounding box center [644, 220] width 679 height 8
type textarea "x"
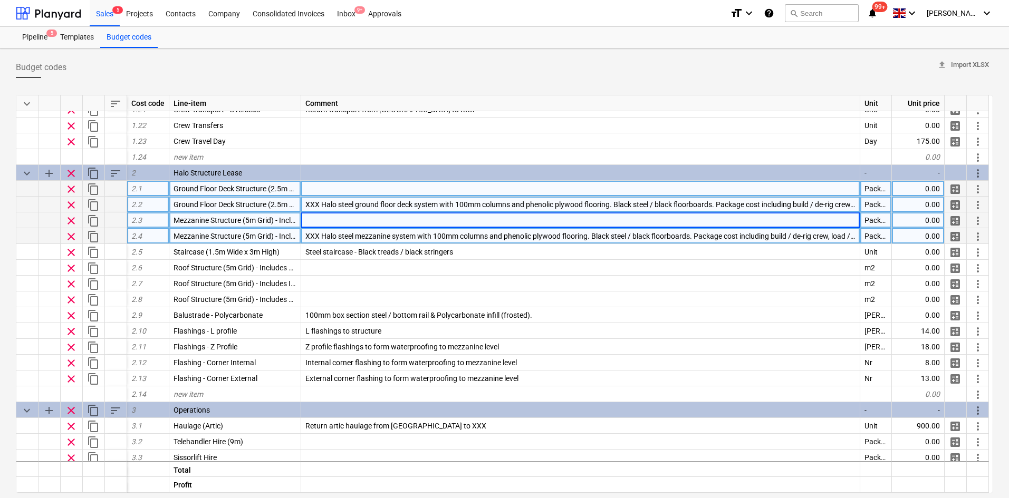
click at [326, 205] on span "XXX Halo steel ground floor deck system with 100mm columns and phenolic plywood…" at bounding box center [655, 204] width 701 height 8
click at [559, 207] on input "XXX Halo steel ground floor deck system with 100mm columns and phenolic plywood…" at bounding box center [580, 204] width 558 height 15
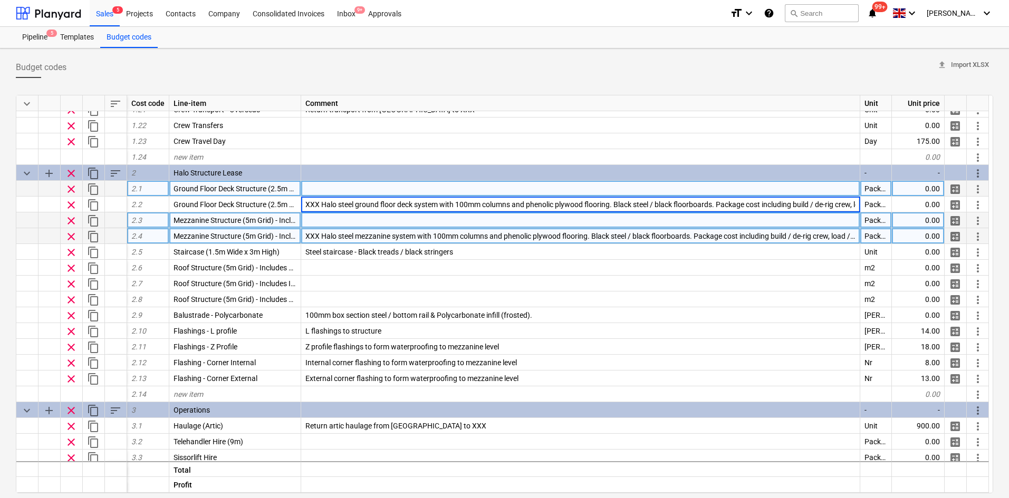
drag, startPoint x: 560, startPoint y: 205, endPoint x: 323, endPoint y: 213, distance: 236.8
click at [323, 213] on div "keyboard_arrow_down sort Cost code Line-item Comment Unit Unit price clear cont…" at bounding box center [504, 294] width 977 height 399
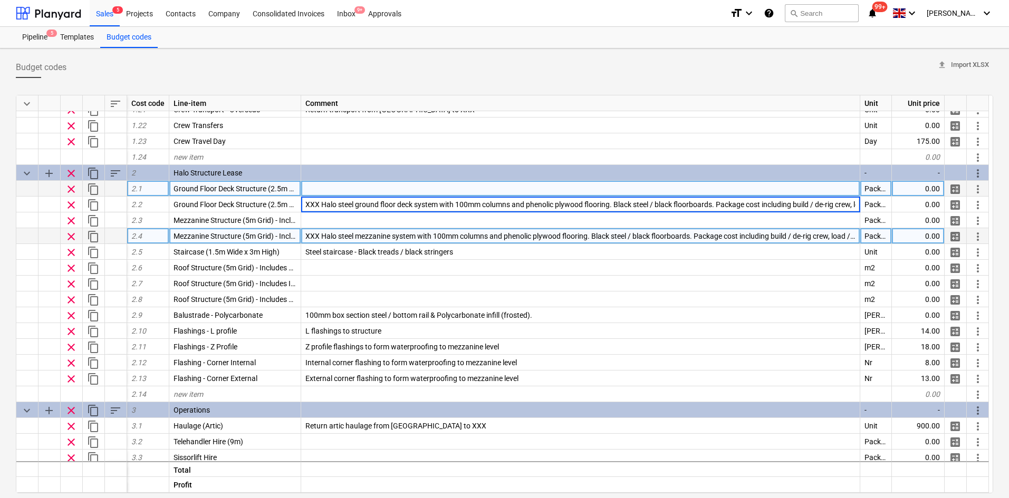
click at [323, 192] on div at bounding box center [580, 189] width 559 height 16
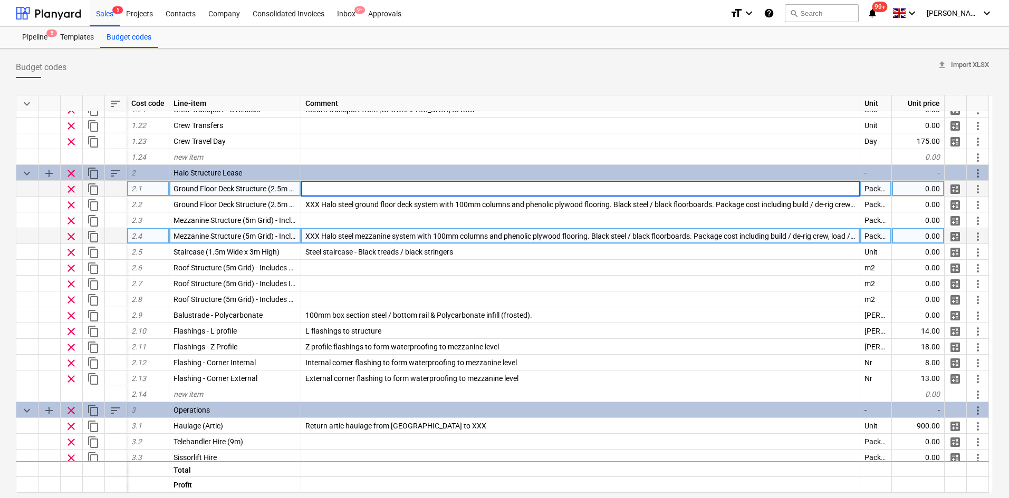
type input "Halo steel ground floor deck system with 100mm columns and phenolic plywood flo…"
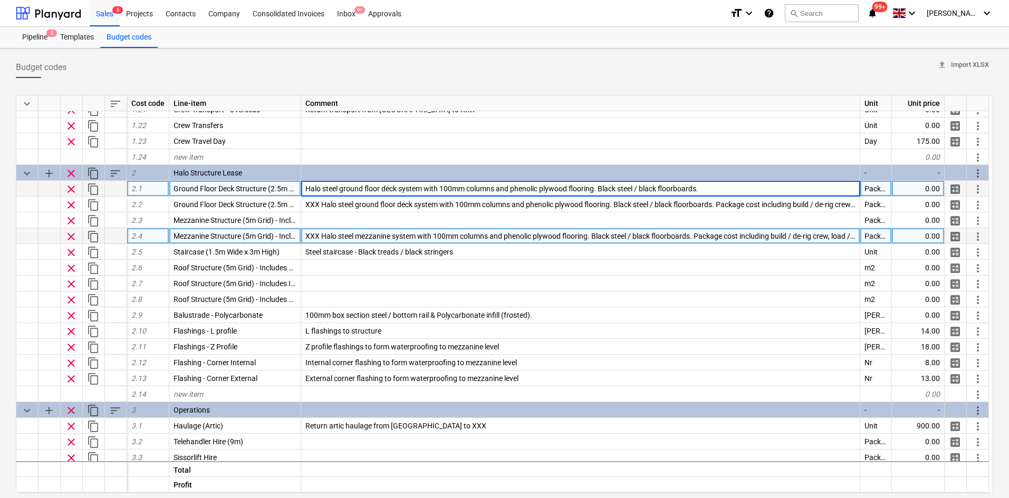
type textarea "x"
click at [340, 238] on span "XXX Halo steel mezzanine system with 100mm columns and phenolic plywood floorin…" at bounding box center [644, 236] width 679 height 8
click at [464, 238] on input "XXX Halo steel mezzanine system with 100mm columns and phenolic plywood floorin…" at bounding box center [580, 235] width 558 height 15
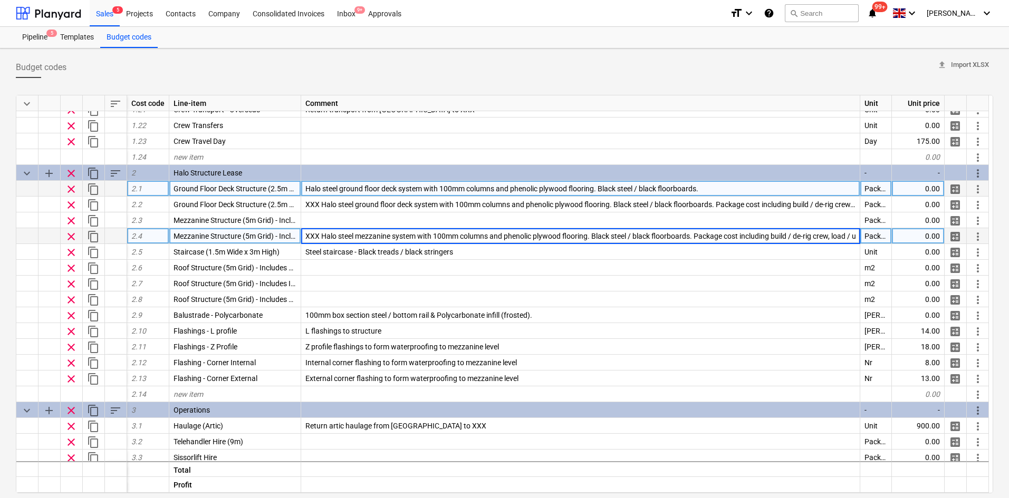
drag, startPoint x: 458, startPoint y: 236, endPoint x: 287, endPoint y: 238, distance: 171.3
click at [0, 0] on div "clear content_copy 2.4 Mezzanine Structure (5m Grid) - Includes 21mm Phenolic P…" at bounding box center [0, 0] width 0 height 0
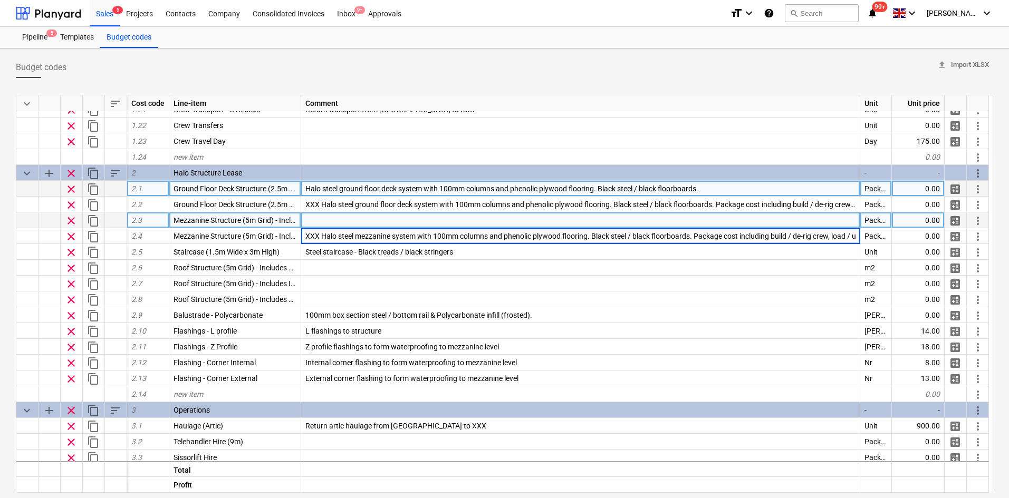
click at [348, 223] on div at bounding box center [580, 220] width 559 height 16
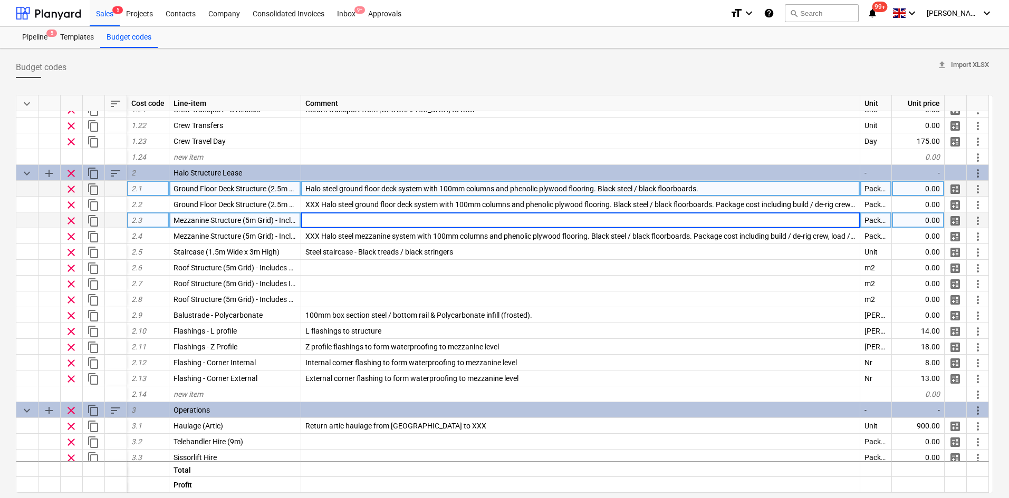
type input "XXX Halo steel mezzanine system with 100mm columns and phenolic plywood floorin…"
type textarea "x"
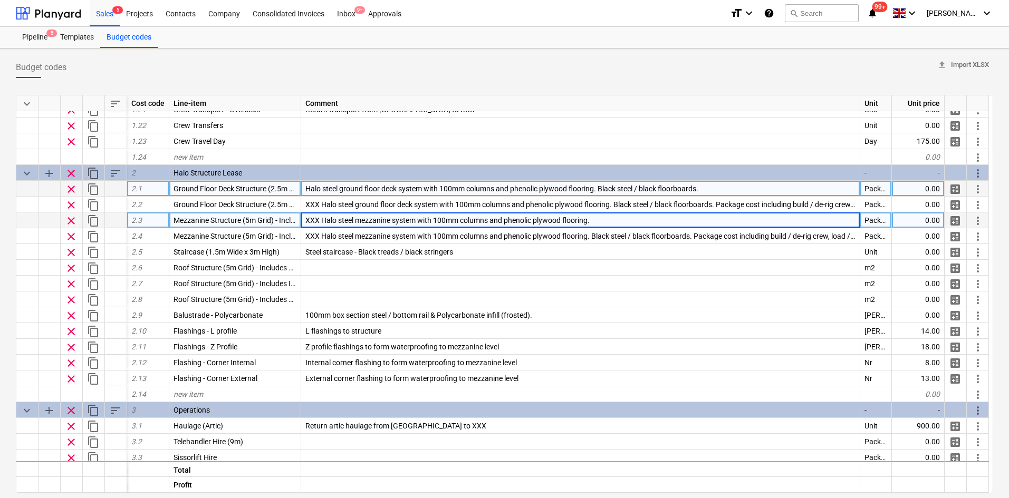
click at [303, 192] on div "Halo steel ground floor deck system with 100mm columns and phenolic plywood flo…" at bounding box center [580, 189] width 559 height 16
click at [305, 190] on input "Halo steel ground floor deck system with 100mm columns and phenolic plywood flo…" at bounding box center [580, 188] width 558 height 15
type input "XXX Halo steel ground floor deck system with 100mm columns and phenolic plywood…"
type textarea "x"
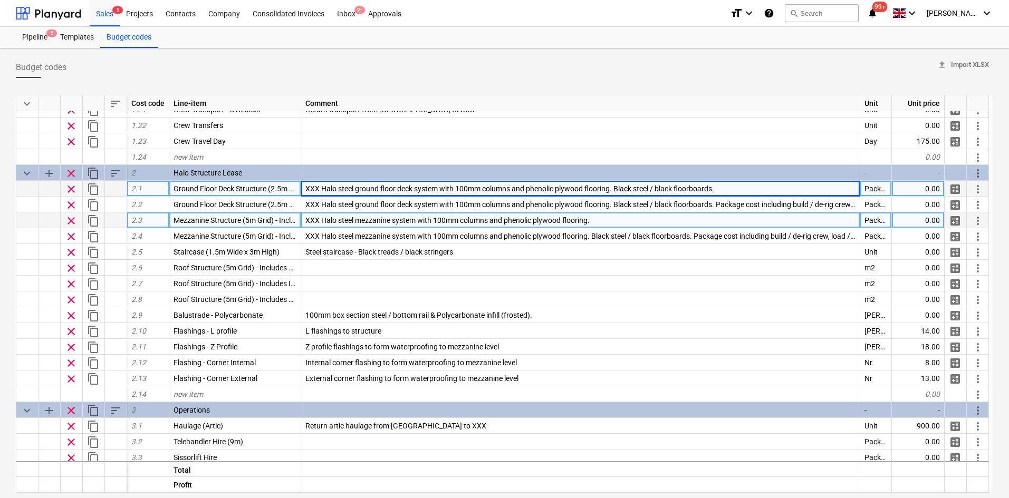
click at [640, 192] on span "XXX Halo steel ground floor deck system with 100mm columns and phenolic plywood…" at bounding box center [509, 189] width 409 height 8
click at [731, 185] on input "XXX Halo steel ground floor deck system with 100mm columns and phenolic plywood…" at bounding box center [580, 188] width 558 height 15
drag, startPoint x: 734, startPoint y: 187, endPoint x: 617, endPoint y: 190, distance: 116.6
click at [617, 190] on input "XXX Halo steel ground floor deck system with 100mm columns and phenolic plywood…" at bounding box center [580, 188] width 558 height 15
click at [614, 216] on div "XXX Halo steel mezzanine system with 100mm columns and phenolic plywood floorin…" at bounding box center [580, 220] width 559 height 16
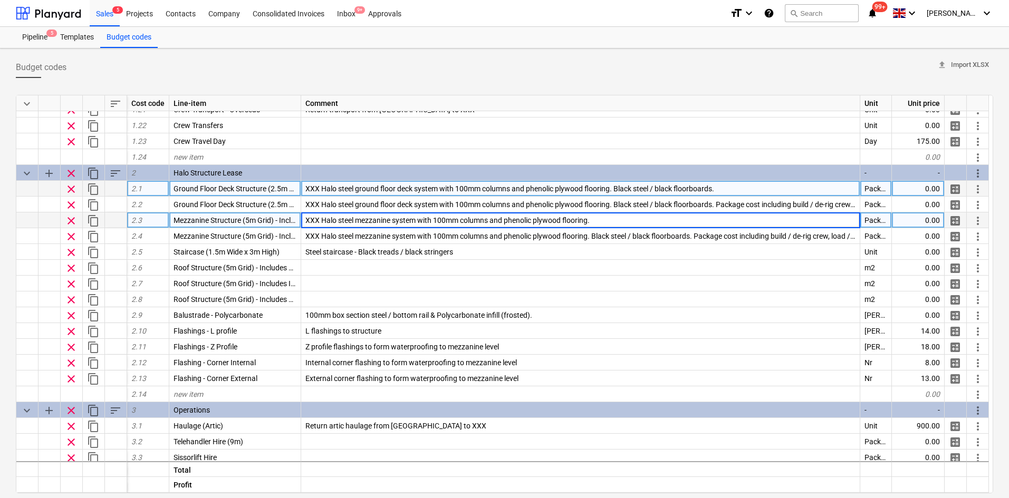
click at [624, 215] on input "XXX Halo steel mezzanine system with 100mm columns and phenolic plywood floorin…" at bounding box center [580, 219] width 558 height 15
type input "XXX Halo steel mezzanine system with 100mm columns and phenolic plywood floorin…"
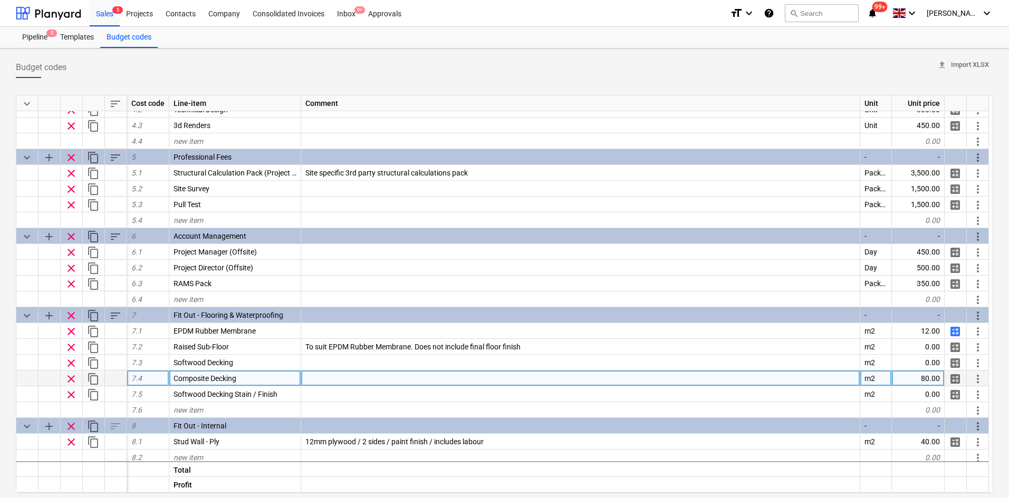
scroll to position [763, 0]
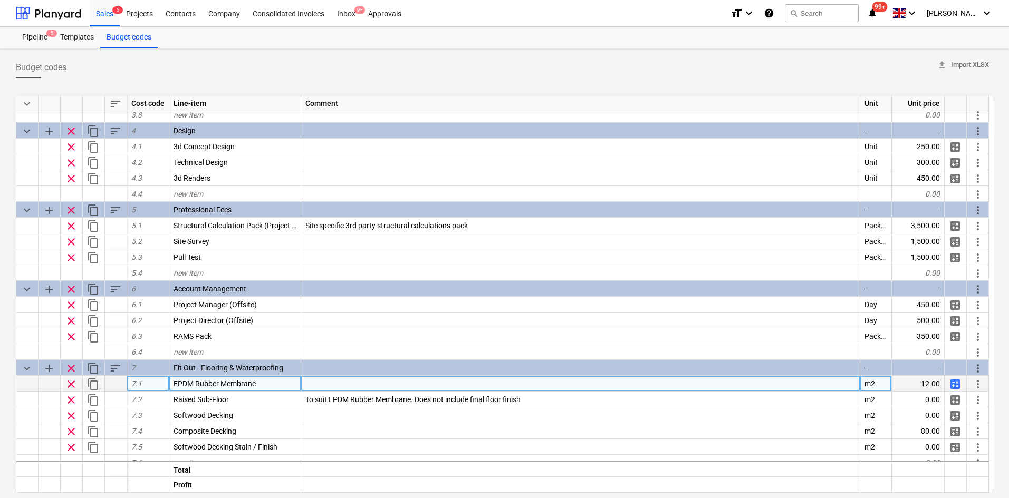
click at [955, 385] on span "calculate" at bounding box center [954, 384] width 13 height 13
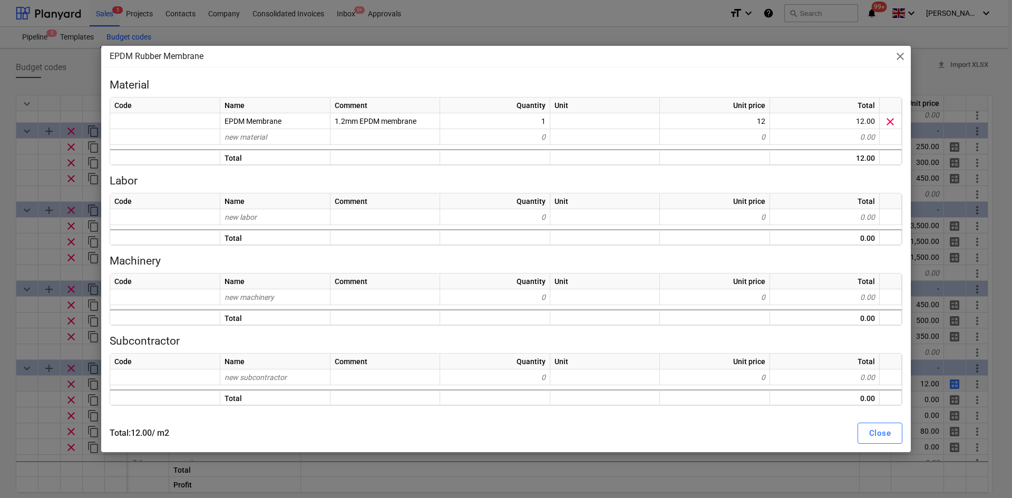
type textarea "x"
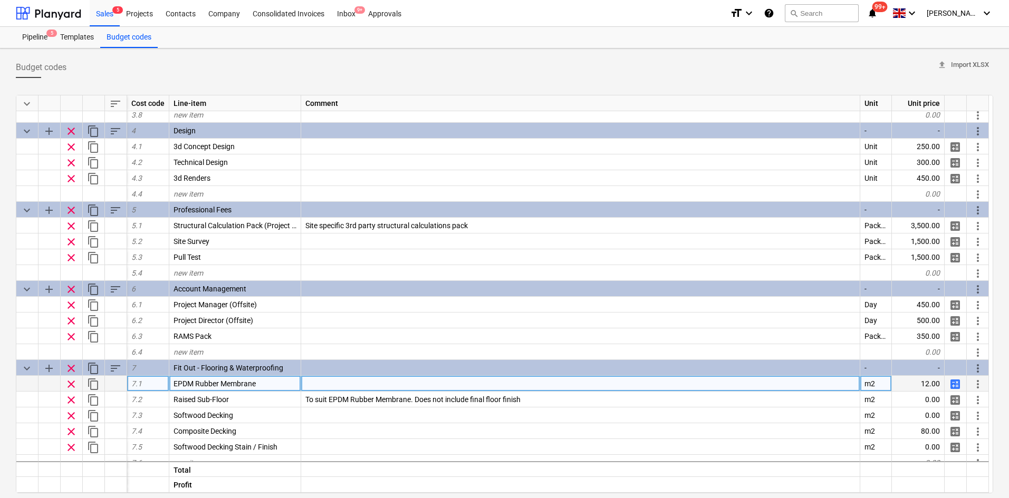
click at [332, 389] on div at bounding box center [580, 384] width 559 height 16
click at [289, 383] on div "EPDM Rubber Membrane" at bounding box center [235, 384] width 132 height 16
click at [294, 383] on input "EPDM Rubber Membrane" at bounding box center [234, 383] width 131 height 15
type input "EPDM Rubber Membrane >"
type textarea "x"
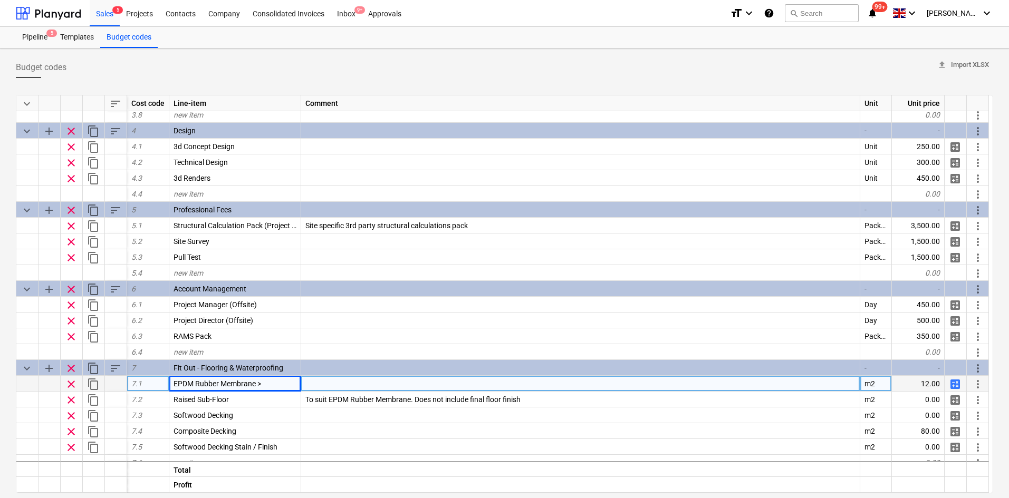
click at [264, 383] on div "EPDM Rubber Membrane >" at bounding box center [235, 384] width 132 height 16
type input "EPDM Rubber Membrane <50m2"
click at [953, 383] on span "calculate" at bounding box center [954, 384] width 13 height 13
click at [96, 386] on span "content_copy" at bounding box center [93, 384] width 13 height 13
type textarea "x"
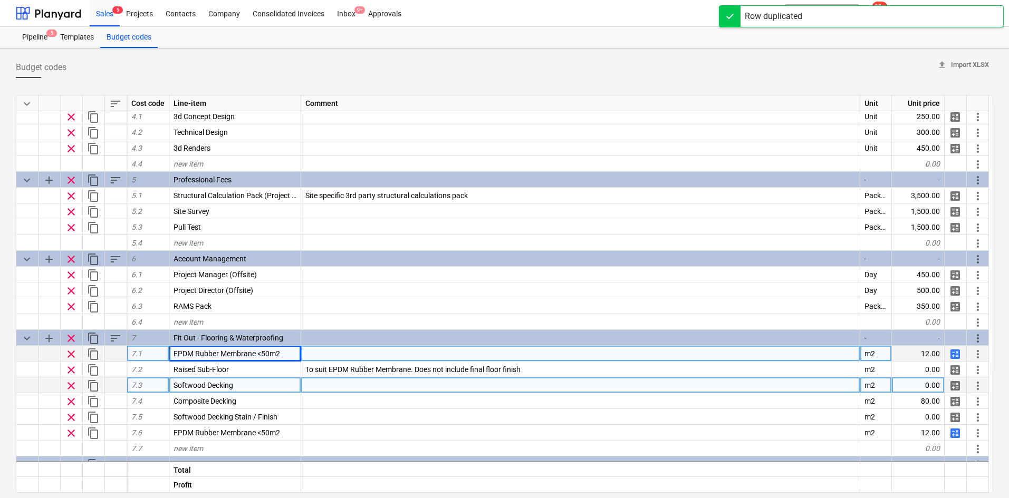
scroll to position [816, 0]
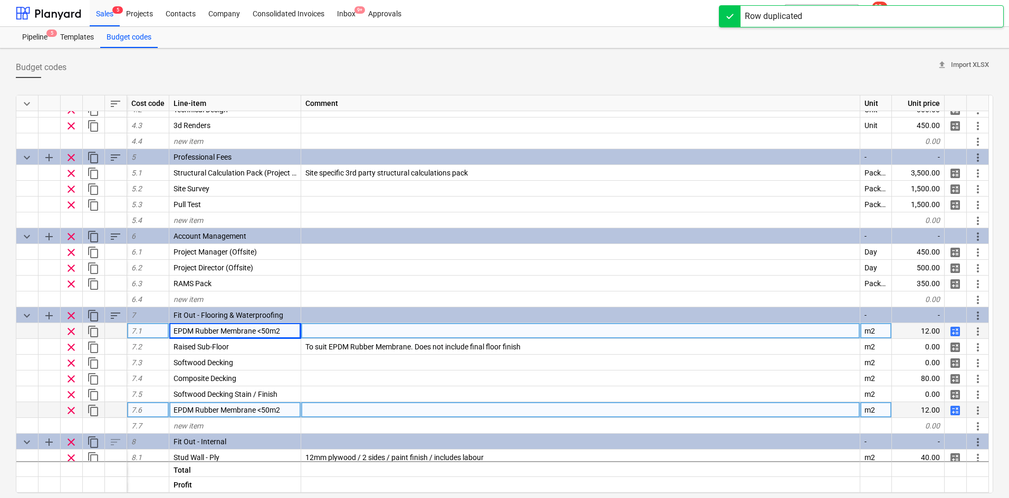
click at [261, 410] on span "EPDM Rubber Membrane <50m2" at bounding box center [226, 410] width 106 height 8
click at [261, 410] on input "EPDM Rubber Membrane <50m2" at bounding box center [234, 409] width 131 height 15
type input "EPDM Rubber Membrane <50m2"
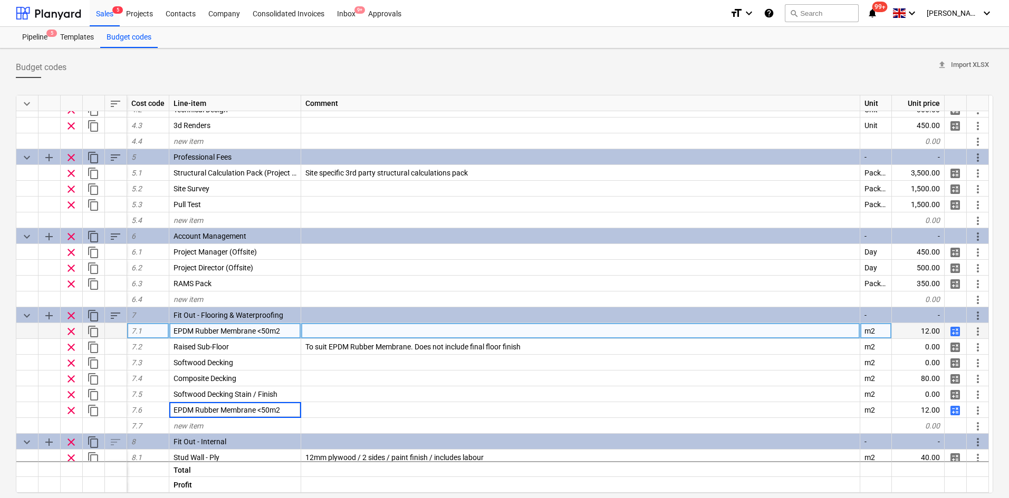
click at [4, 406] on div "Budget codes upload Import XLSX keyboard_arrow_down sort Cost code Line-item Co…" at bounding box center [504, 331] width 1009 height 564
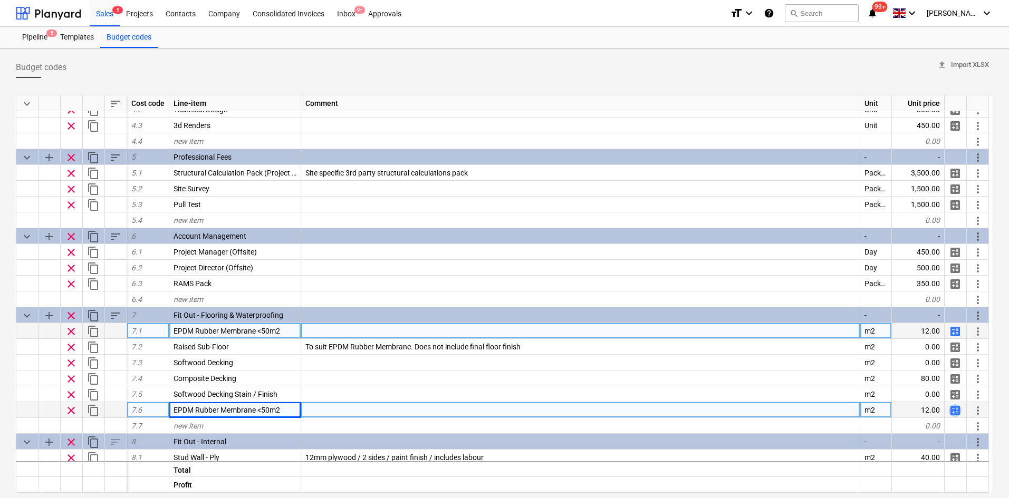
click at [956, 410] on span "calculate" at bounding box center [954, 410] width 13 height 13
type textarea "x"
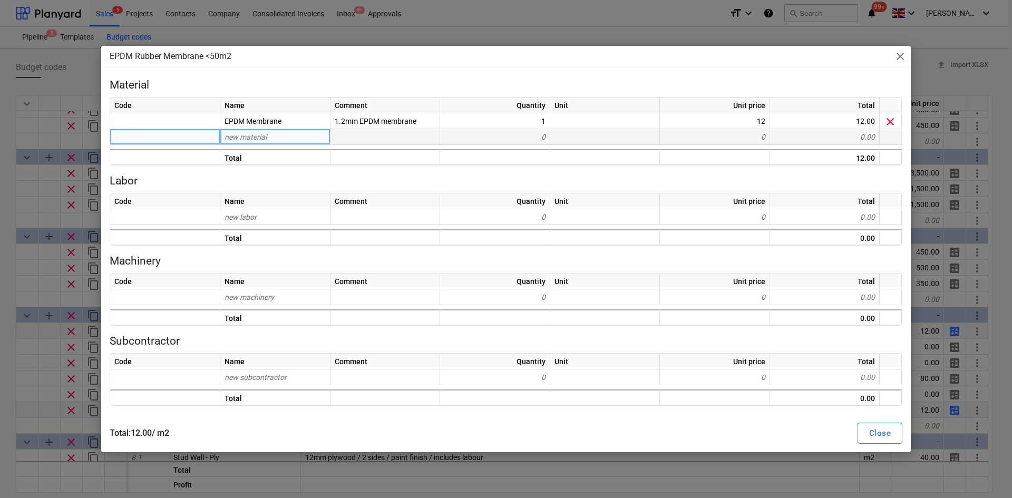
click at [314, 139] on div "new material" at bounding box center [275, 137] width 110 height 16
type input "o"
type input "Joint Tape"
type textarea "x"
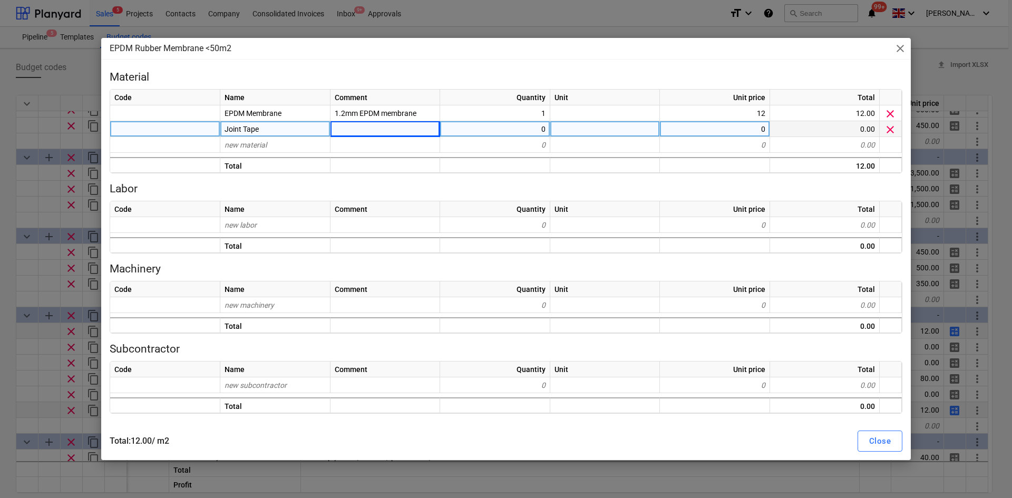
click at [353, 134] on div at bounding box center [386, 129] width 110 height 16
type input "19inch joint tape"
type textarea "x"
type input "0.1"
type textarea "x"
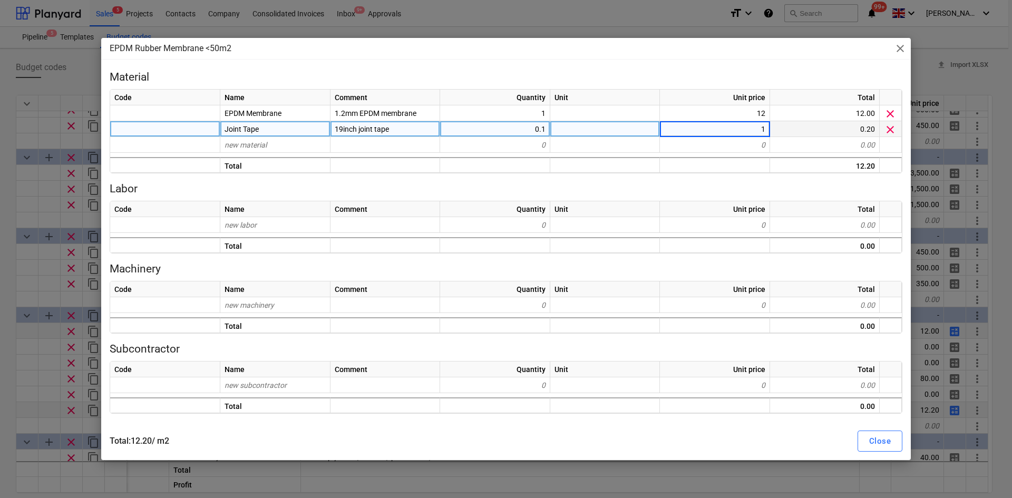
type input "19"
type textarea "x"
type input "A"
type input "Prim"
type input "e"
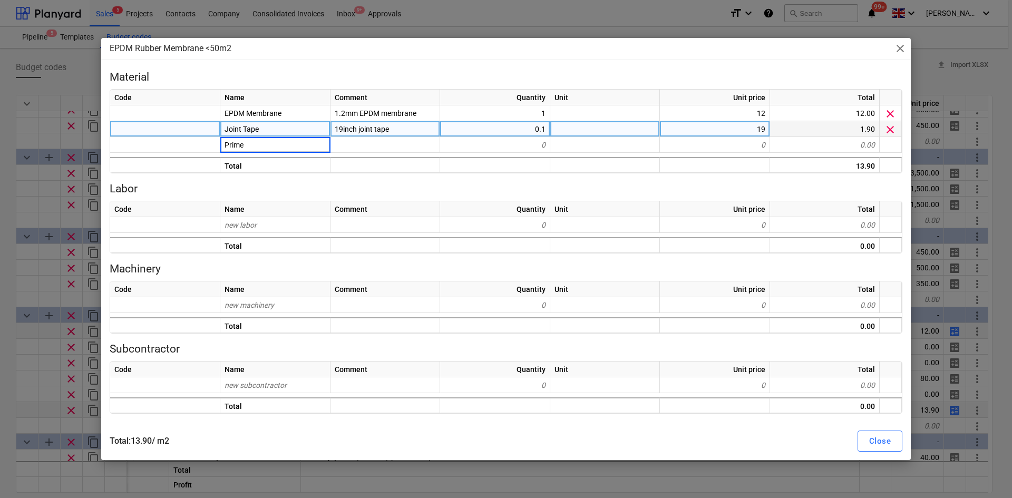
type input "Primer"
type textarea "x"
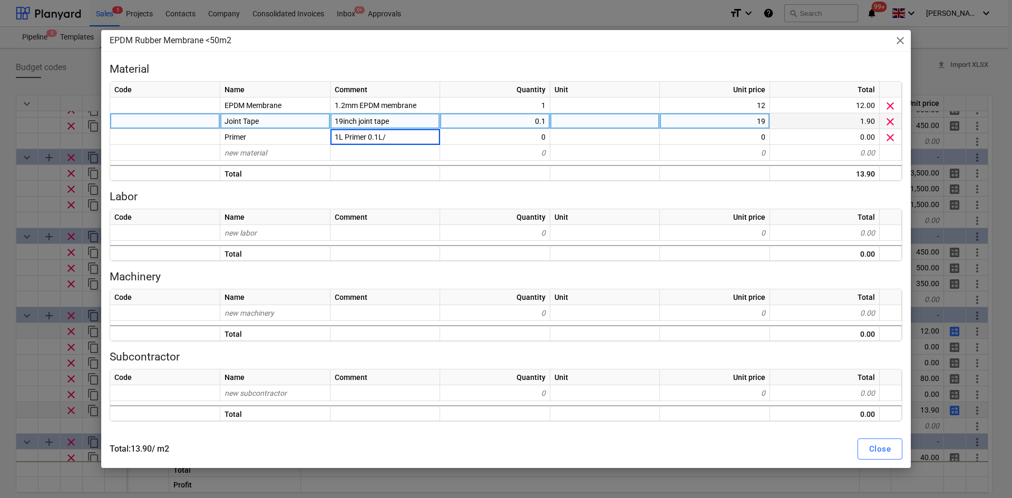
type input "1L Primer 0.1L/m"
type textarea "x"
type input "0.1"
type textarea "x"
type input "Adh"
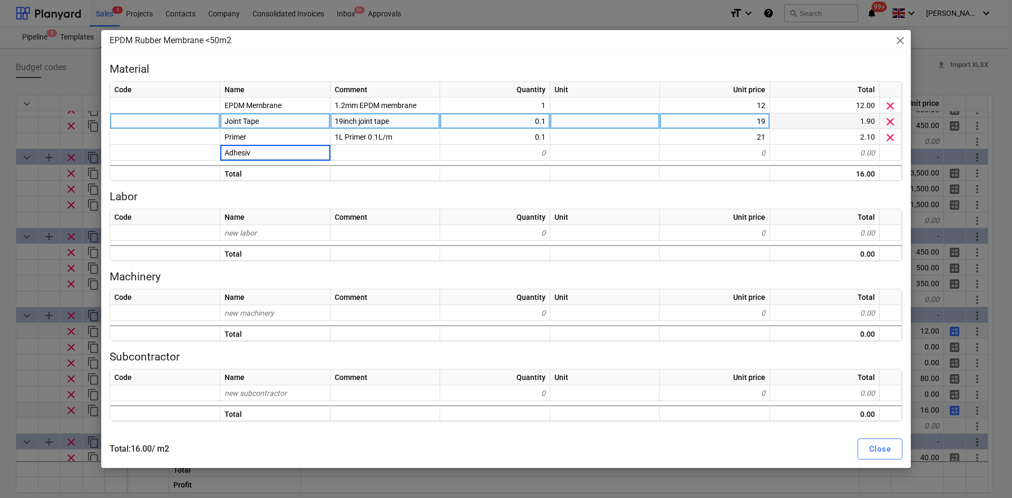
type input "Adhesive"
type textarea "x"
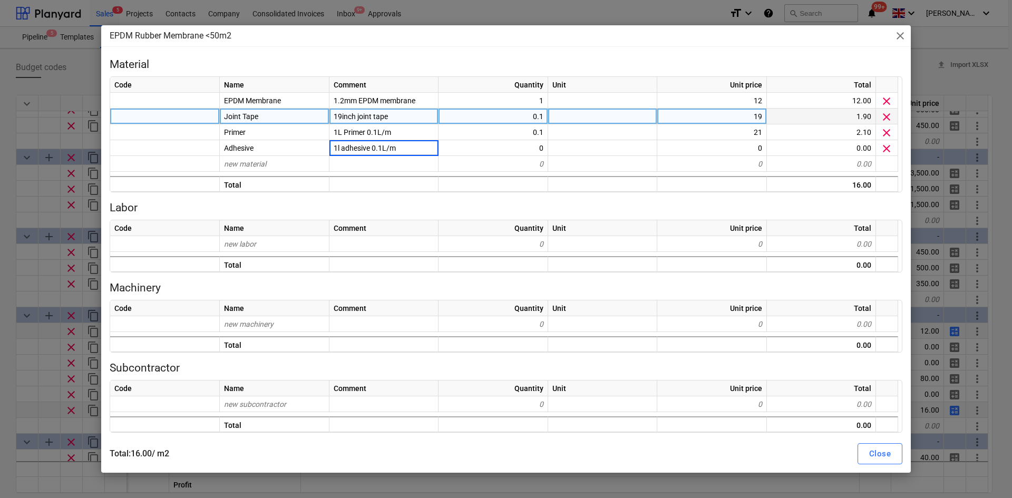
type input "1l adhesive 0.1L/m2"
type textarea "x"
type input "0.1"
type textarea "x"
type input "12.38"
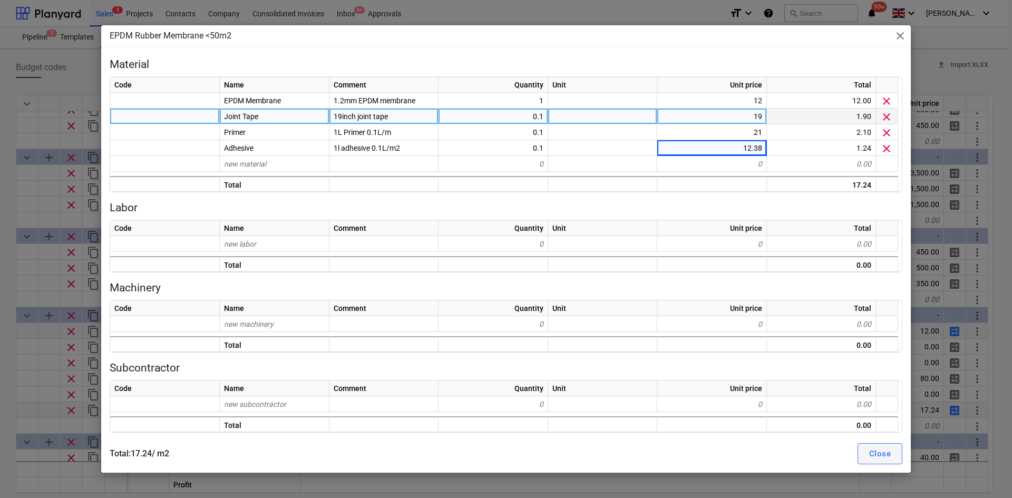
click at [869, 456] on div "Close" at bounding box center [880, 454] width 22 height 14
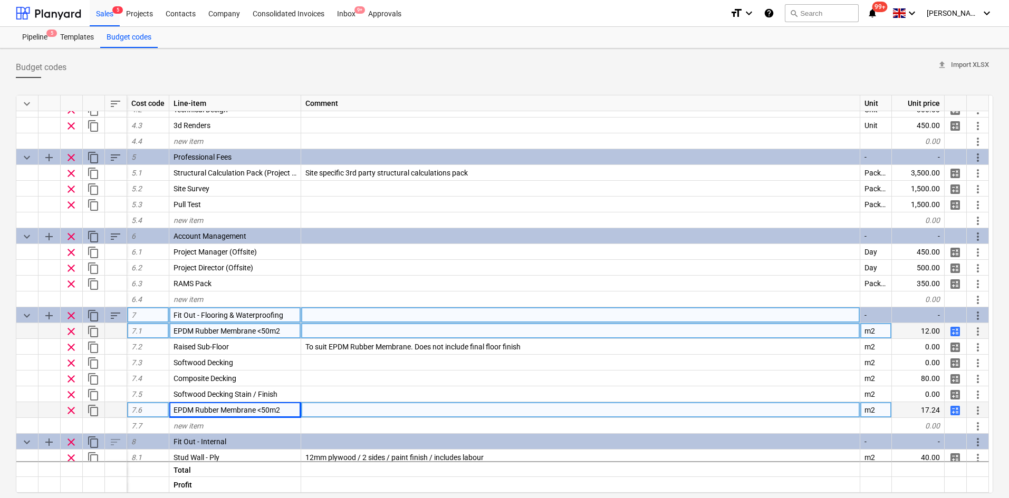
click at [116, 314] on span "sort" at bounding box center [115, 315] width 13 height 13
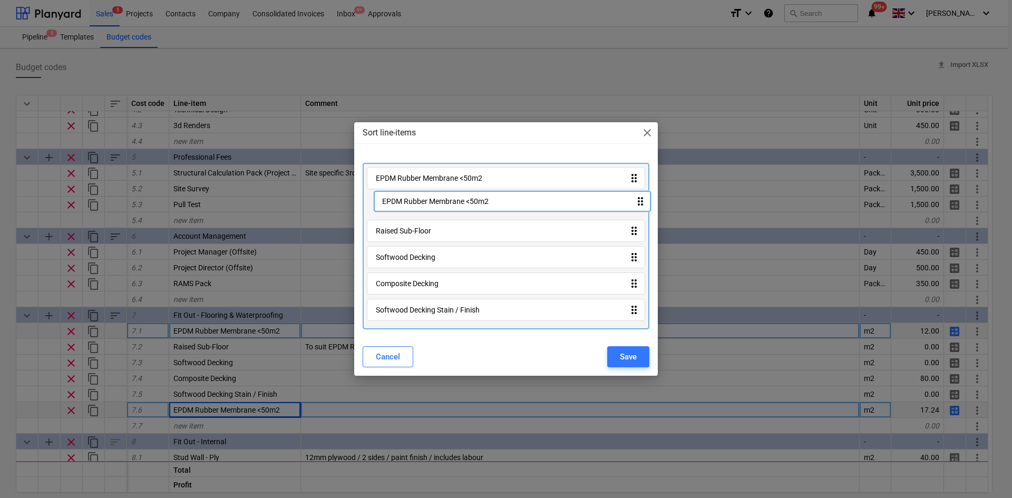
drag, startPoint x: 399, startPoint y: 307, endPoint x: 405, endPoint y: 195, distance: 112.5
click at [405, 195] on div "EPDM Rubber Membrane <50m2 drag_indicator Raised Sub-Floor drag_indicator Softw…" at bounding box center [506, 246] width 287 height 167
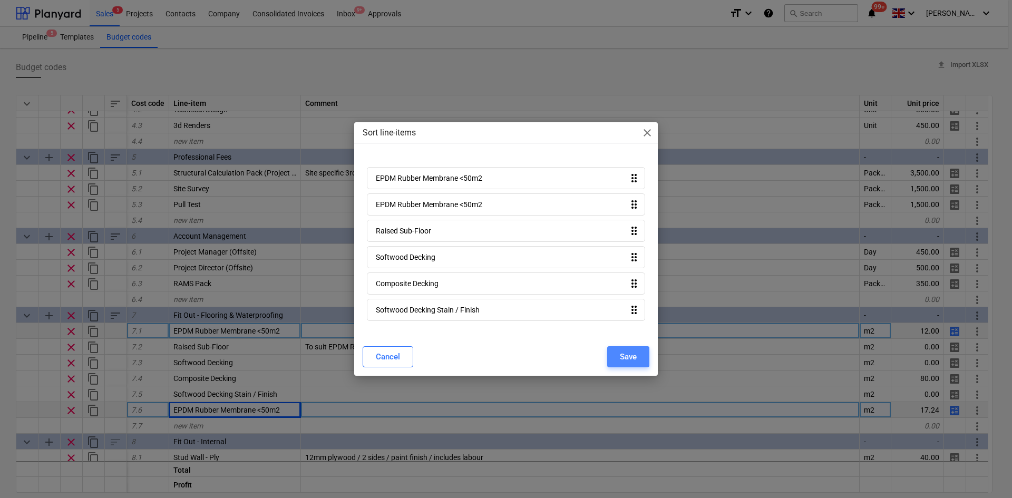
click at [621, 353] on div "Save" at bounding box center [628, 357] width 17 height 14
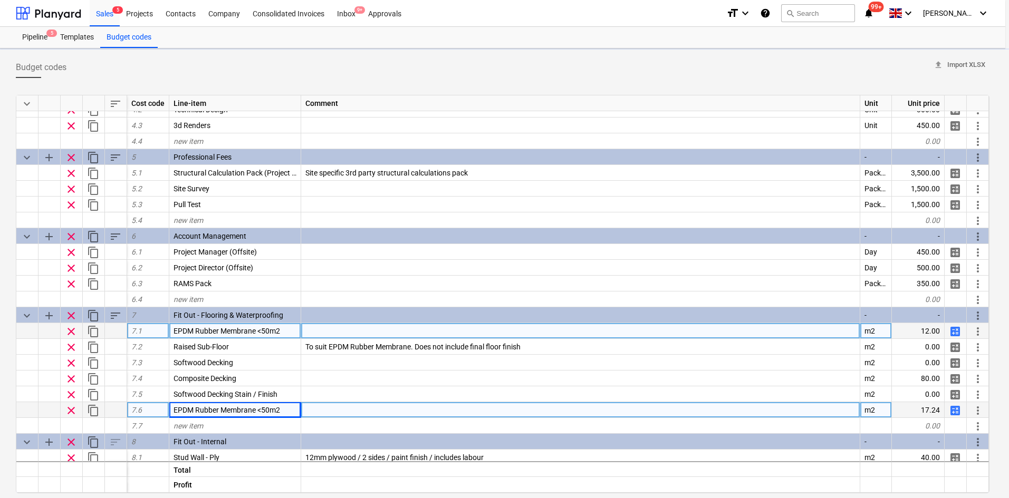
type textarea "x"
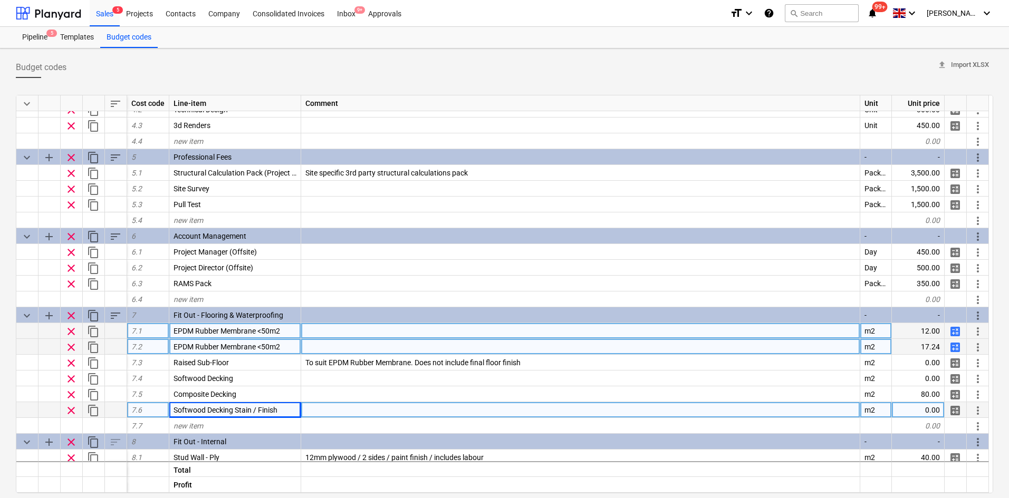
click at [263, 346] on span "EPDM Rubber Membrane <50m2" at bounding box center [226, 347] width 106 height 8
click at [263, 346] on input "EPDM Rubber Membrane <50m2" at bounding box center [234, 346] width 131 height 15
click at [261, 346] on input "EPDM Rubber Membrane <50m2" at bounding box center [234, 346] width 131 height 15
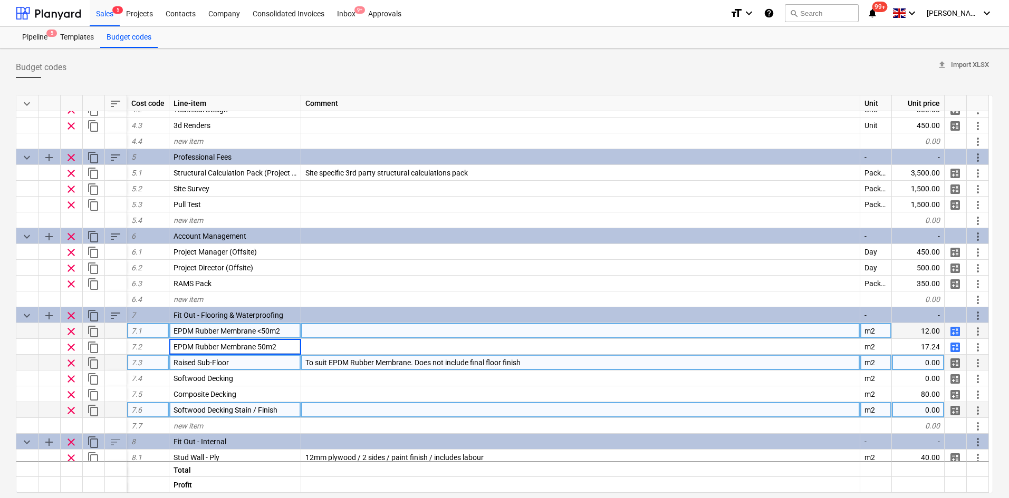
type input "EPDM Rubber Membrane >50m2"
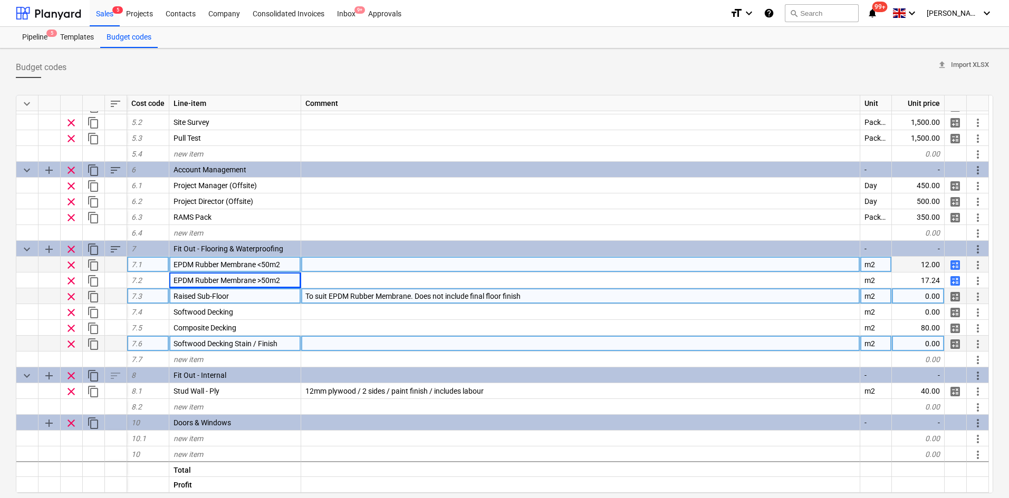
scroll to position [884, 0]
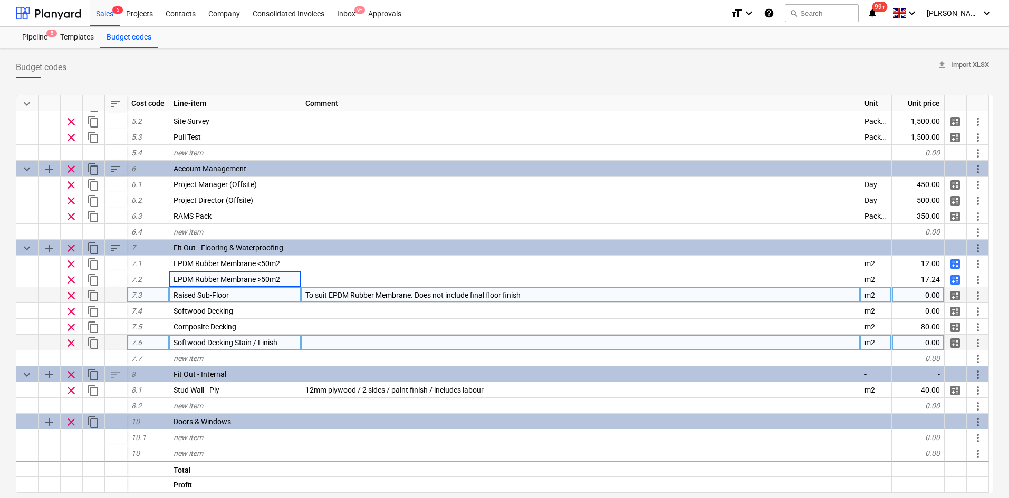
click at [958, 265] on span "calculate" at bounding box center [954, 264] width 13 height 13
type textarea "x"
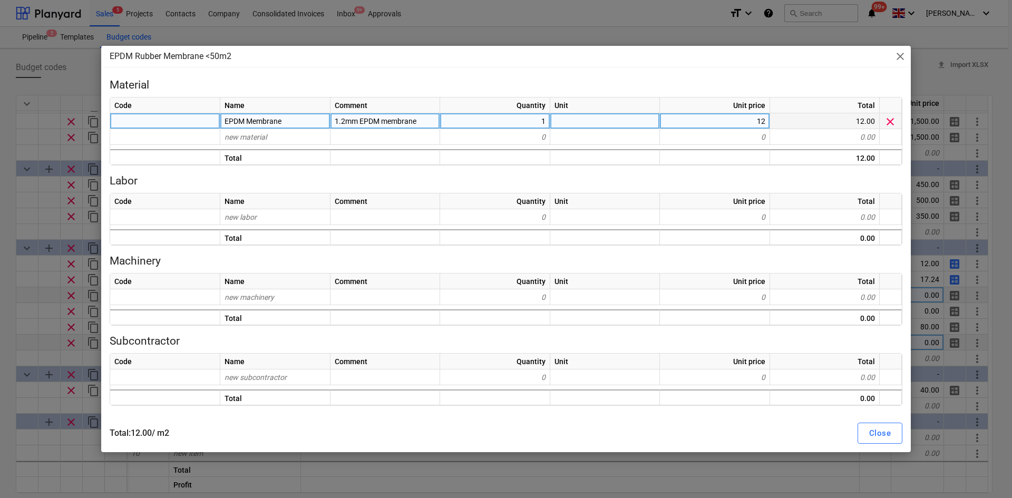
click at [710, 122] on div "12" at bounding box center [715, 121] width 110 height 16
type input "14"
click at [887, 433] on div "Close" at bounding box center [880, 433] width 22 height 14
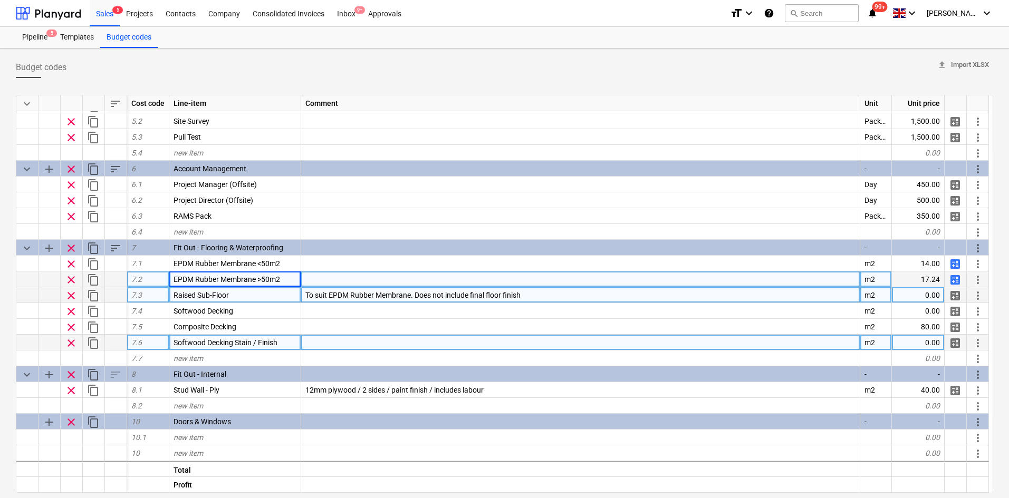
click at [958, 276] on span "calculate" at bounding box center [954, 280] width 13 height 13
type textarea "x"
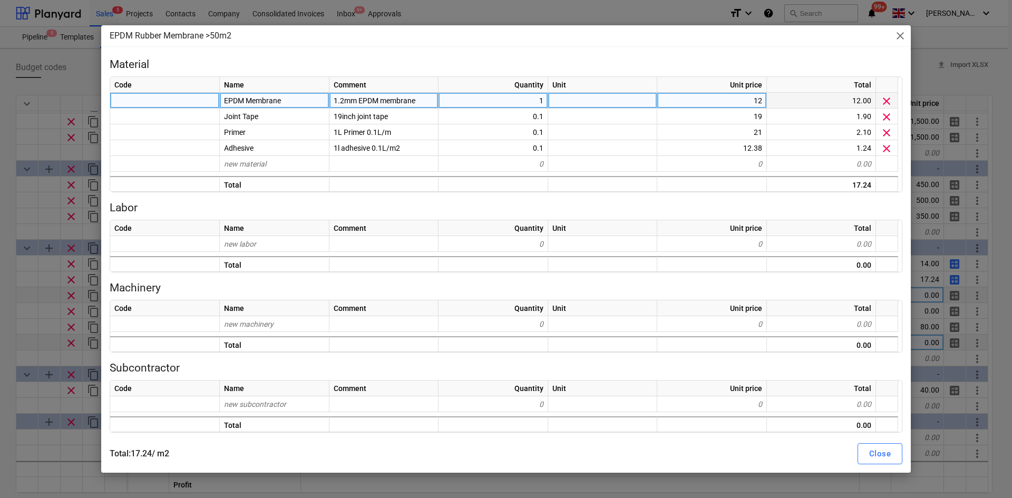
click at [712, 96] on div "12" at bounding box center [712, 101] width 110 height 16
type input "14"
drag, startPoint x: 712, startPoint y: 96, endPoint x: 695, endPoint y: 103, distance: 18.2
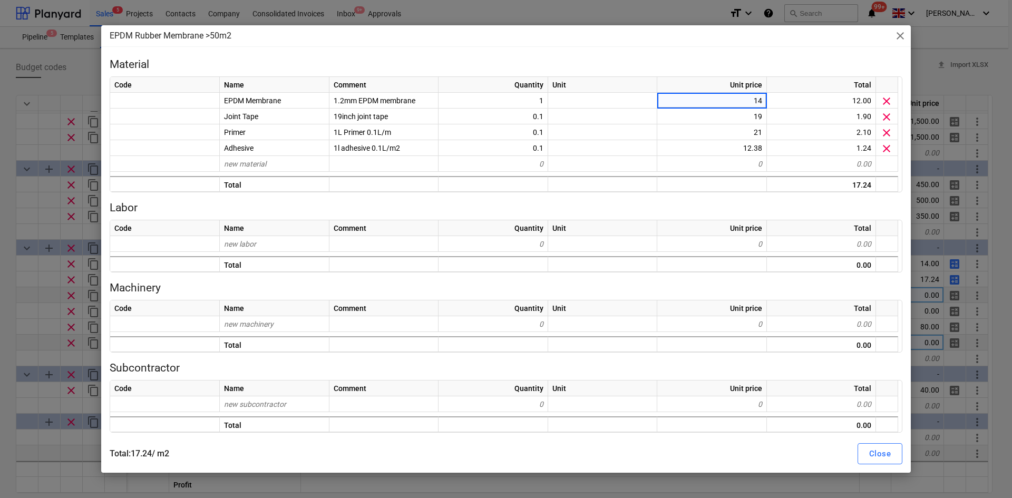
drag, startPoint x: 695, startPoint y: 103, endPoint x: 884, endPoint y: 457, distance: 400.2
click at [884, 457] on div "Close" at bounding box center [880, 454] width 22 height 14
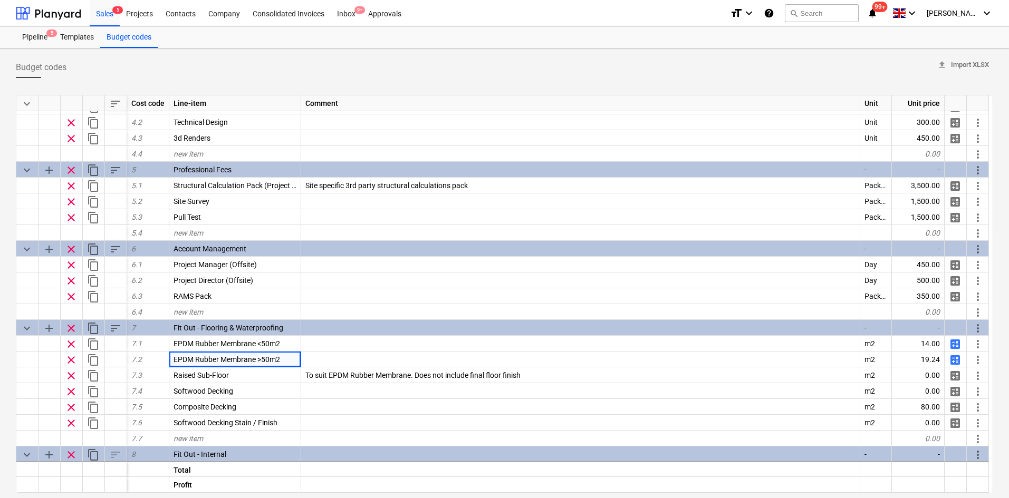
scroll to position [831, 0]
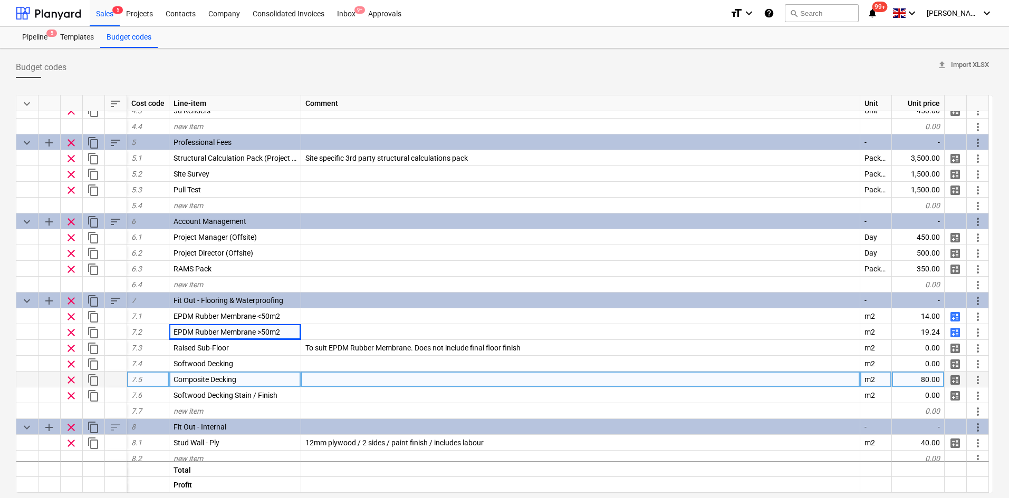
click at [951, 382] on span "calculate" at bounding box center [954, 380] width 13 height 13
type textarea "x"
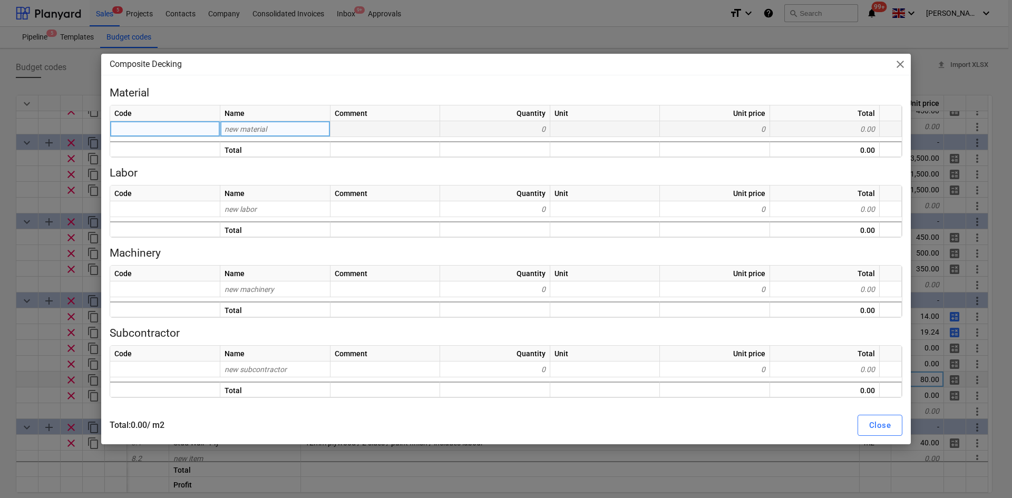
click at [285, 130] on div "new material" at bounding box center [275, 129] width 110 height 16
type input "Composite"
type input "D"
type input "c"
type input "Composite De"
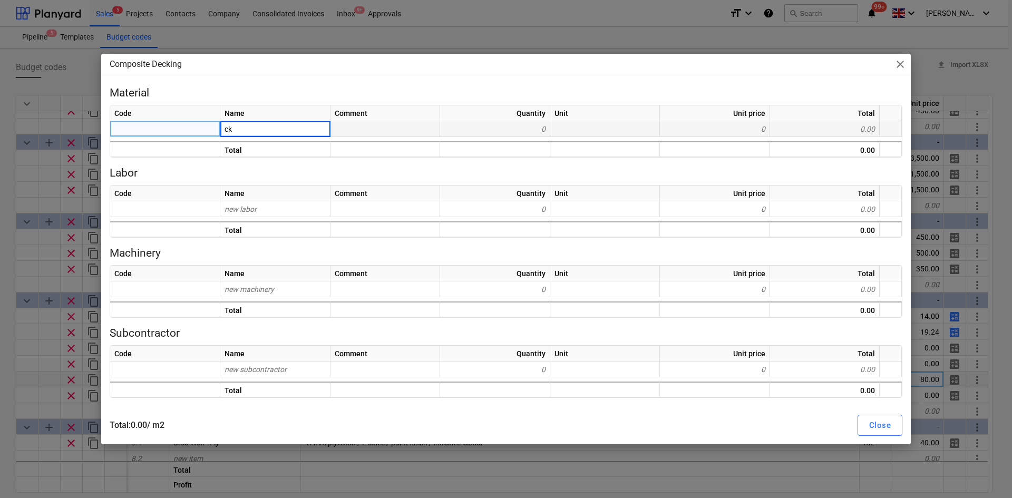
type input "c"
type input "Composite Decking"
type textarea "x"
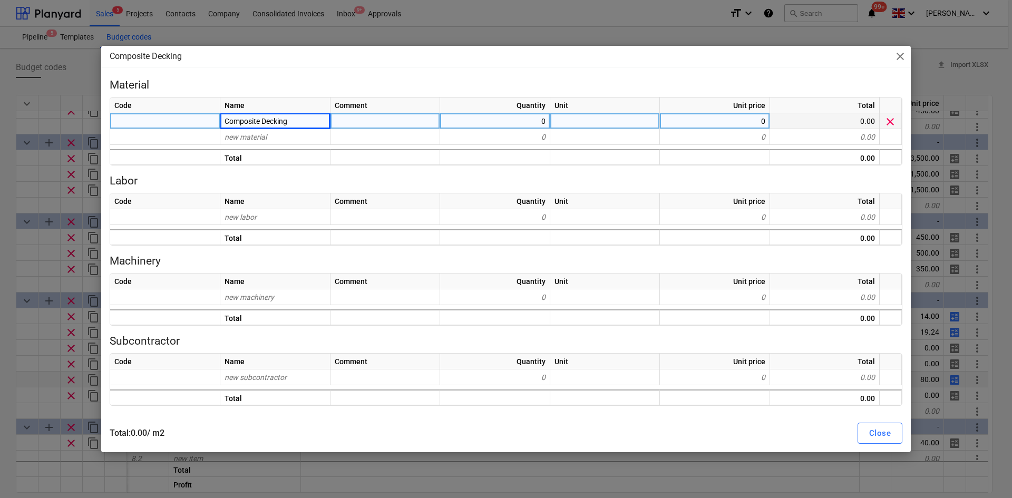
click at [520, 118] on div "0" at bounding box center [495, 121] width 110 height 16
type input "1.94"
type textarea "x"
type input "Boards"
type textarea "x"
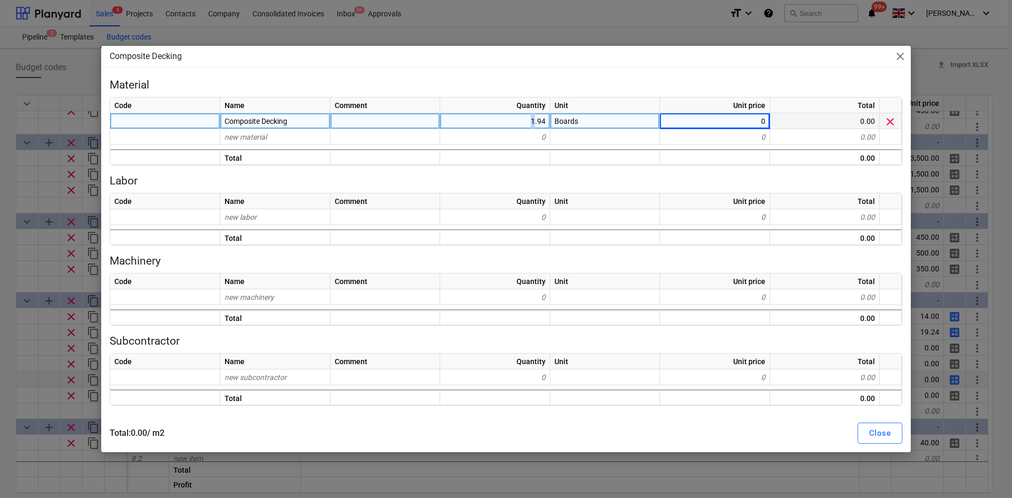
click at [534, 121] on div "1.94" at bounding box center [495, 121] width 110 height 16
click at [544, 122] on input "1.94" at bounding box center [495, 120] width 110 height 15
type input "1.95"
type textarea "x"
type input "30.42"
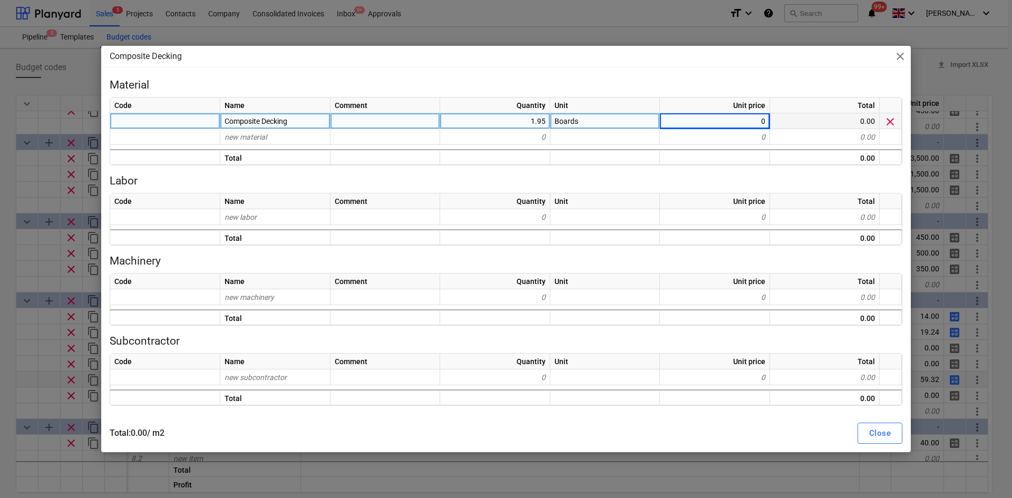
type textarea "x"
click at [302, 133] on div "new material" at bounding box center [275, 137] width 110 height 16
type input "Clips"
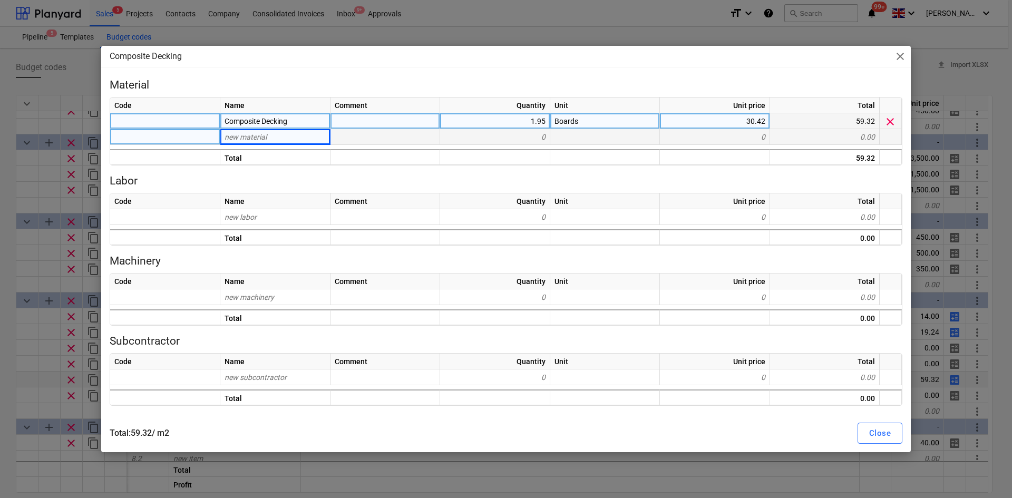
type textarea "x"
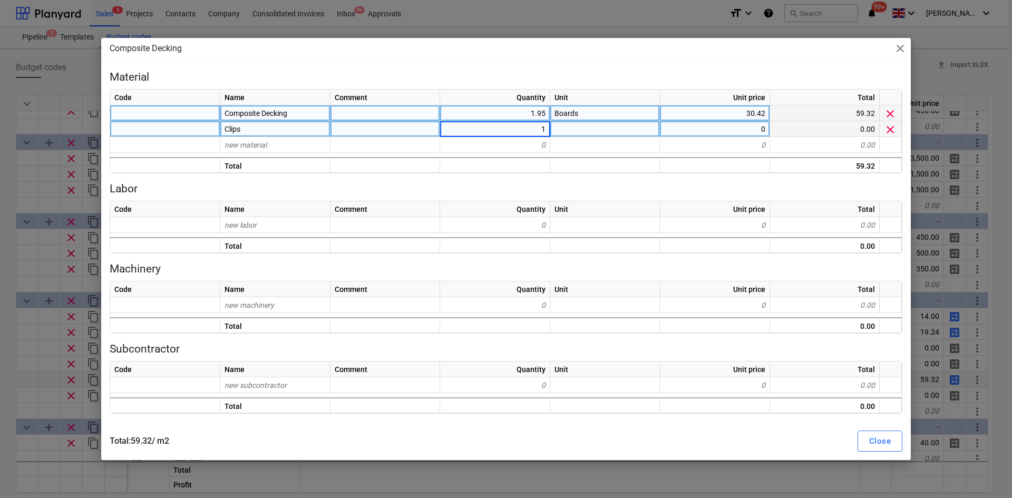
type input "12"
type textarea "x"
type input "Clips"
type textarea "x"
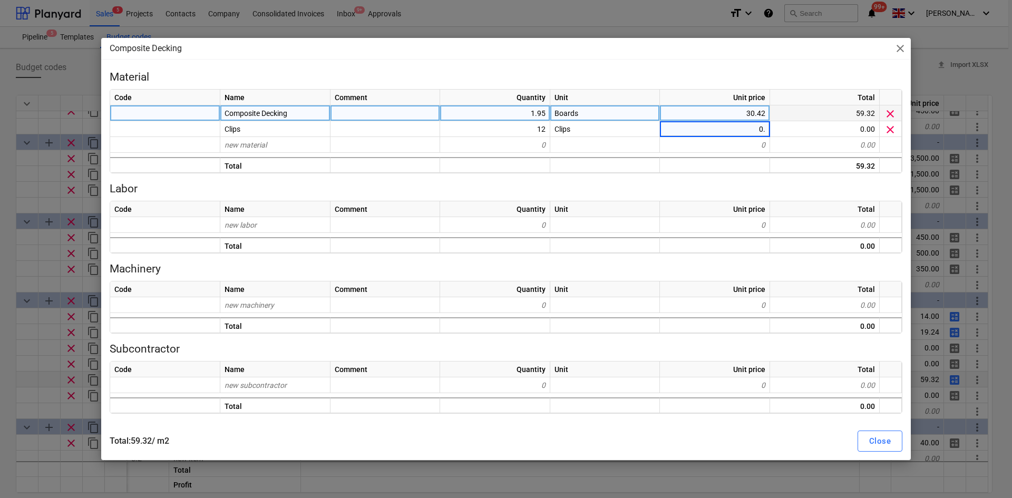
type input "0.2"
click at [865, 444] on button "Close" at bounding box center [880, 441] width 45 height 21
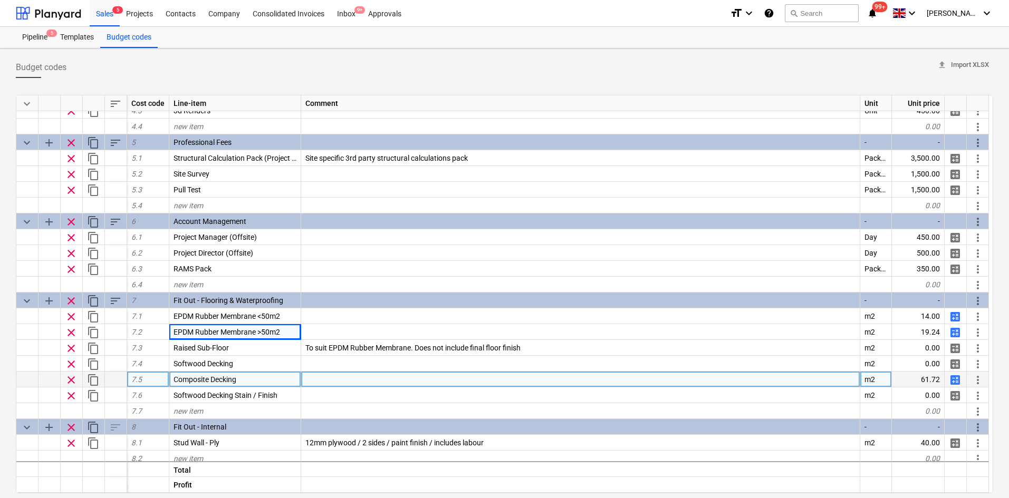
click at [318, 377] on div at bounding box center [580, 380] width 559 height 16
click at [957, 381] on span "calculate" at bounding box center [954, 380] width 13 height 13
type textarea "x"
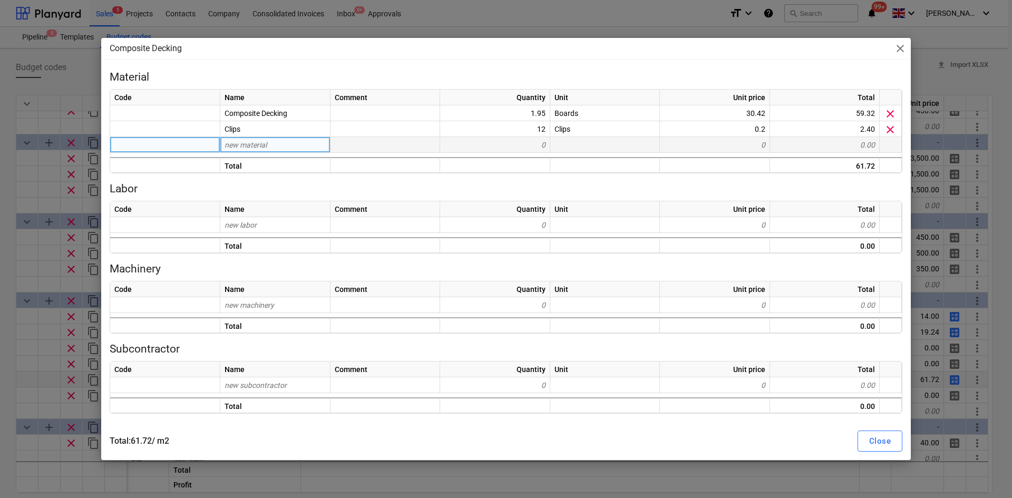
click at [282, 144] on div "new material" at bounding box center [275, 145] width 110 height 16
type input "Screws"
type textarea "x"
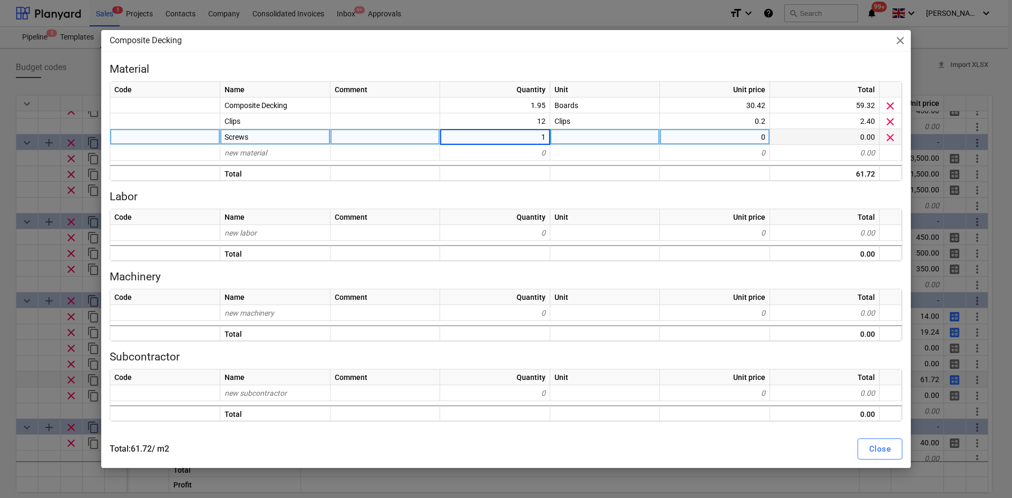
type input "12"
type textarea "x"
type input "Nr"
type textarea "x"
type input "0.02"
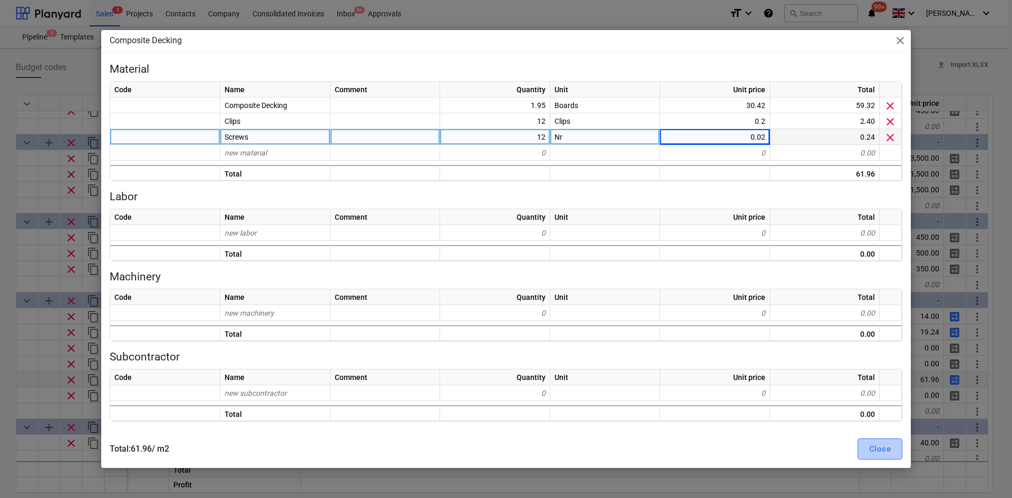
click at [883, 447] on div "Close" at bounding box center [880, 449] width 22 height 14
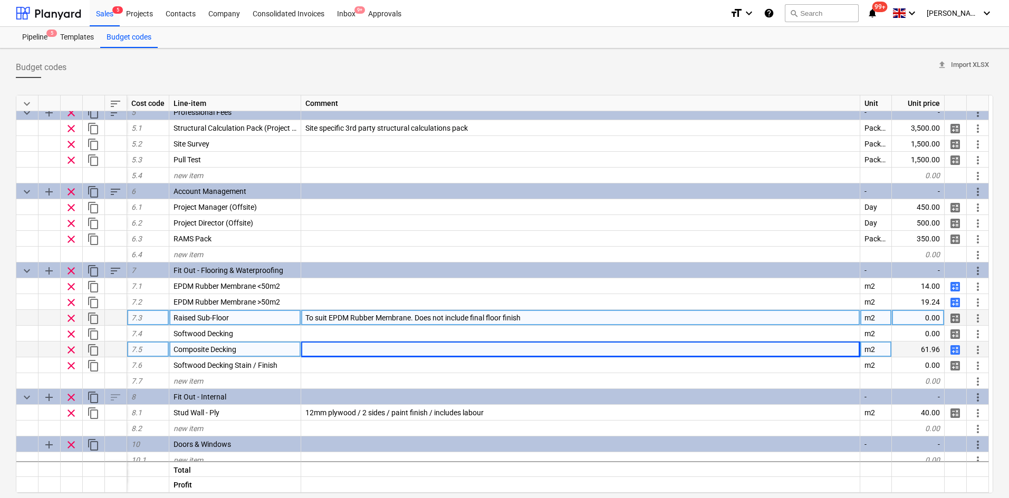
scroll to position [884, 0]
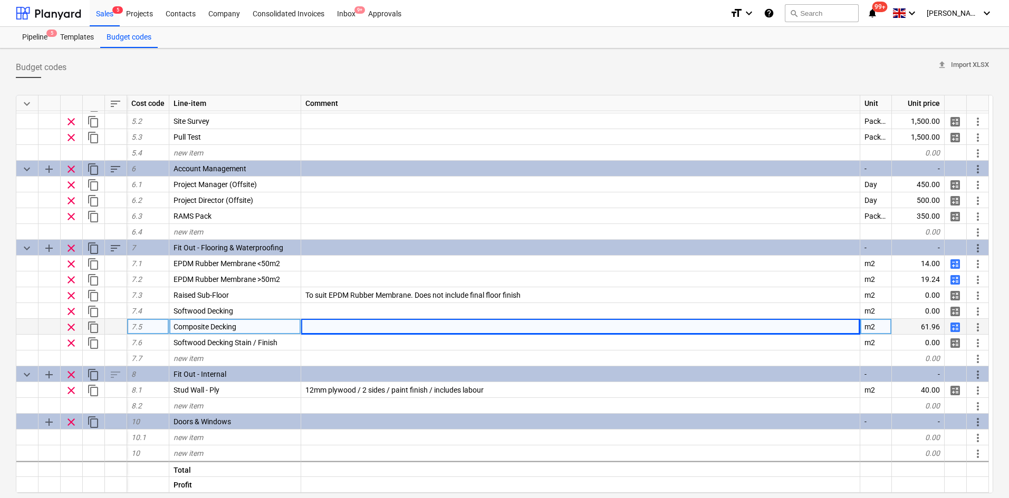
click at [93, 327] on span "content_copy" at bounding box center [93, 327] width 13 height 13
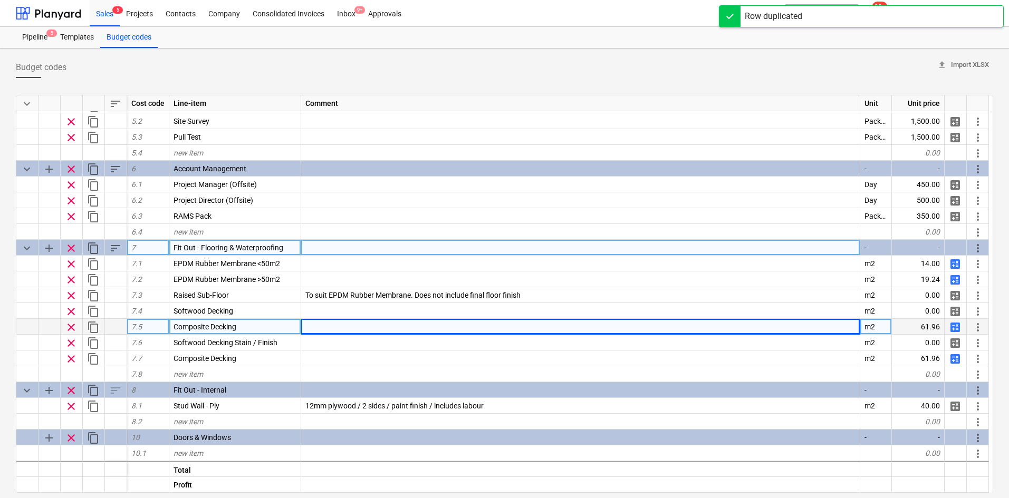
click at [113, 249] on span "sort" at bounding box center [115, 248] width 13 height 13
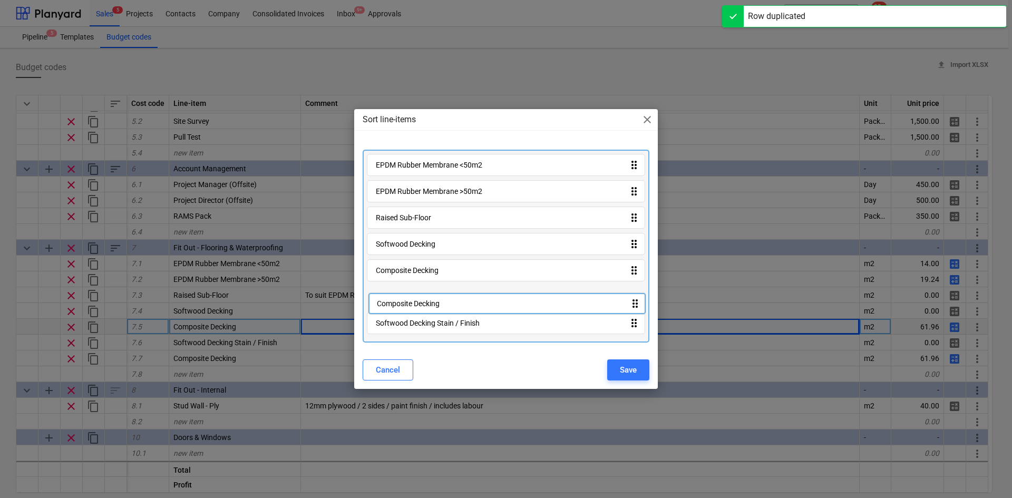
drag, startPoint x: 425, startPoint y: 328, endPoint x: 428, endPoint y: 296, distance: 31.8
click at [428, 296] on div "EPDM Rubber Membrane <50m2 drag_indicator EPDM Rubber Membrane >50m2 drag_indic…" at bounding box center [506, 246] width 287 height 193
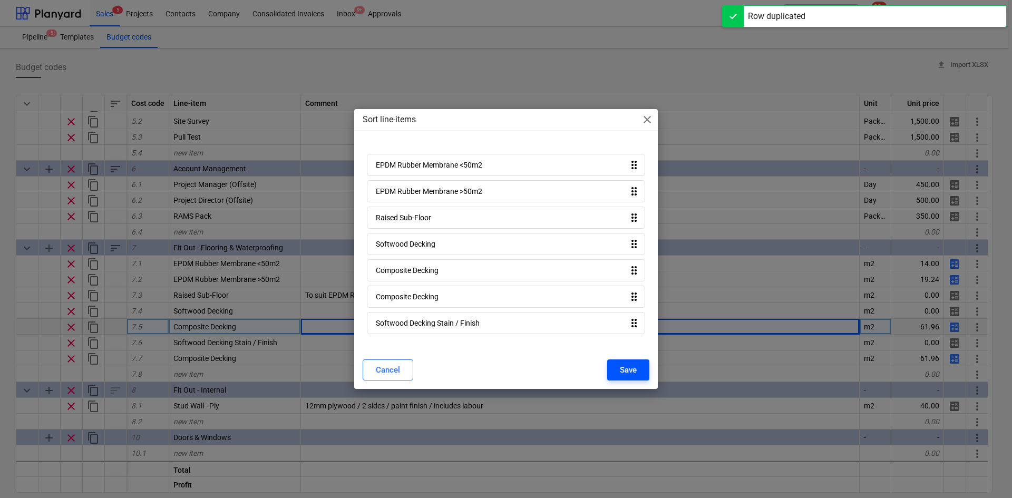
click at [638, 368] on button "Save" at bounding box center [628, 370] width 42 height 21
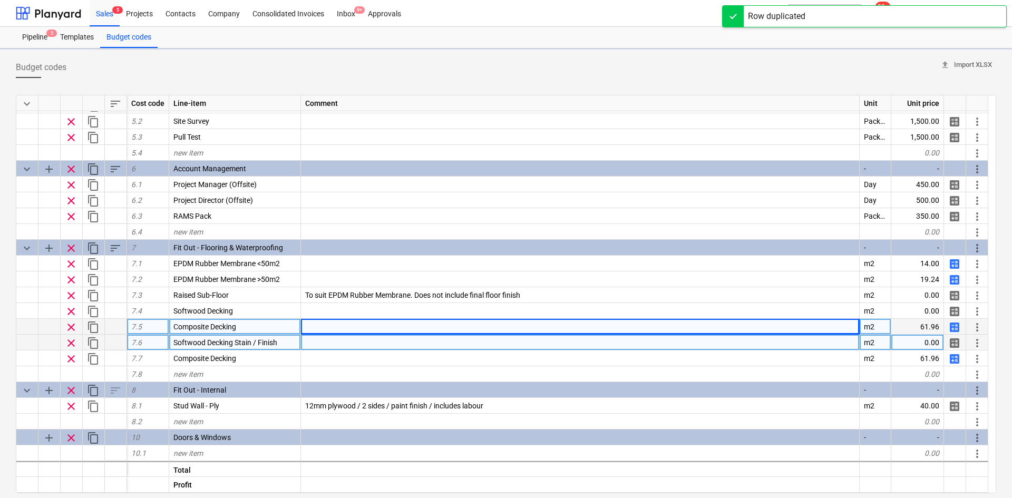
type textarea "x"
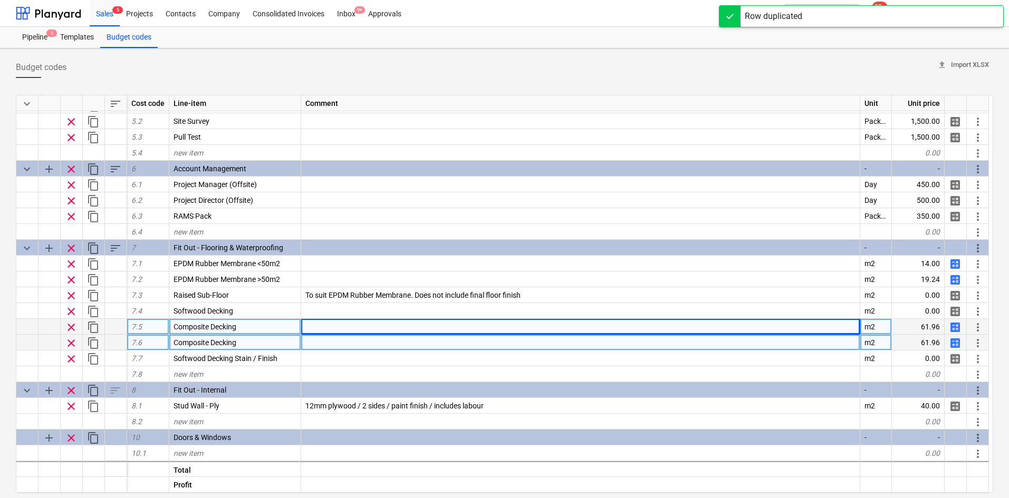
click at [265, 338] on div "Composite Decking" at bounding box center [235, 343] width 132 height 16
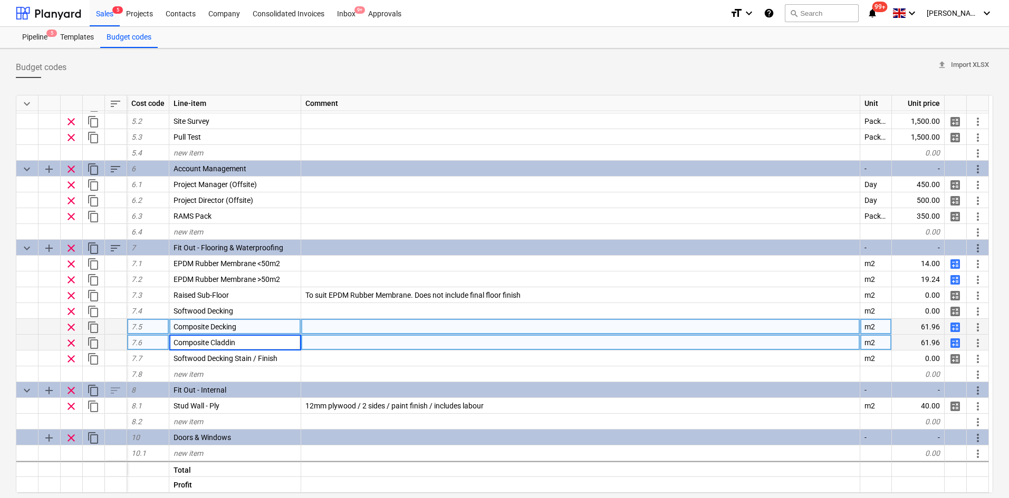
type input "Composite Cladding"
click at [952, 343] on span "calculate" at bounding box center [954, 343] width 13 height 13
type textarea "x"
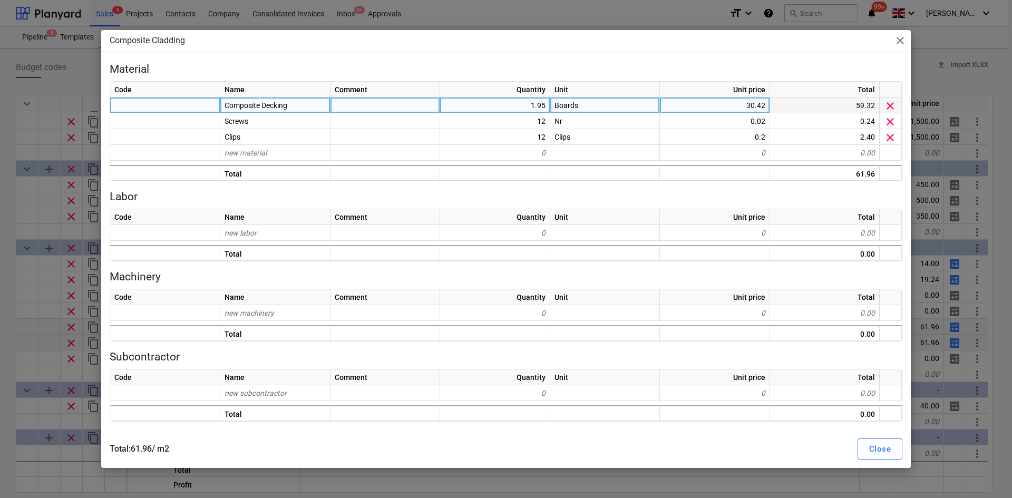
click at [524, 112] on div "1.95" at bounding box center [495, 106] width 110 height 16
type input "1.27"
type textarea "x"
type input "38.75"
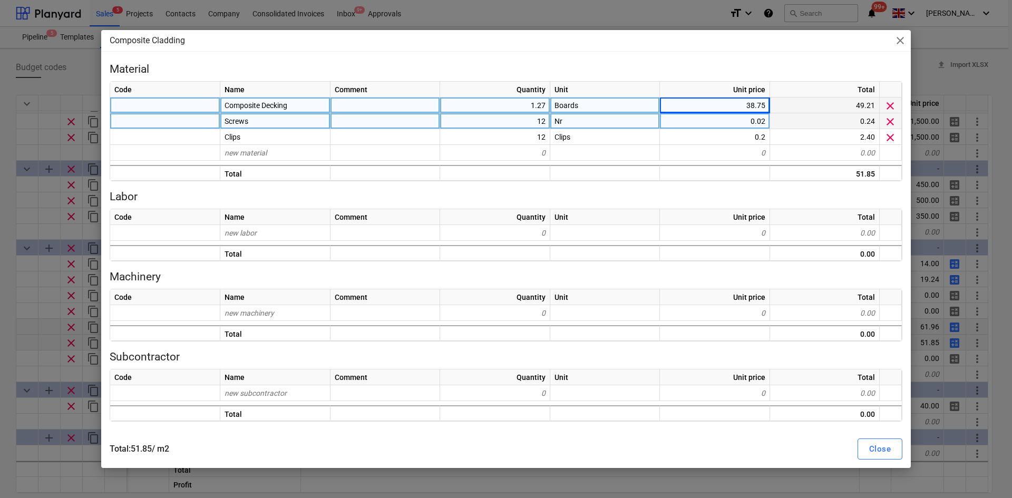
click at [538, 119] on div "12" at bounding box center [495, 121] width 110 height 16
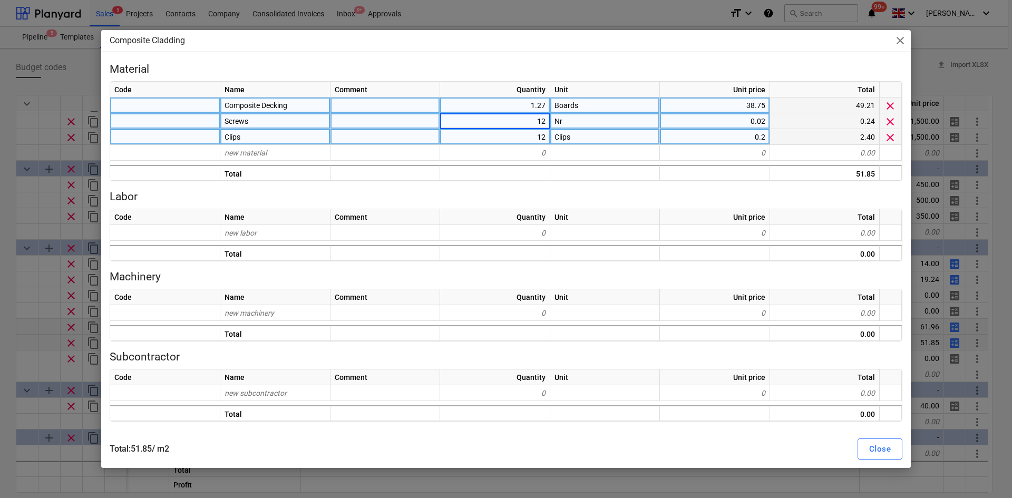
click at [888, 133] on span "clear" at bounding box center [890, 137] width 13 height 13
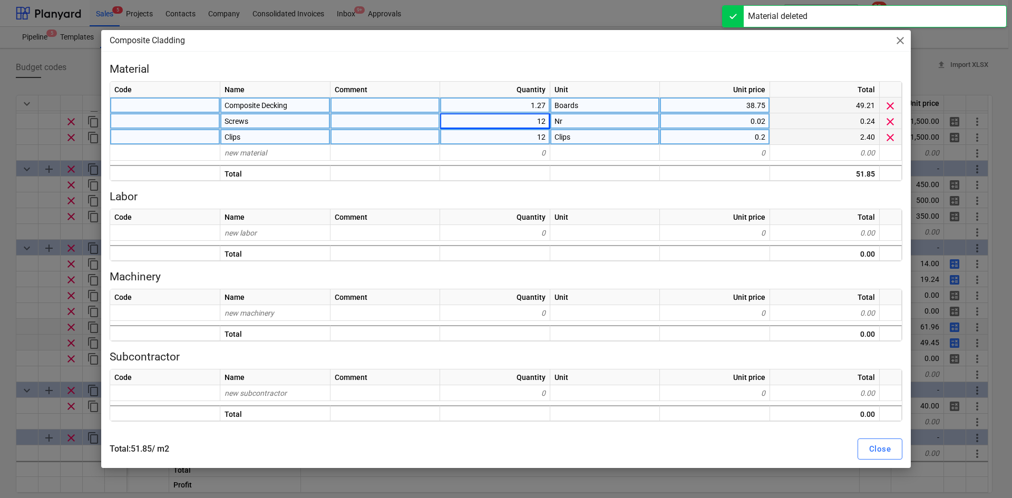
type textarea "x"
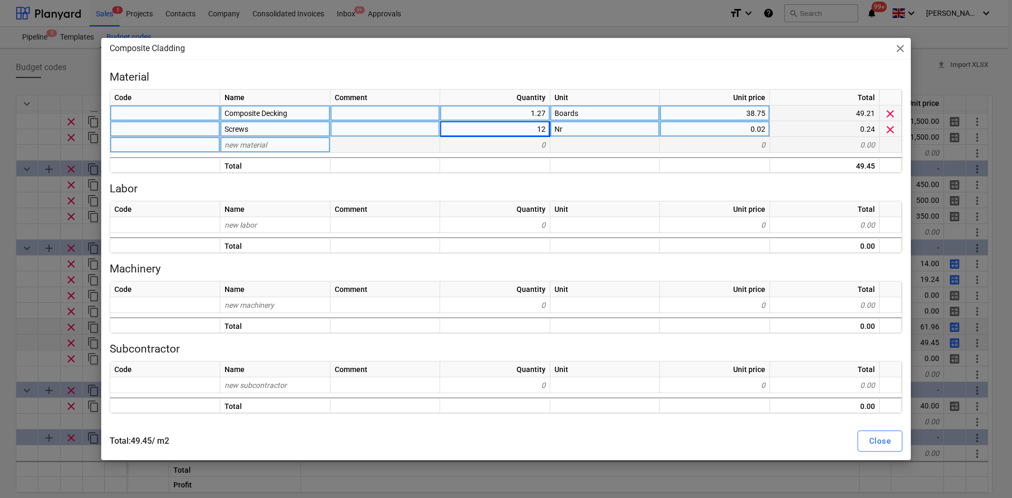
click at [505, 130] on div "12" at bounding box center [495, 129] width 110 height 16
type input "8"
click at [883, 444] on div "Close" at bounding box center [880, 441] width 22 height 14
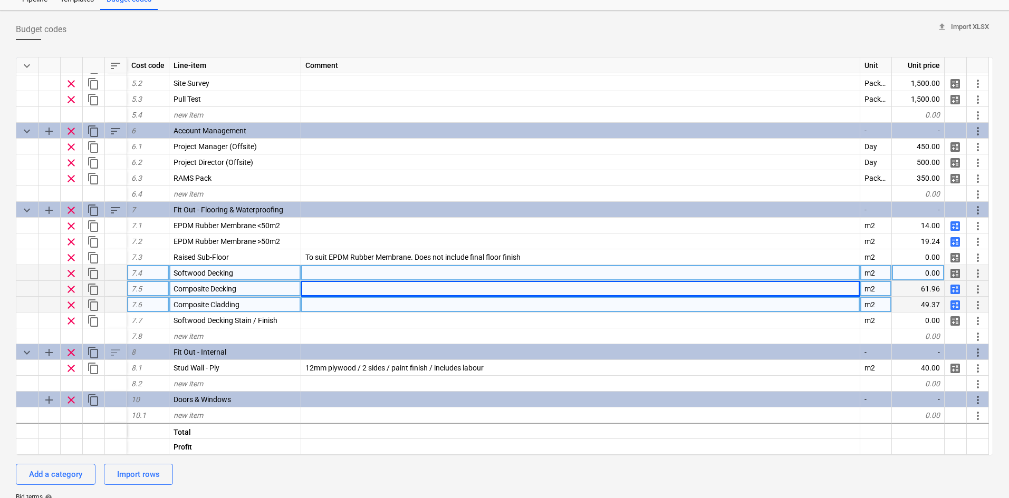
scroll to position [42, 0]
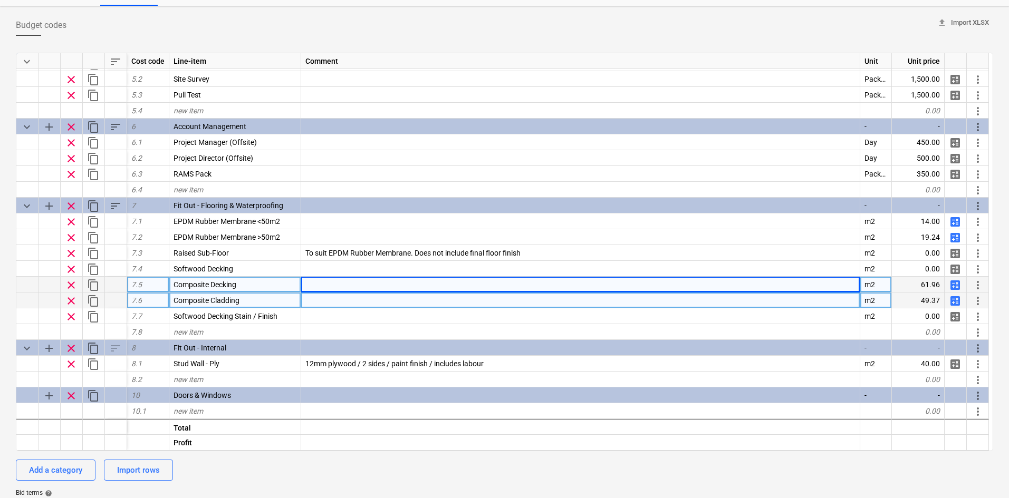
click at [951, 286] on span "calculate" at bounding box center [954, 285] width 13 height 13
click at [959, 306] on span "calculate" at bounding box center [954, 301] width 13 height 13
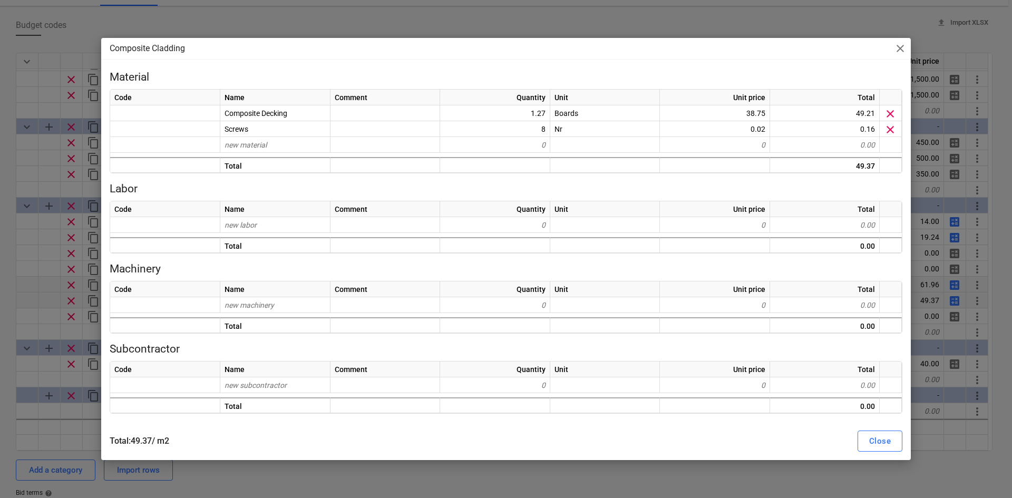
type textarea "x"
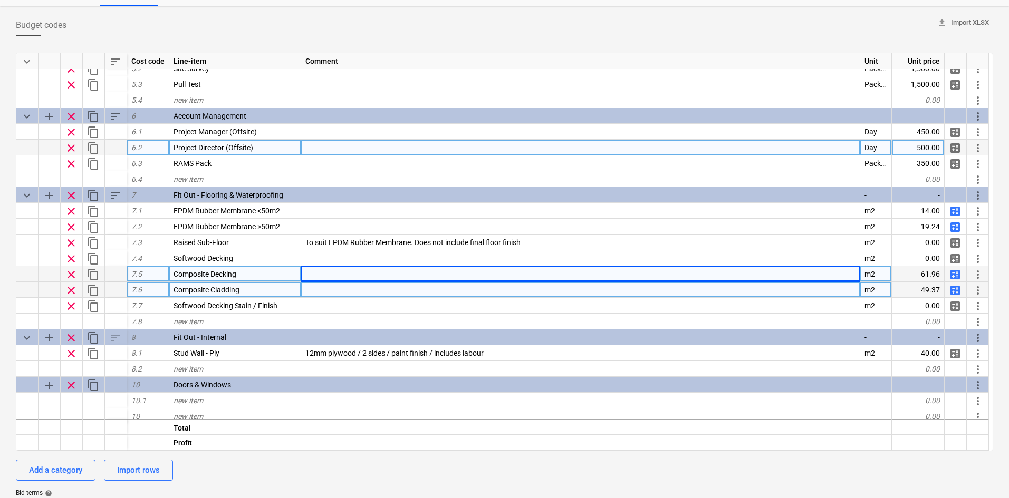
scroll to position [899, 0]
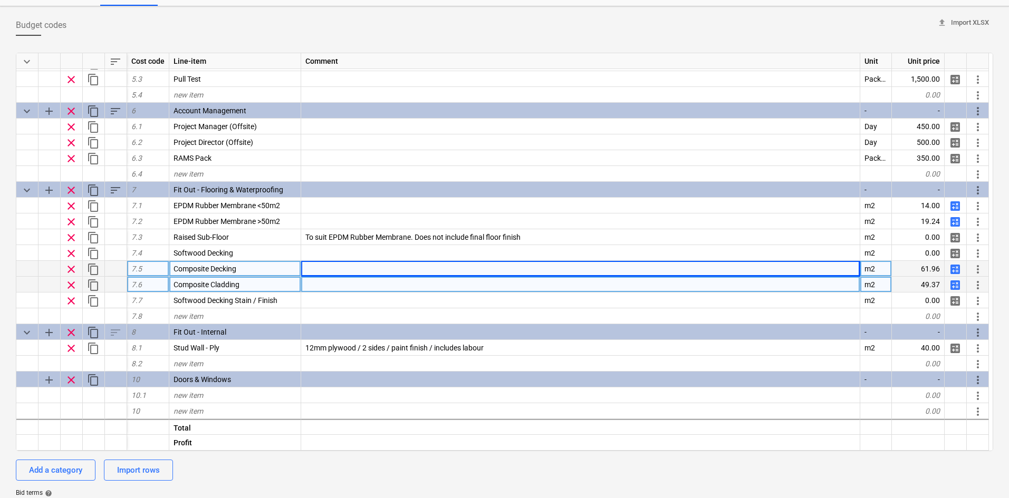
click at [322, 264] on div at bounding box center [580, 269] width 559 height 16
type input "C"
type input "Composite deluxe decking boards"
type textarea "x"
click at [332, 261] on div "Composite deluxe decking boards" at bounding box center [580, 269] width 559 height 16
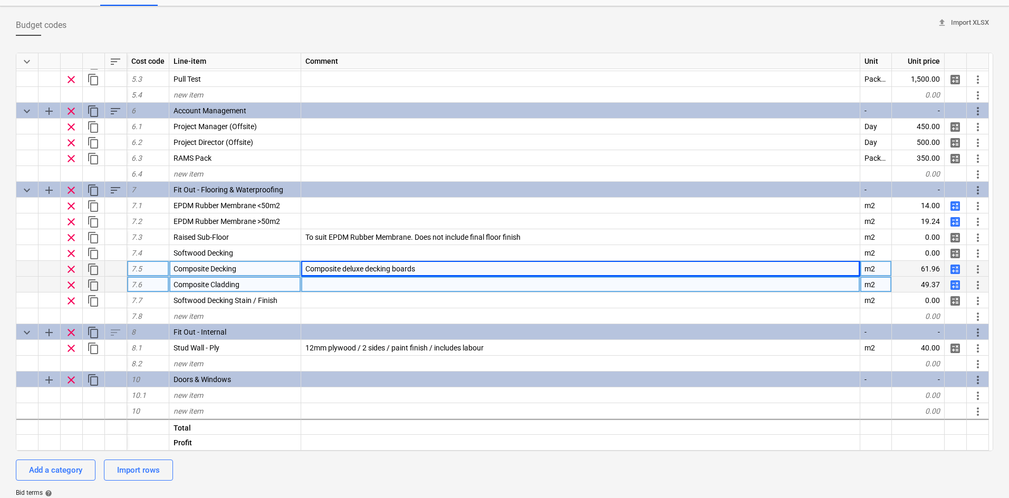
click at [325, 290] on div at bounding box center [580, 285] width 559 height 16
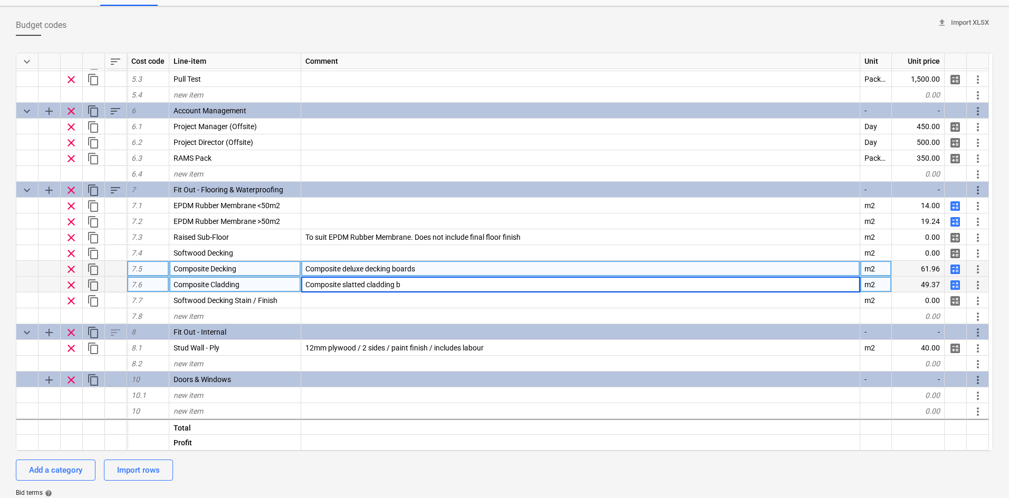
type input "Composite slatted cladding"
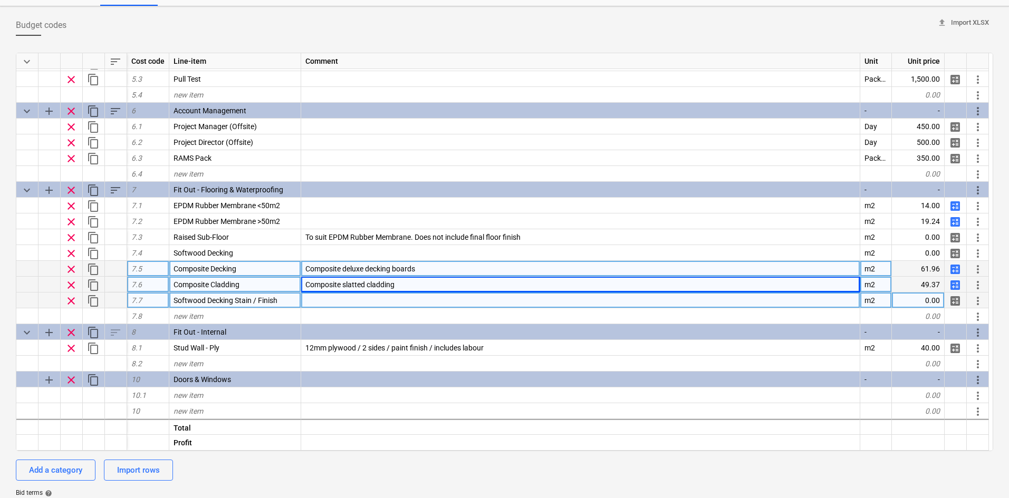
click at [955, 298] on span "calculate" at bounding box center [954, 301] width 13 height 13
type textarea "x"
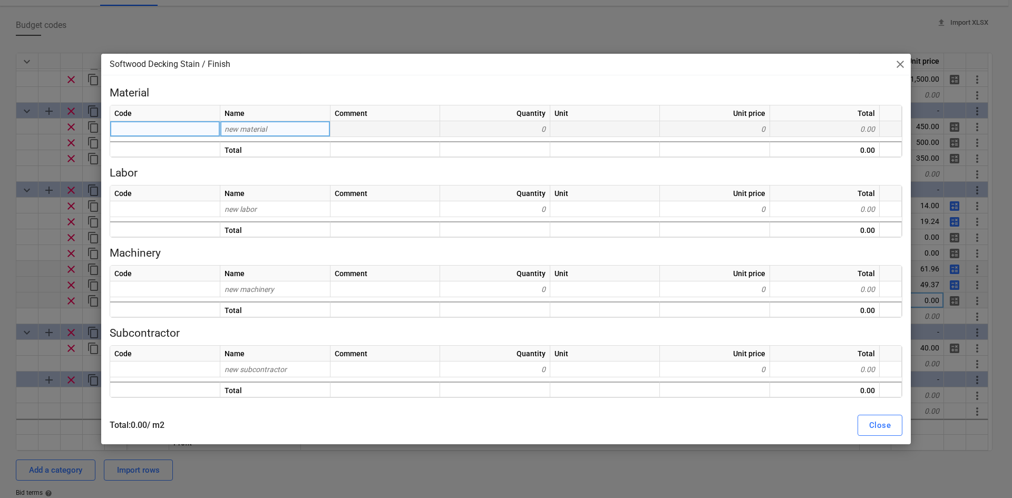
click at [275, 129] on div "new material" at bounding box center [275, 129] width 110 height 16
type input "Decking Stain"
type textarea "x"
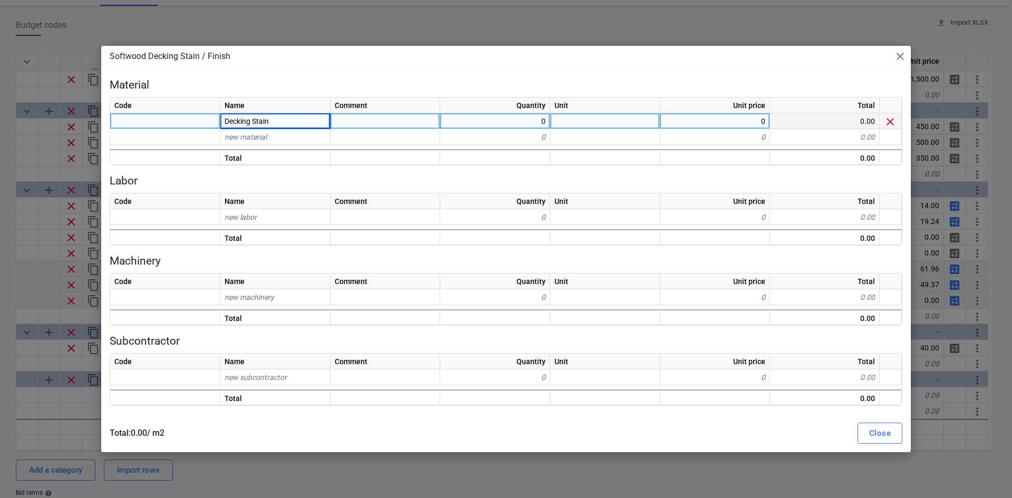
click at [540, 128] on div "0" at bounding box center [495, 121] width 110 height 16
type input "1"
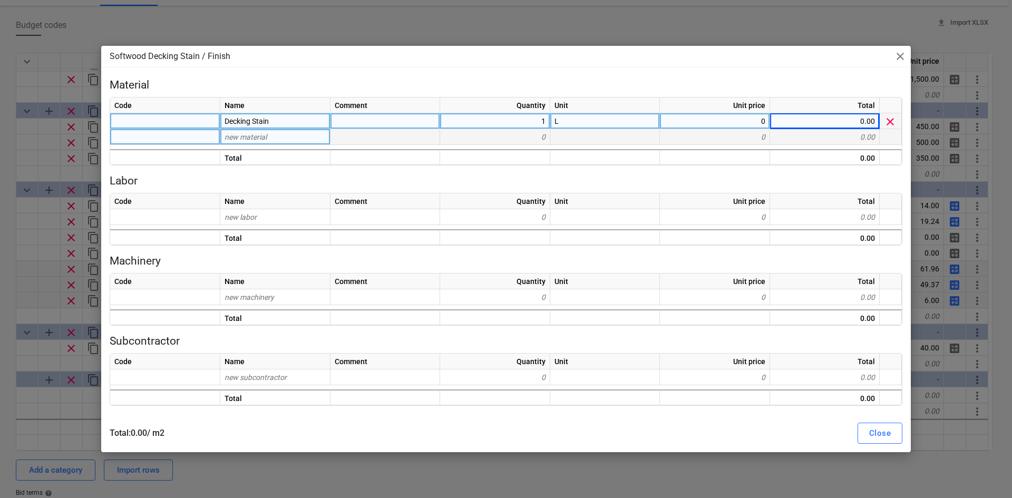
type textarea "x"
type input "allowance of 1L/10m2"
type textarea "x"
type input "0.1"
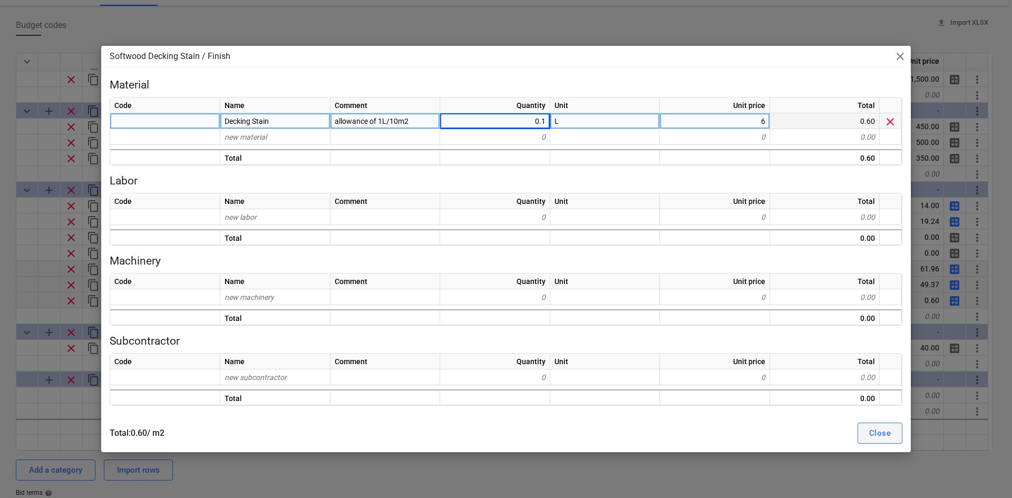
click at [865, 432] on button "Close" at bounding box center [880, 433] width 45 height 21
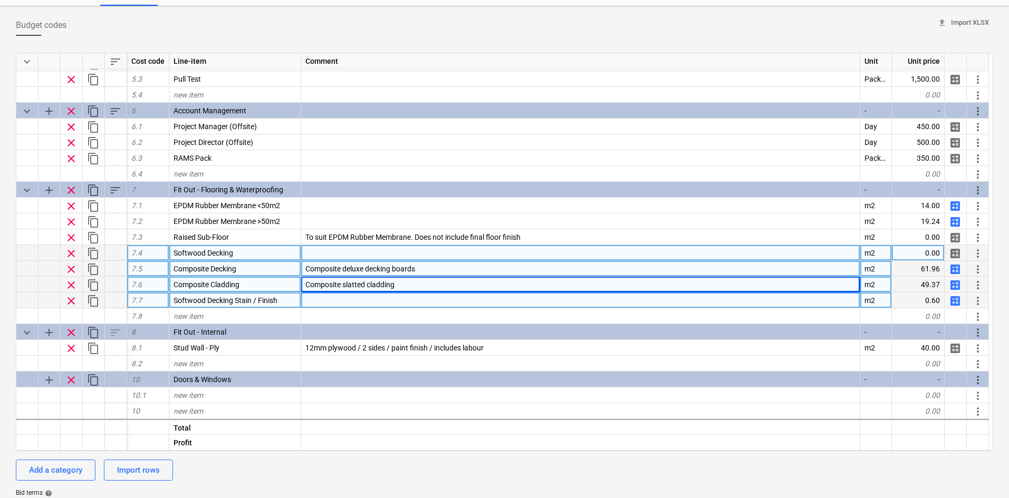
click at [344, 252] on div at bounding box center [580, 253] width 559 height 16
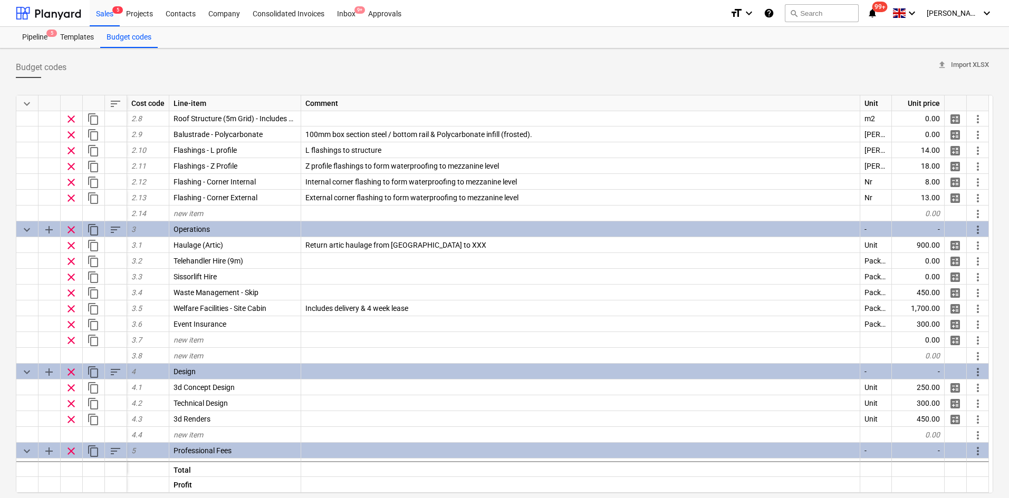
scroll to position [527, 0]
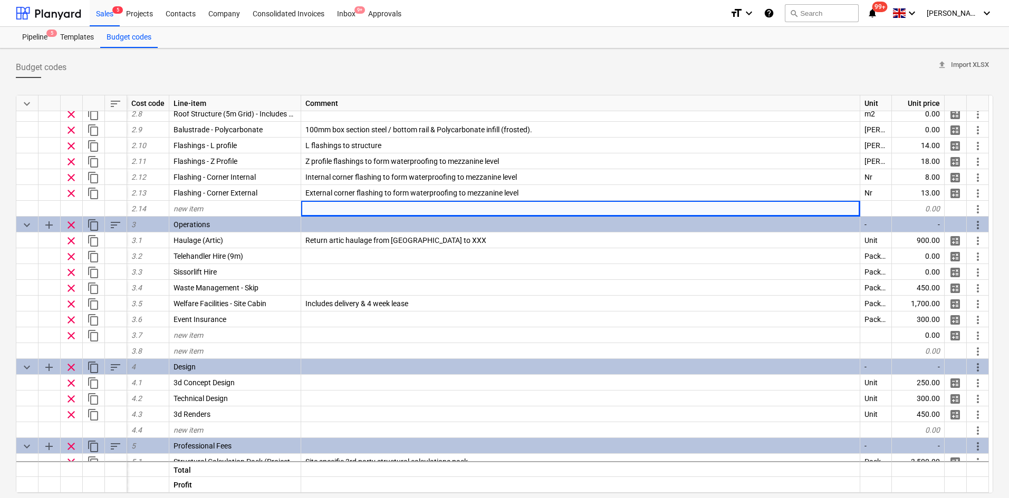
drag, startPoint x: 527, startPoint y: 495, endPoint x: 0, endPoint y: 239, distance: 585.5
click at [0, 239] on div "Budget codes upload Import XLSX keyboard_arrow_down sort Cost code Line-item Co…" at bounding box center [504, 331] width 1009 height 564
drag, startPoint x: 0, startPoint y: 239, endPoint x: 0, endPoint y: 381, distance: 141.8
click at [0, 381] on div "Budget codes upload Import XLSX keyboard_arrow_down sort Cost code Line-item Co…" at bounding box center [504, 331] width 1009 height 564
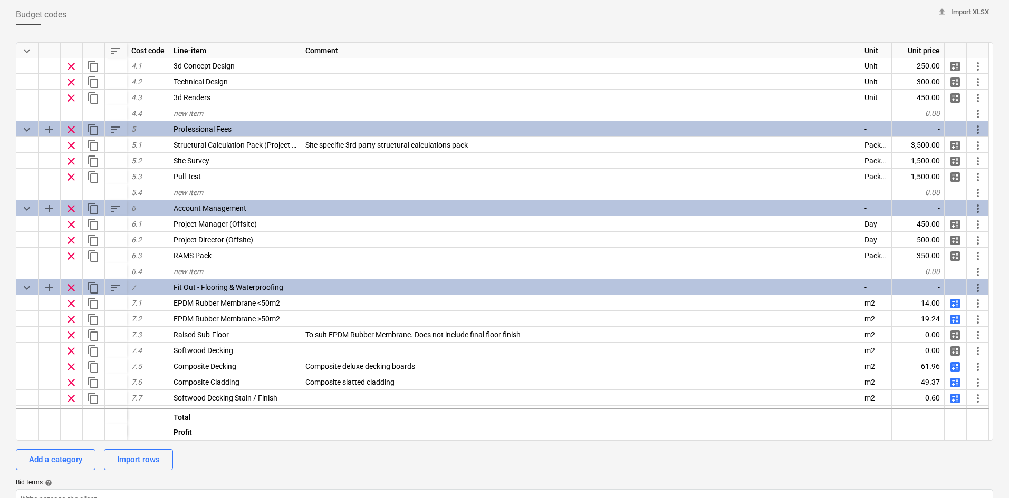
scroll to position [896, 0]
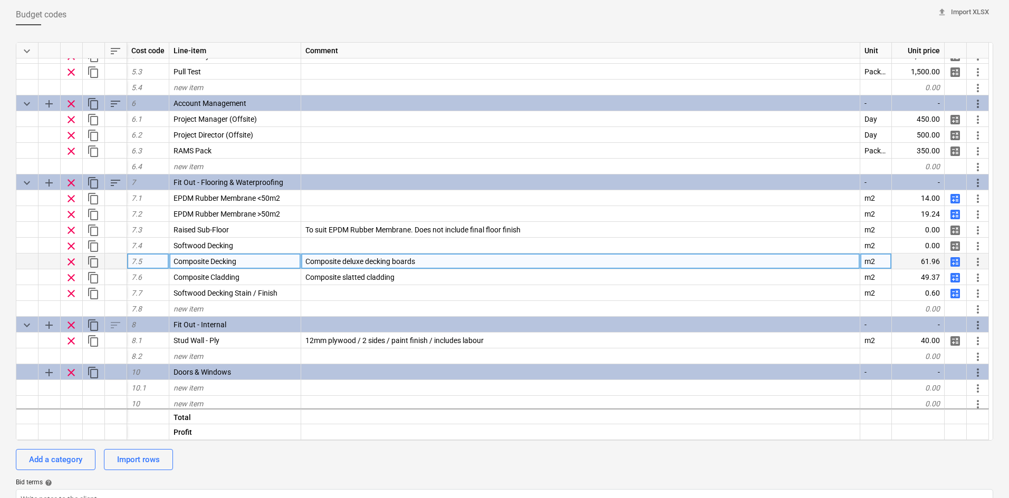
click at [93, 261] on span "content_copy" at bounding box center [93, 262] width 13 height 13
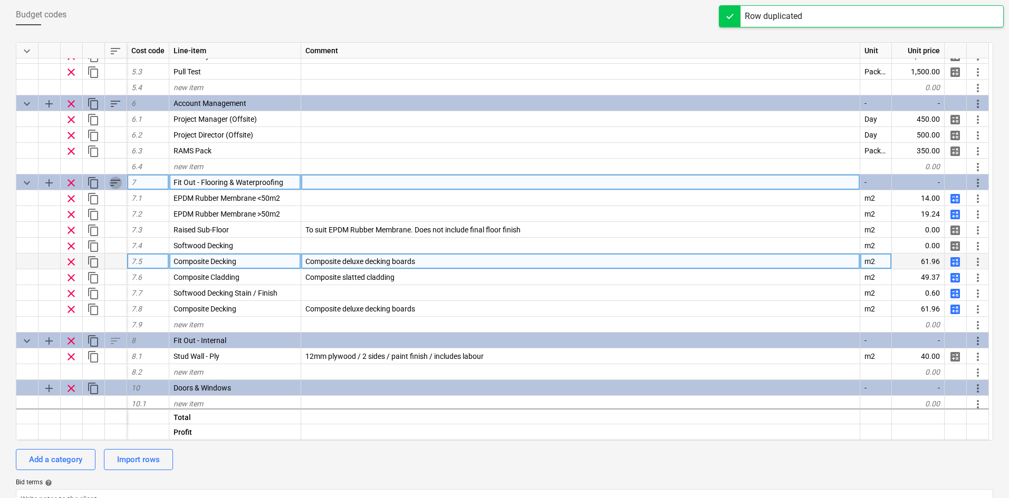
click at [111, 183] on span "sort" at bounding box center [115, 183] width 13 height 13
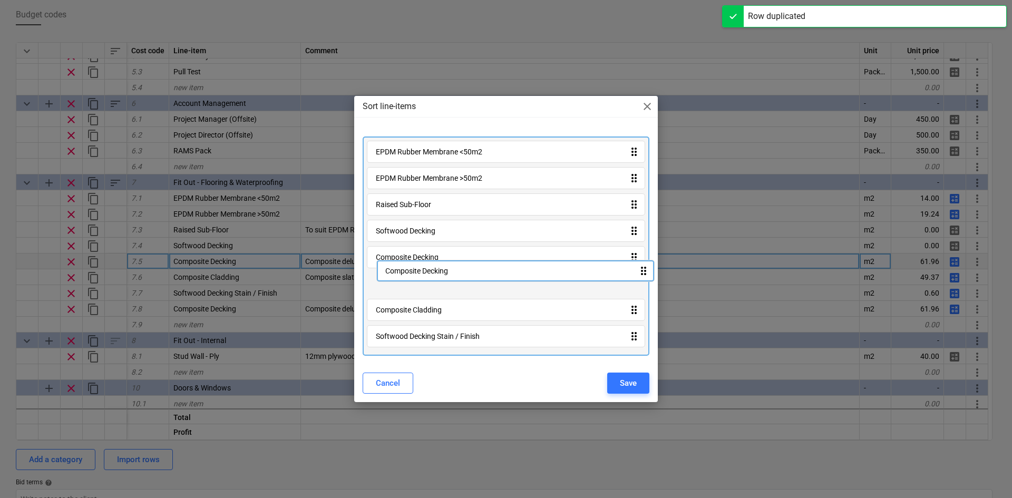
drag, startPoint x: 425, startPoint y: 336, endPoint x: 424, endPoint y: 282, distance: 54.3
click at [424, 282] on div "EPDM Rubber Membrane <50m2 drag_indicator EPDM Rubber Membrane >50m2 drag_indic…" at bounding box center [506, 246] width 287 height 219
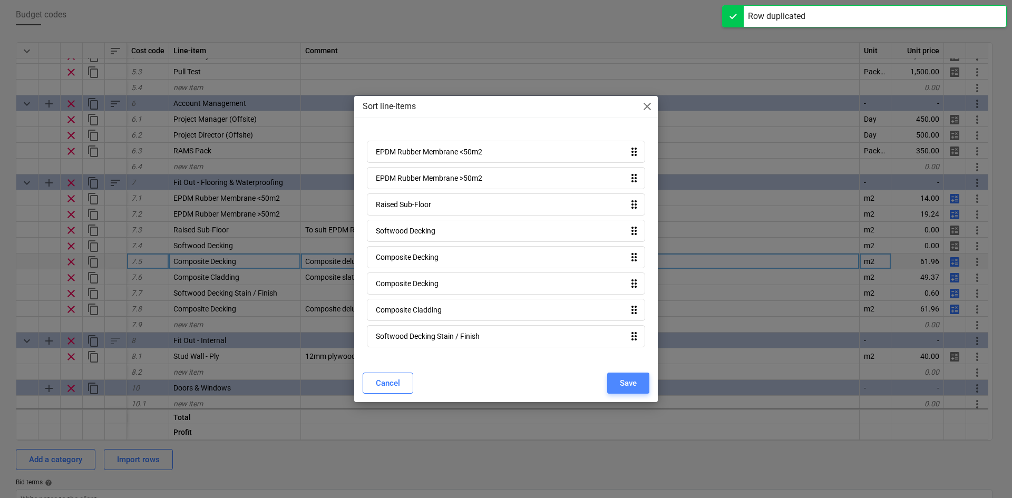
click at [627, 383] on div "Save" at bounding box center [628, 383] width 17 height 14
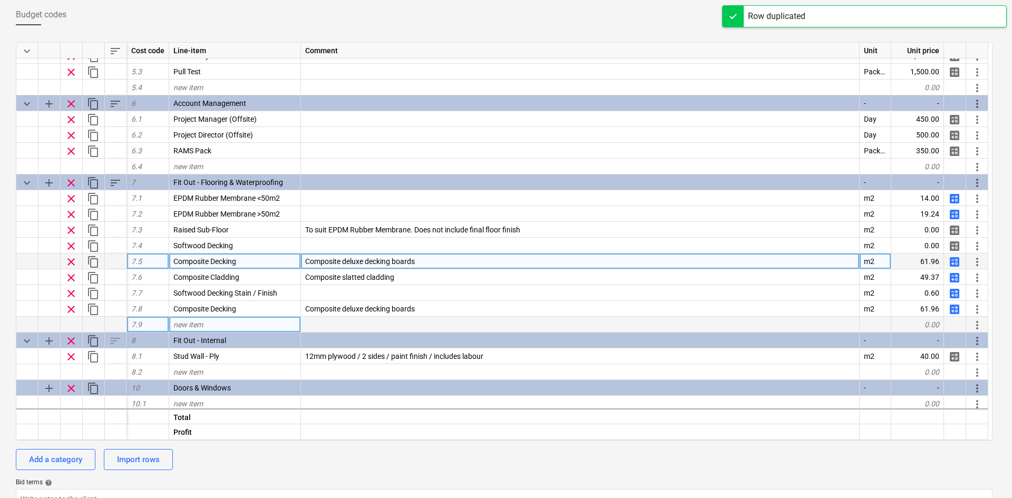
type textarea "x"
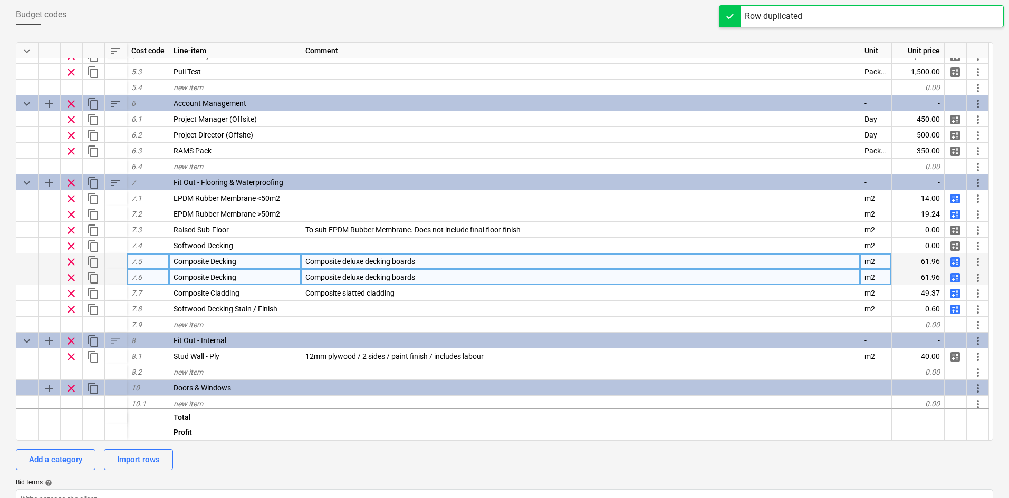
click at [272, 276] on div "Composite Decking" at bounding box center [235, 277] width 132 height 16
click at [272, 276] on input "Composite Decking" at bounding box center [234, 276] width 131 height 15
type input "Composite Decking - Pedistal"
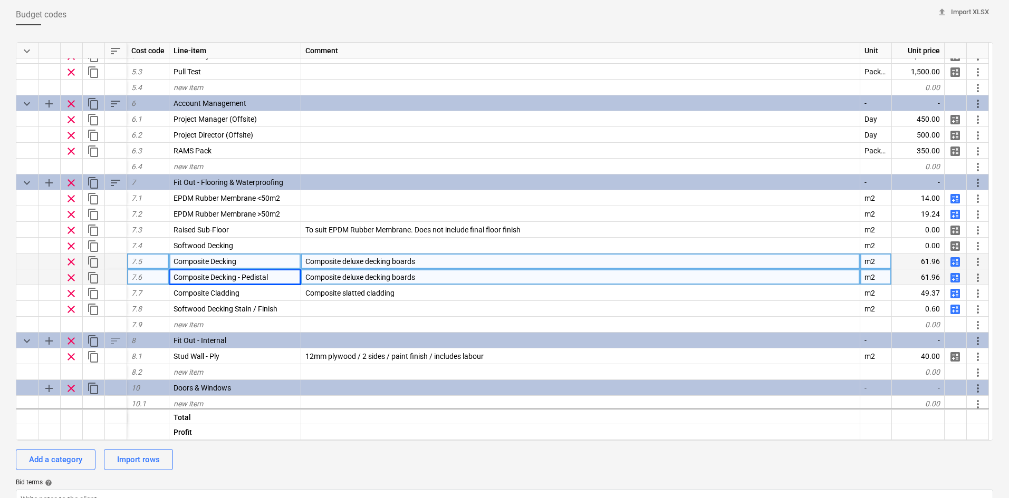
click at [954, 277] on span "calculate" at bounding box center [954, 278] width 13 height 13
type textarea "x"
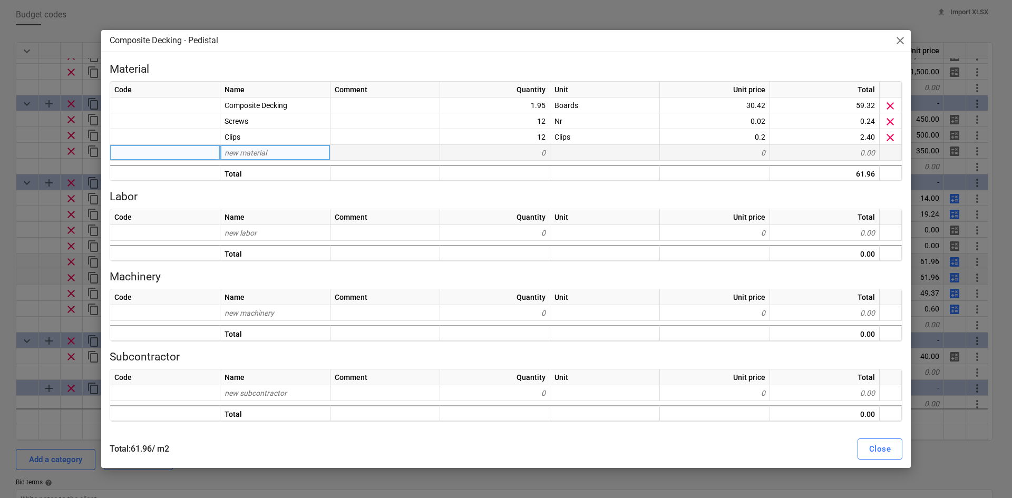
click at [302, 148] on div "new material" at bounding box center [275, 153] width 110 height 16
type input "Pedist"
type input "a"
type input "Pedistal"
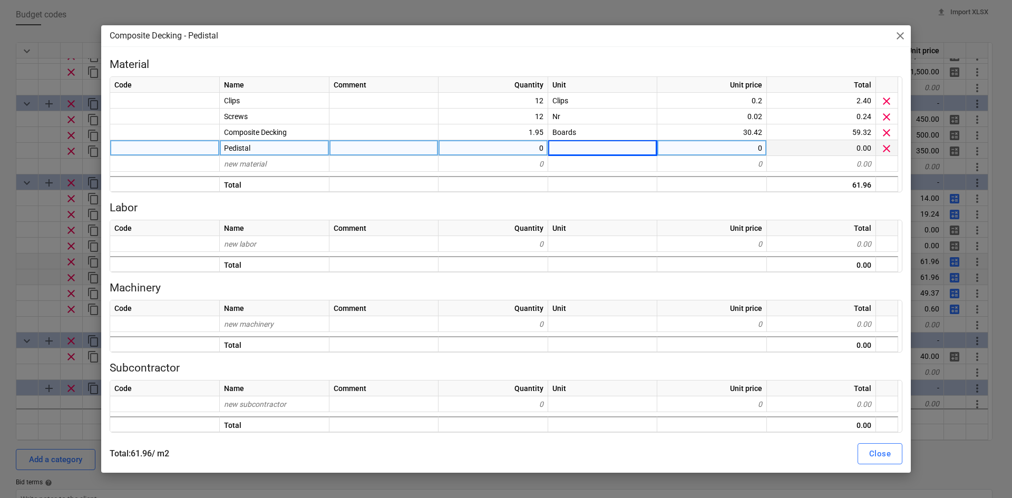
type textarea "x"
type input "Nr"
type textarea "x"
type input "7.5"
click at [889, 448] on div "Close" at bounding box center [880, 454] width 22 height 14
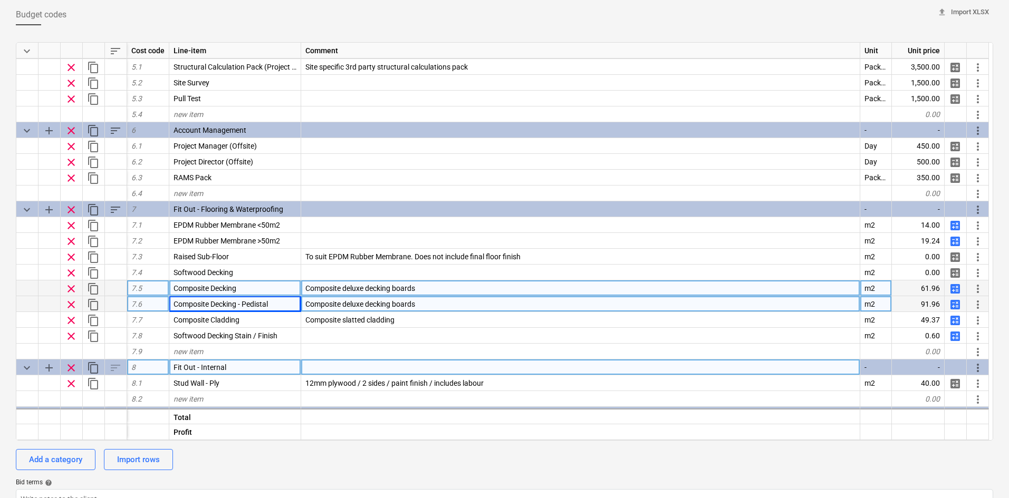
scroll to position [810, 0]
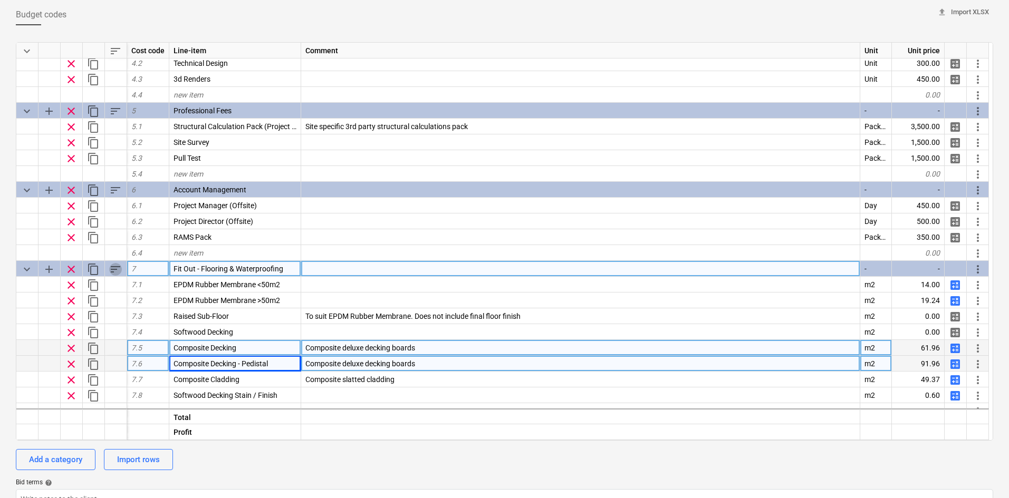
click at [116, 266] on span "sort" at bounding box center [115, 269] width 13 height 13
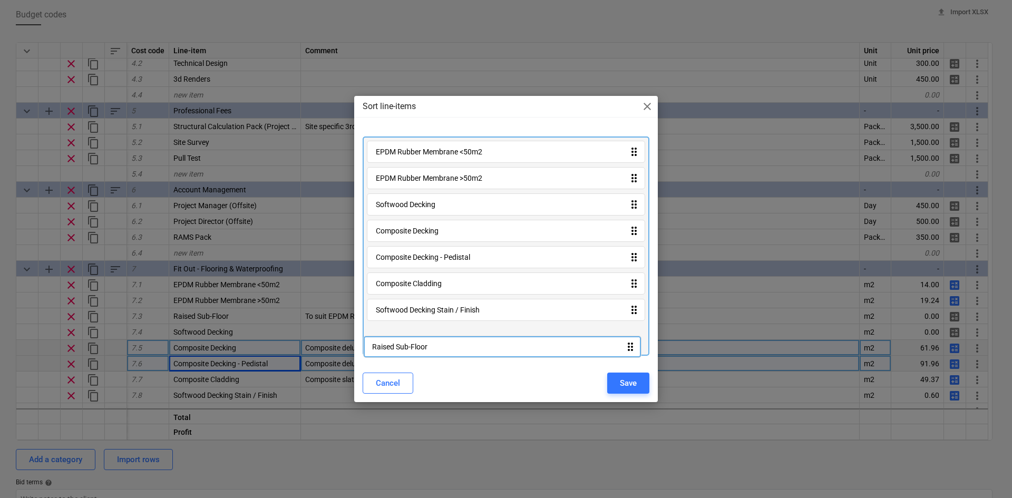
drag, startPoint x: 429, startPoint y: 209, endPoint x: 426, endPoint y: 350, distance: 140.3
click at [426, 350] on div "EPDM Rubber Membrane <50m2 drag_indicator EPDM Rubber Membrane >50m2 drag_indic…" at bounding box center [506, 246] width 287 height 219
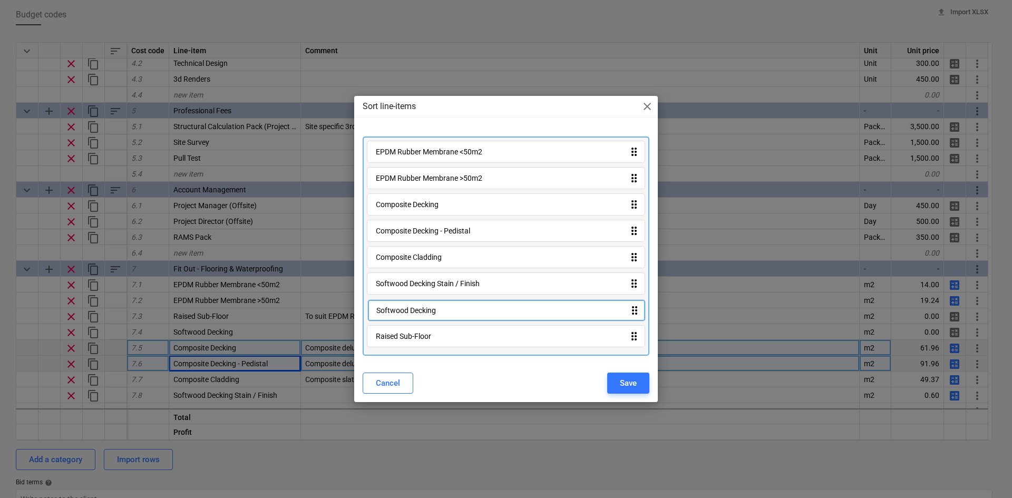
drag, startPoint x: 419, startPoint y: 210, endPoint x: 420, endPoint y: 319, distance: 109.1
click at [420, 319] on div "EPDM Rubber Membrane <50m2 drag_indicator EPDM Rubber Membrane >50m2 drag_indic…" at bounding box center [506, 246] width 287 height 219
drag, startPoint x: 493, startPoint y: 290, endPoint x: 489, endPoint y: 327, distance: 36.6
click at [489, 327] on div "EPDM Rubber Membrane <50m2 drag_indicator EPDM Rubber Membrane >50m2 drag_indic…" at bounding box center [506, 246] width 287 height 219
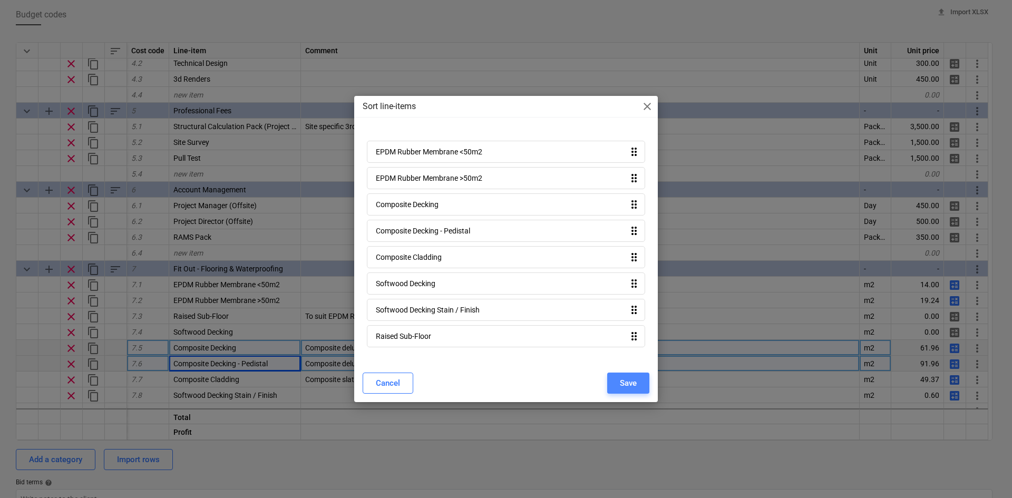
click at [629, 384] on div "Save" at bounding box center [628, 383] width 17 height 14
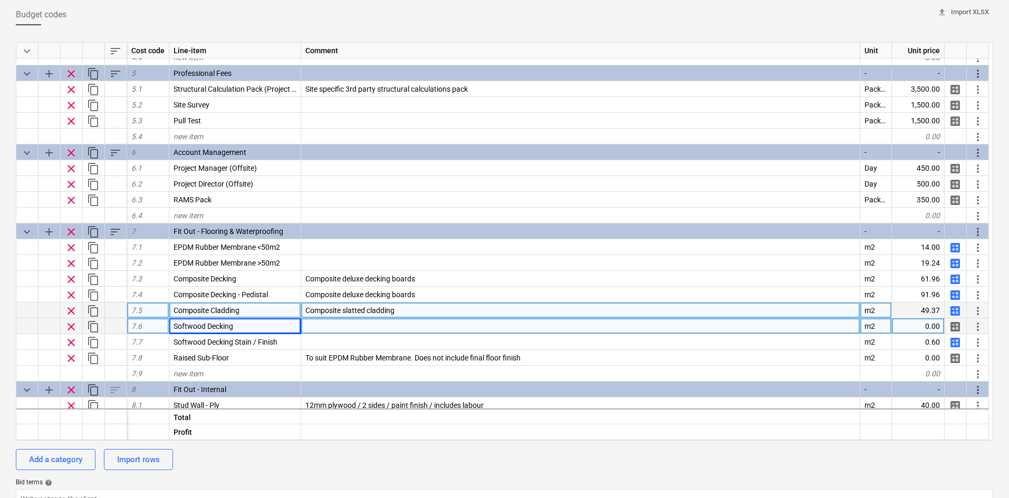
scroll to position [915, 0]
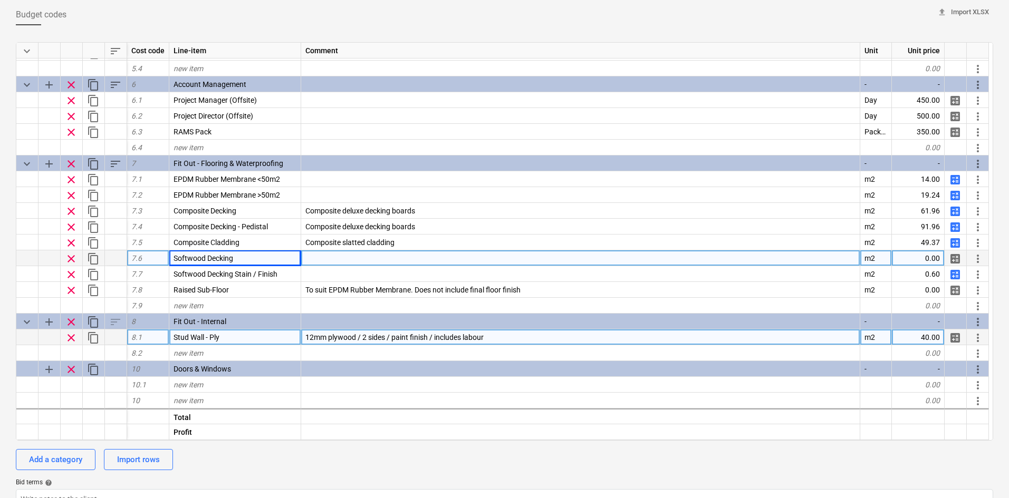
click at [953, 341] on span "calculate" at bounding box center [954, 338] width 13 height 13
type textarea "x"
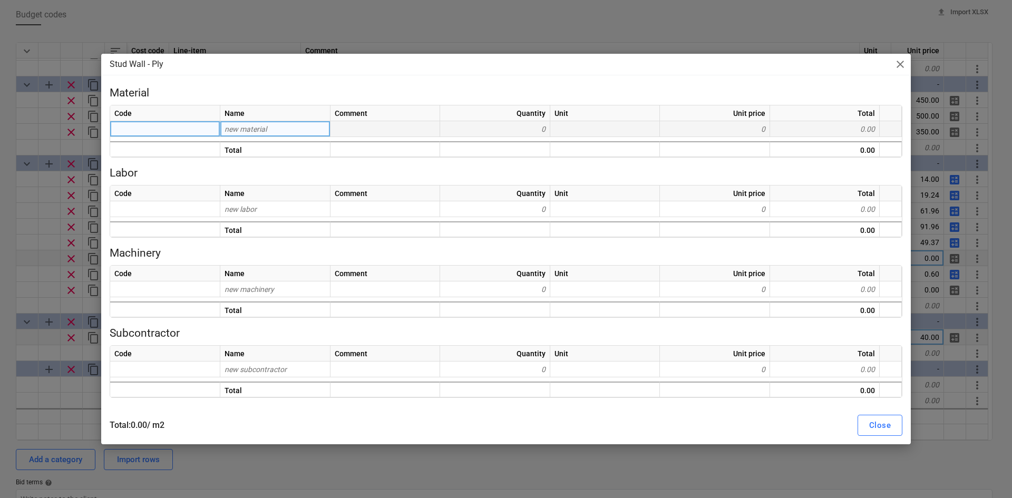
click at [268, 133] on div "new material" at bounding box center [275, 129] width 110 height 16
type input "3"
type input "75x50mm SW Timber"
type textarea "x"
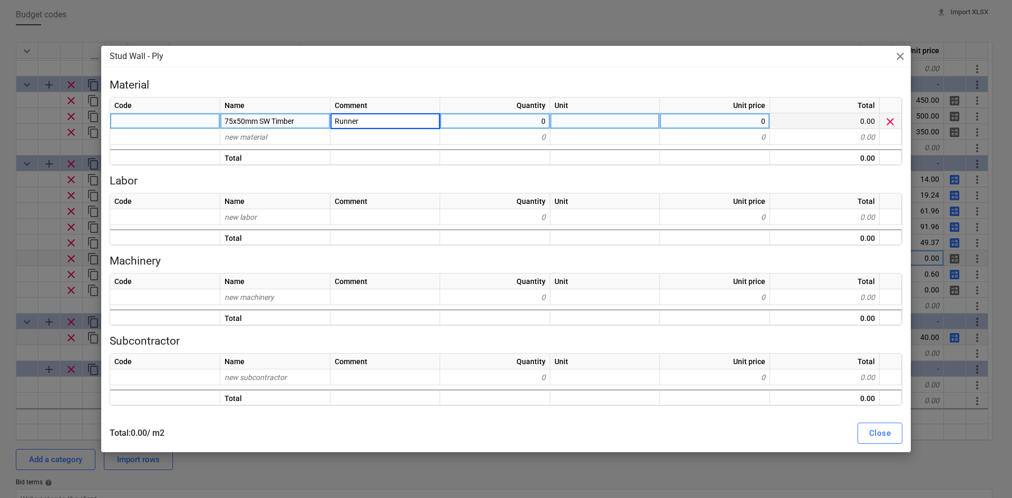
type input "Runners"
type textarea "x"
type input "0.883"
type textarea "x"
type input "0.8"
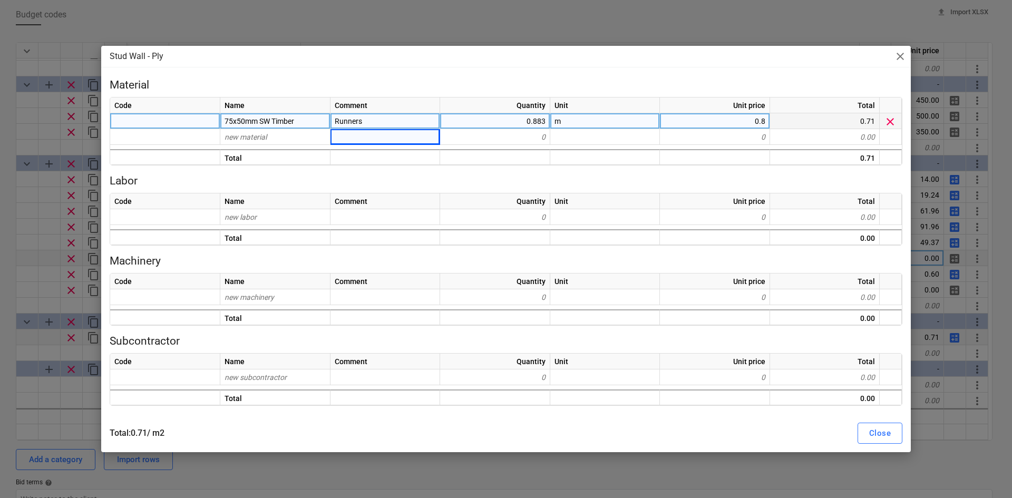
type textarea "x"
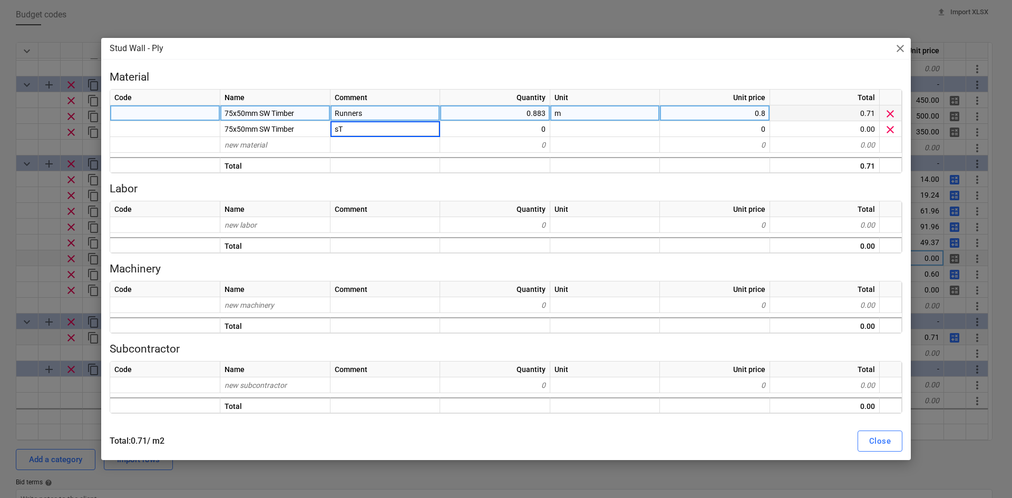
type input "s"
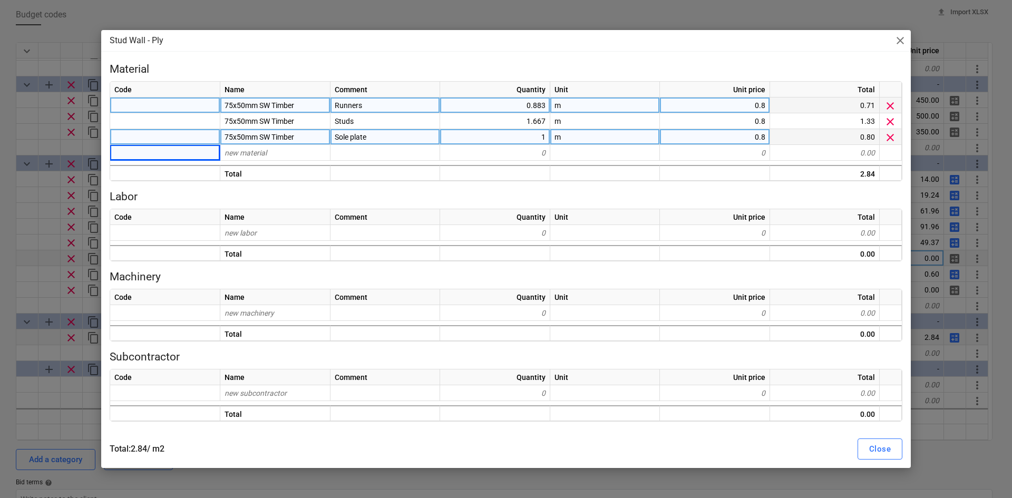
click at [890, 134] on span "clear" at bounding box center [890, 137] width 13 height 13
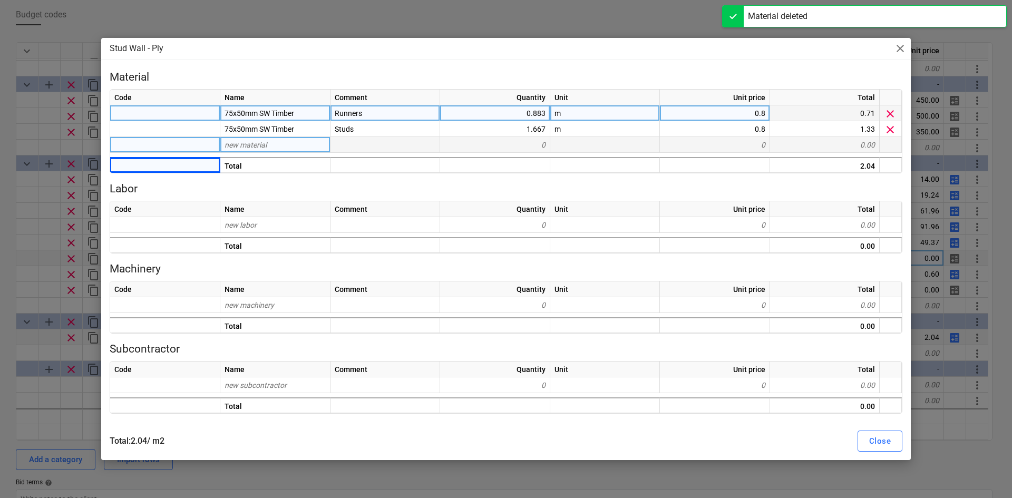
click at [294, 147] on div "new material" at bounding box center [275, 145] width 110 height 16
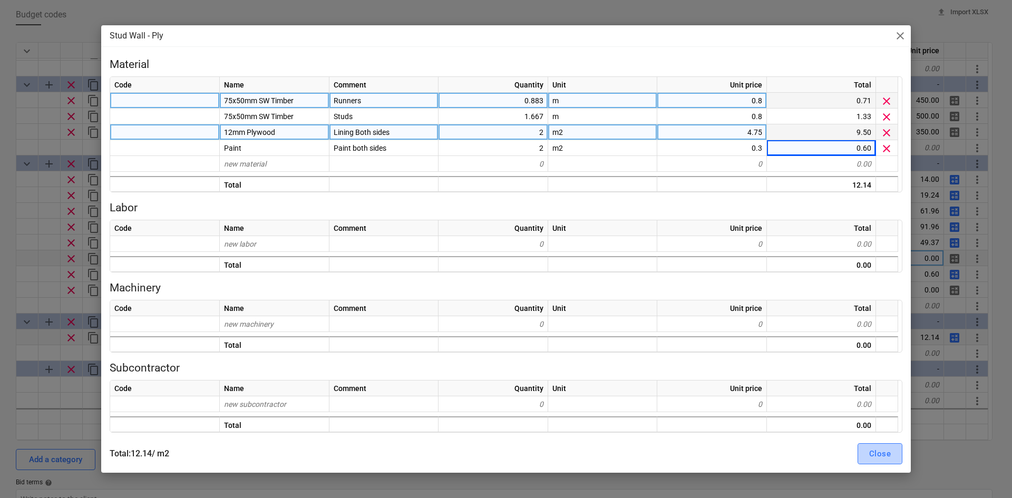
click at [865, 455] on button "Close" at bounding box center [880, 453] width 45 height 21
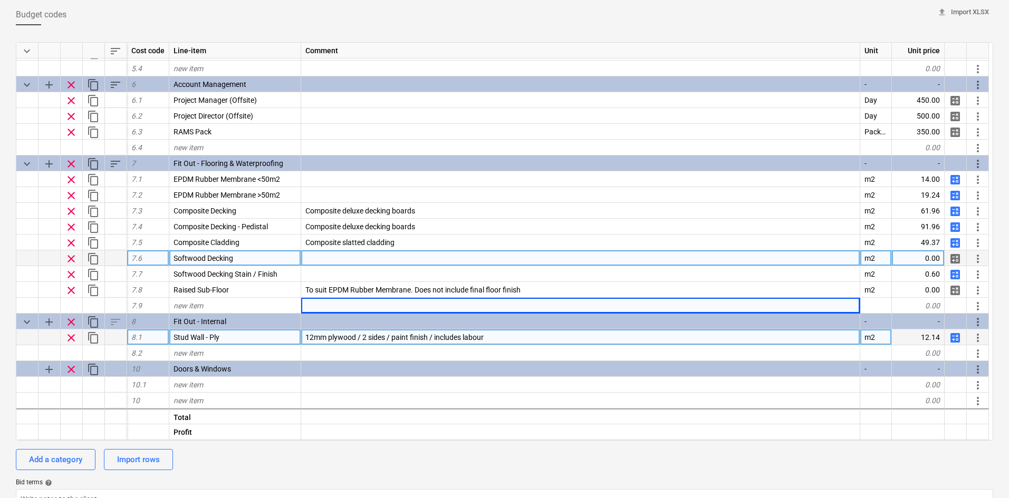
drag, startPoint x: 397, startPoint y: 309, endPoint x: 373, endPoint y: 445, distance: 138.1
click at [373, 445] on div "keyboard_arrow_down sort Cost code Line-item Comment Unit Unit price 4.4 new it…" at bounding box center [504, 293] width 977 height 518
click at [501, 335] on div "12mm plywood / 2 sides / paint finish / includes labour" at bounding box center [580, 337] width 559 height 16
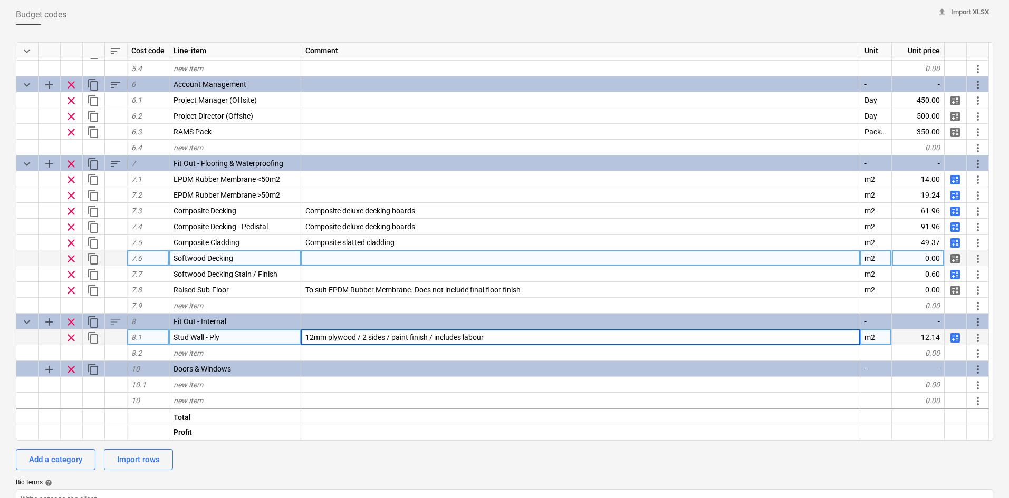
click at [501, 335] on input "12mm plywood / 2 sides / paint finish / includes labour" at bounding box center [580, 336] width 558 height 15
click at [953, 335] on span "calculate" at bounding box center [954, 338] width 13 height 13
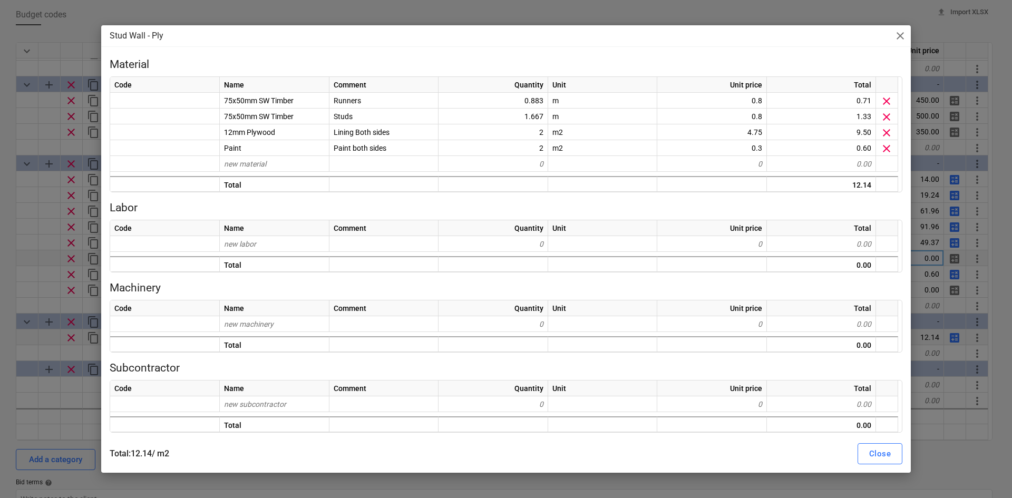
click at [32, 243] on div "Stud Wall - Ply close Material Code Name Comment Quantity Unit Unit price Total…" at bounding box center [506, 249] width 1012 height 498
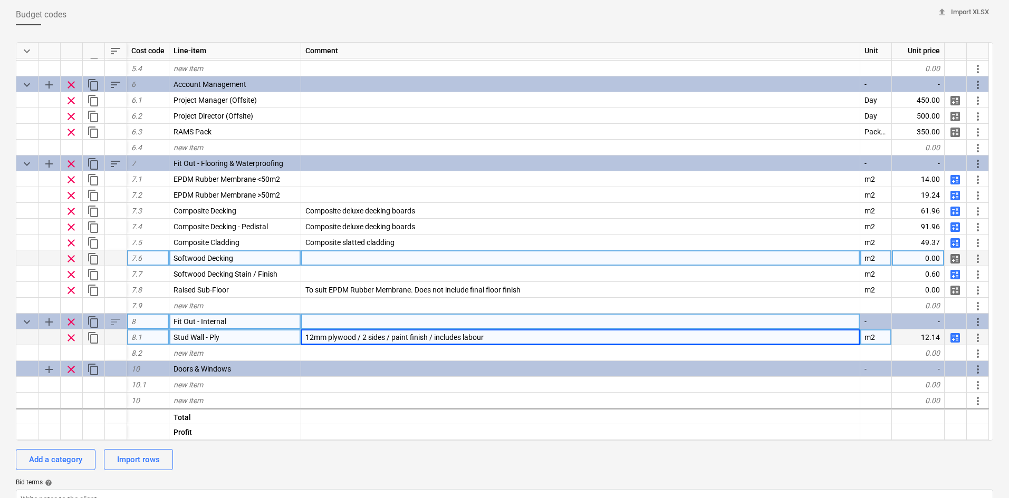
click at [494, 327] on div at bounding box center [580, 322] width 559 height 16
click at [498, 337] on div "12mm plywood / 2 sides / paint finish / includes labour" at bounding box center [580, 337] width 559 height 16
click at [503, 340] on input "12mm plywood / 2 sides / paint finish / includes labour" at bounding box center [580, 336] width 558 height 15
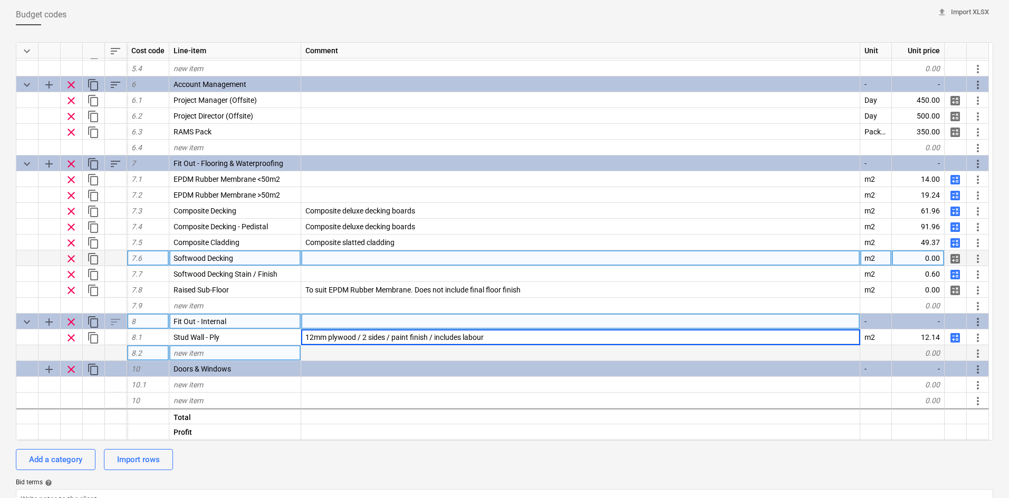
drag, startPoint x: 503, startPoint y: 340, endPoint x: 437, endPoint y: 351, distance: 67.3
click at [437, 351] on div "keyboard_arrow_down sort Cost code Line-item Comment Unit Unit price 4.4 new it…" at bounding box center [504, 241] width 977 height 399
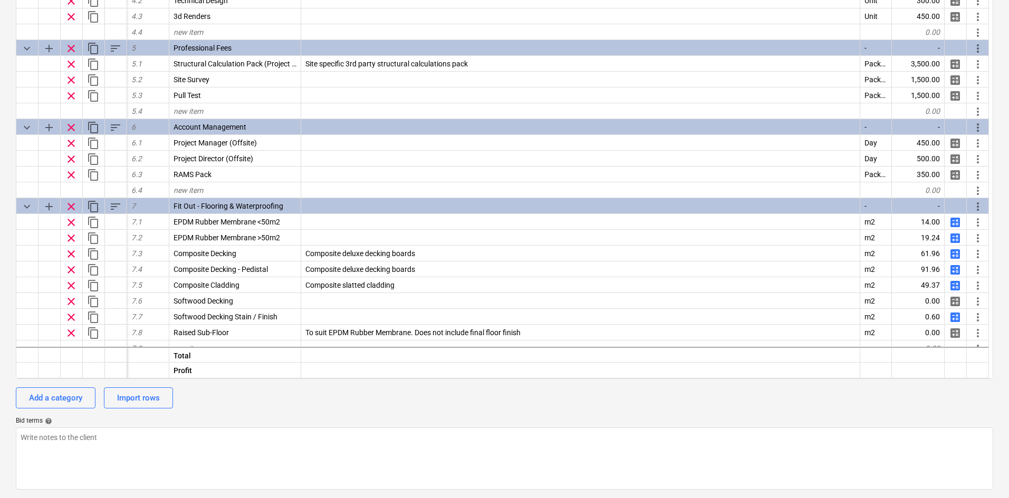
scroll to position [915, 0]
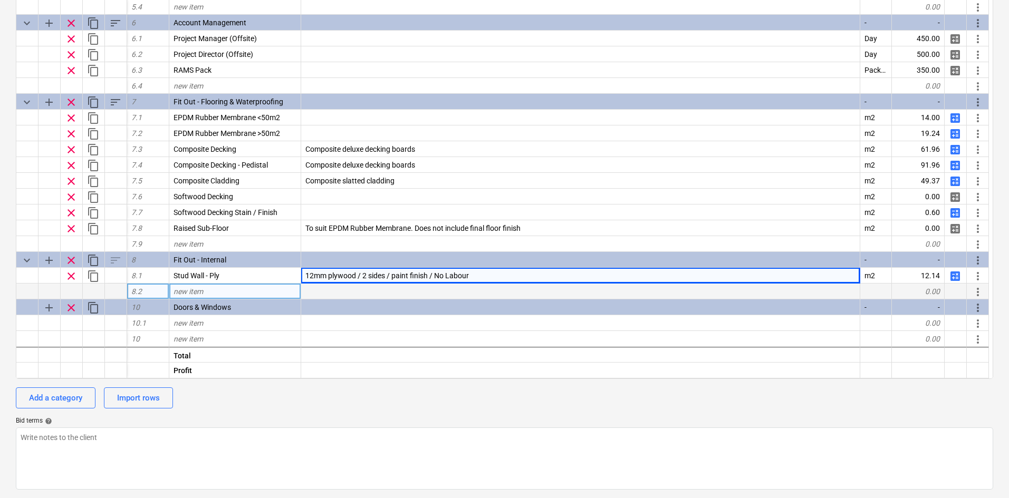
click at [226, 288] on div "new item" at bounding box center [235, 292] width 132 height 16
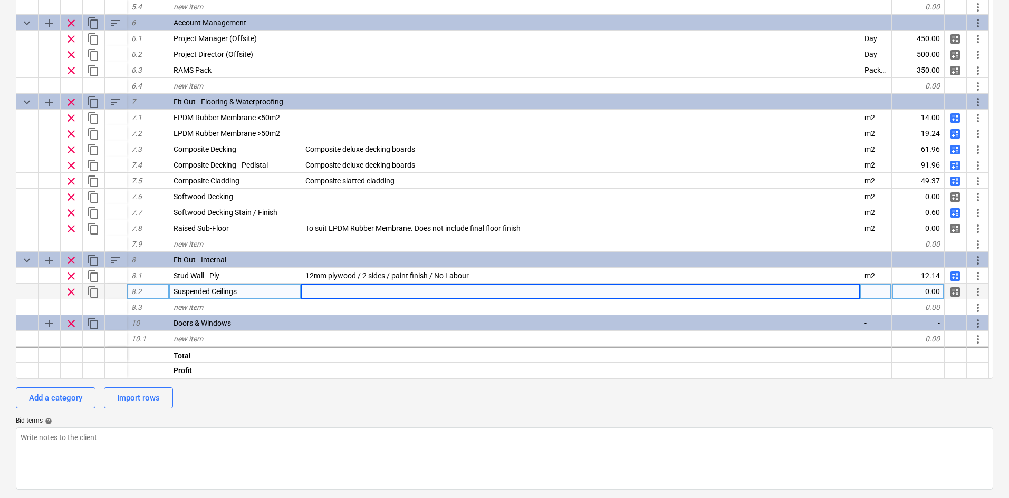
click at [360, 288] on div at bounding box center [580, 292] width 559 height 16
click at [319, 286] on div "38mm Timber" at bounding box center [580, 292] width 559 height 16
click at [327, 290] on input "38mm Timber" at bounding box center [580, 291] width 558 height 15
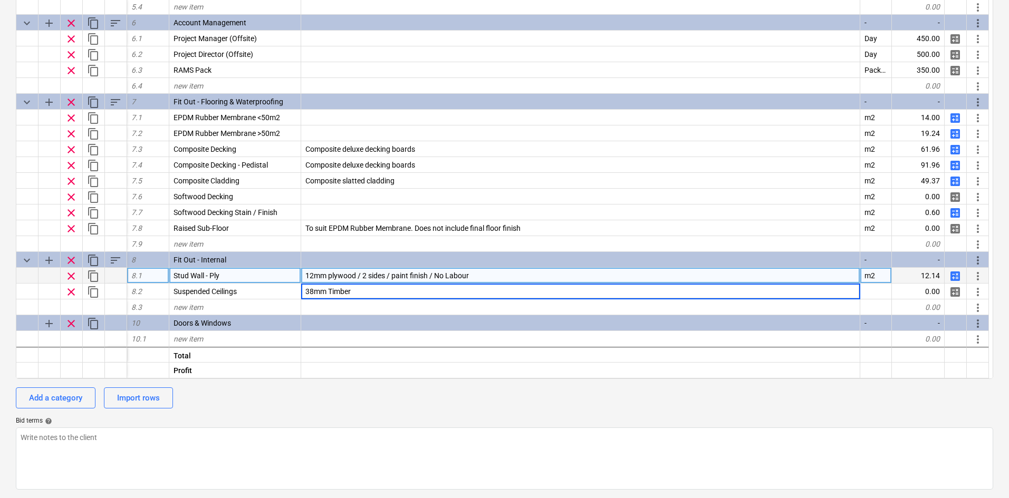
drag, startPoint x: 327, startPoint y: 290, endPoint x: 206, endPoint y: 279, distance: 121.8
click at [206, 279] on div "keyboard_arrow_down sort Cost code Line-item Comment Unit Unit price 4.4 new it…" at bounding box center [504, 179] width 977 height 399
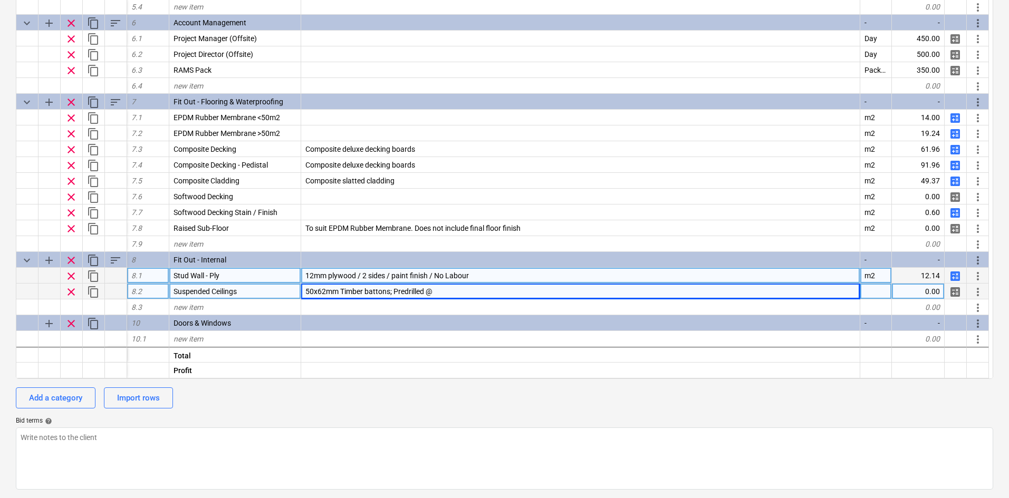
click at [453, 294] on div "50x62mm Timber battons; Predrilled @" at bounding box center [580, 292] width 559 height 16
click at [537, 288] on div "50x62mm Timber battons; Predrilled @ 500mm Centres" at bounding box center [580, 292] width 559 height 16
click at [537, 288] on input "50x62mm Timber battons; Predrilled @ 500mm Centres" at bounding box center [580, 291] width 558 height 15
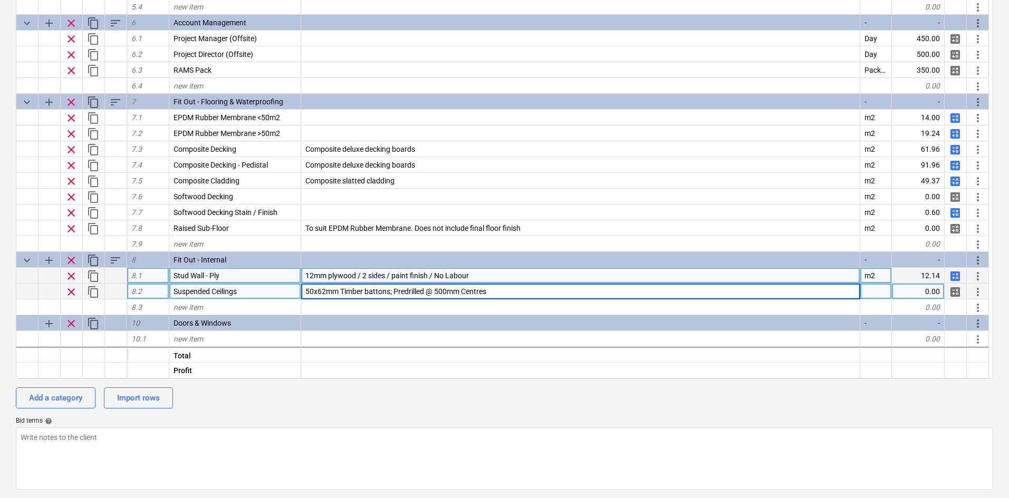
click at [537, 288] on input "50x62mm Timber battons; Predrilled @ 500mm Centres" at bounding box center [580, 291] width 558 height 15
click at [548, 297] on input "50x62mm Timber battons; Predrilled @ 500mm Centres" at bounding box center [580, 291] width 558 height 15
click at [622, 284] on div "50x62mm Timber battons; Predrilled @ 500mm Centres; 28mm Ceiling chanels; 15mm" at bounding box center [580, 292] width 559 height 16
click at [610, 295] on input "50x62mm Timber battons; Predrilled @ 500mm Centres; 28mm Ceiling chanels; 15mm" at bounding box center [580, 291] width 558 height 15
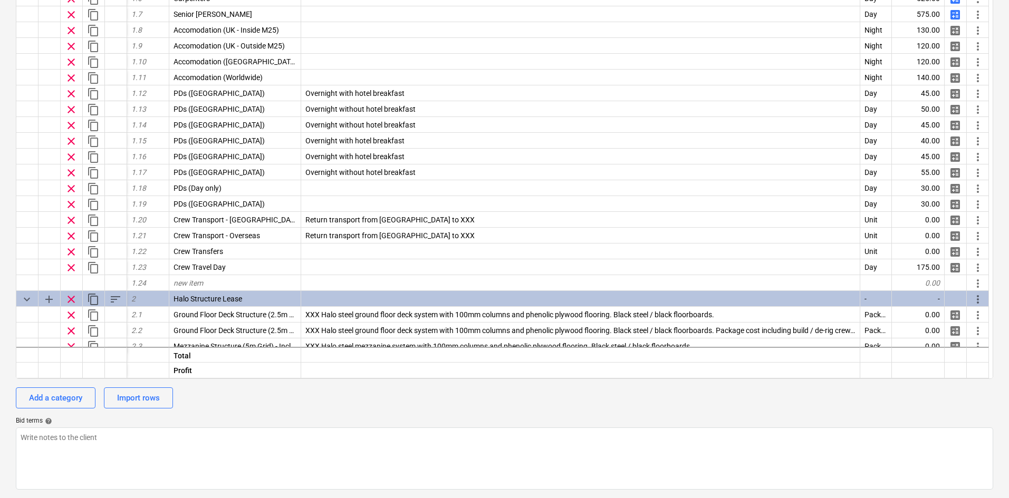
scroll to position [35, 0]
